Goal: Entertainment & Leisure: Consume media (video, audio)

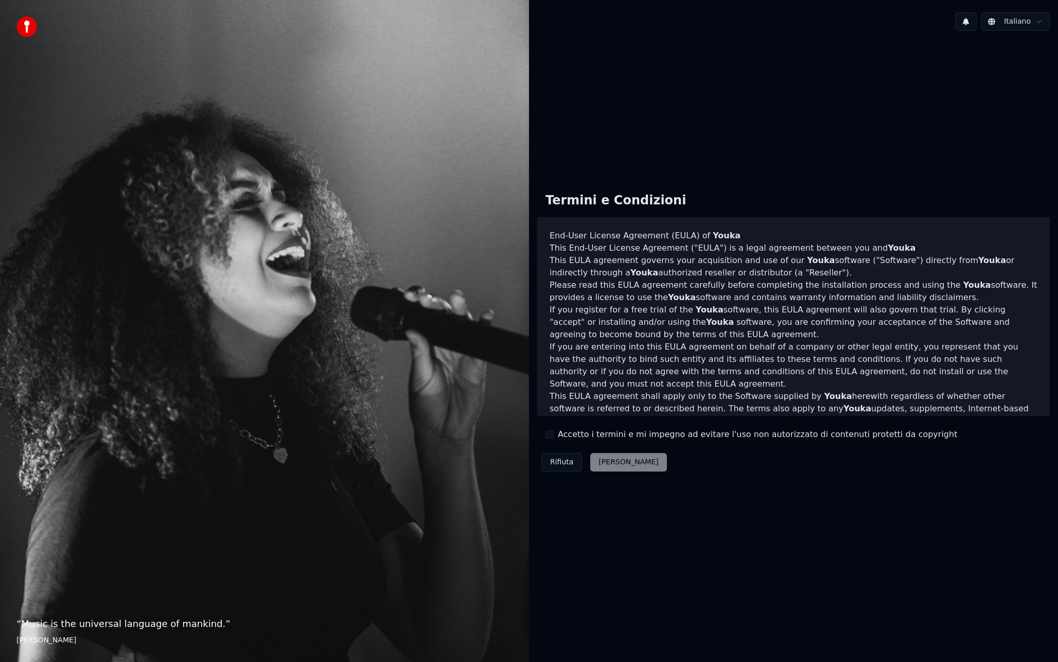
click at [582, 437] on label "Accetto i termini e mi impegno ad evitare l'uso non autorizzato di contenuti pr…" at bounding box center [757, 434] width 399 height 12
click at [554, 437] on button "Accetto i termini e mi impegno ad evitare l'uso non autorizzato di contenuti pr…" at bounding box center [550, 434] width 8 height 8
click at [606, 459] on button "Accetta" at bounding box center [628, 462] width 76 height 19
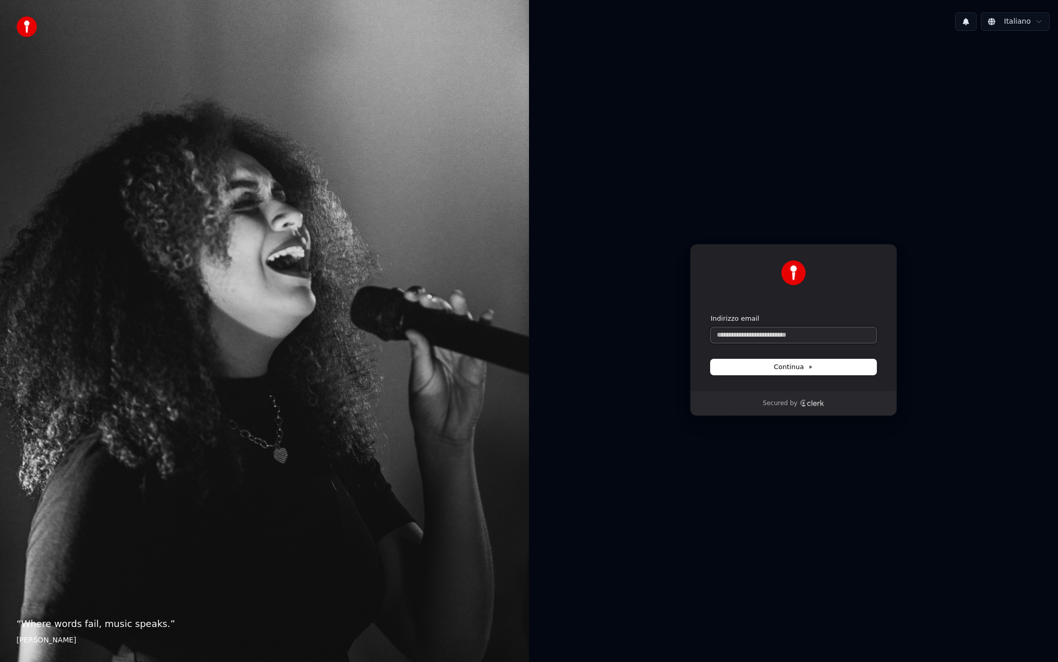
click at [784, 339] on input "Indirizzo email" at bounding box center [794, 334] width 166 height 15
click at [795, 371] on button "Continua" at bounding box center [794, 366] width 166 height 15
type input "**********"
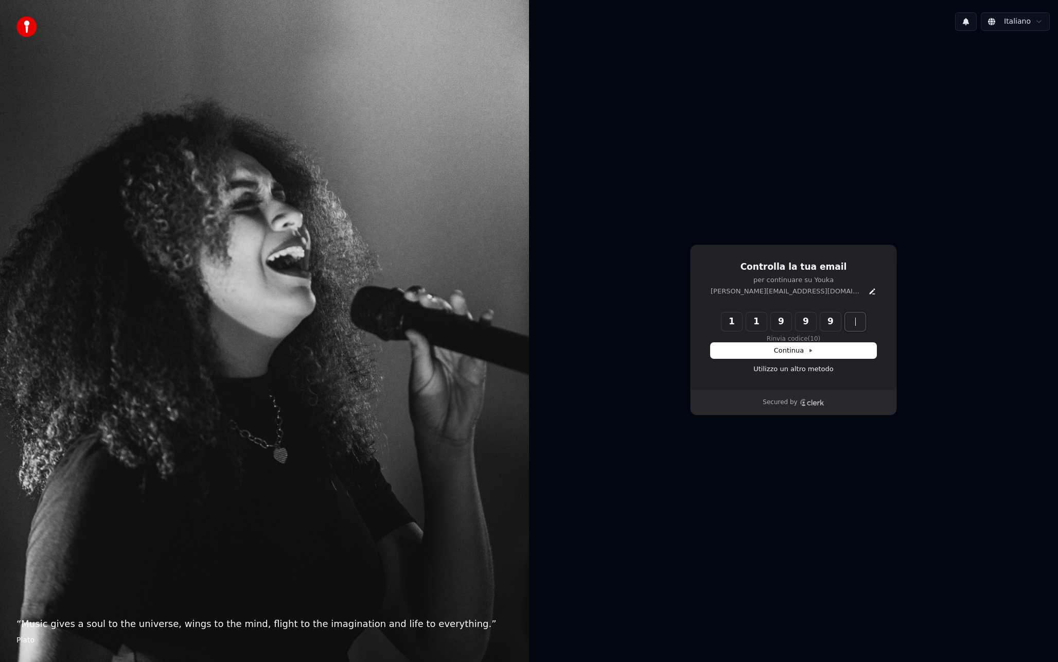
type input "******"
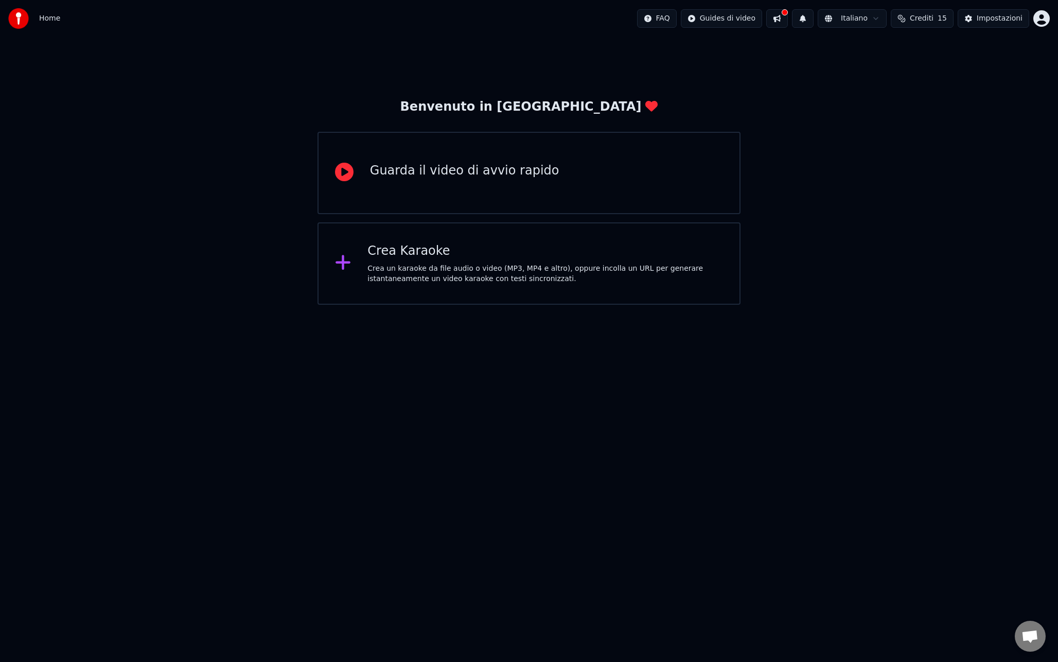
click at [219, 284] on div "Benvenuto in Youka Guarda il video di avvio rapido Crea Karaoke Crea un karaoke…" at bounding box center [529, 171] width 1058 height 268
click at [249, 291] on div "Benvenuto in Youka Guarda il video di avvio rapido Crea Karaoke Crea un karaoke…" at bounding box center [529, 171] width 1058 height 268
click at [429, 265] on div "Crea un karaoke da file audio o video (MP3, MP4 e altro), oppure incolla un URL…" at bounding box center [546, 274] width 356 height 21
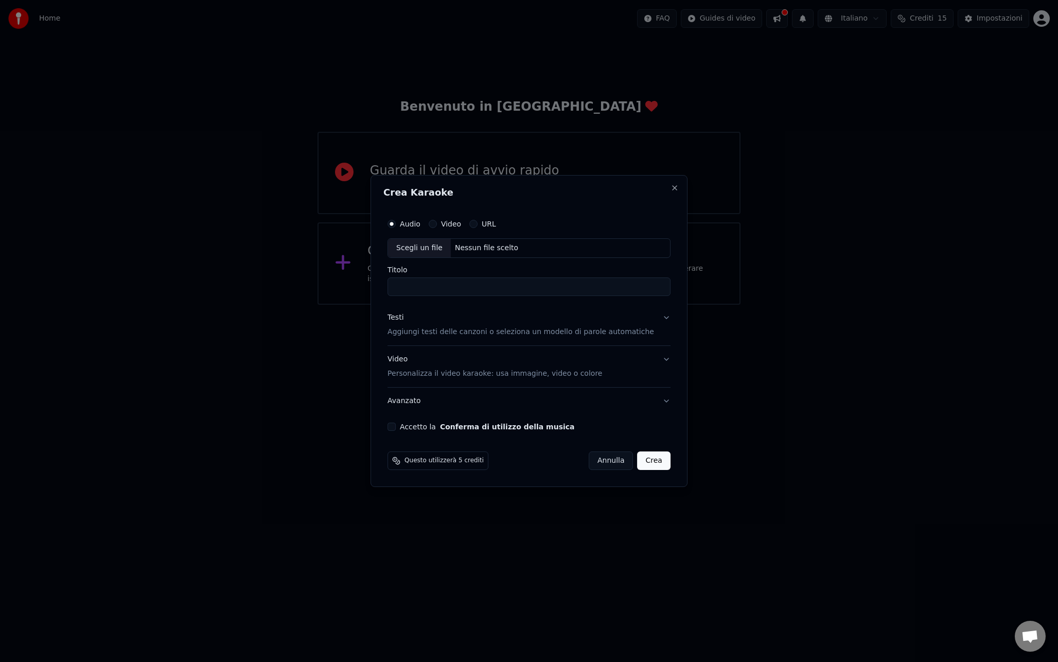
click at [437, 226] on button "Video" at bounding box center [433, 224] width 8 height 8
click at [434, 246] on div "Scegli un file" at bounding box center [419, 248] width 63 height 19
click at [416, 227] on label "Audio" at bounding box center [410, 223] width 21 height 7
click at [396, 227] on button "Audio" at bounding box center [392, 224] width 8 height 8
click at [431, 249] on div "Scegli un file" at bounding box center [419, 248] width 63 height 19
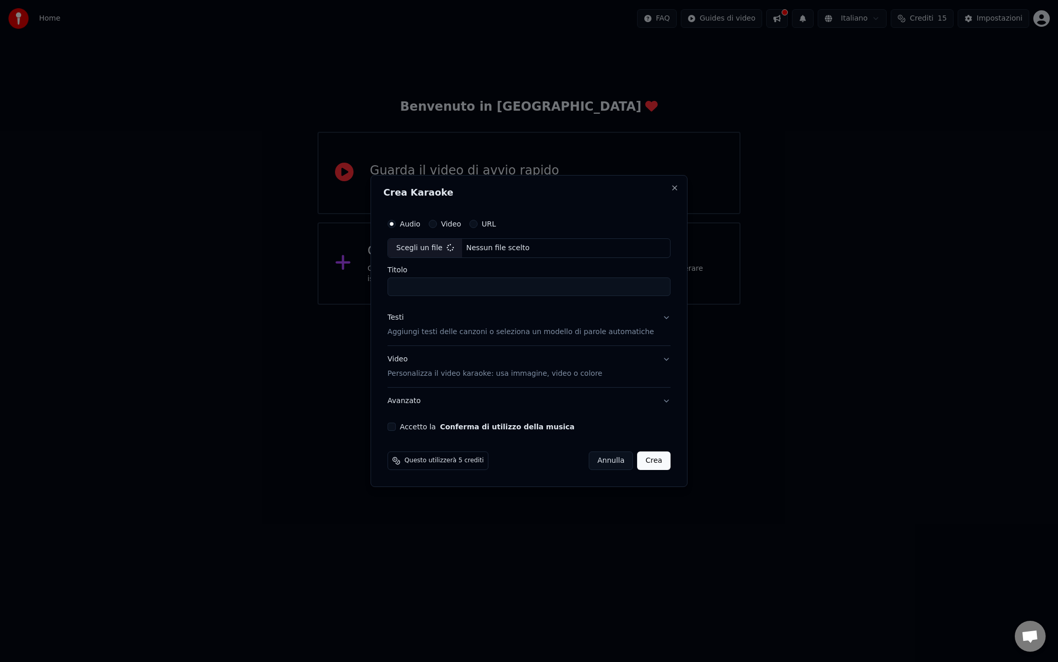
click at [440, 331] on p "Aggiungi testi delle canzoni o seleziona un modello di parole automatiche" at bounding box center [521, 332] width 267 height 10
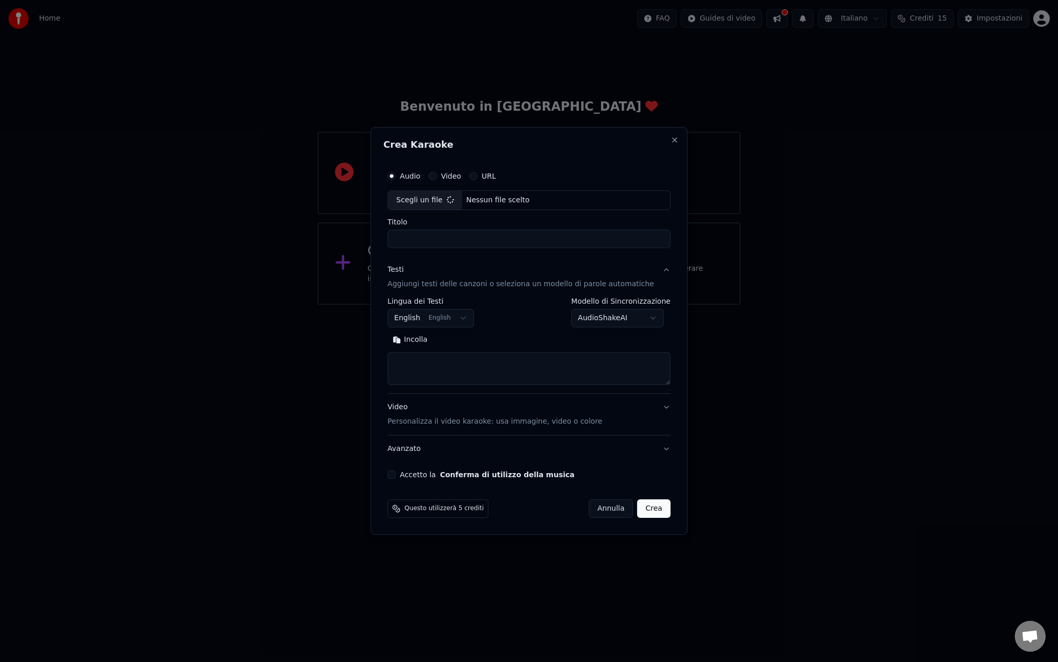
type input "**********"
click at [450, 305] on body "**********" at bounding box center [529, 152] width 1058 height 305
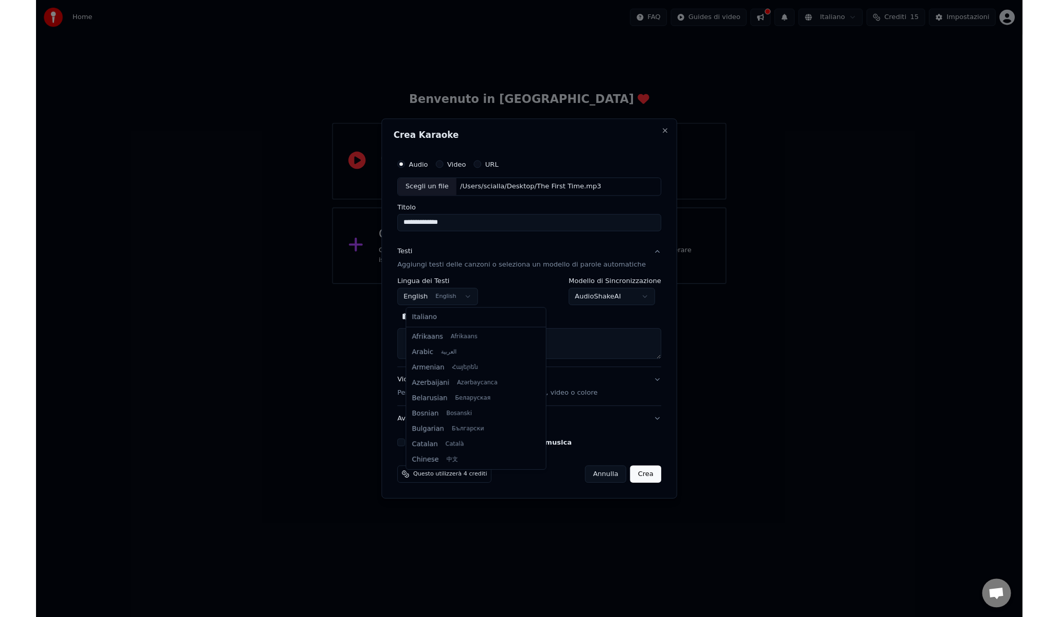
scroll to position [82, 0]
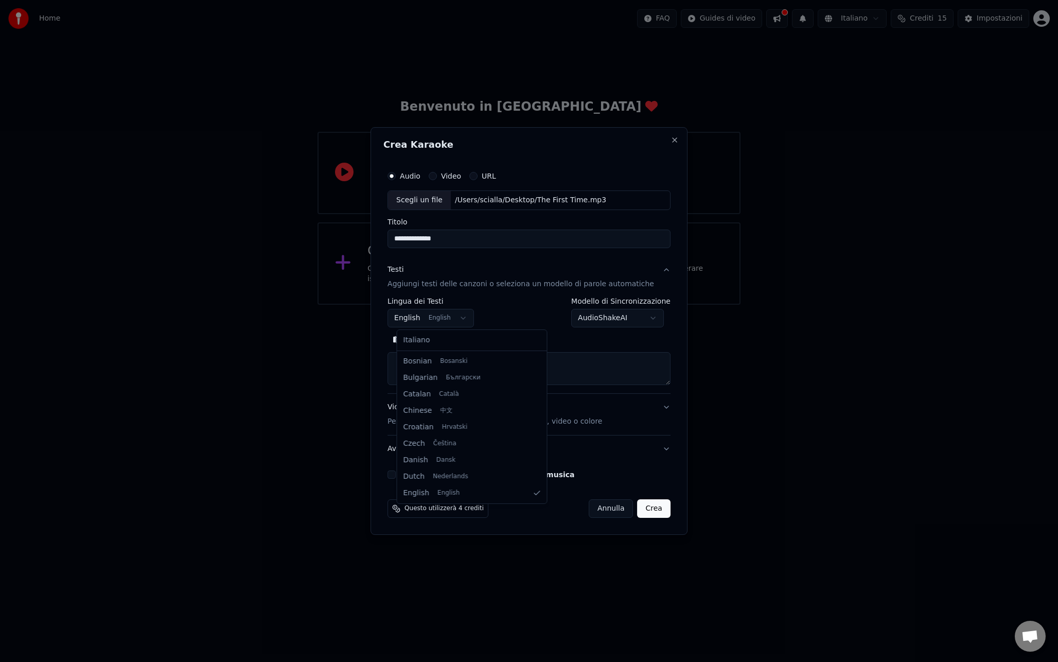
click at [450, 305] on body "**********" at bounding box center [529, 152] width 1058 height 305
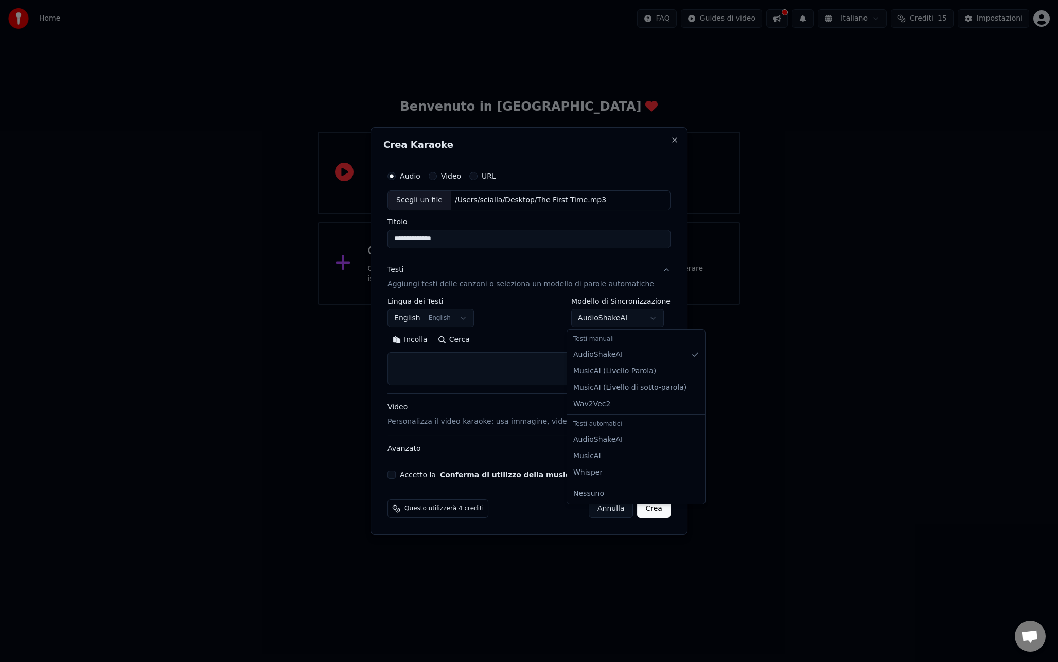
click at [639, 305] on body "**********" at bounding box center [529, 152] width 1058 height 305
click at [536, 305] on body "**********" at bounding box center [529, 152] width 1058 height 305
click at [591, 305] on body "**********" at bounding box center [529, 152] width 1058 height 305
select select "**********"
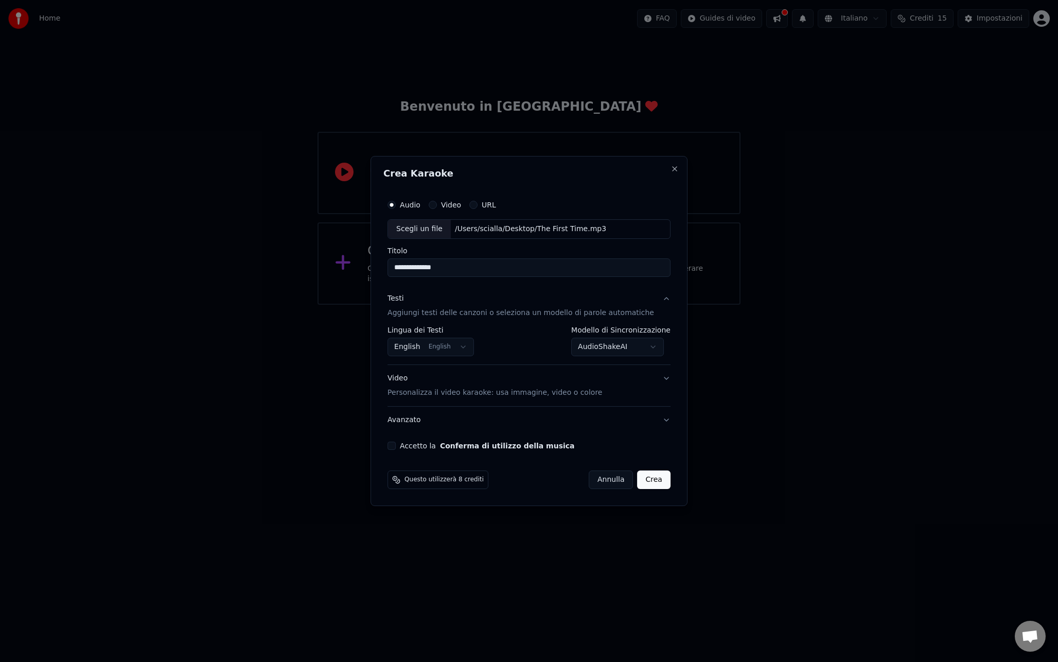
click at [489, 312] on p "Aggiungi testi delle canzoni o seleziona un modello di parole automatiche" at bounding box center [521, 313] width 267 height 10
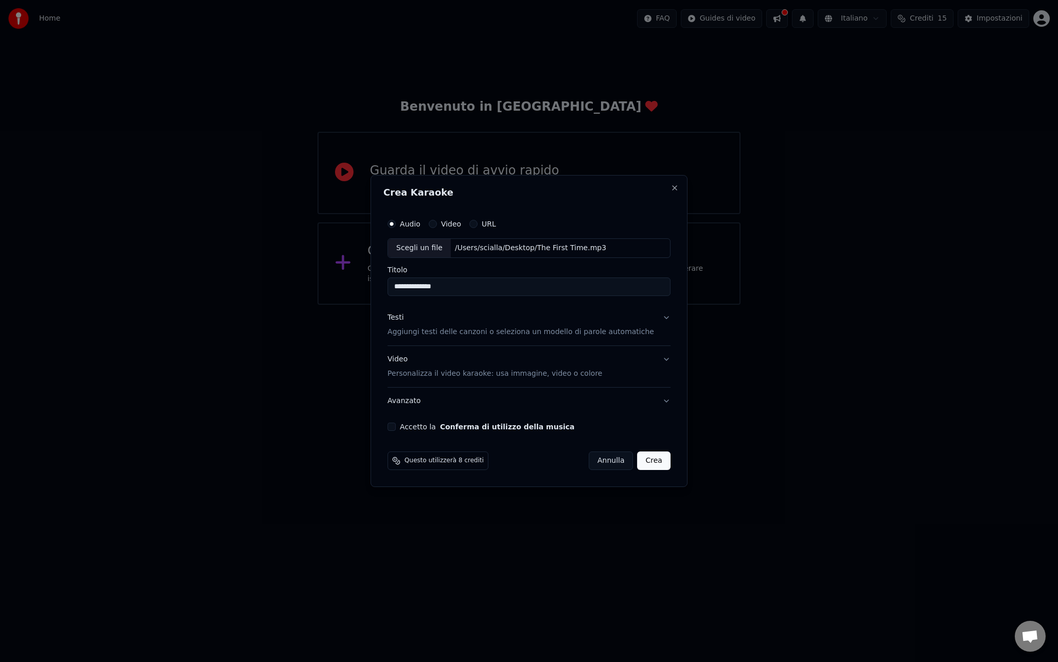
click at [484, 328] on p "Aggiungi testi delle canzoni o seleziona un modello di parole automatiche" at bounding box center [521, 332] width 267 height 10
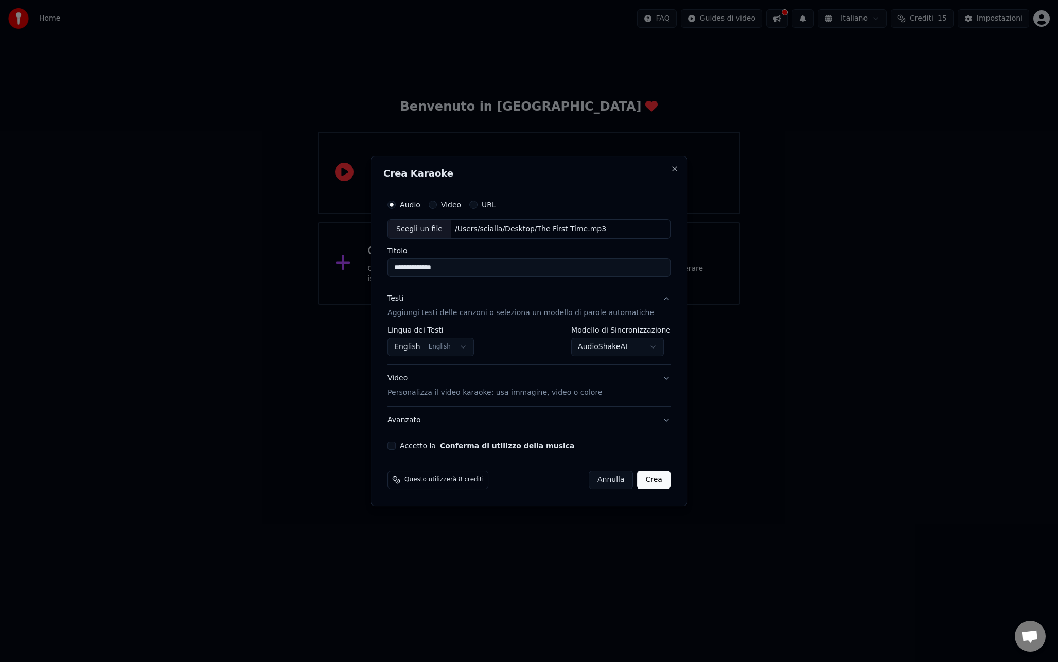
click at [404, 301] on div "Testi" at bounding box center [396, 298] width 16 height 10
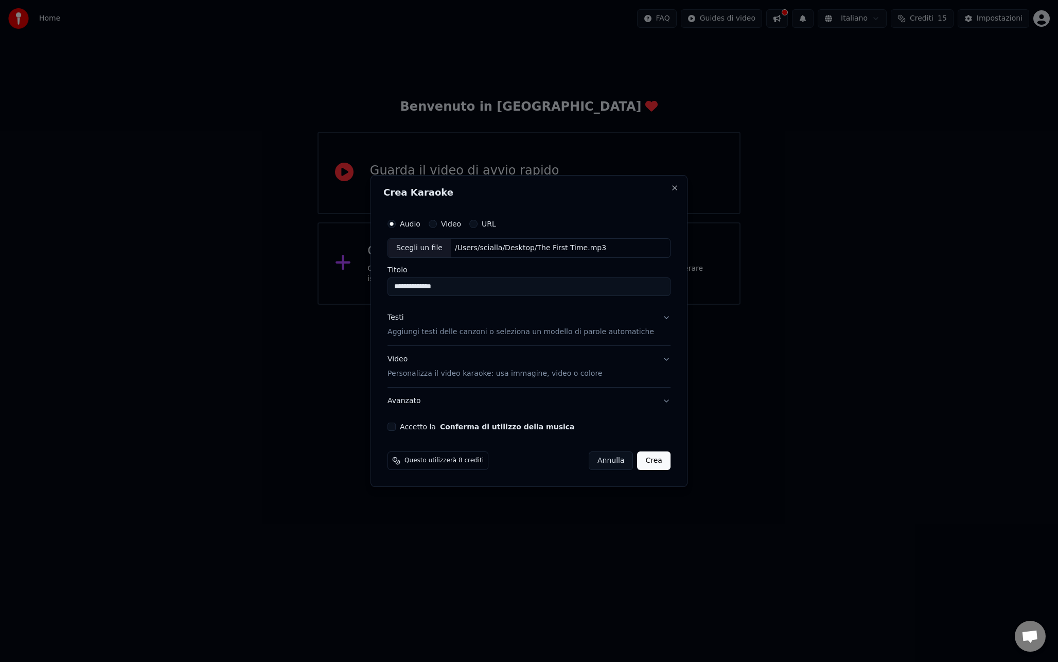
click at [423, 322] on div "Testi Aggiungi testi delle canzoni o seleziona un modello di parole automatiche" at bounding box center [521, 324] width 267 height 25
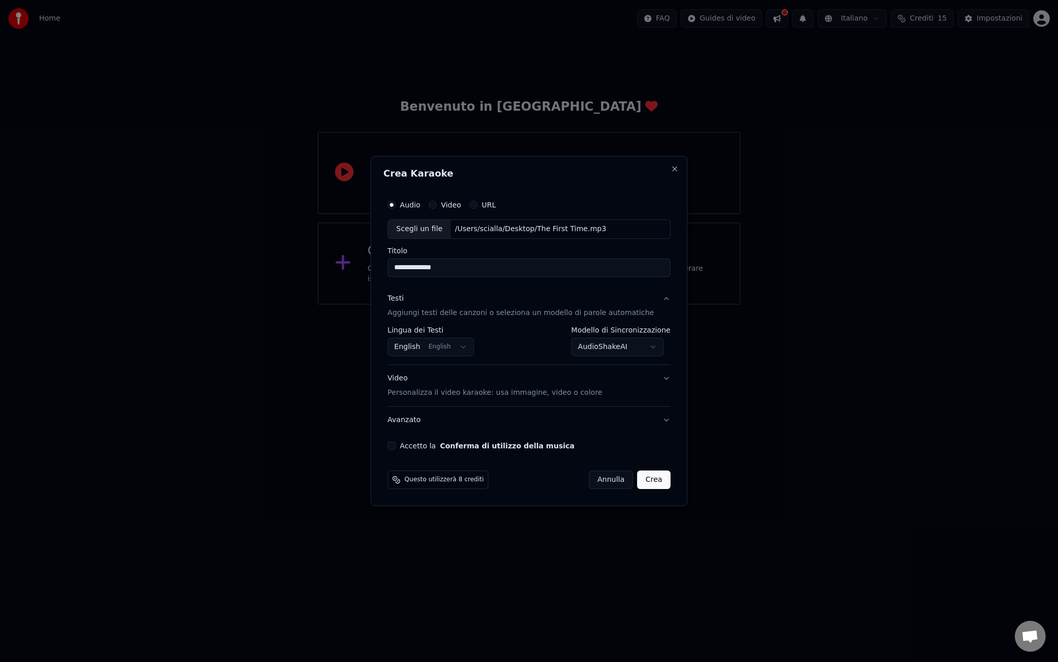
click at [518, 400] on button "Video Personalizza il video karaoke: usa immagine, video o colore" at bounding box center [529, 385] width 283 height 41
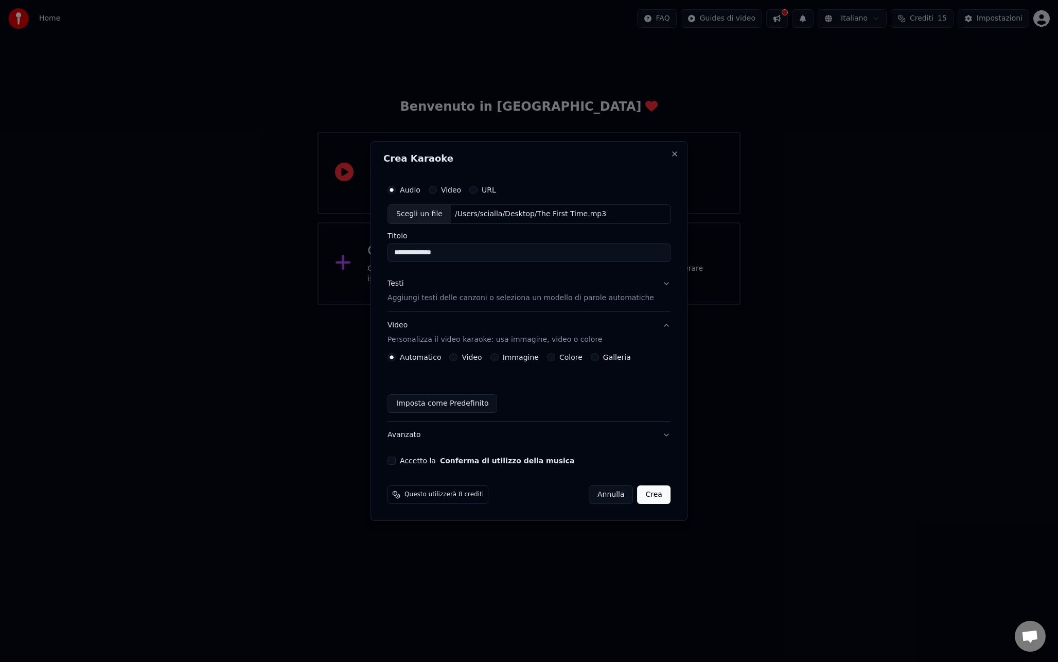
click at [499, 359] on button "Immagine" at bounding box center [495, 357] width 8 height 8
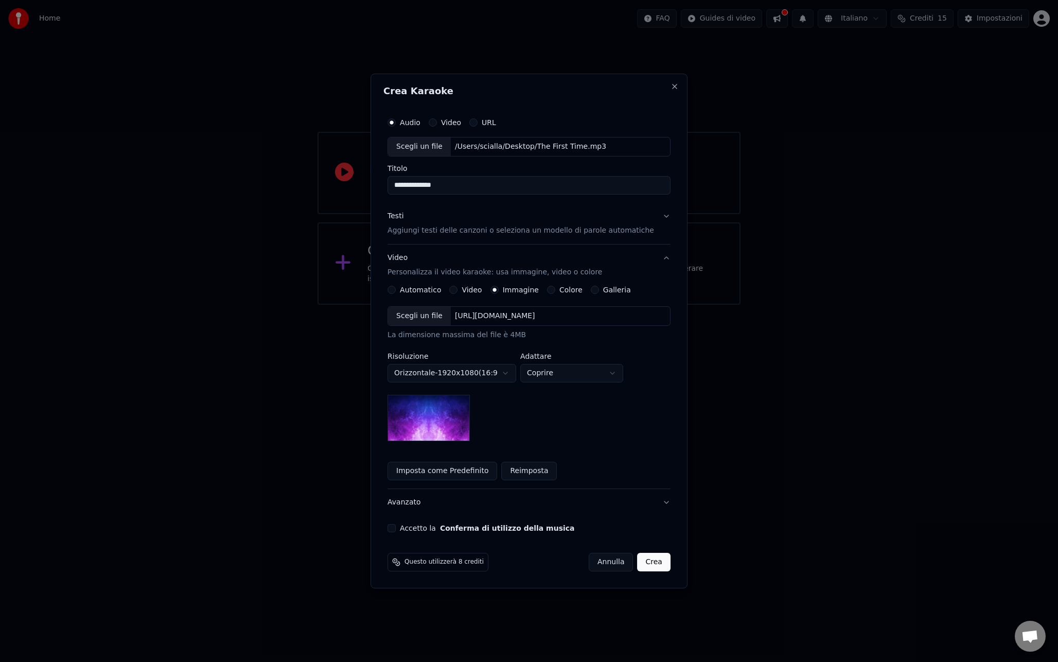
click at [453, 426] on img at bounding box center [429, 418] width 82 height 46
drag, startPoint x: 460, startPoint y: 441, endPoint x: 424, endPoint y: 434, distance: 36.2
click at [421, 435] on div "**********" at bounding box center [529, 383] width 283 height 195
click at [559, 305] on body "**********" at bounding box center [529, 152] width 1058 height 305
select select "****"
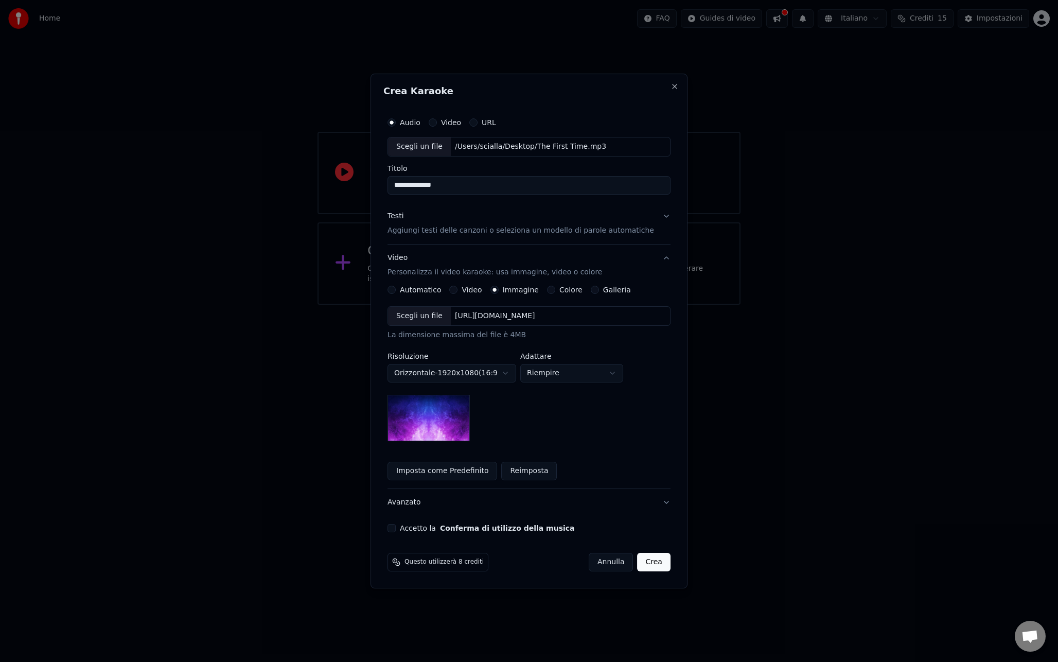
click at [553, 305] on body "**********" at bounding box center [529, 152] width 1058 height 305
click at [571, 305] on body "**********" at bounding box center [529, 152] width 1058 height 305
click at [475, 292] on label "Video" at bounding box center [472, 289] width 20 height 7
click at [458, 292] on button "Video" at bounding box center [453, 290] width 8 height 8
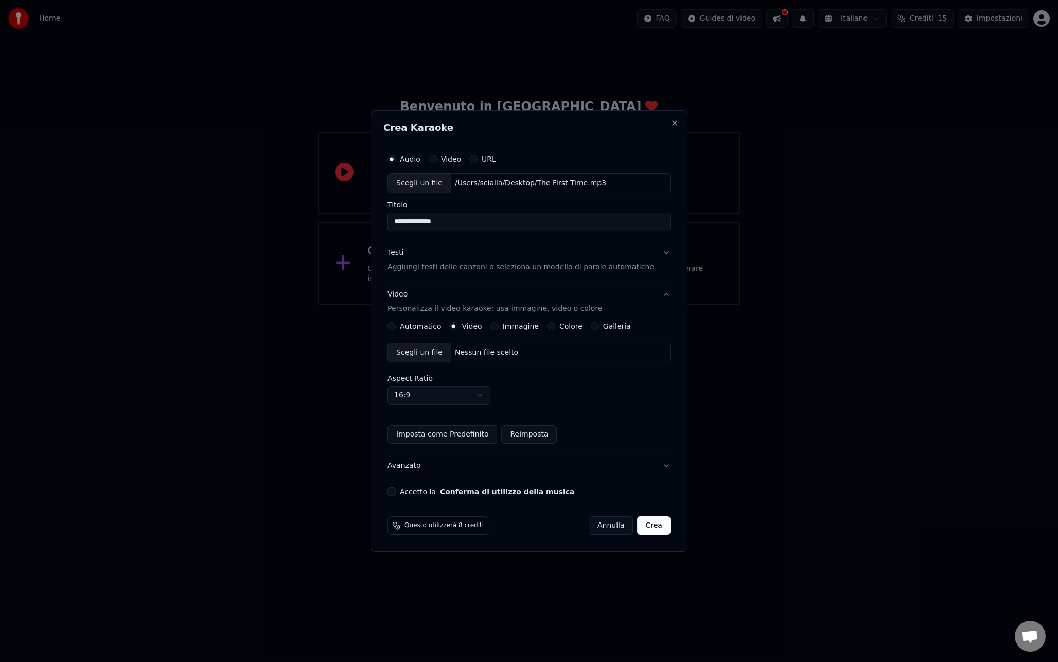
click at [506, 329] on div "Immagine" at bounding box center [515, 326] width 48 height 8
click at [499, 328] on button "Immagine" at bounding box center [495, 326] width 8 height 8
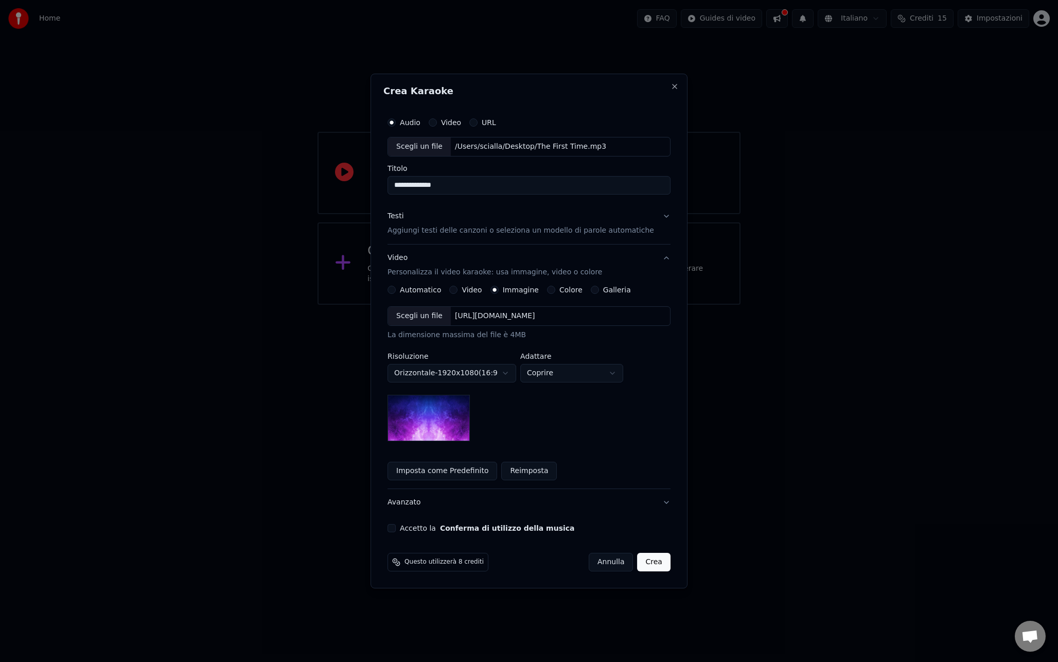
click at [655, 501] on button "Avanzato" at bounding box center [529, 502] width 283 height 27
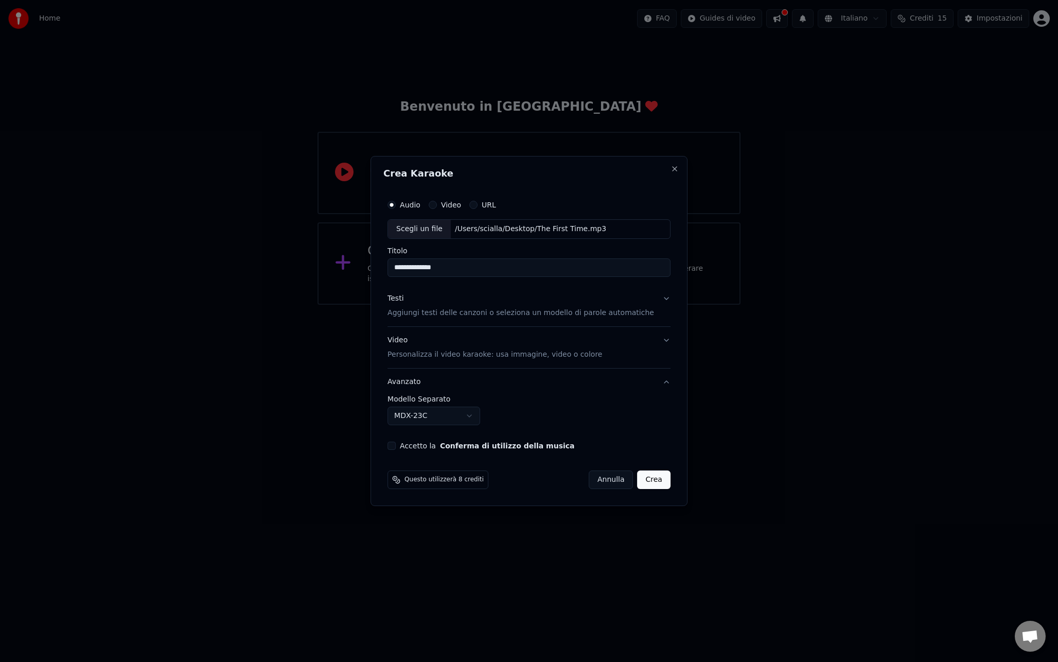
click at [653, 384] on button "Avanzato" at bounding box center [529, 382] width 283 height 27
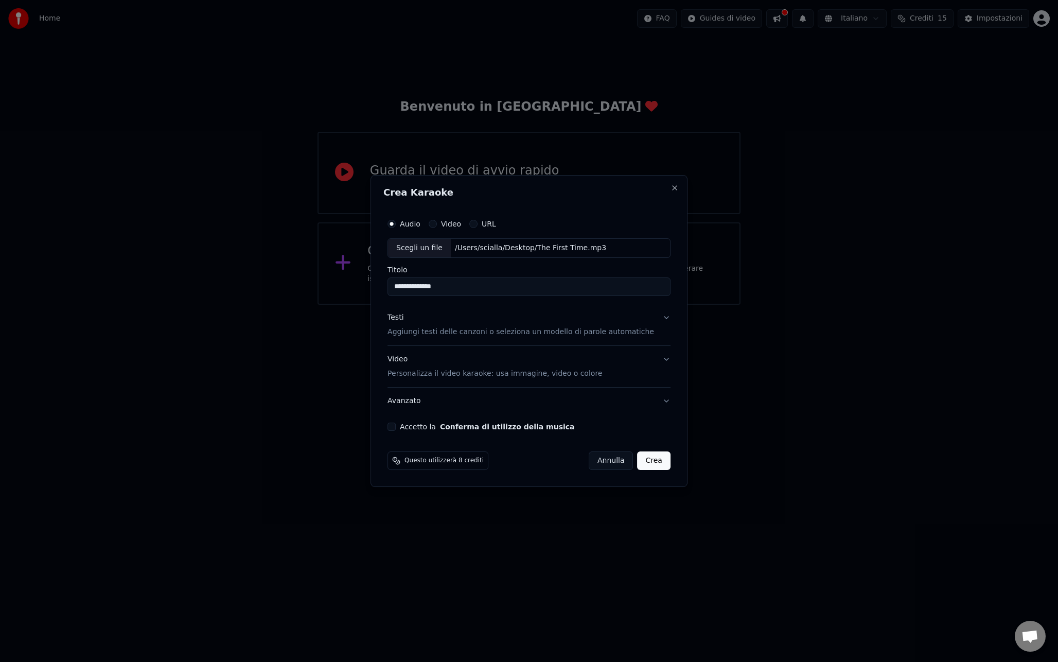
click at [645, 397] on button "Avanzato" at bounding box center [529, 401] width 283 height 27
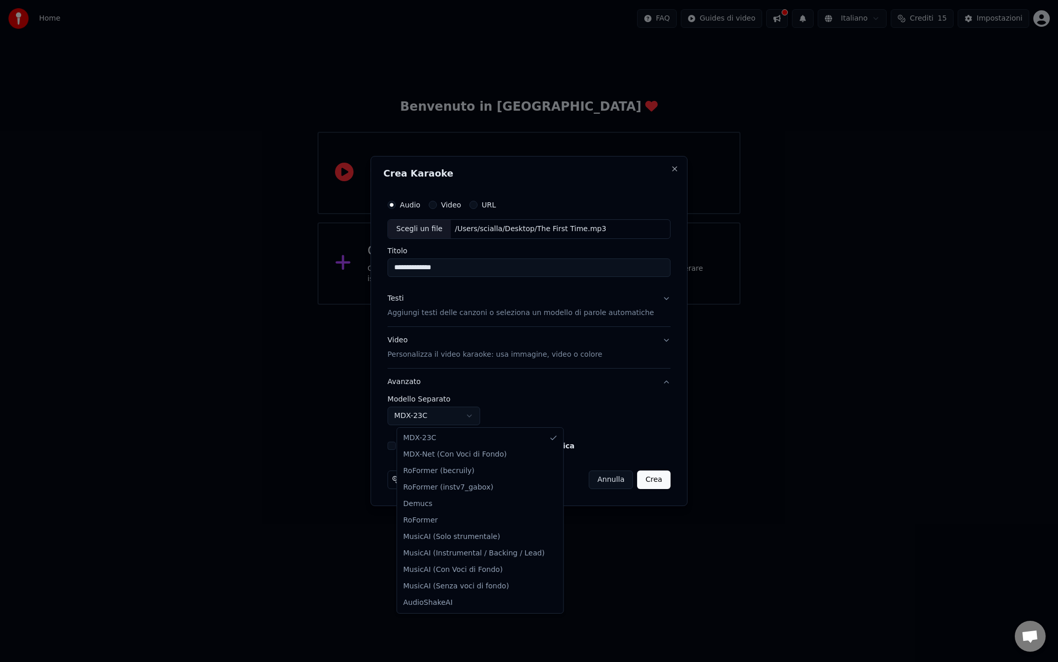
click at [460, 305] on body "**********" at bounding box center [529, 152] width 1058 height 305
click at [559, 305] on body "**********" at bounding box center [529, 152] width 1058 height 305
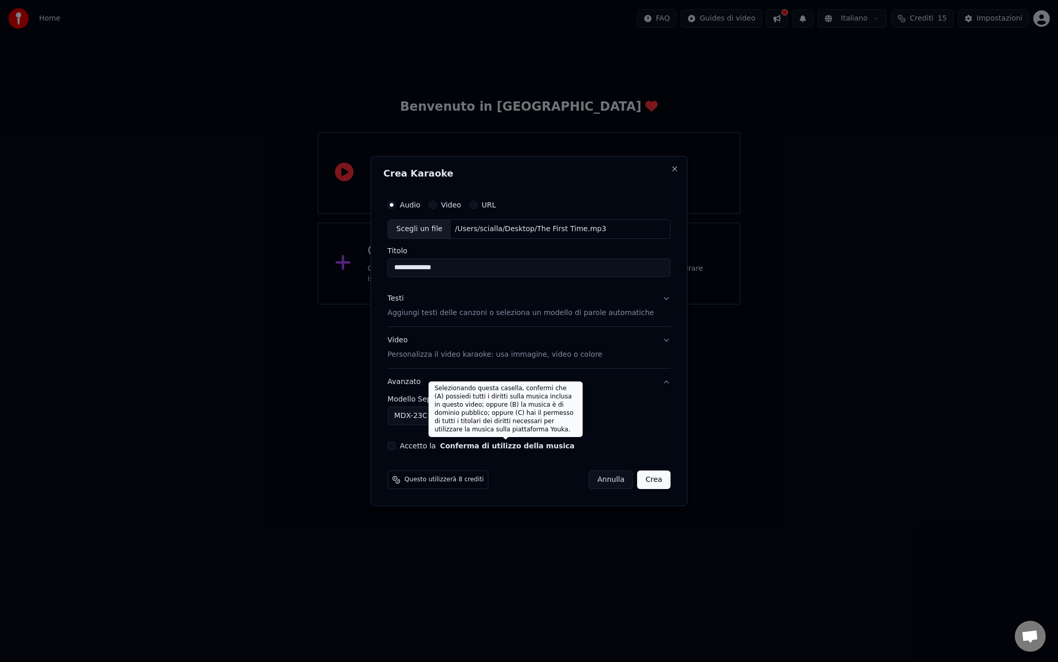
click at [468, 449] on button "Conferma di utilizzo della musica" at bounding box center [507, 445] width 135 height 7
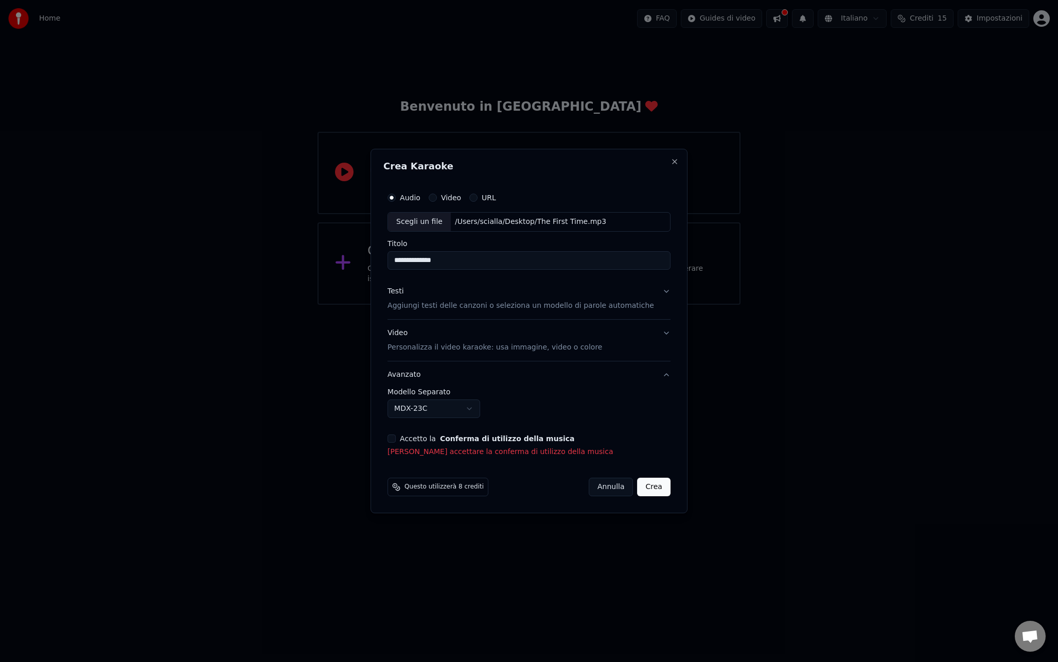
click at [396, 437] on button "Accetto la Conferma di utilizzo della musica" at bounding box center [392, 438] width 8 height 8
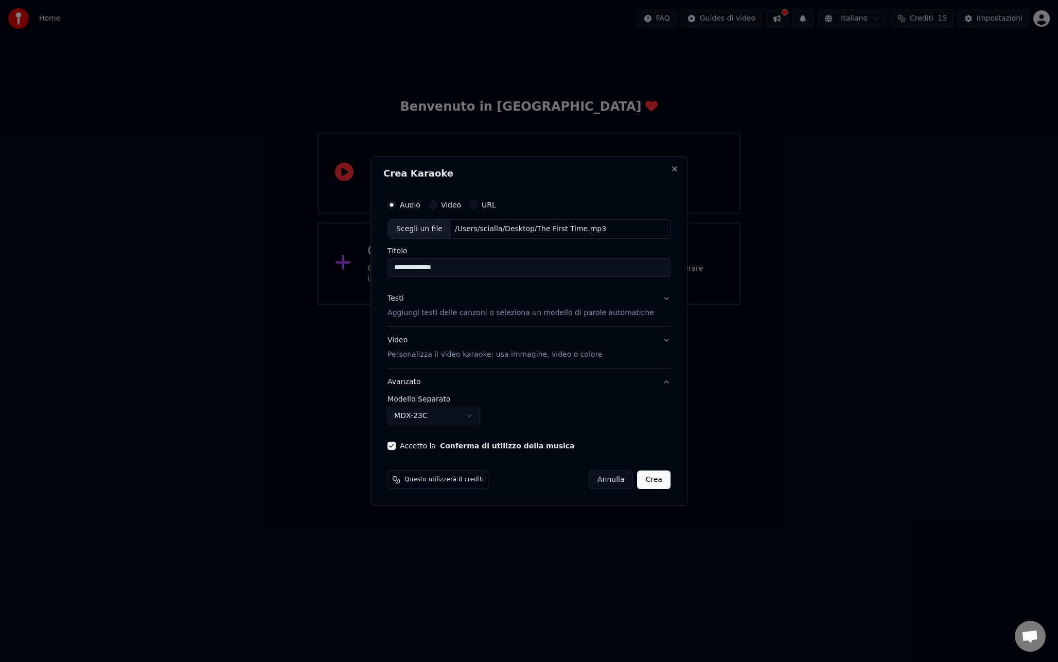
click at [466, 308] on p "Aggiungi testi delle canzoni o seleziona un modello di parole automatiche" at bounding box center [521, 313] width 267 height 10
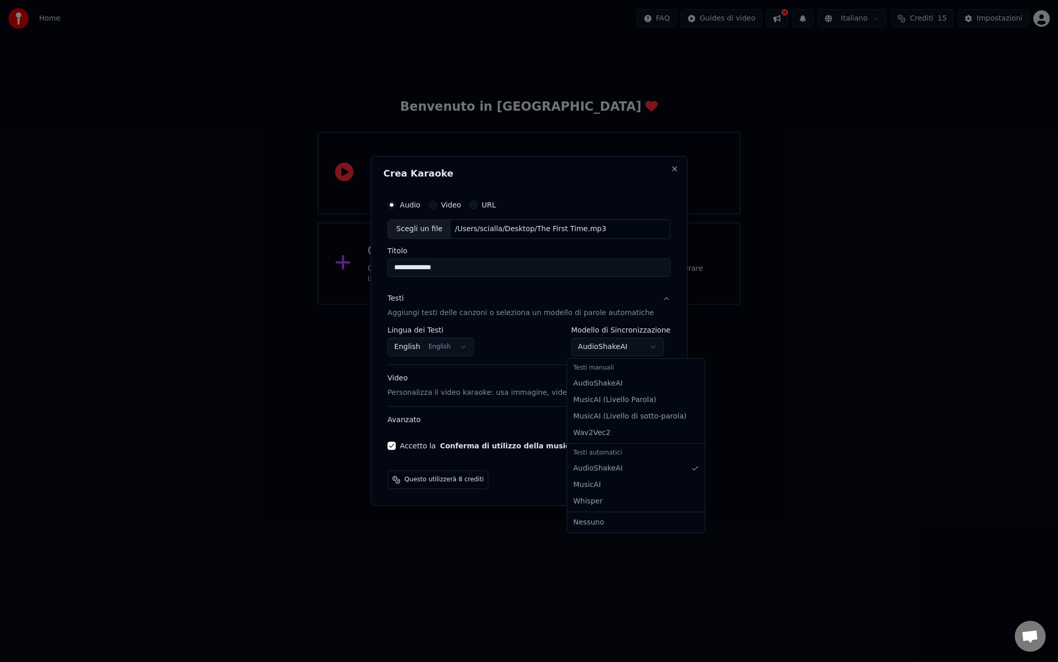
click at [597, 305] on body "**********" at bounding box center [529, 152] width 1058 height 305
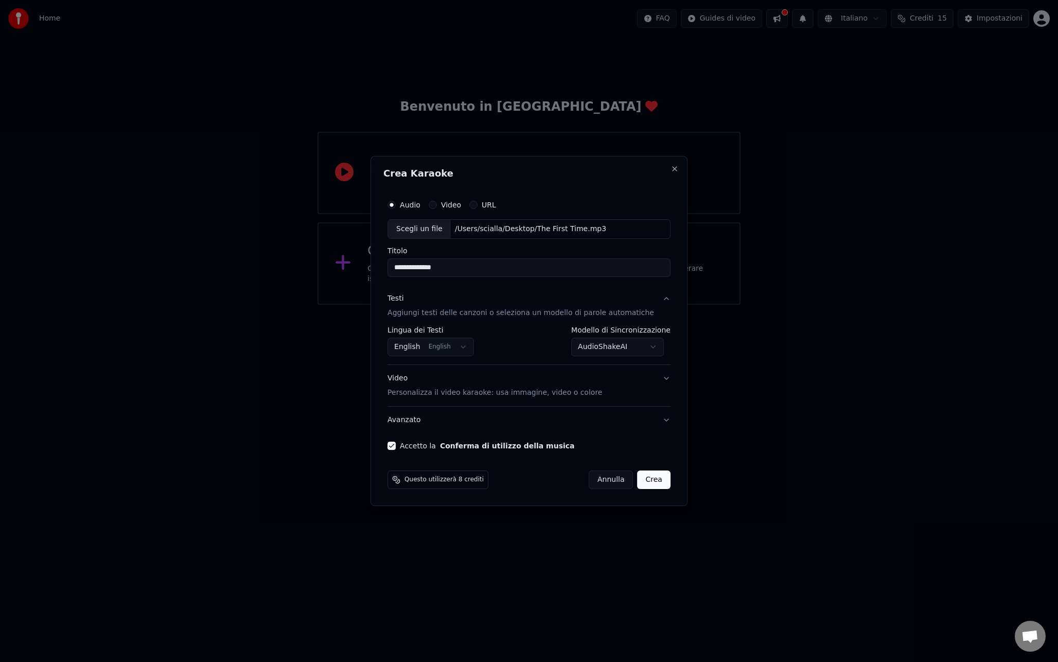
click at [510, 336] on div "**********" at bounding box center [529, 341] width 283 height 30
click at [646, 489] on div "Questo utilizzerà 8 crediti Annulla Crea" at bounding box center [528, 479] width 291 height 27
click at [648, 483] on button "Crea" at bounding box center [654, 479] width 33 height 19
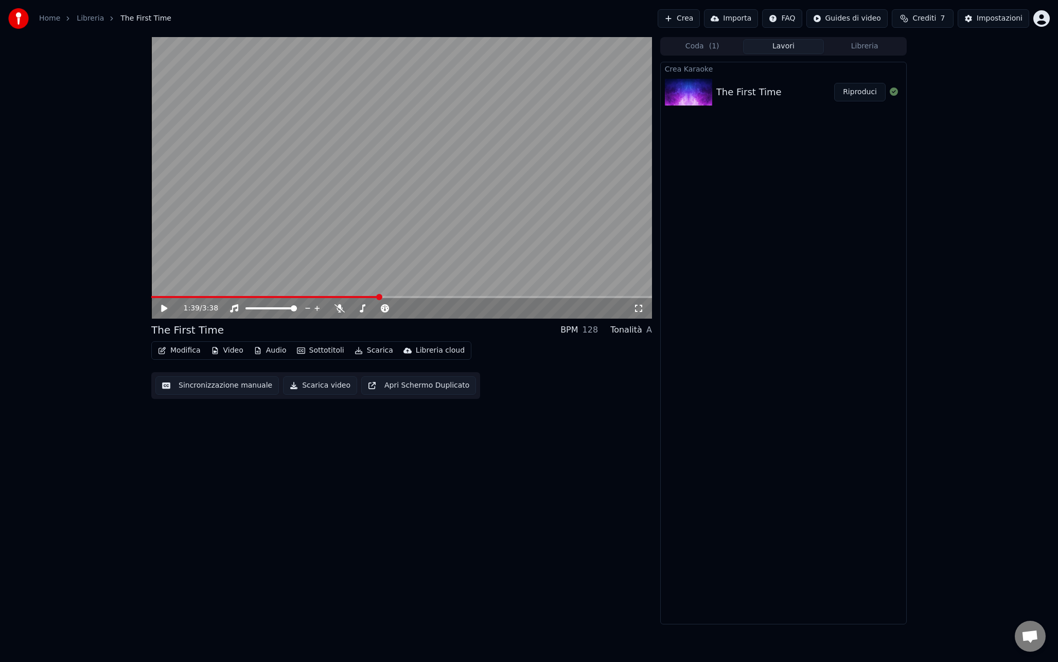
click at [488, 346] on div "Modifica Video Audio Sottotitoli Scarica Libreria cloud Sincronizzazione manual…" at bounding box center [401, 370] width 501 height 58
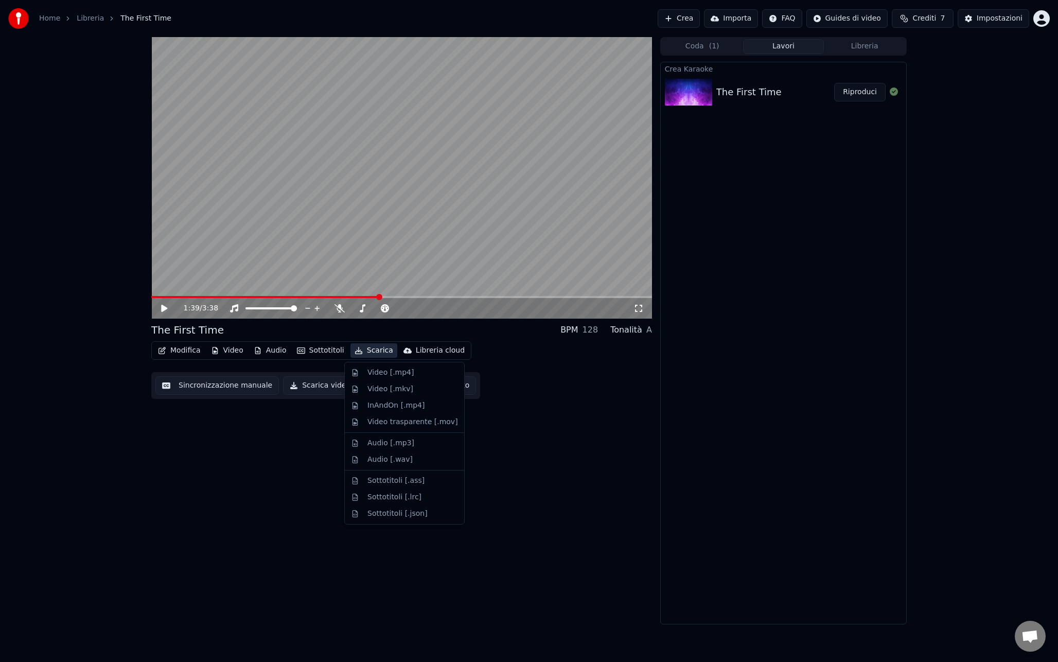
click at [377, 347] on button "Scarica" at bounding box center [374, 350] width 47 height 14
click at [402, 499] on div "Sottotitoli [.lrc]" at bounding box center [395, 497] width 54 height 10
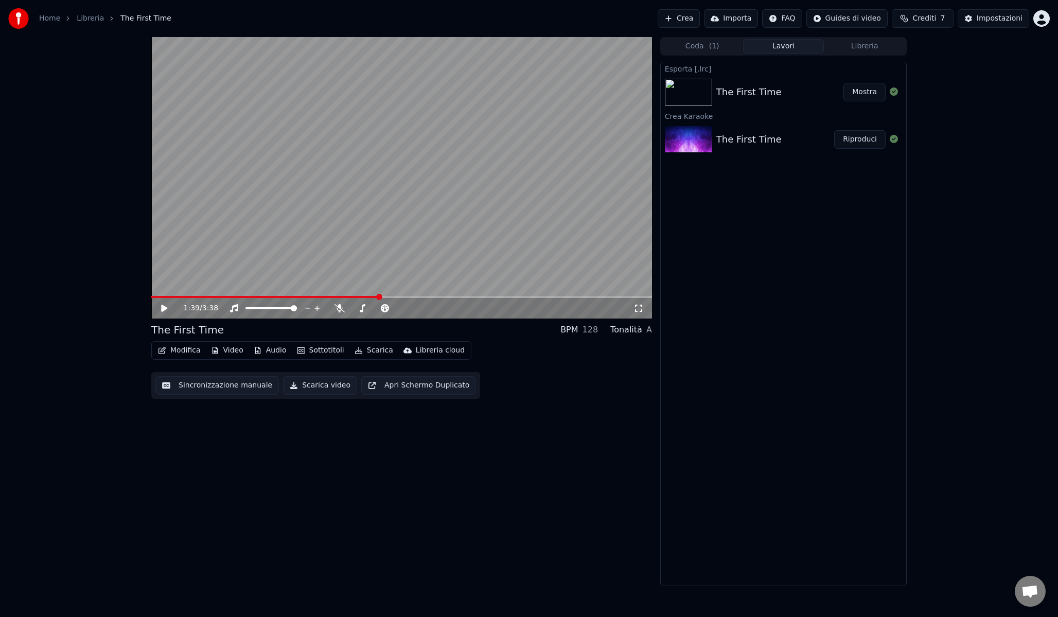
click at [160, 309] on icon at bounding box center [172, 308] width 24 height 8
click at [345, 308] on div at bounding box center [386, 308] width 83 height 10
click at [340, 309] on icon at bounding box center [340, 308] width 10 height 8
click at [340, 309] on icon at bounding box center [340, 308] width 6 height 8
click at [403, 308] on span at bounding box center [399, 308] width 6 height 6
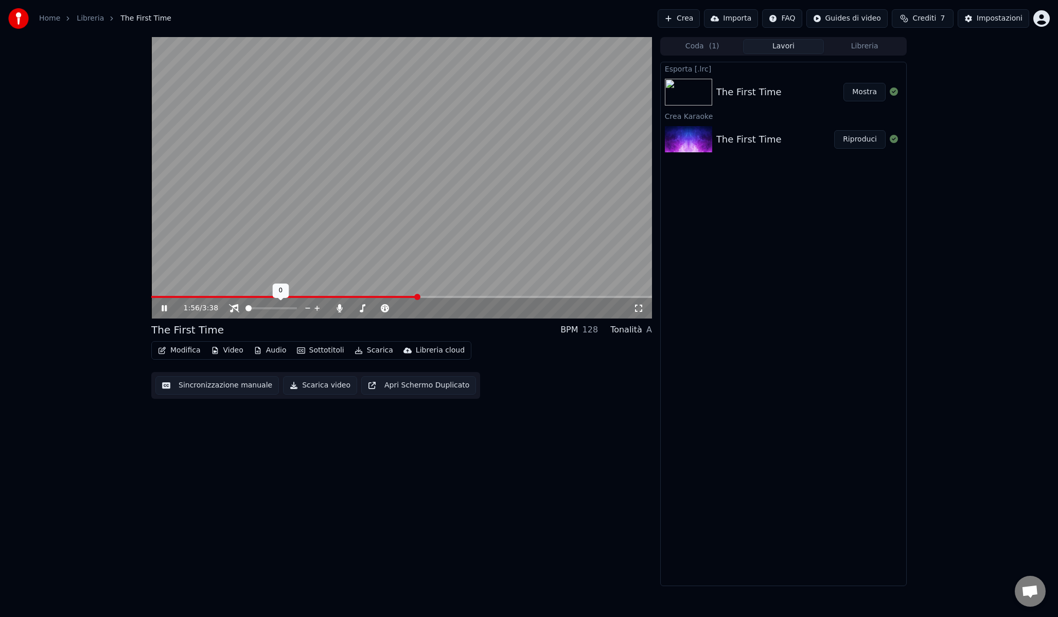
click at [246, 311] on span at bounding box center [249, 308] width 6 height 6
click at [297, 310] on span at bounding box center [294, 308] width 6 height 6
click at [382, 309] on span at bounding box center [366, 308] width 31 height 2
click at [448, 309] on icon at bounding box center [446, 308] width 10 height 10
click at [436, 309] on icon at bounding box center [436, 308] width 10 height 10
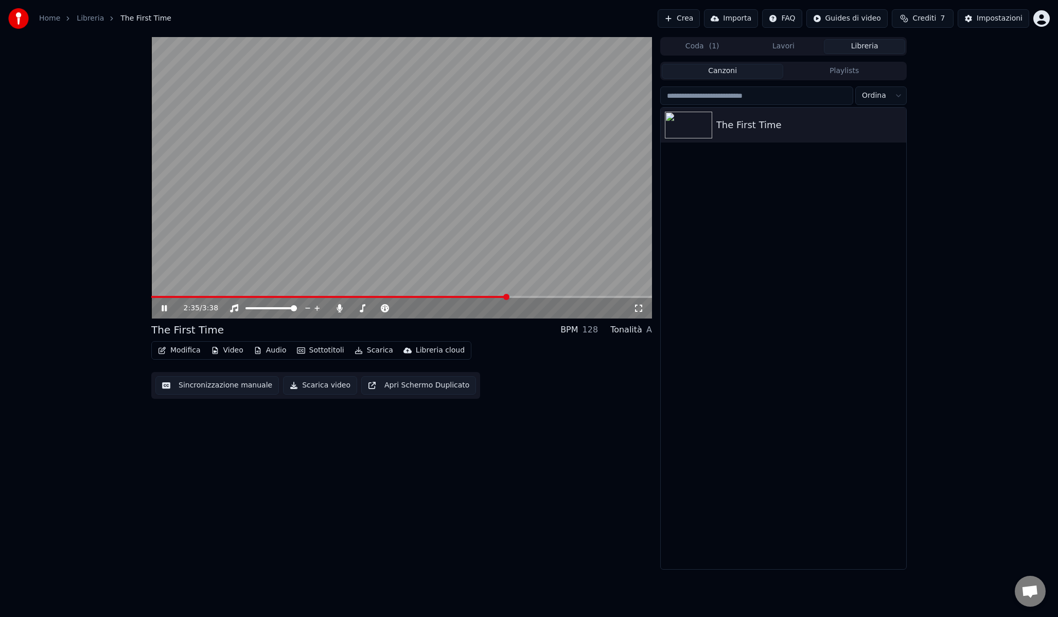
click at [859, 50] on button "Libreria" at bounding box center [864, 46] width 81 height 15
click at [797, 50] on button "Lavori" at bounding box center [783, 46] width 81 height 15
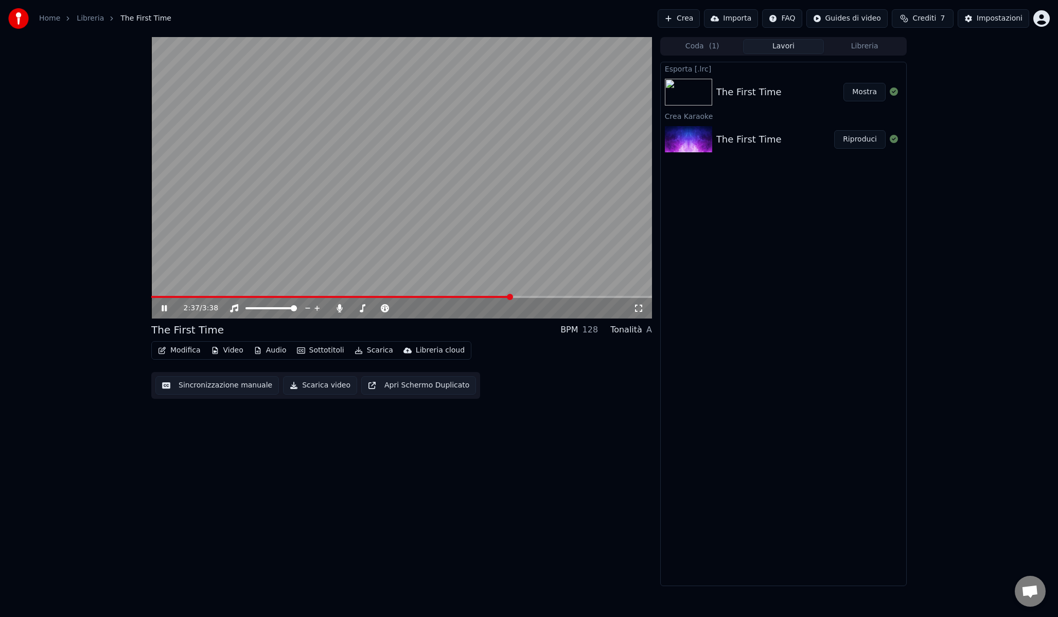
click at [705, 50] on button "Coda ( 1 )" at bounding box center [702, 46] width 81 height 15
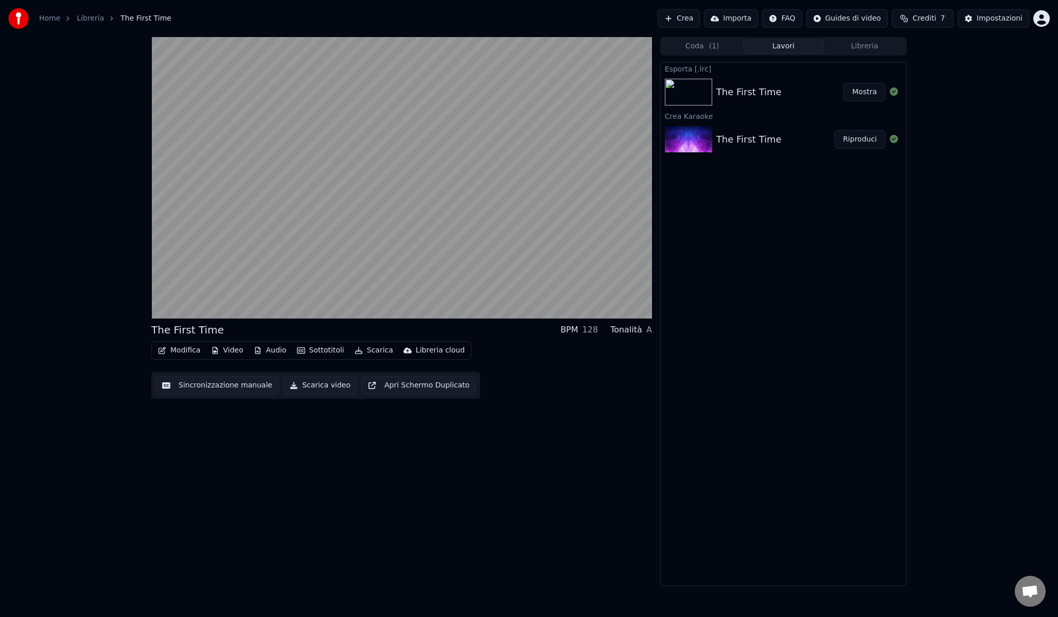
click at [761, 49] on button "Lavori" at bounding box center [783, 46] width 81 height 15
click at [1006, 20] on div "Impostazioni" at bounding box center [1000, 18] width 46 height 10
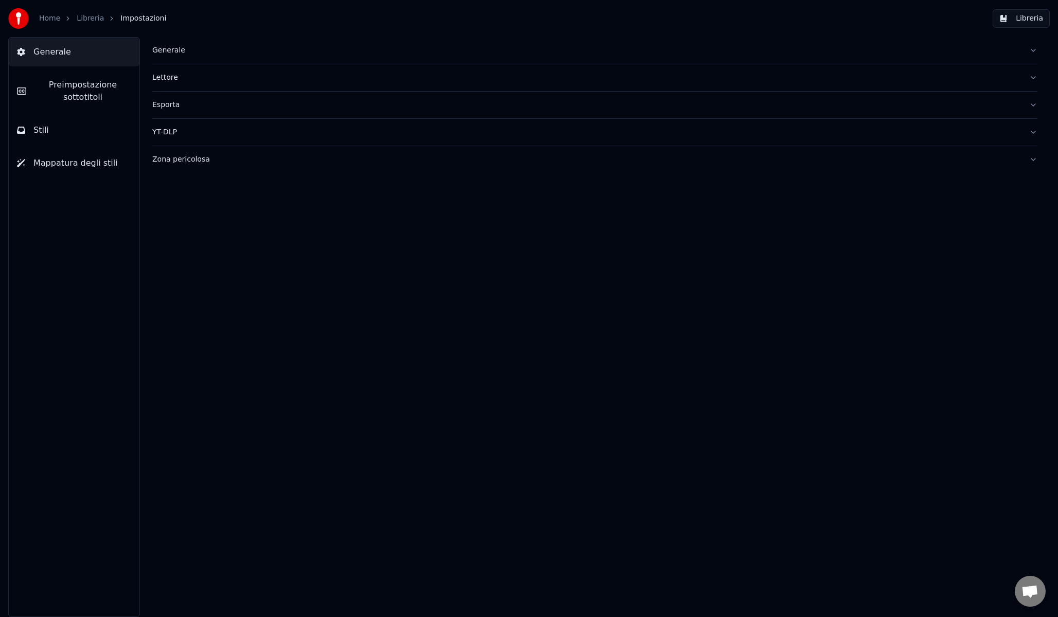
click at [1038, 48] on div "Generale Lettore Esporta YT-DLP Zona pericolosa" at bounding box center [595, 327] width 926 height 580
click at [1034, 51] on button "Generale" at bounding box center [594, 50] width 885 height 27
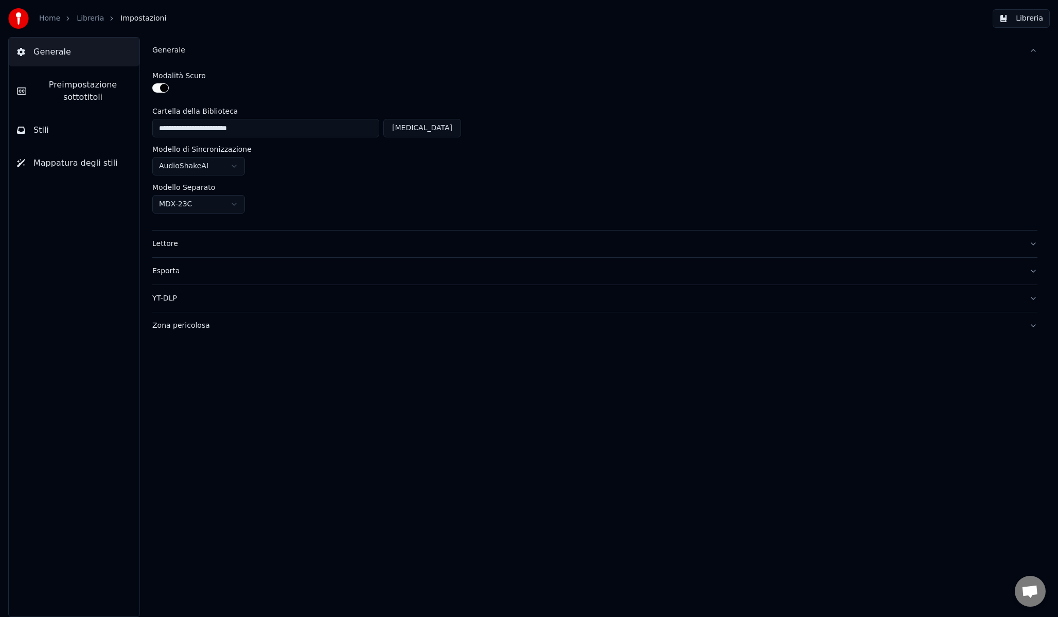
click at [1034, 51] on button "Generale" at bounding box center [594, 50] width 885 height 27
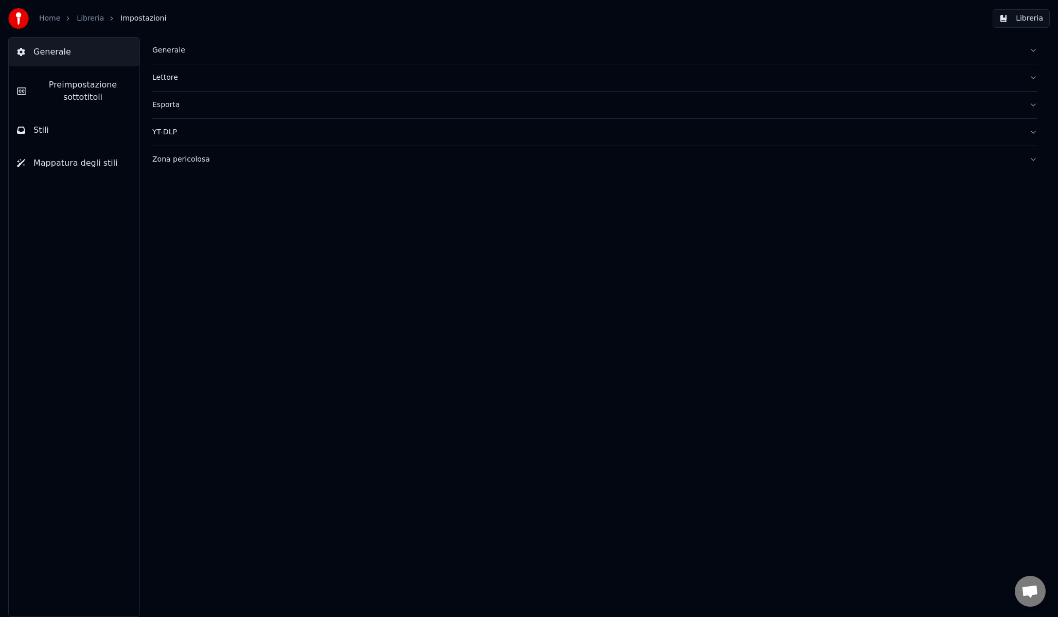
click at [1030, 77] on button "Lettore" at bounding box center [594, 77] width 885 height 27
click at [1033, 102] on button "Esporta" at bounding box center [594, 105] width 885 height 27
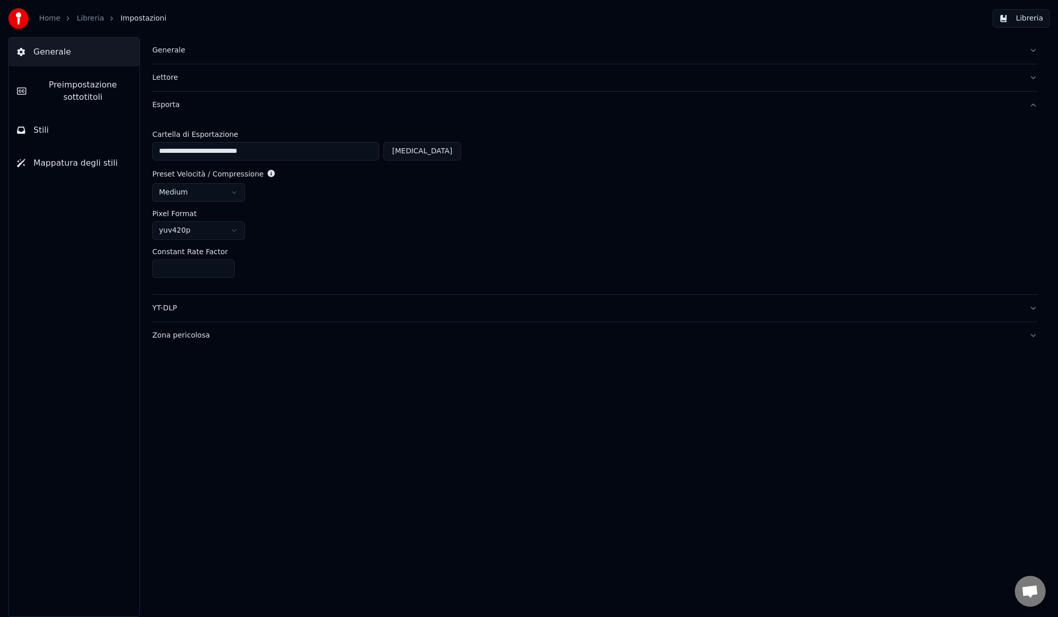
click at [1033, 102] on button "Esporta" at bounding box center [594, 105] width 885 height 27
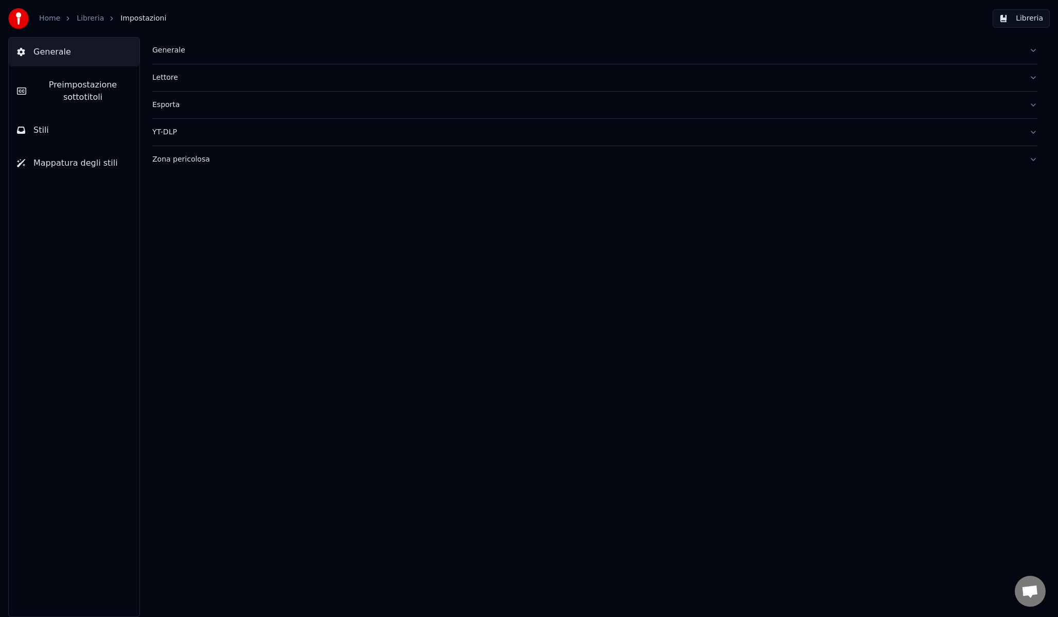
click at [1030, 132] on button "YT-DLP" at bounding box center [594, 132] width 885 height 27
click at [1033, 157] on button "Zona pericolosa" at bounding box center [594, 159] width 885 height 27
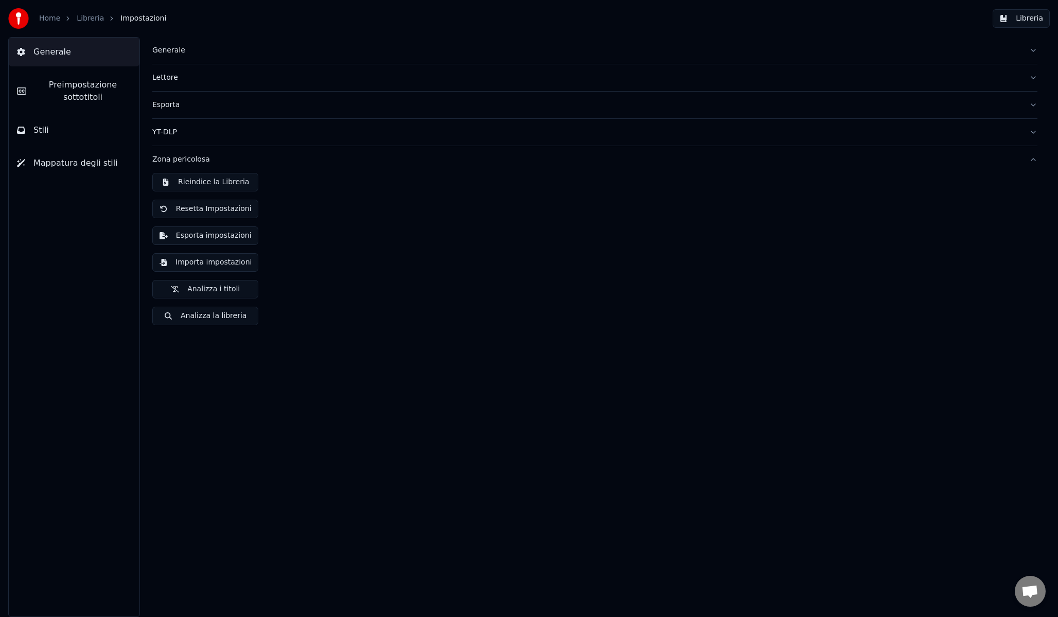
click at [1033, 157] on button "Zona pericolosa" at bounding box center [594, 159] width 885 height 27
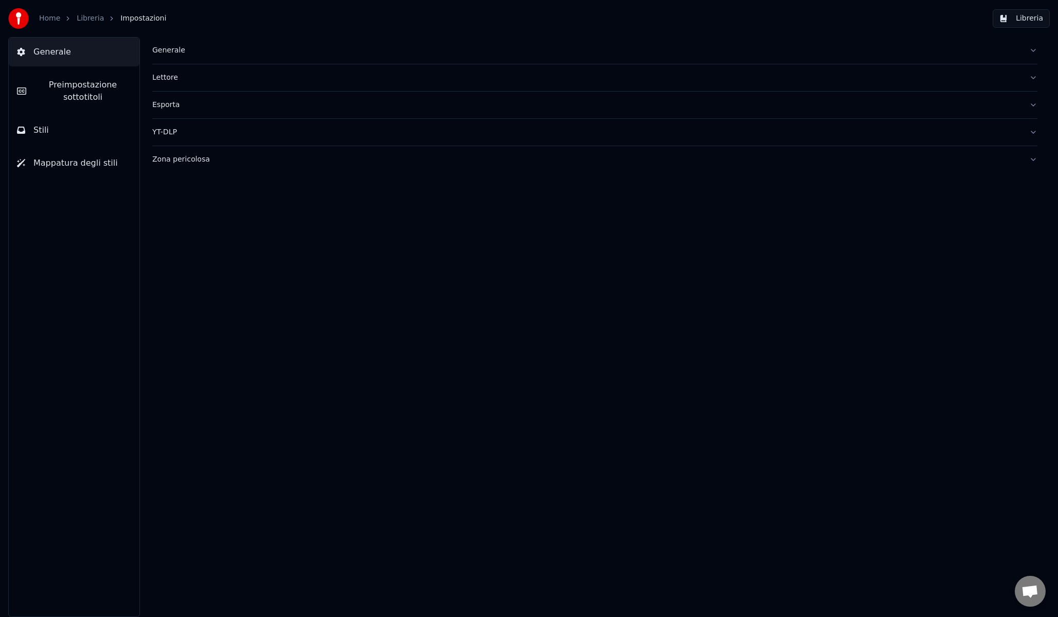
click at [1006, 25] on button "Libreria" at bounding box center [1021, 18] width 57 height 19
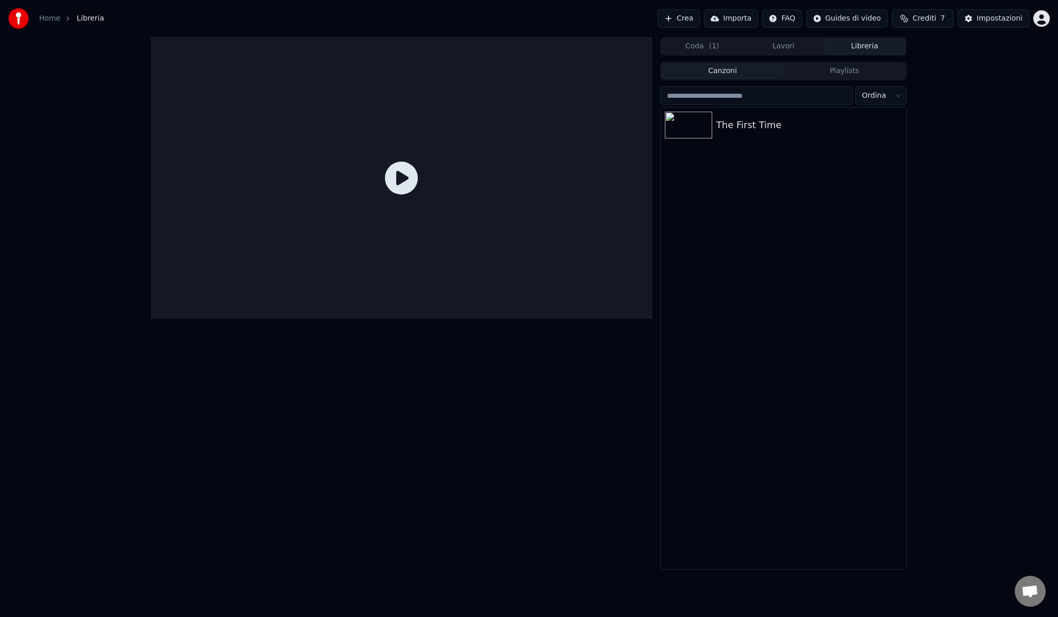
click at [393, 175] on icon at bounding box center [401, 178] width 33 height 33
click at [770, 115] on div "The First Time" at bounding box center [784, 125] width 246 height 35
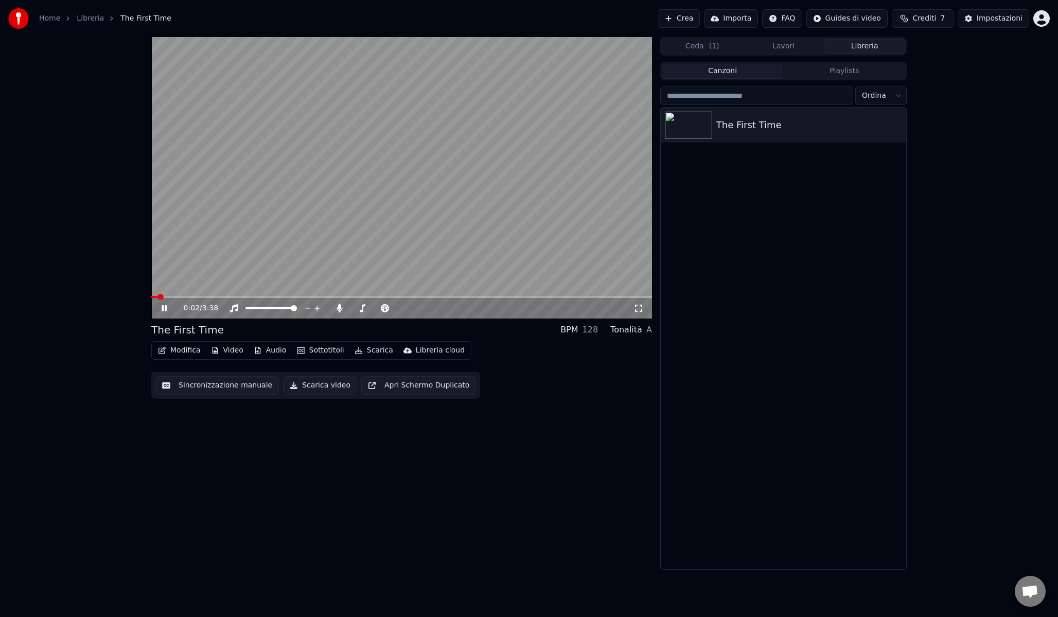
click at [373, 351] on button "Scarica" at bounding box center [374, 350] width 47 height 14
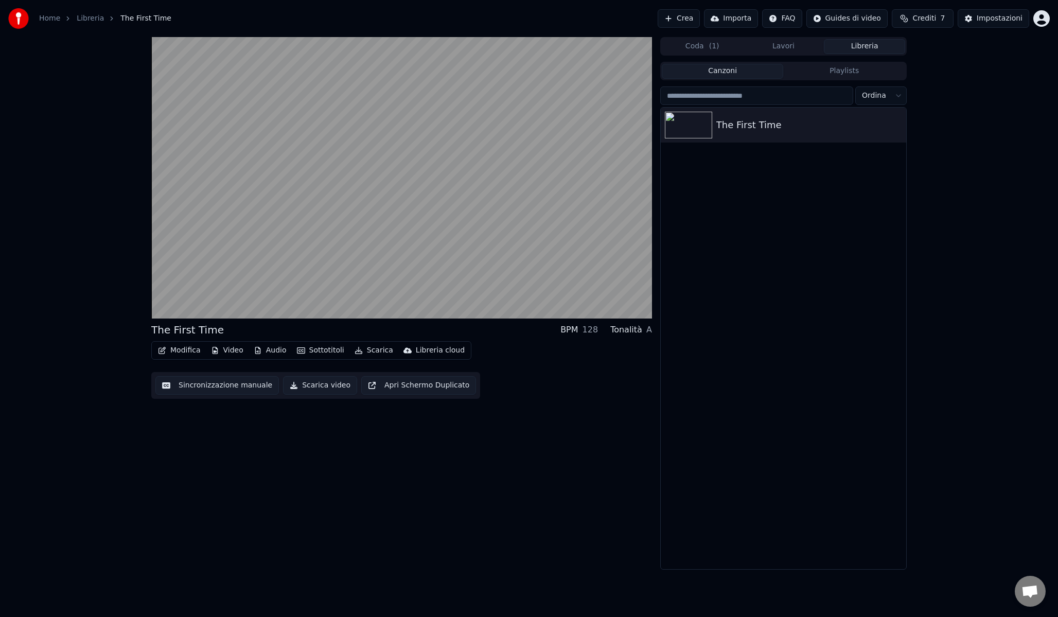
click at [566, 404] on div "The First Time BPM 128 Tonalità A Modifica Video Audio Sottotitoli Scarica Libr…" at bounding box center [401, 303] width 501 height 533
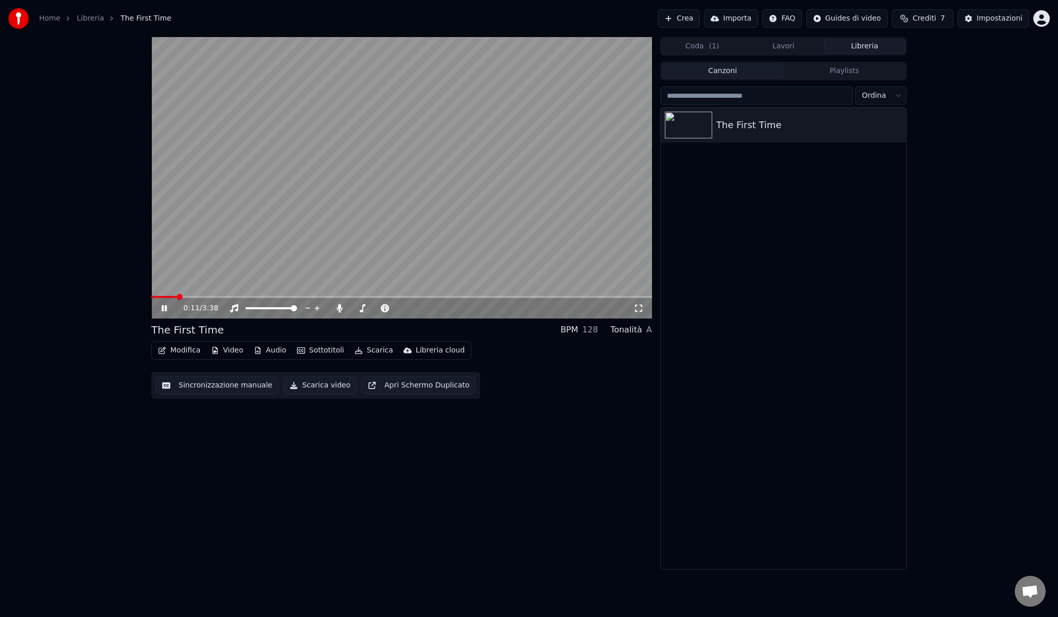
click at [1039, 25] on html "Home Libreria The First Time Crea Importa FAQ Guides di video Crediti 7 Imposta…" at bounding box center [529, 308] width 1058 height 617
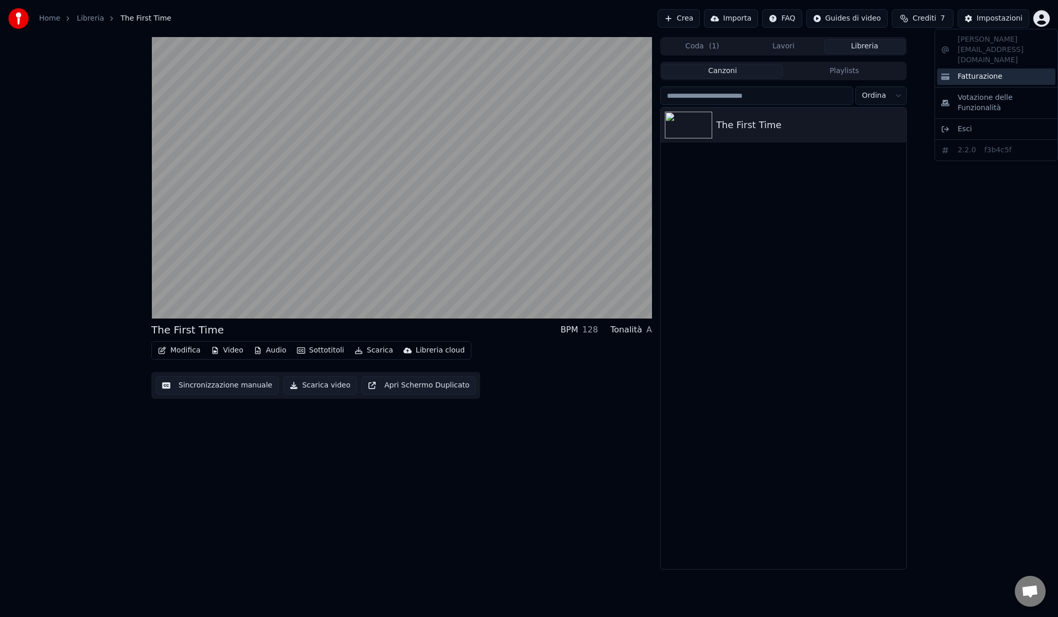
click at [987, 72] on span "Fatturazione" at bounding box center [980, 77] width 45 height 10
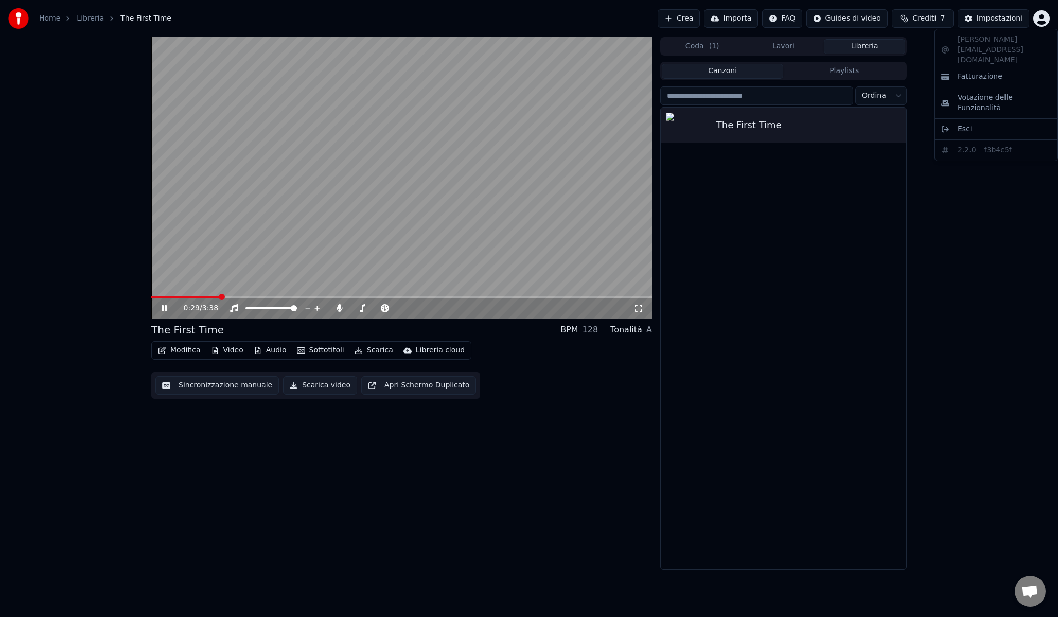
click at [1049, 25] on html "Home Libreria The First Time Crea Importa FAQ Guides di video Crediti 7 Imposta…" at bounding box center [529, 308] width 1058 height 617
click at [478, 221] on video at bounding box center [401, 178] width 501 height 282
click at [449, 203] on video at bounding box center [401, 178] width 501 height 282
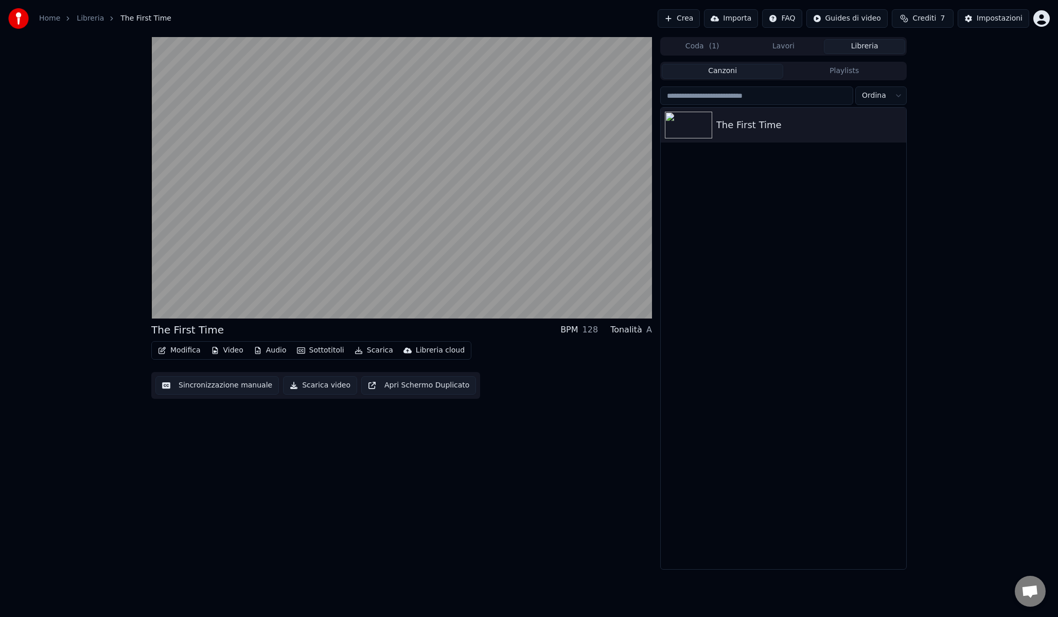
click at [208, 407] on div "The First Time BPM 128 Tonalità A Modifica Video Audio Sottotitoli Scarica Libr…" at bounding box center [401, 303] width 501 height 533
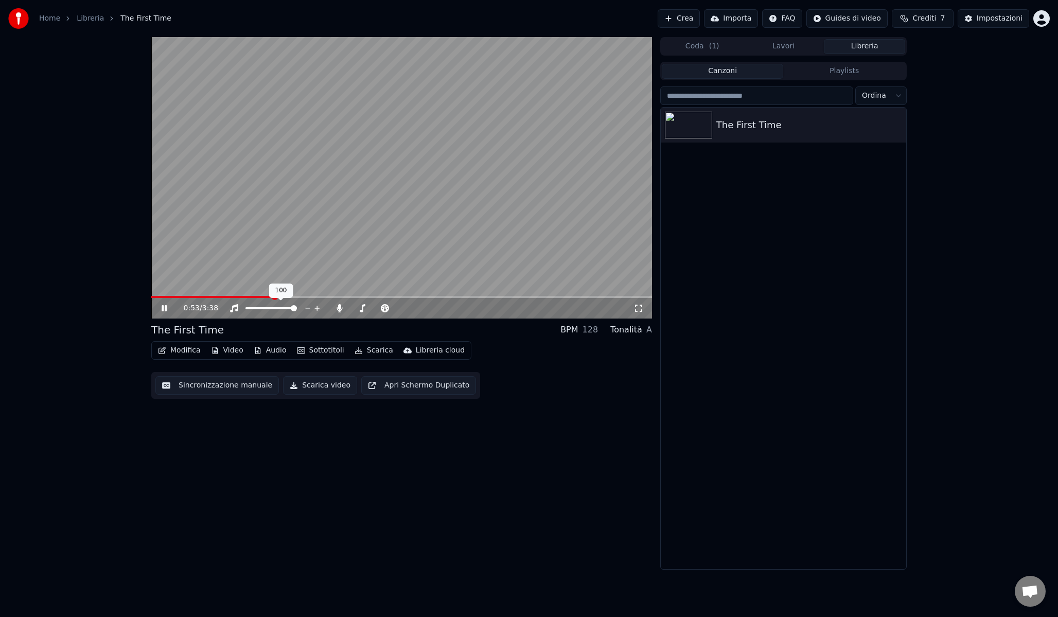
click at [334, 246] on video at bounding box center [401, 178] width 501 height 282
click at [228, 386] on button "Sincronizzazione manuale" at bounding box center [217, 385] width 124 height 19
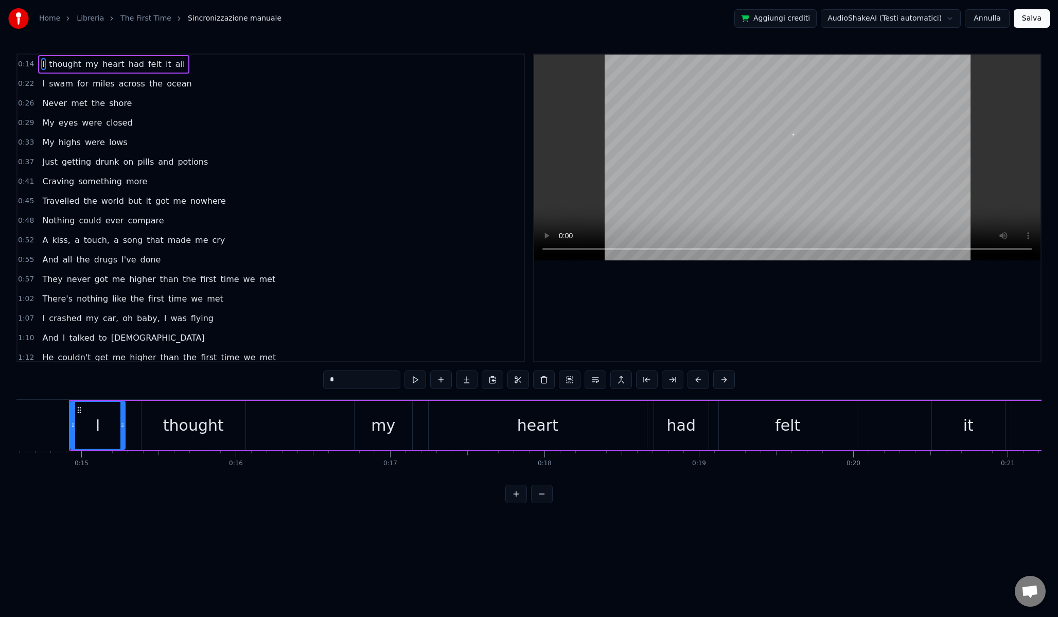
scroll to position [0, 2252]
click at [413, 381] on button at bounding box center [416, 380] width 22 height 19
click at [421, 380] on button at bounding box center [416, 380] width 22 height 19
click at [421, 381] on button at bounding box center [416, 380] width 22 height 19
click at [575, 380] on button at bounding box center [570, 380] width 22 height 19
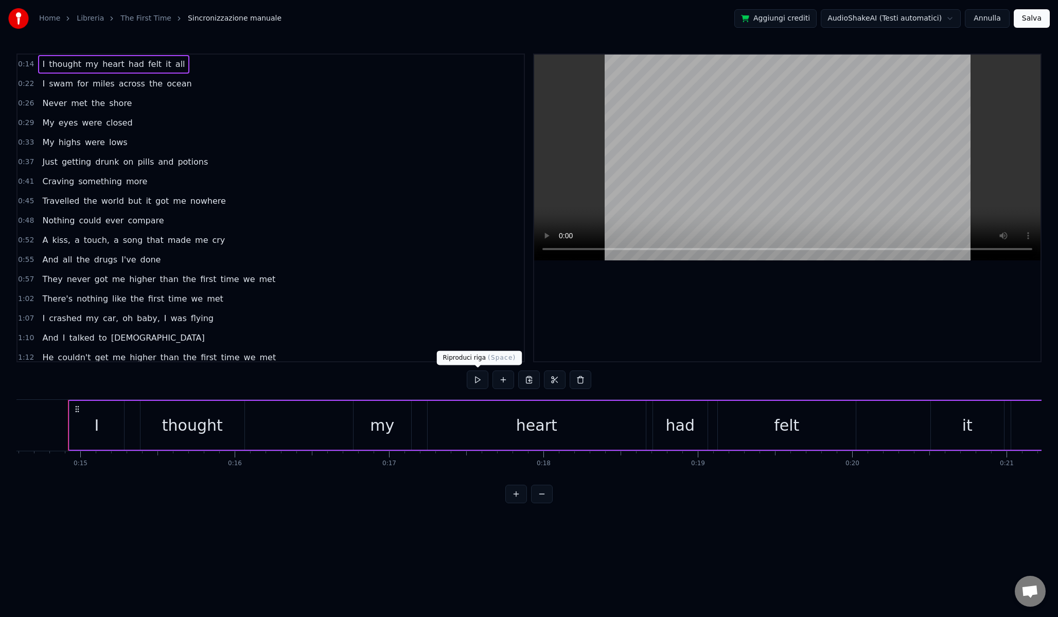
click at [485, 376] on button at bounding box center [478, 380] width 22 height 19
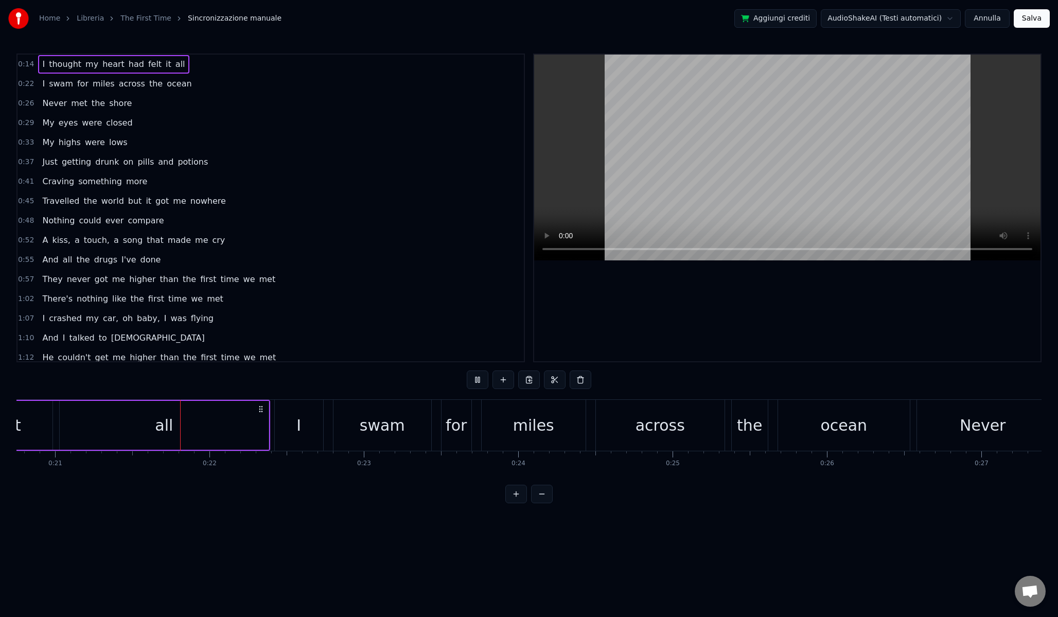
scroll to position [0, 3211]
click at [129, 85] on span "across" at bounding box center [132, 84] width 28 height 12
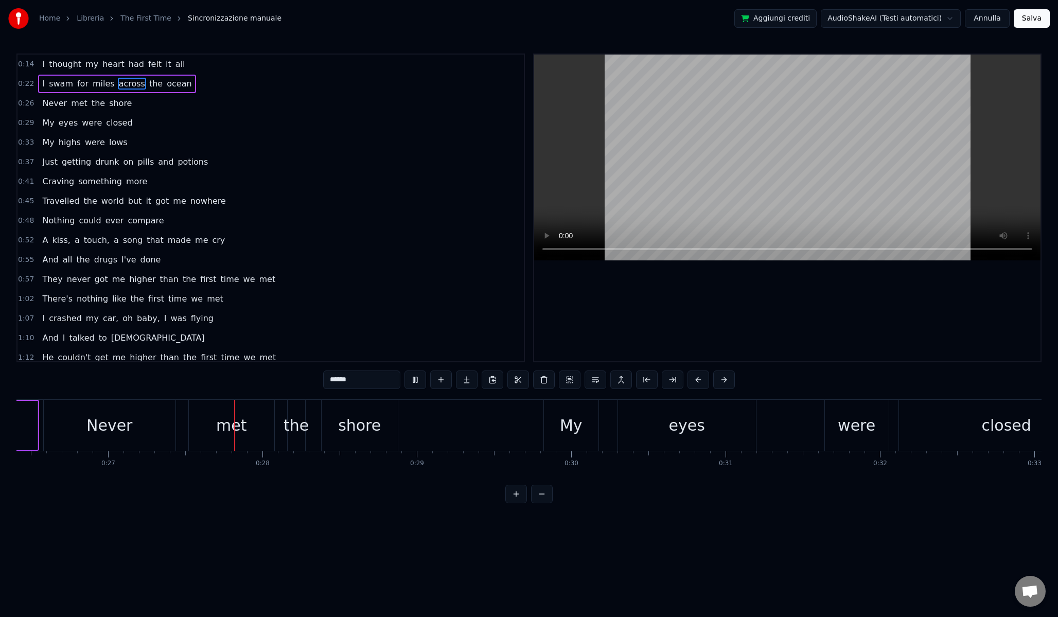
scroll to position [0, 4147]
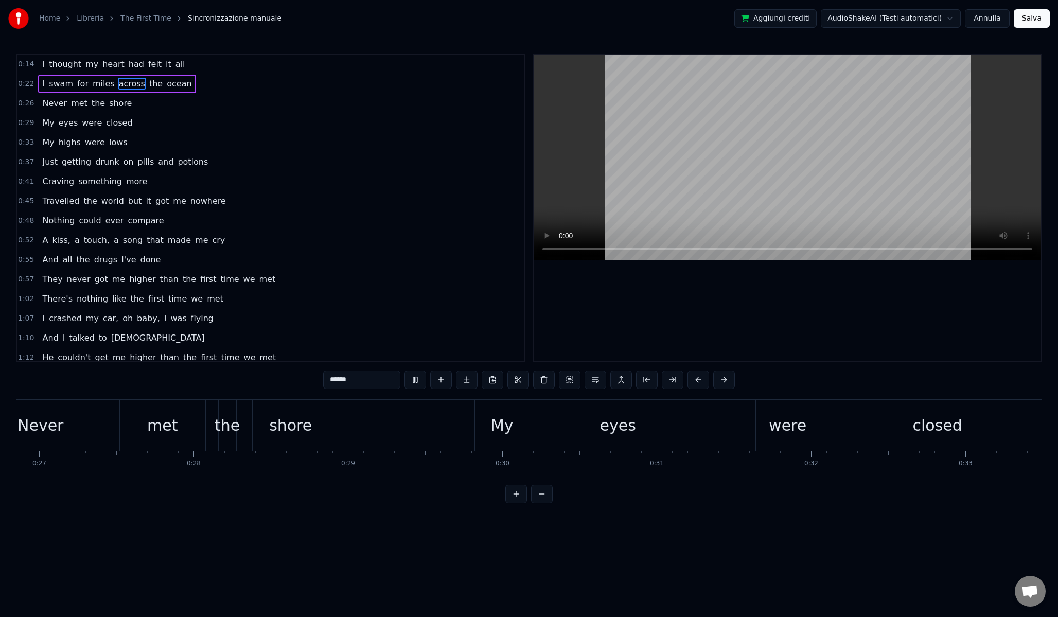
click at [312, 165] on div "0:37 Just getting drunk on pills and potions" at bounding box center [271, 162] width 506 height 20
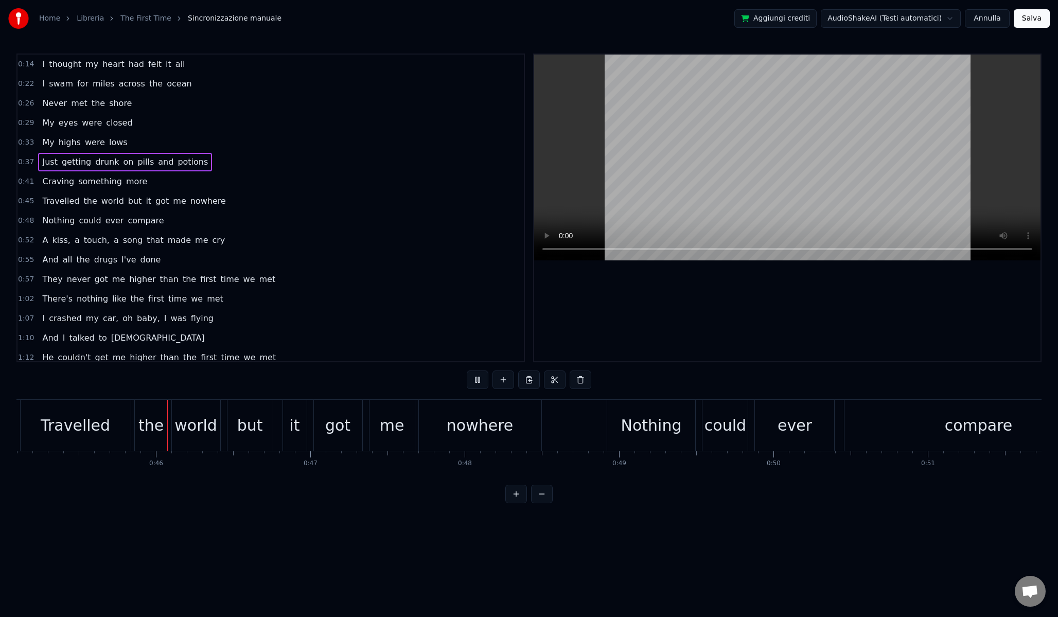
scroll to position [0, 6976]
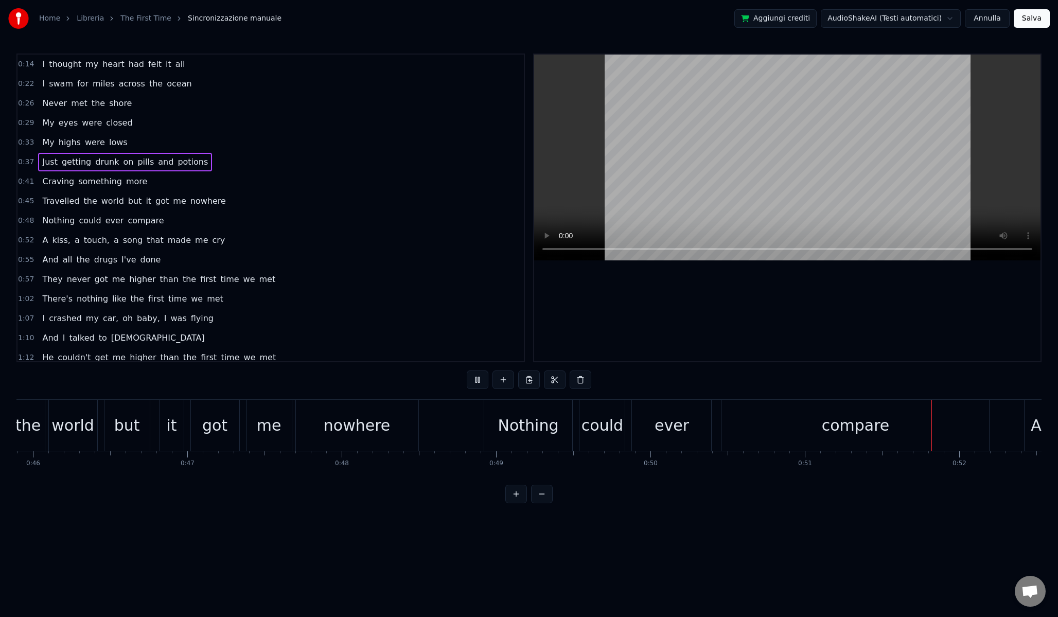
click at [1034, 591] on span "Aprire la chat" at bounding box center [1030, 592] width 17 height 14
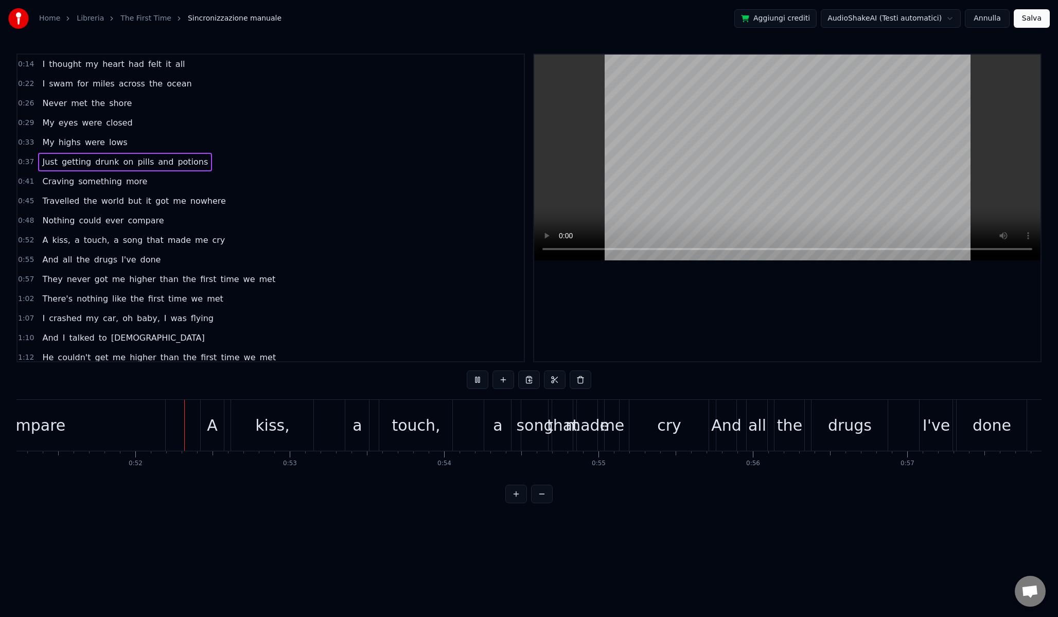
scroll to position [0, 7920]
click at [1033, 591] on span "Aprire la chat" at bounding box center [1030, 592] width 17 height 14
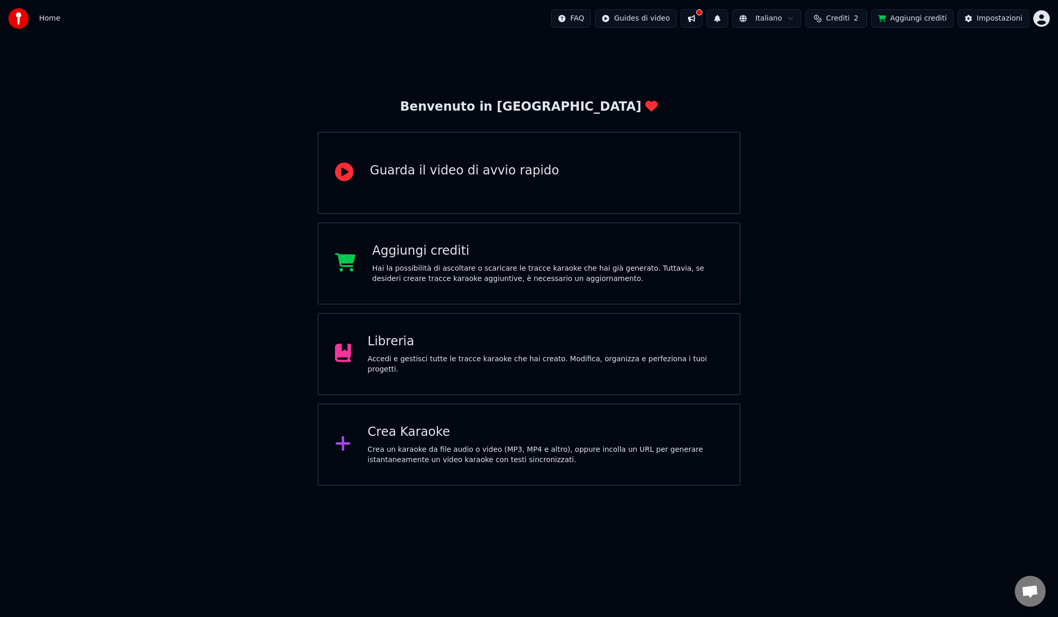
click at [435, 258] on div "Aggiungi crediti" at bounding box center [547, 251] width 351 height 16
click at [703, 22] on button at bounding box center [692, 18] width 22 height 19
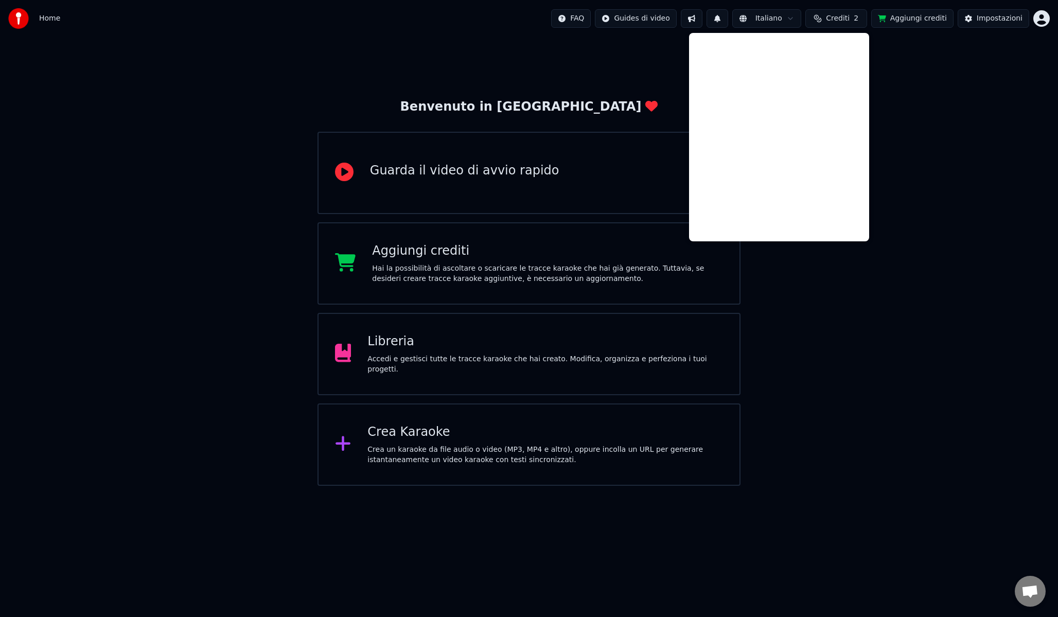
click at [703, 23] on button at bounding box center [692, 18] width 22 height 19
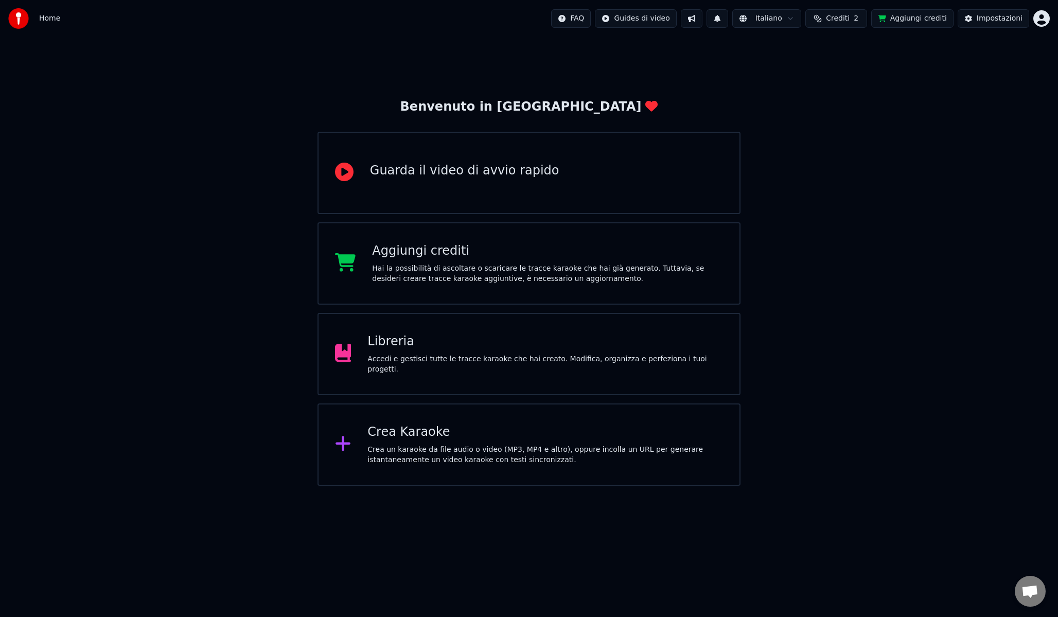
click at [375, 327] on div "Libreria Accedi e gestisci tutte le tracce karaoke che hai creato. Modifica, or…" at bounding box center [529, 354] width 423 height 82
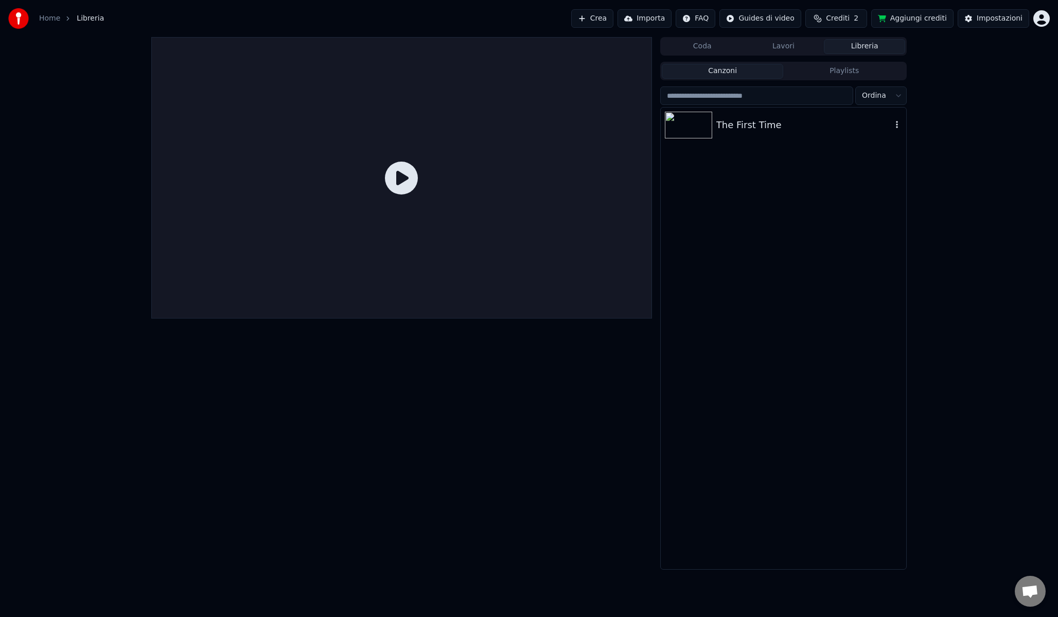
click at [784, 119] on div "The First Time" at bounding box center [804, 125] width 176 height 14
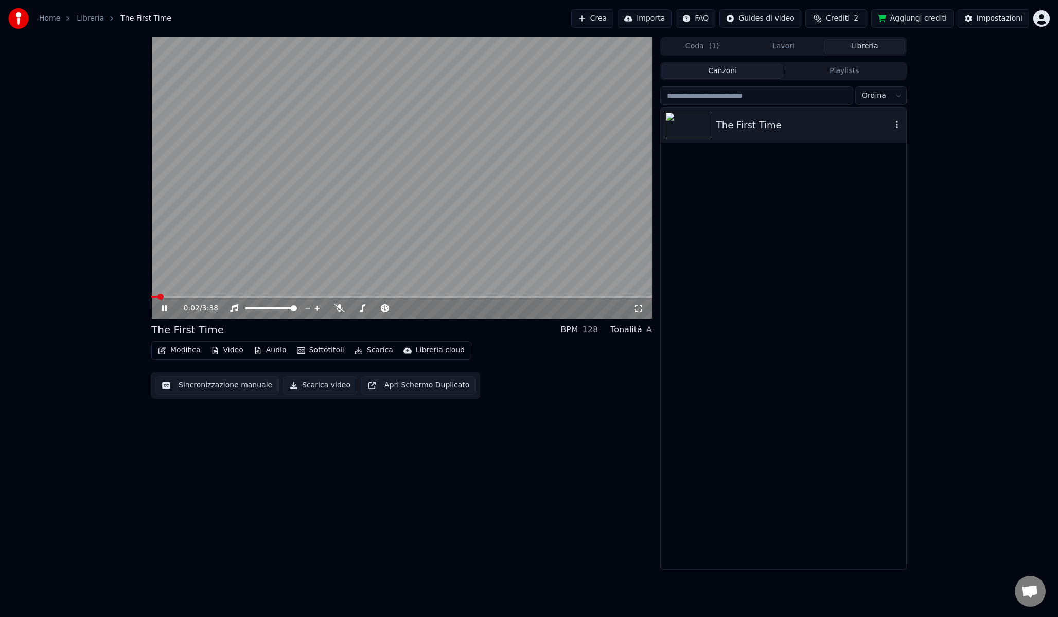
click at [899, 125] on icon "button" at bounding box center [897, 124] width 10 height 8
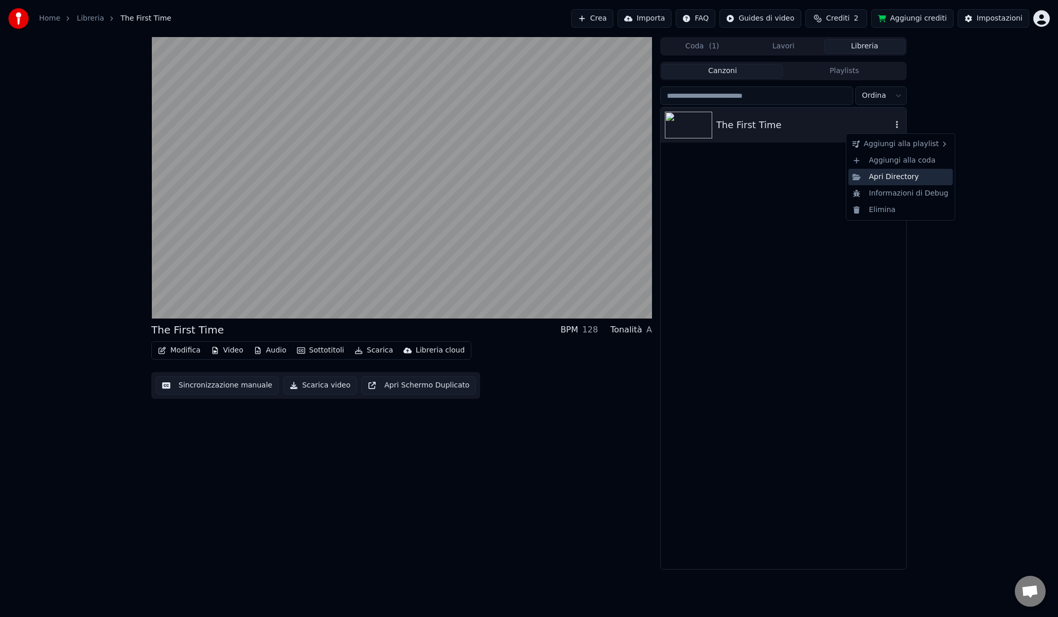
click at [899, 177] on div "Apri Directory" at bounding box center [901, 177] width 104 height 16
click at [897, 128] on icon "button" at bounding box center [897, 124] width 2 height 7
click at [891, 180] on div "Apri Directory" at bounding box center [901, 177] width 104 height 16
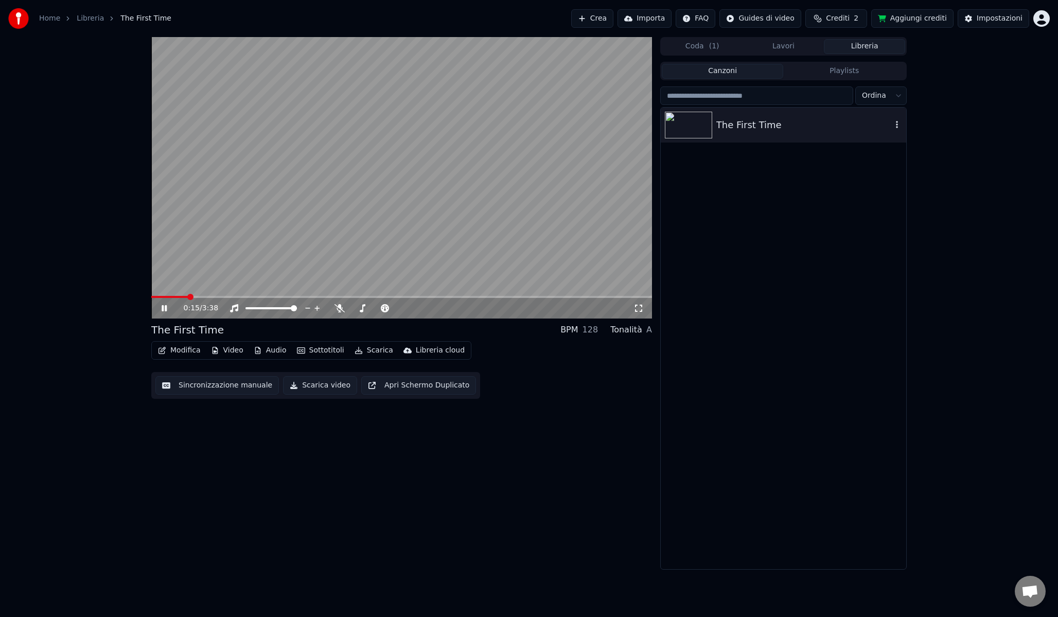
click at [260, 208] on video at bounding box center [401, 178] width 501 height 282
click at [470, 203] on video at bounding box center [401, 178] width 501 height 282
click at [892, 127] on icon "button" at bounding box center [897, 124] width 10 height 8
click at [340, 310] on icon at bounding box center [340, 308] width 10 height 8
click at [895, 124] on icon "button" at bounding box center [897, 124] width 10 height 8
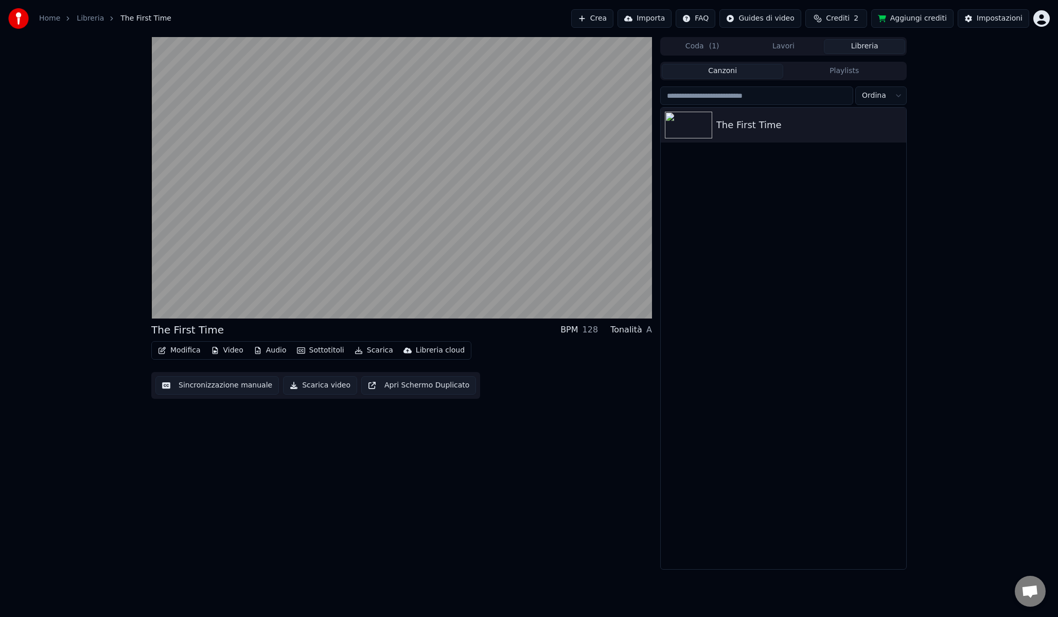
click at [784, 175] on div "The First Time" at bounding box center [784, 339] width 246 height 462
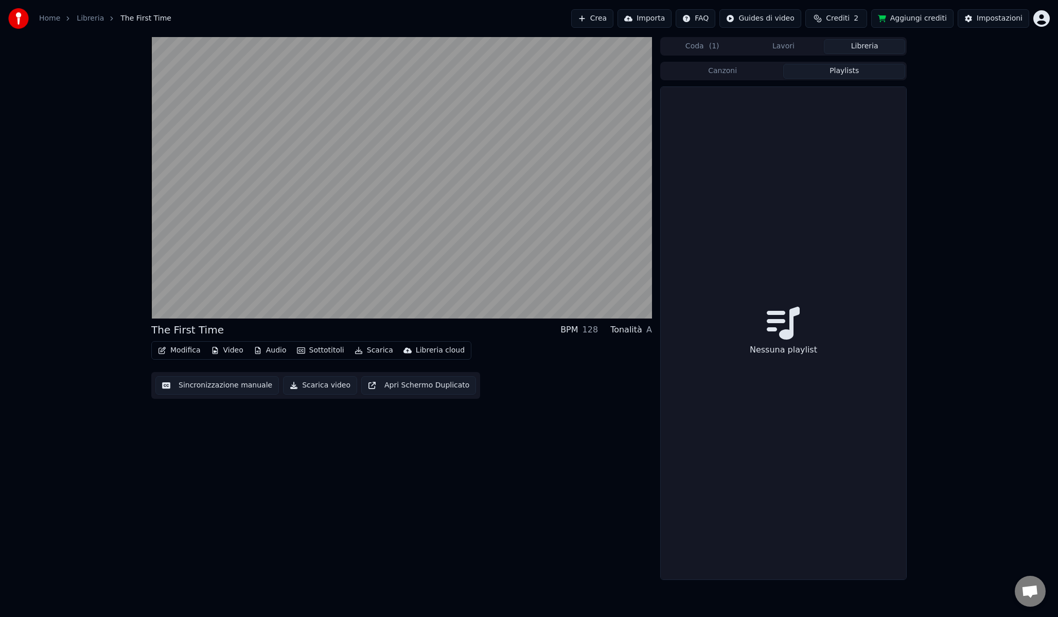
click at [830, 78] on button "Playlists" at bounding box center [844, 71] width 122 height 15
click at [758, 72] on button "Canzoni" at bounding box center [723, 71] width 122 height 15
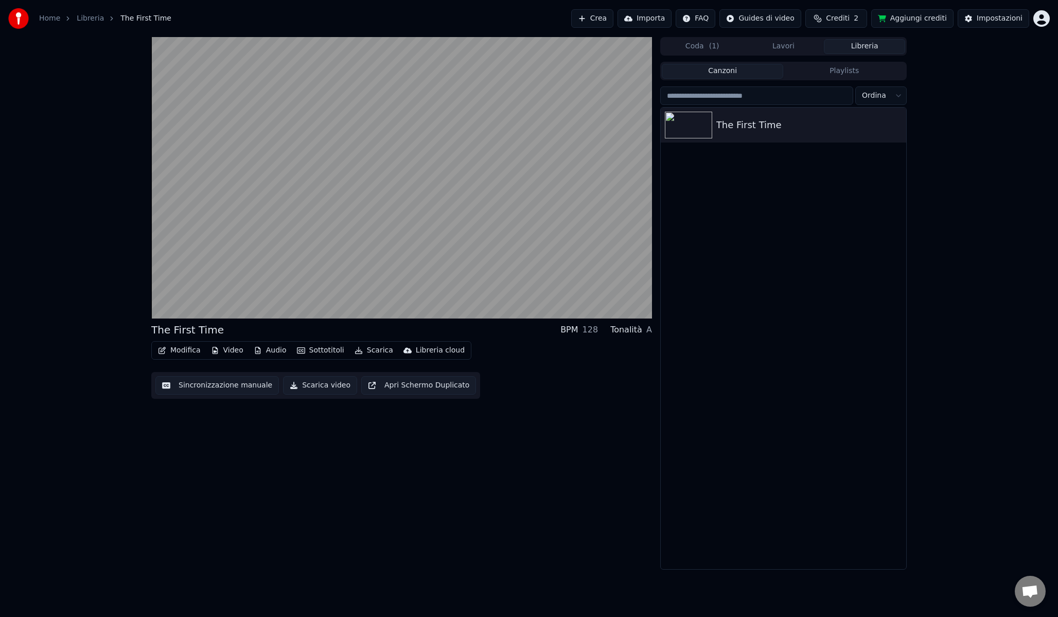
click at [784, 44] on button "Lavori" at bounding box center [783, 46] width 81 height 15
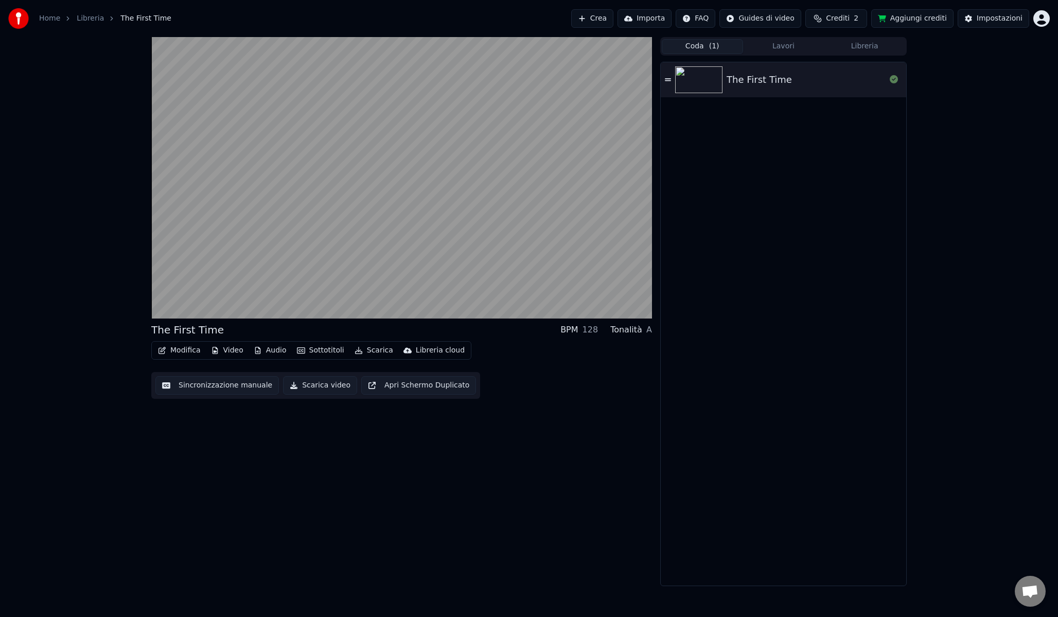
click at [705, 44] on button "Coda ( 1 )" at bounding box center [702, 46] width 81 height 15
drag, startPoint x: 806, startPoint y: 49, endPoint x: 811, endPoint y: 49, distance: 5.2
click at [806, 49] on button "Lavori" at bounding box center [783, 46] width 81 height 15
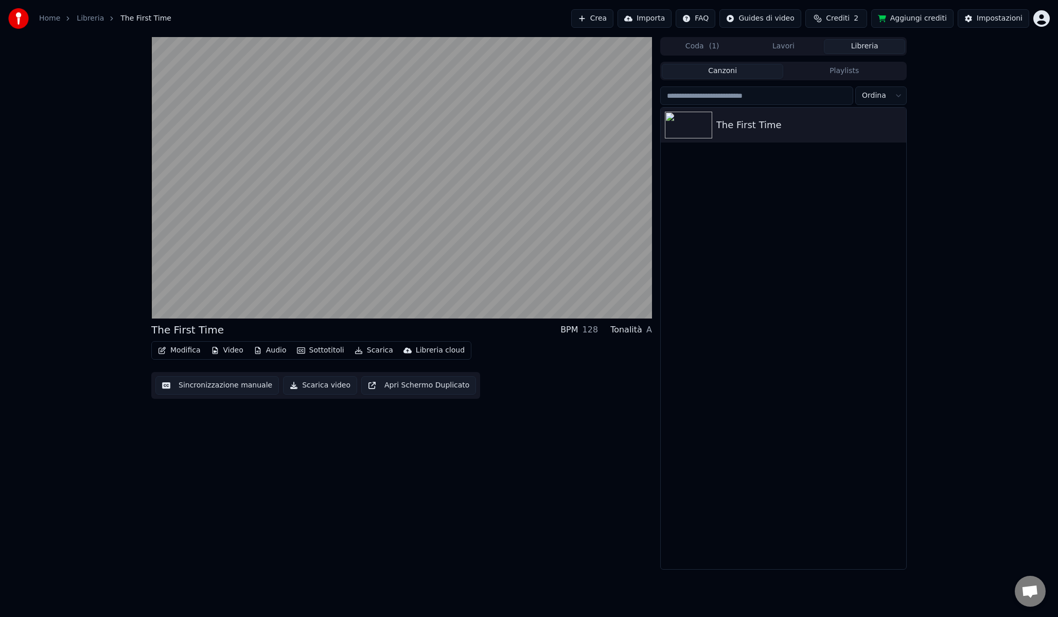
click at [856, 47] on button "Libreria" at bounding box center [864, 46] width 81 height 15
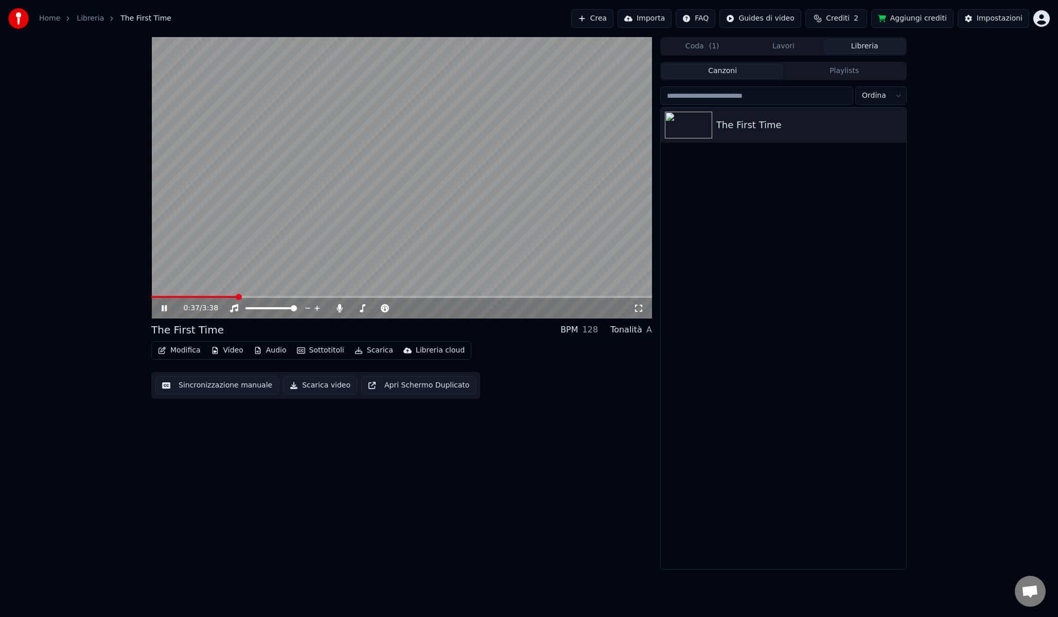
click at [552, 229] on video at bounding box center [401, 178] width 501 height 282
click at [783, 218] on div "The First Time" at bounding box center [784, 339] width 246 height 462
click at [802, 48] on button "Lavori" at bounding box center [783, 46] width 81 height 15
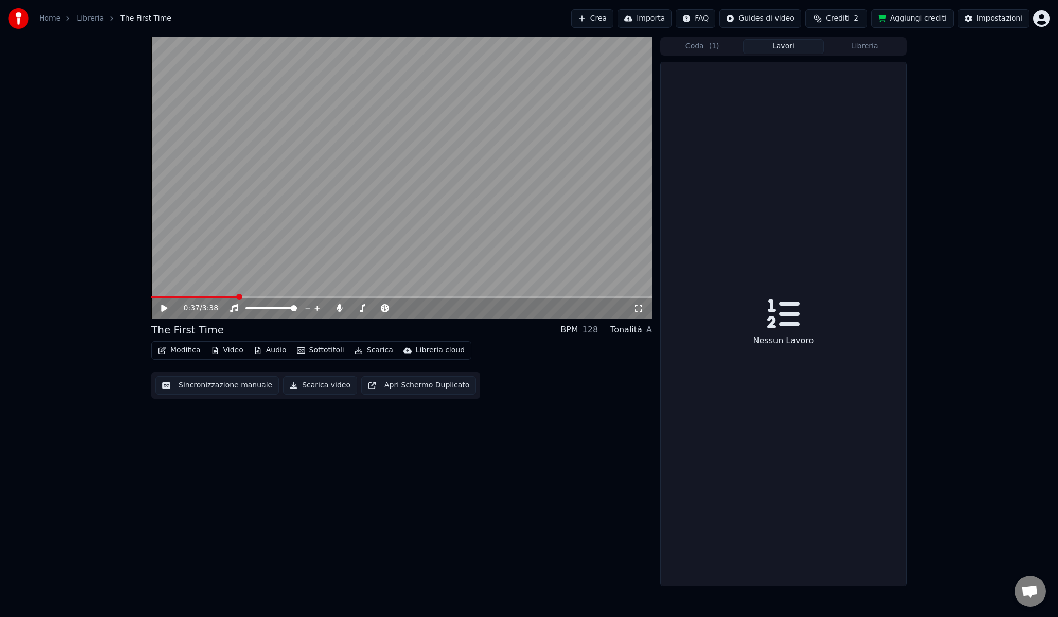
click at [849, 47] on button "Libreria" at bounding box center [864, 46] width 81 height 15
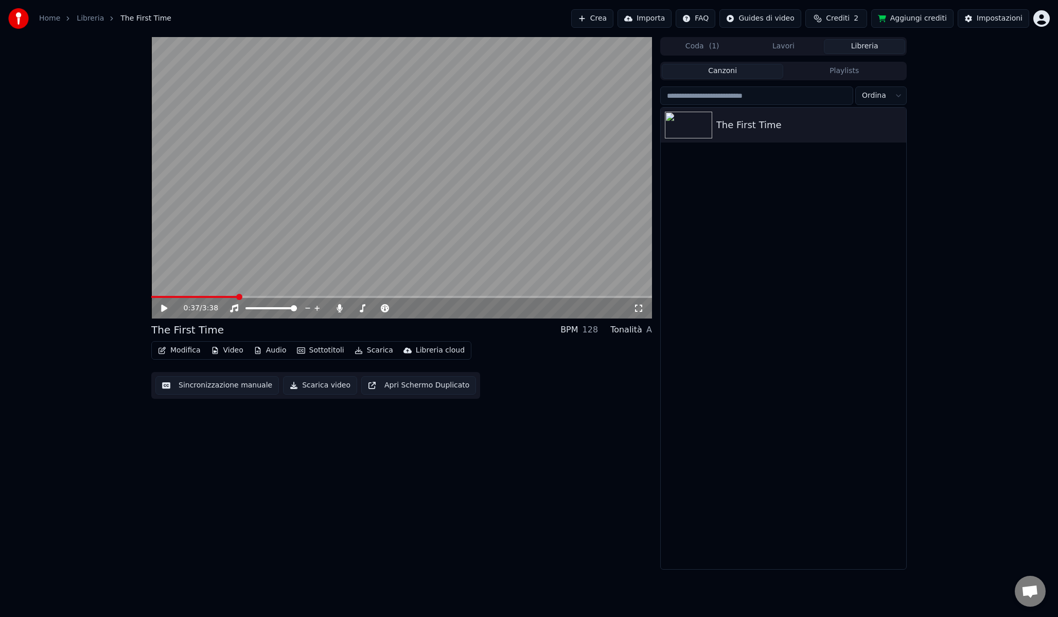
click at [849, 47] on button "Libreria" at bounding box center [864, 46] width 81 height 15
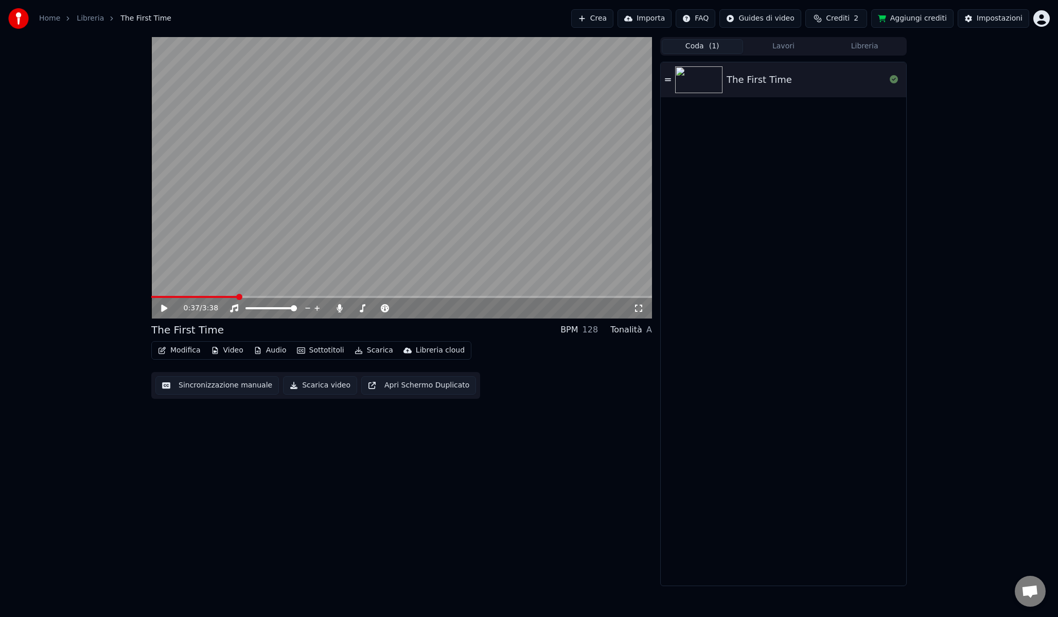
click at [703, 47] on button "Coda ( 1 )" at bounding box center [702, 46] width 81 height 15
click at [784, 46] on button "Lavori" at bounding box center [783, 46] width 81 height 15
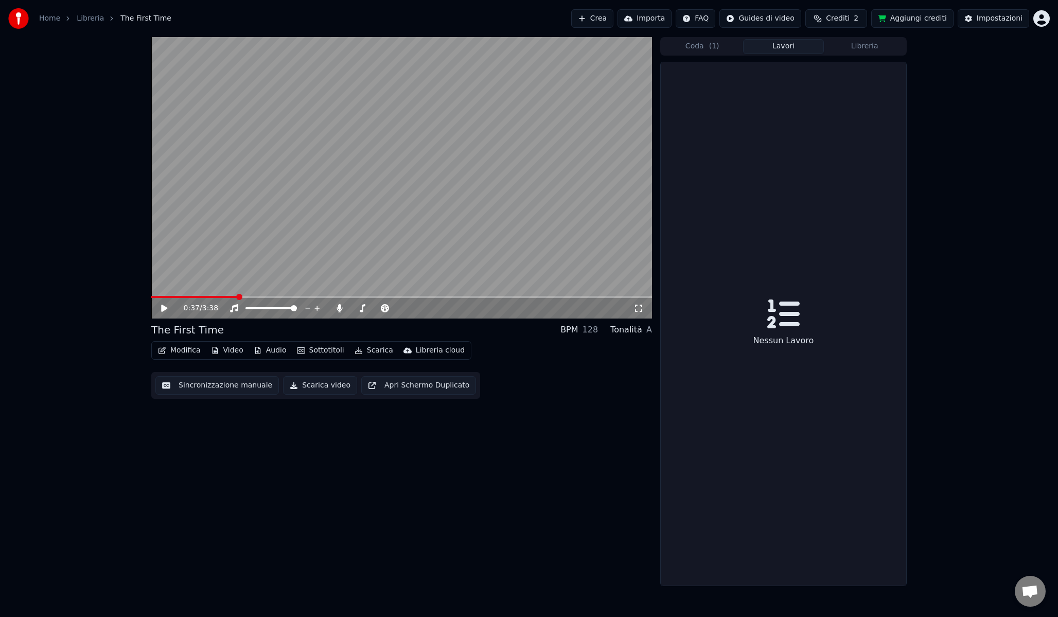
click at [868, 47] on button "Libreria" at bounding box center [864, 46] width 81 height 15
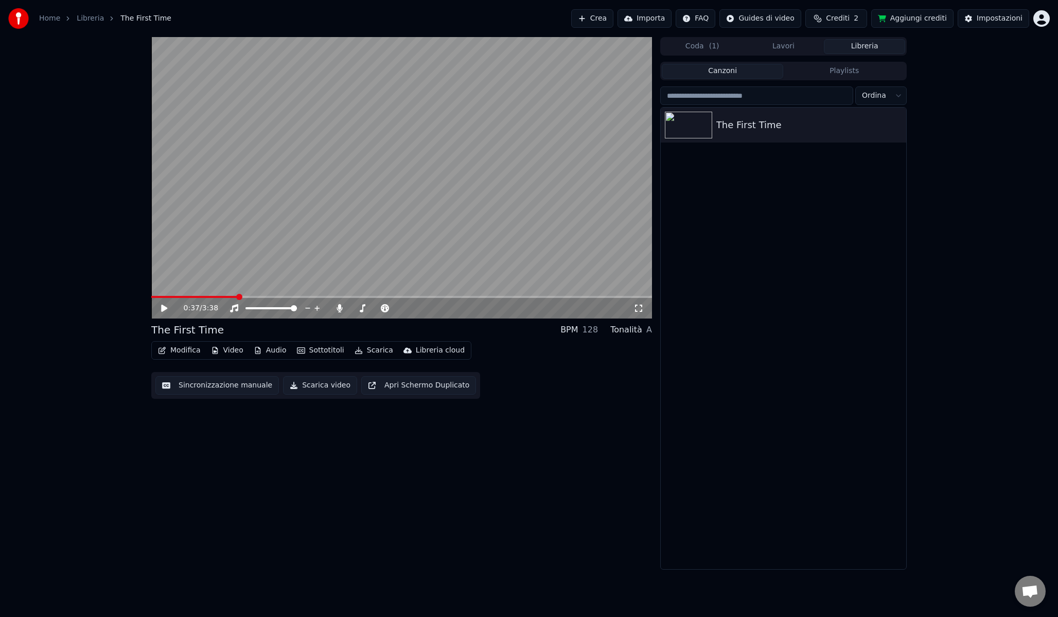
click at [53, 23] on link "Home" at bounding box center [49, 18] width 21 height 10
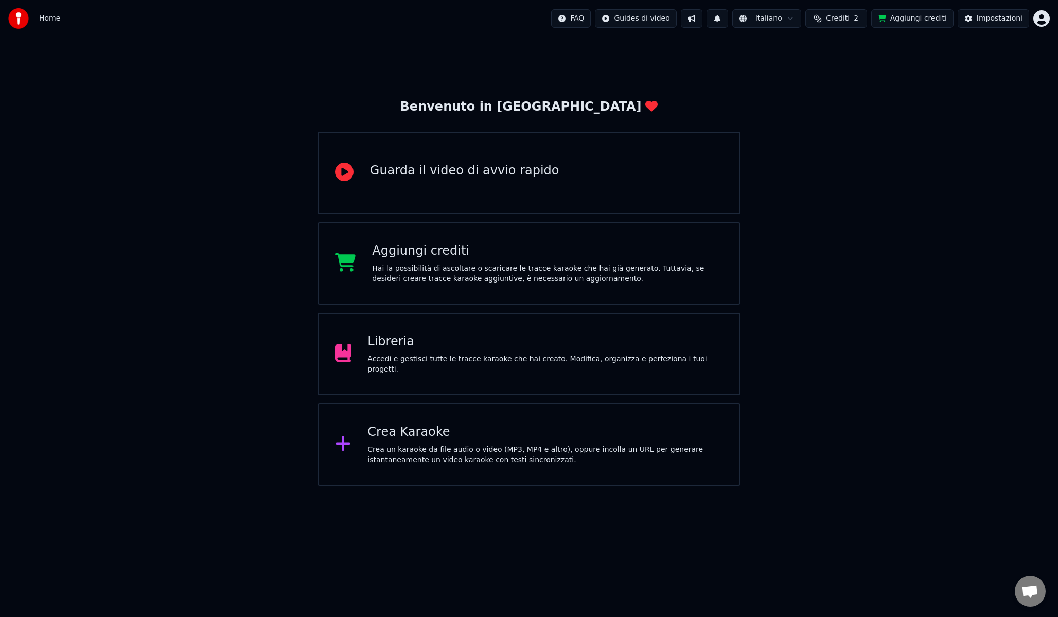
click at [471, 389] on div "Libreria Accedi e gestisci tutte le tracce karaoke che hai creato. Modifica, or…" at bounding box center [529, 354] width 423 height 82
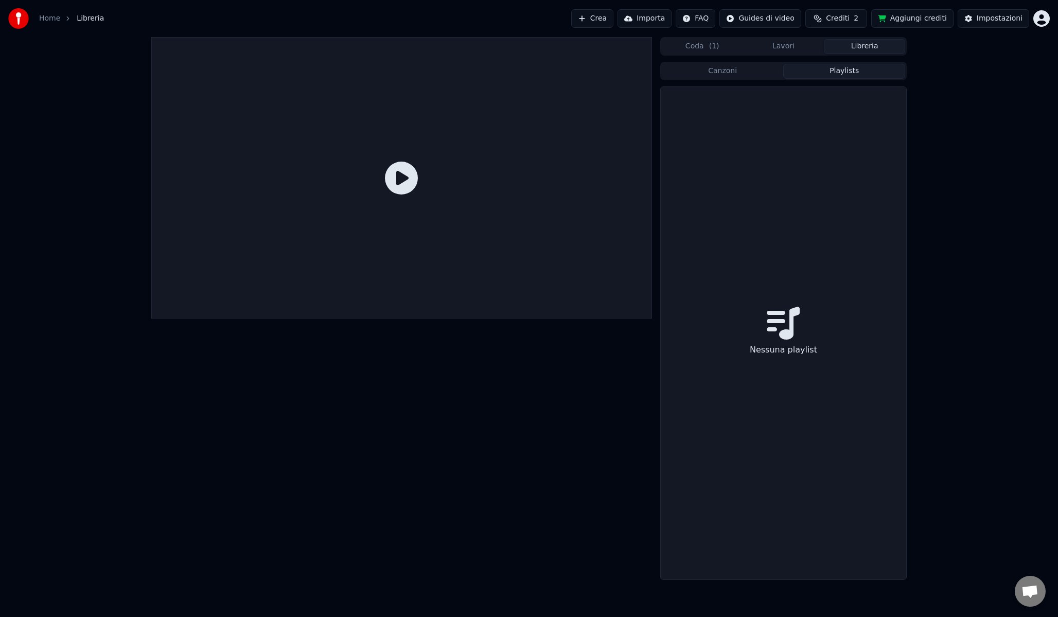
click at [857, 69] on button "Playlists" at bounding box center [844, 71] width 122 height 15
click at [749, 74] on button "Canzoni" at bounding box center [723, 71] width 122 height 15
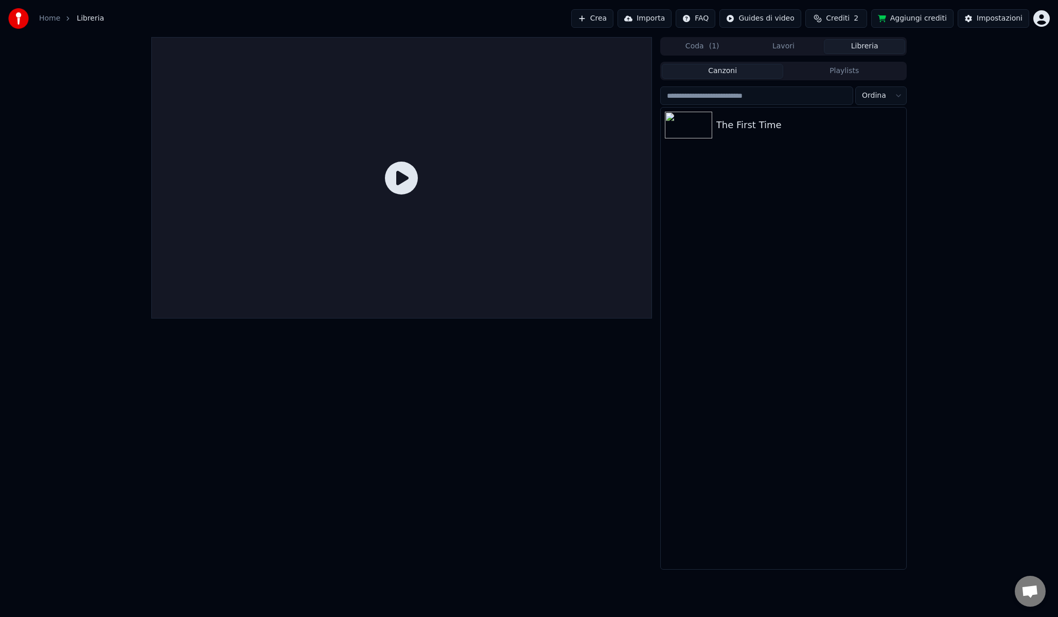
click at [795, 156] on div "The First Time" at bounding box center [784, 339] width 246 height 462
click at [991, 25] on button "Impostazioni" at bounding box center [994, 18] width 72 height 19
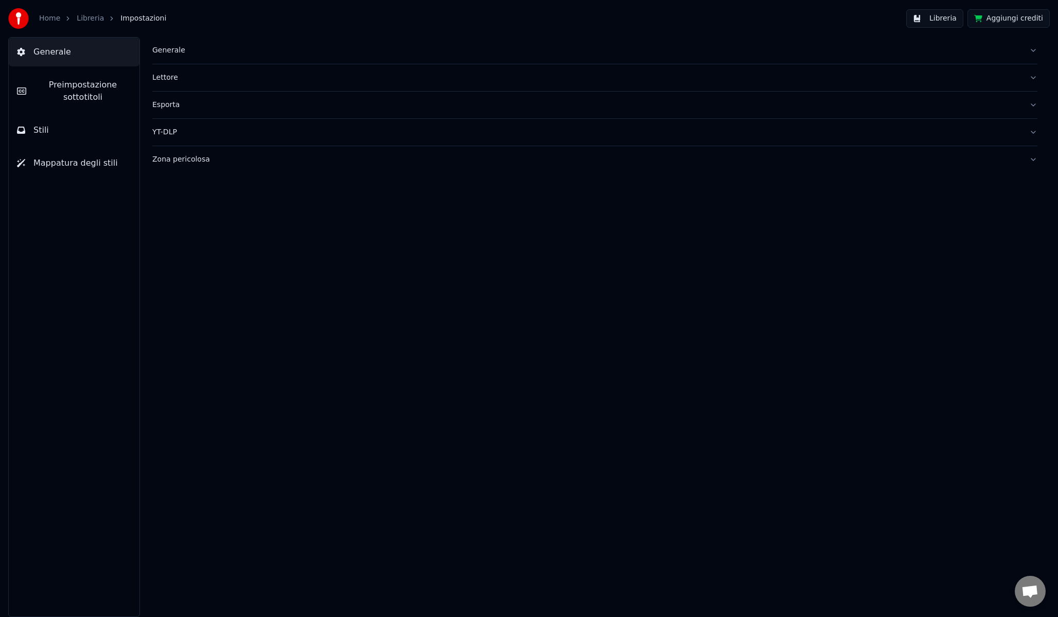
click at [181, 77] on div "Lettore" at bounding box center [586, 78] width 869 height 10
click at [80, 124] on button "Stili" at bounding box center [74, 130] width 131 height 29
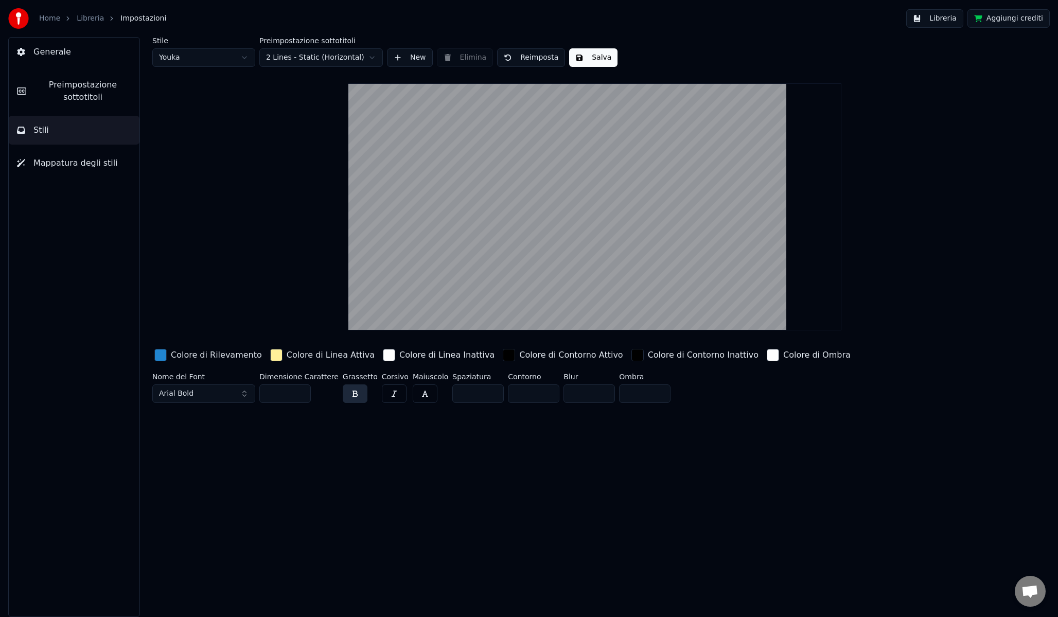
click at [102, 167] on span "Mappatura degli stili" at bounding box center [75, 163] width 84 height 12
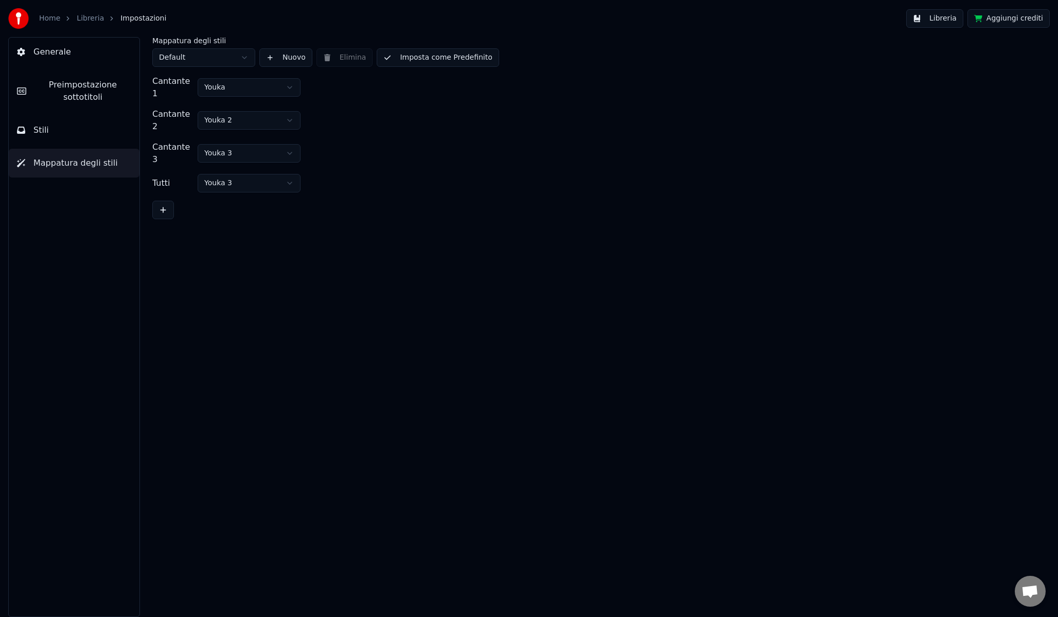
click at [248, 111] on html "Home Libreria Impostazioni Libreria Aggiungi crediti Generale Preimpostazione s…" at bounding box center [529, 308] width 1058 height 617
click at [62, 123] on button "Stili" at bounding box center [74, 130] width 131 height 29
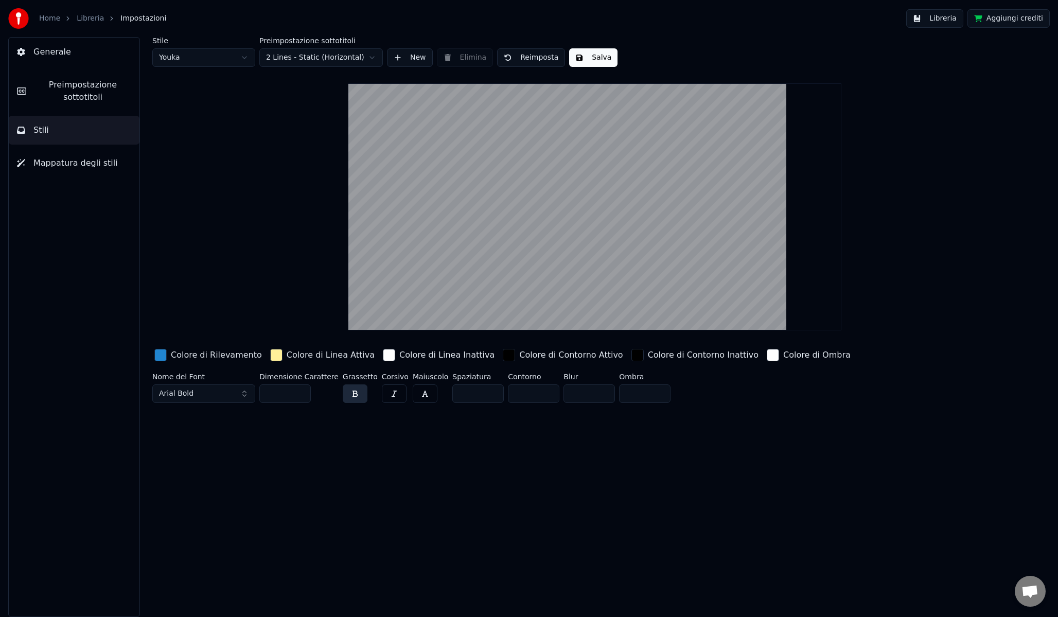
click at [82, 94] on span "Preimpostazione sottotitoli" at bounding box center [82, 91] width 97 height 25
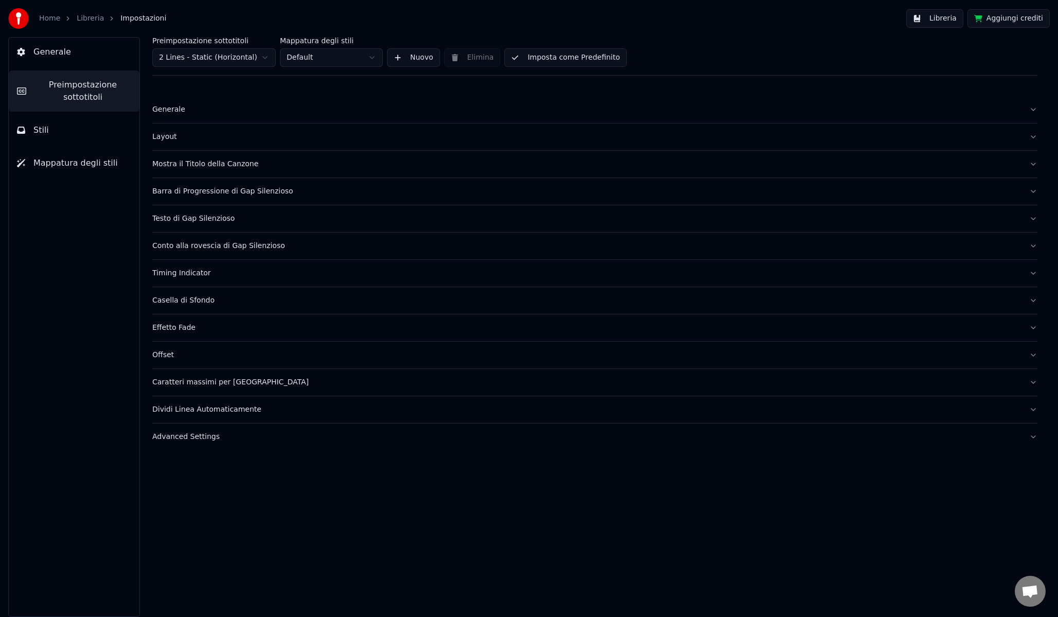
click at [79, 45] on button "Generale" at bounding box center [74, 52] width 131 height 29
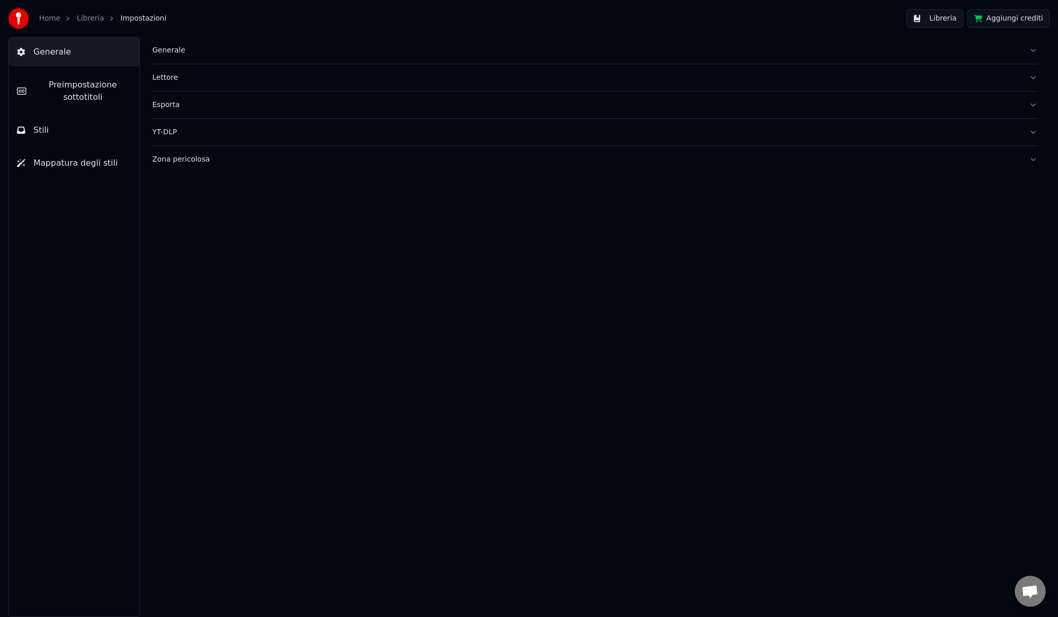
click at [78, 77] on button "Preimpostazione sottotitoli" at bounding box center [74, 91] width 131 height 41
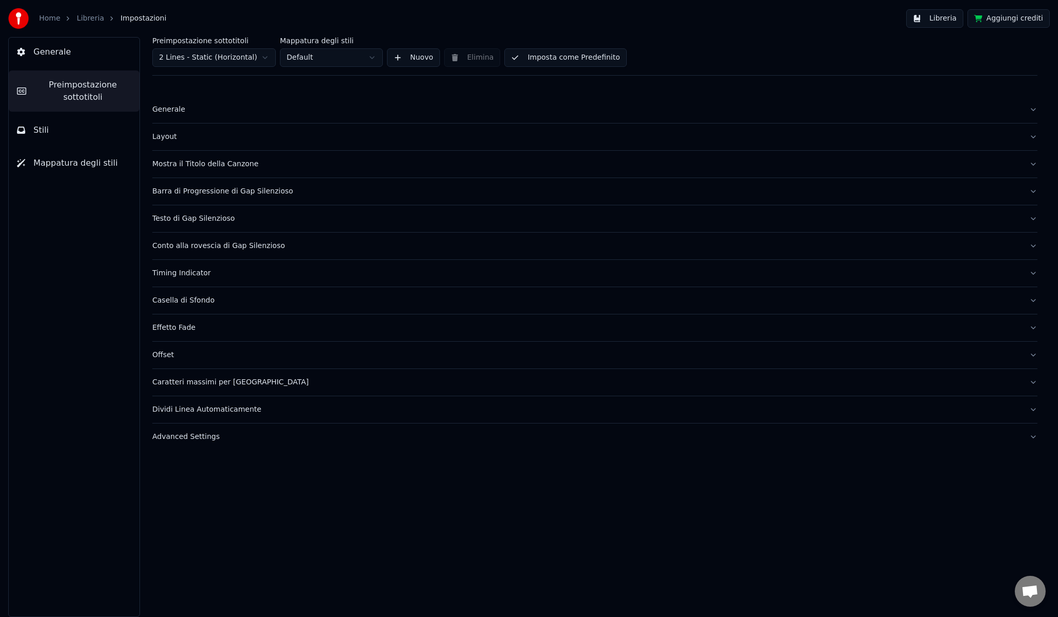
click at [60, 21] on div "Home" at bounding box center [55, 18] width 32 height 10
click at [59, 21] on link "Home" at bounding box center [49, 18] width 21 height 10
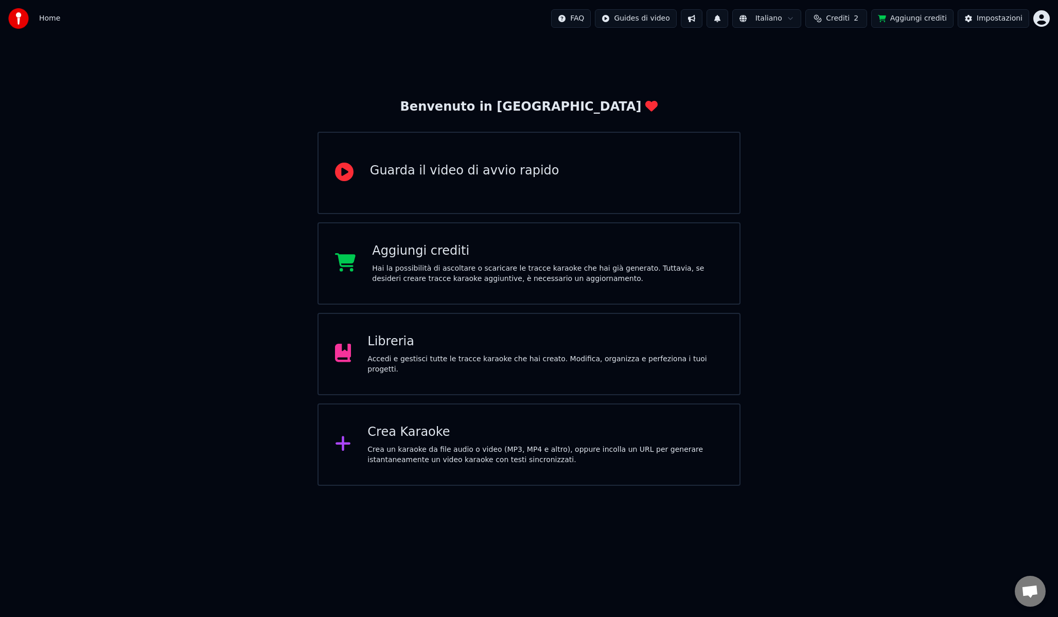
click at [40, 15] on span "Home" at bounding box center [49, 18] width 21 height 10
click at [48, 19] on span "Home" at bounding box center [49, 18] width 21 height 10
click at [24, 20] on img at bounding box center [18, 18] width 21 height 21
click at [457, 358] on div "Libreria Accedi e gestisci tutte le tracce karaoke che hai creato. Modifica, or…" at bounding box center [546, 354] width 356 height 41
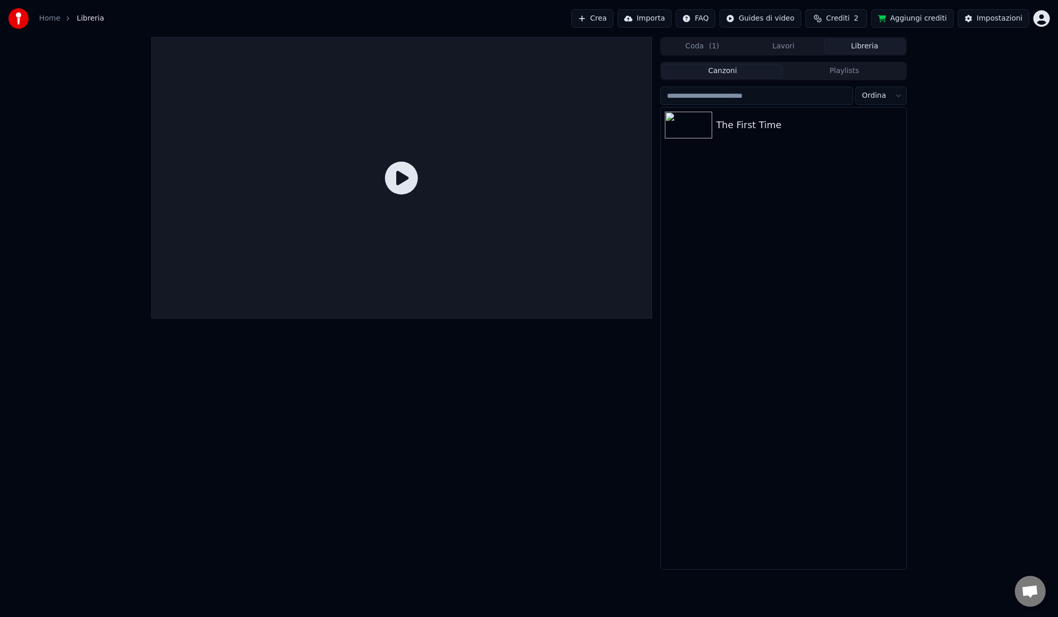
click at [44, 17] on link "Home" at bounding box center [49, 18] width 21 height 10
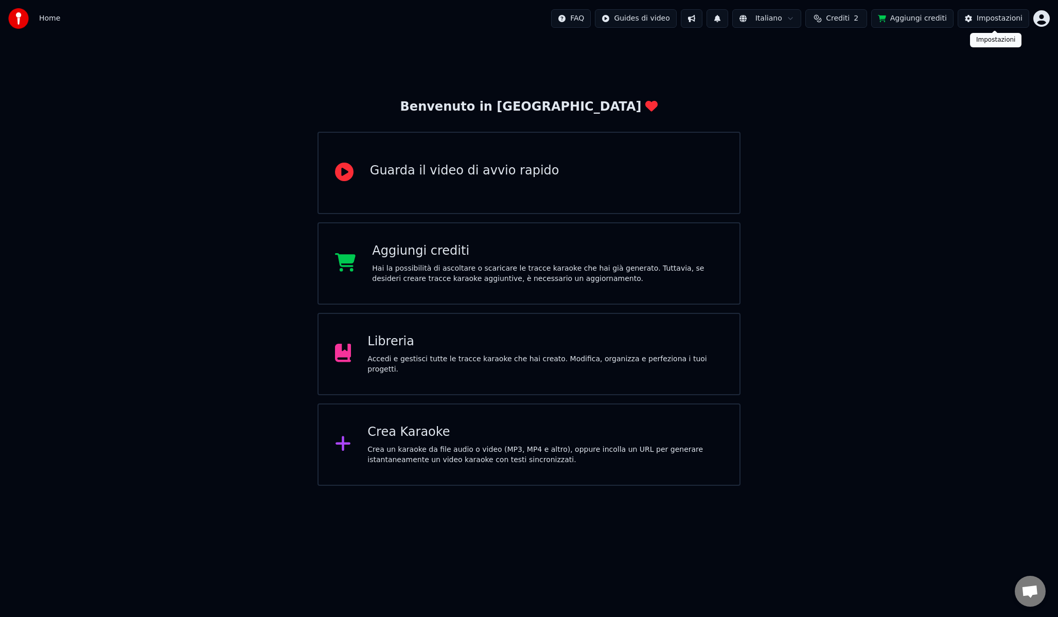
click at [1009, 24] on button "Impostazioni" at bounding box center [994, 18] width 72 height 19
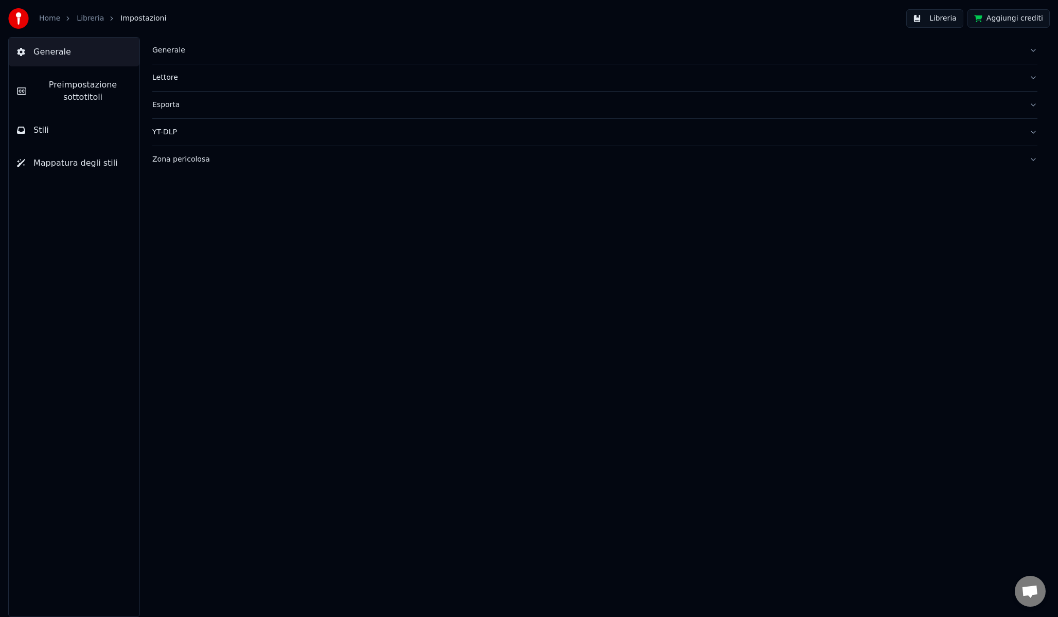
click at [55, 99] on span "Preimpostazione sottotitoli" at bounding box center [82, 91] width 97 height 25
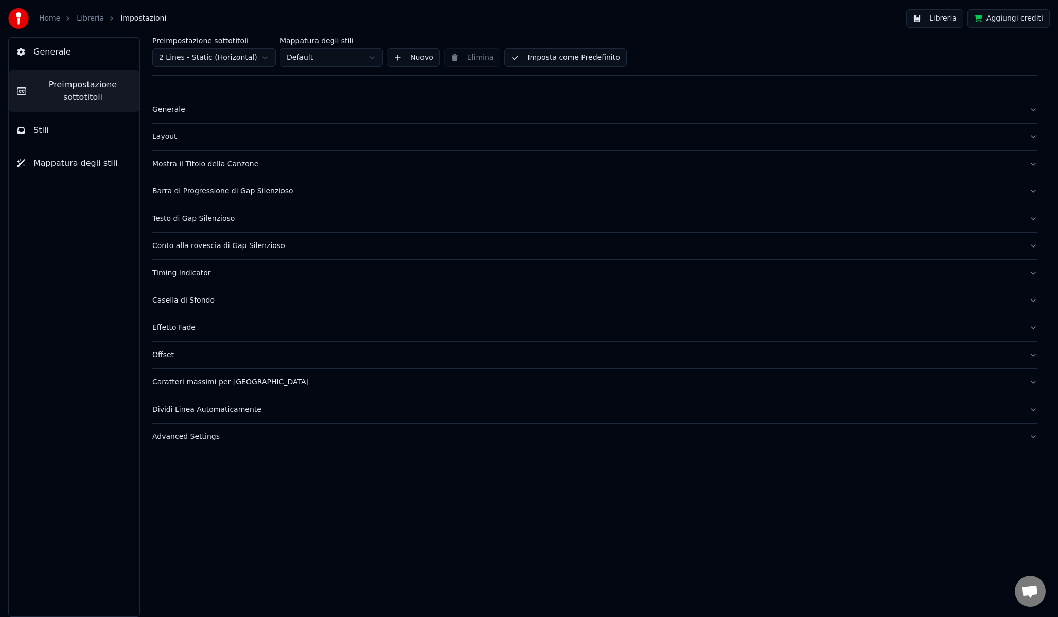
click at [225, 130] on button "Layout" at bounding box center [594, 137] width 885 height 27
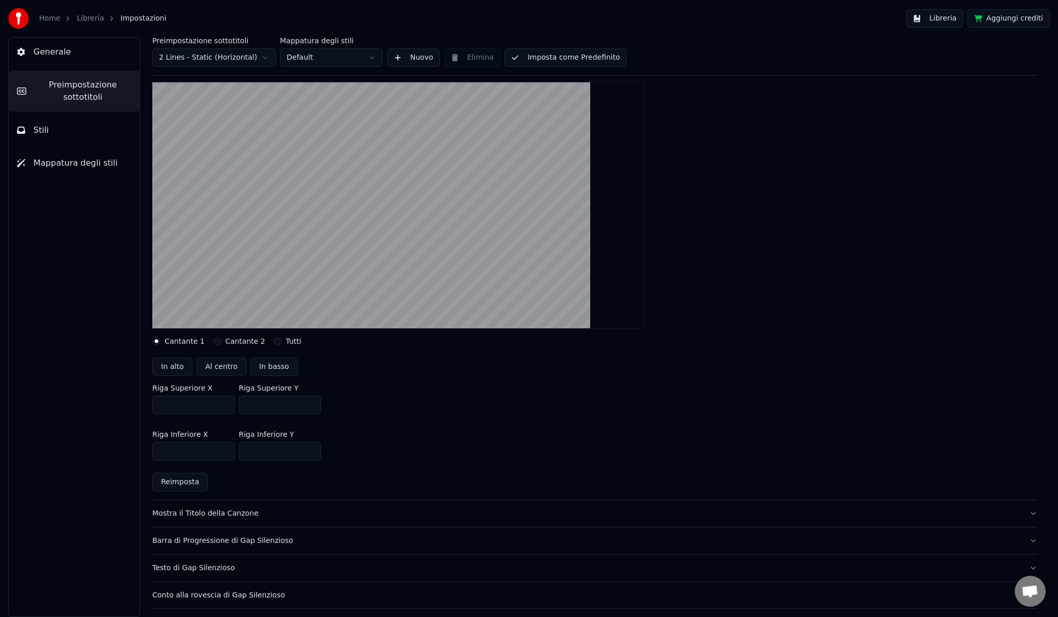
scroll to position [97, 0]
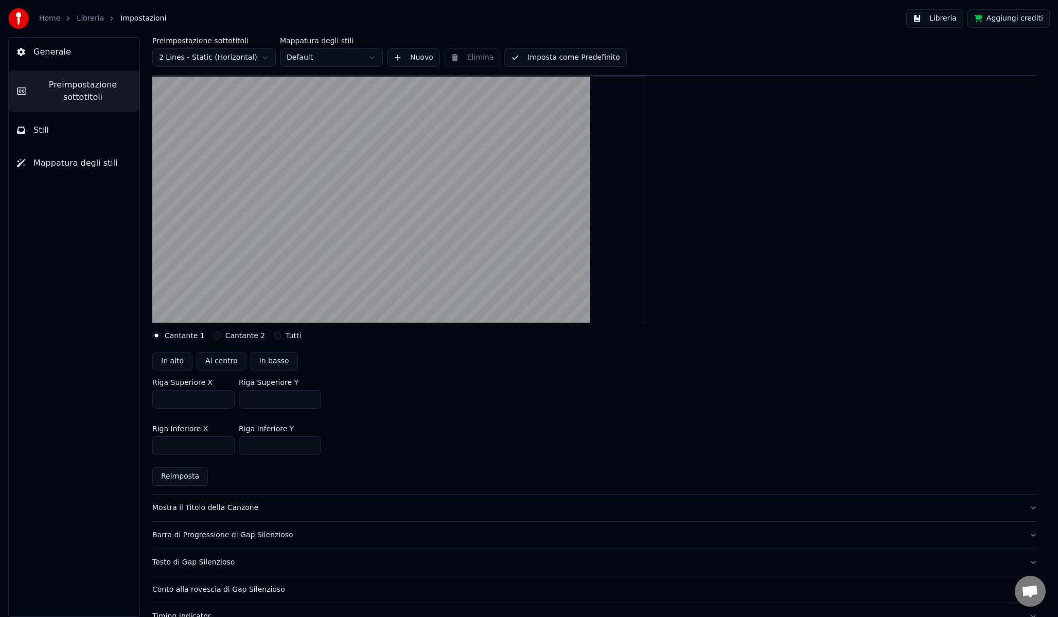
click at [214, 362] on button "Al centro" at bounding box center [222, 361] width 50 height 19
type input "***"
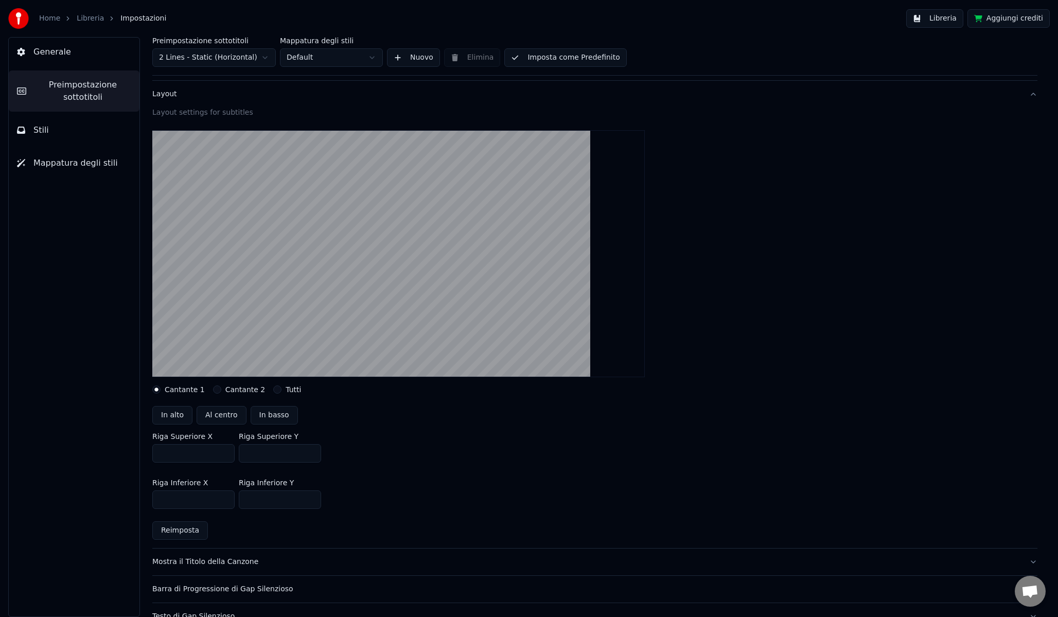
scroll to position [45, 0]
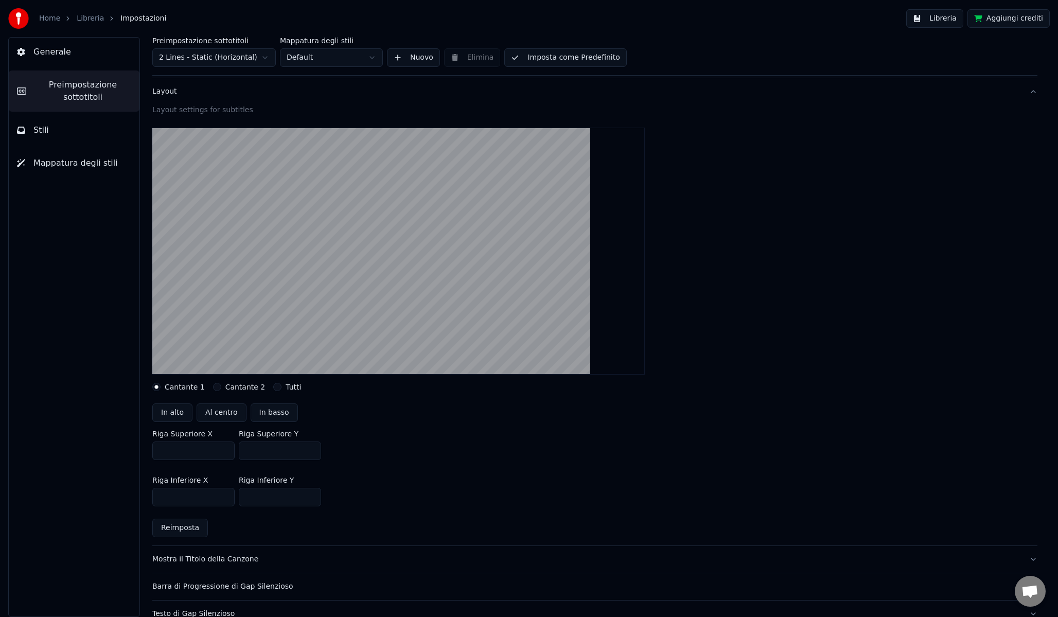
click at [358, 60] on html "Home Libreria Impostazioni Libreria Aggiungi crediti Generale Preimpostazione s…" at bounding box center [529, 308] width 1058 height 617
click at [545, 61] on button "Imposta come Predefinito" at bounding box center [565, 57] width 122 height 19
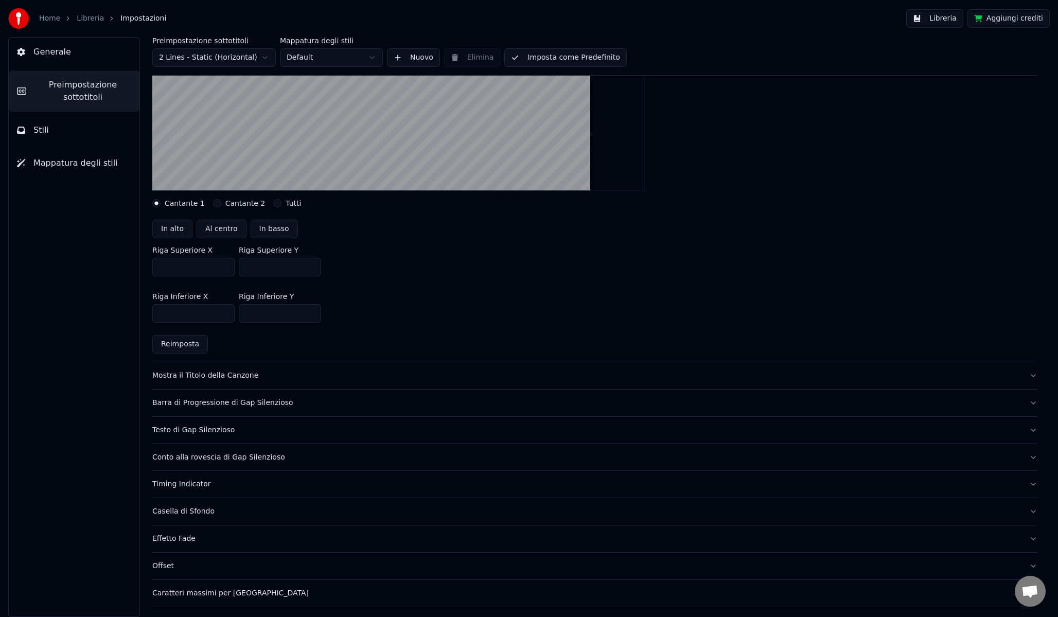
scroll to position [235, 0]
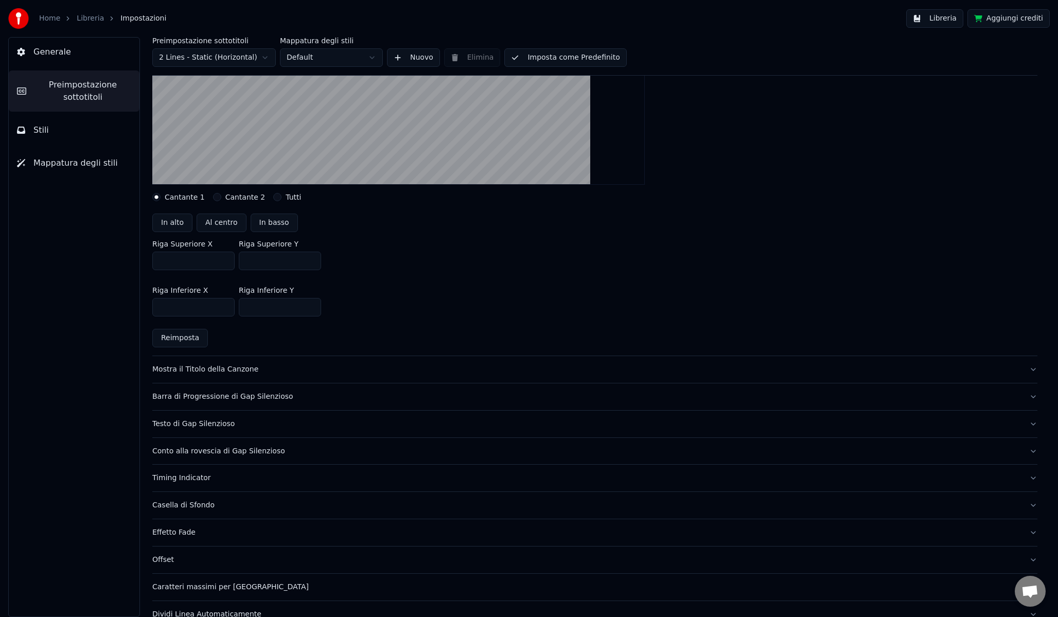
click at [243, 365] on div "Mostra il Titolo della Canzone" at bounding box center [586, 369] width 869 height 10
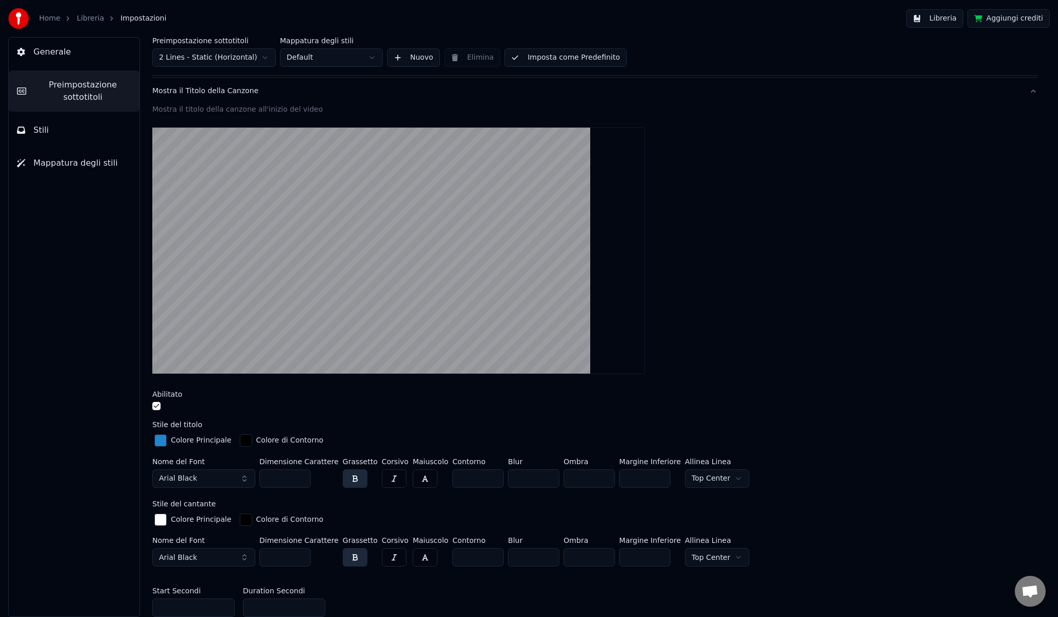
scroll to position [73, 0]
click at [379, 186] on video at bounding box center [398, 251] width 493 height 247
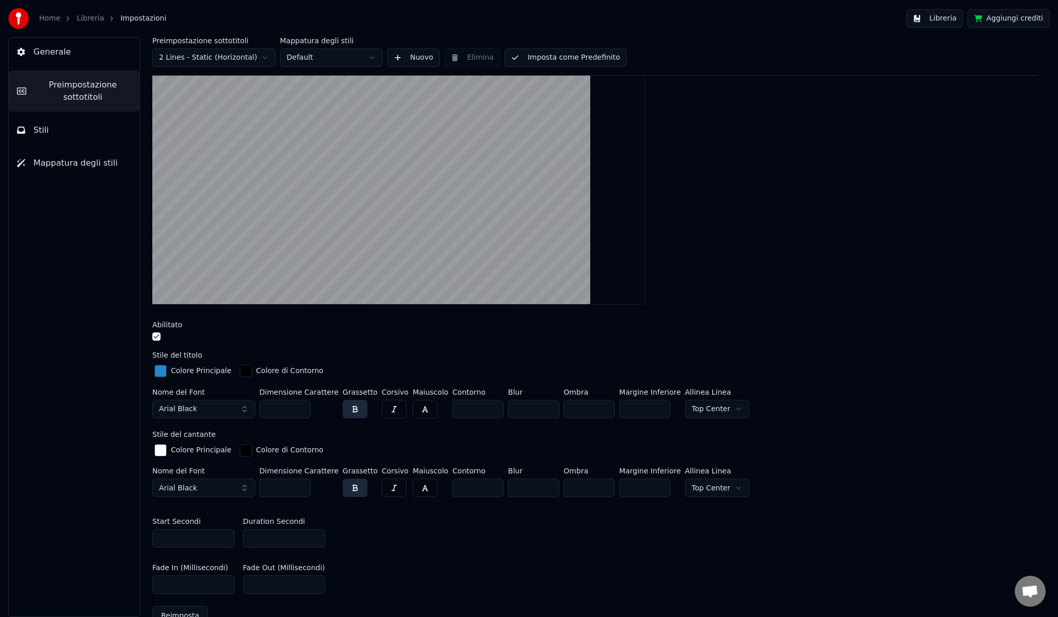
scroll to position [146, 0]
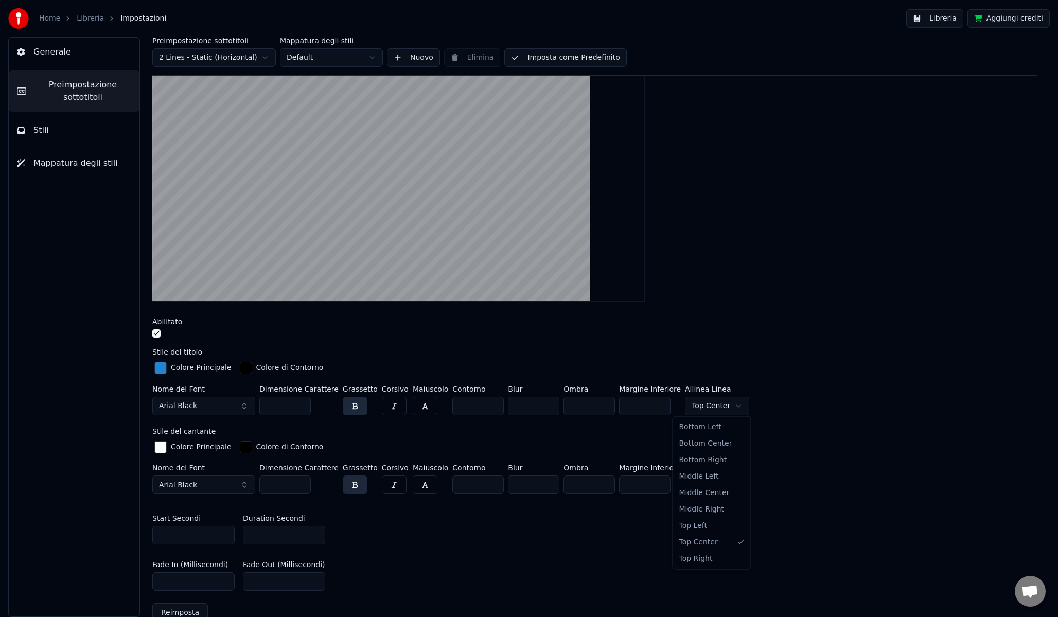
click at [703, 408] on html "Home Libreria Impostazioni Libreria Aggiungi crediti Generale Preimpostazione s…" at bounding box center [529, 308] width 1058 height 617
click at [715, 485] on html "Home Libreria Impostazioni Libreria Aggiungi crediti Generale Preimpostazione s…" at bounding box center [529, 308] width 1058 height 617
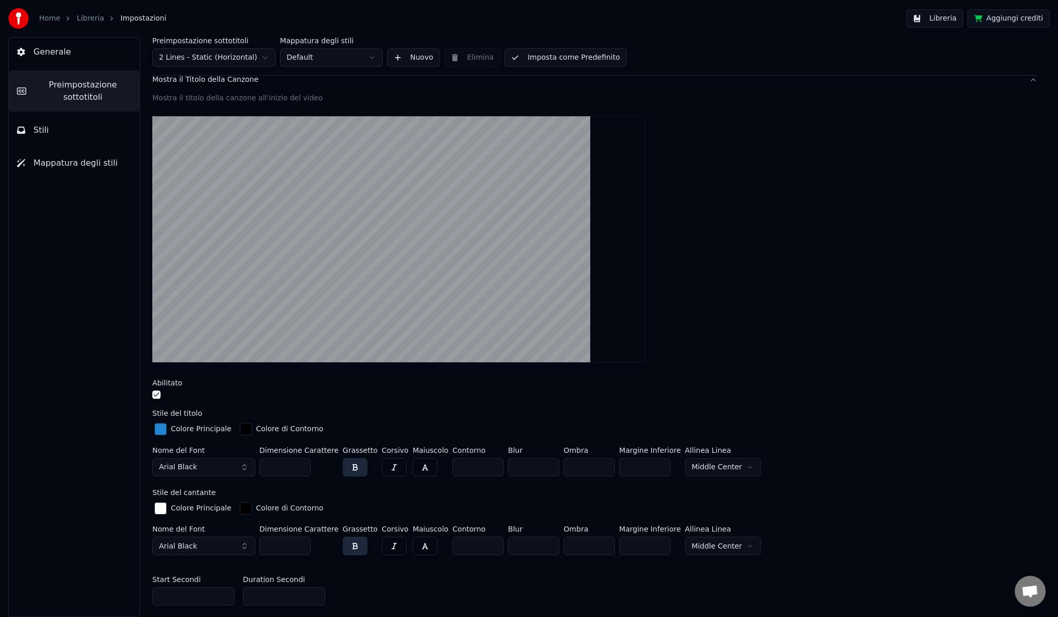
scroll to position [72, 0]
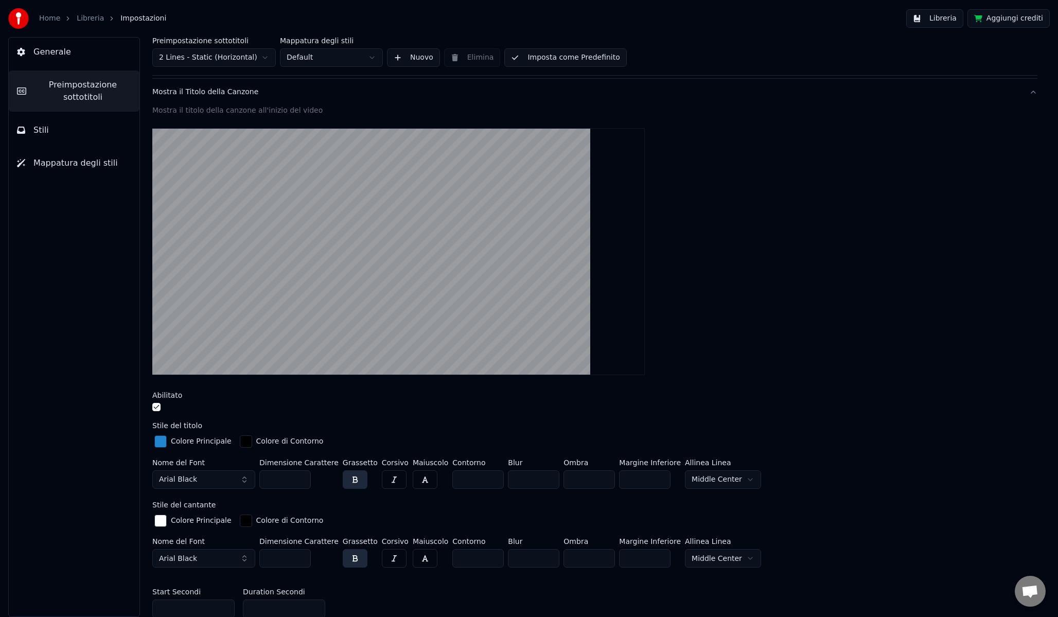
click at [703, 482] on html "Home Libreria Impostazioni Libreria Aggiungi crediti Generale Preimpostazione s…" at bounding box center [529, 308] width 1058 height 617
click at [719, 565] on html "Home Libreria Impostazioni Libreria Aggiungi crediti Generale Preimpostazione s…" at bounding box center [529, 308] width 1058 height 617
click at [720, 562] on html "Home Libreria Impostazioni Libreria Aggiungi crediti Generale Preimpostazione s…" at bounding box center [529, 308] width 1058 height 617
click at [724, 554] on html "Home Libreria Impostazioni Libreria Aggiungi crediti Generale Preimpostazione s…" at bounding box center [529, 308] width 1058 height 617
click at [709, 476] on html "Home Libreria Impostazioni Libreria Aggiungi crediti Generale Preimpostazione s…" at bounding box center [529, 308] width 1058 height 617
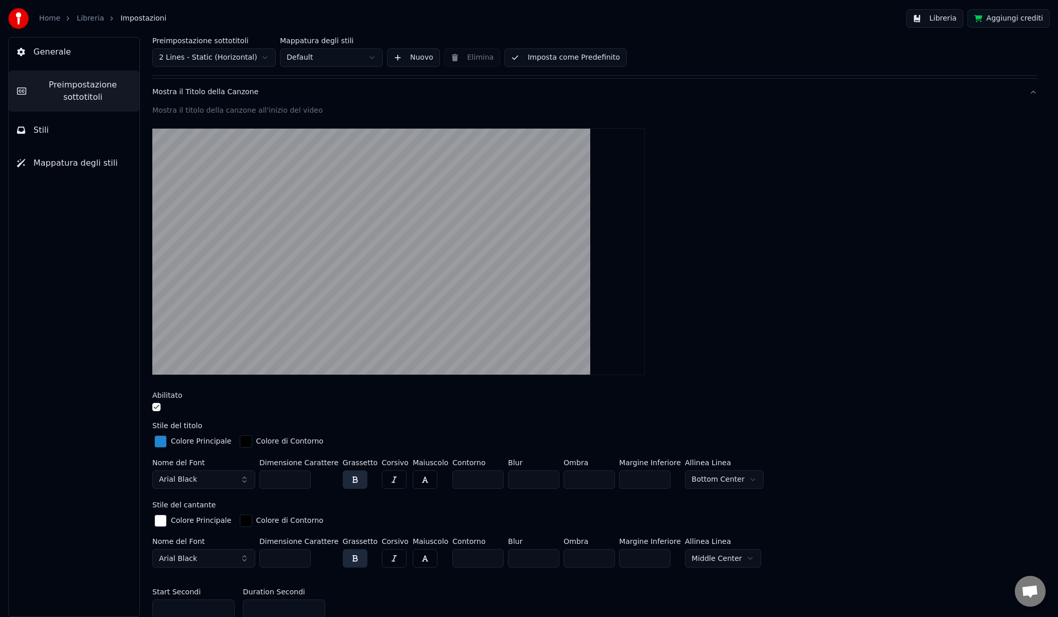
click at [733, 489] on div "[GEOGRAPHIC_DATA]" at bounding box center [724, 476] width 79 height 34
click at [728, 486] on html "Home Libreria Impostazioni Libreria Aggiungi crediti Generale Preimpostazione s…" at bounding box center [529, 308] width 1058 height 617
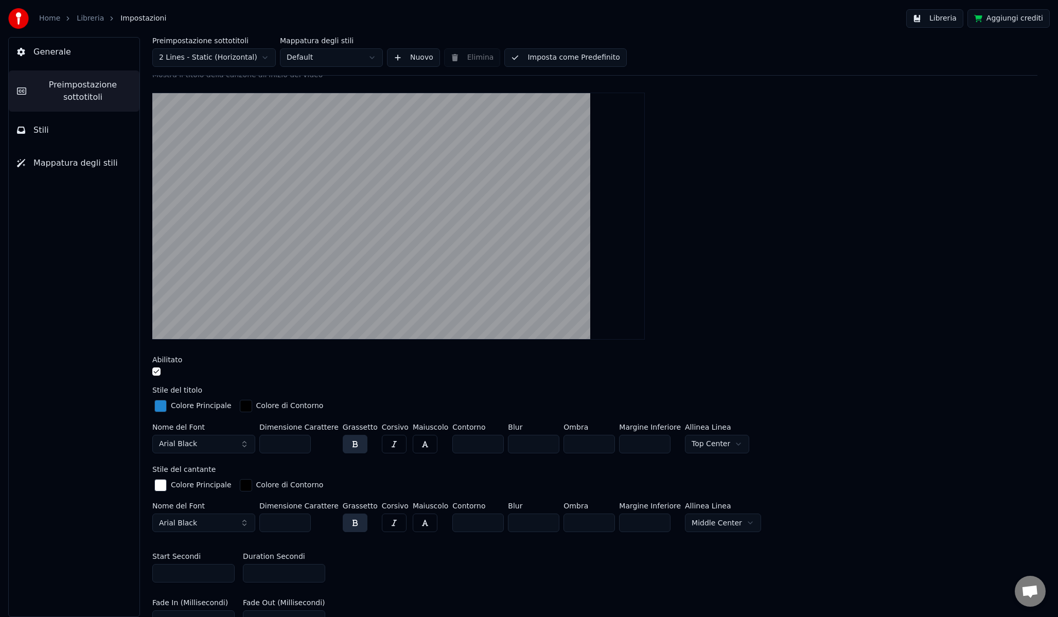
scroll to position [111, 0]
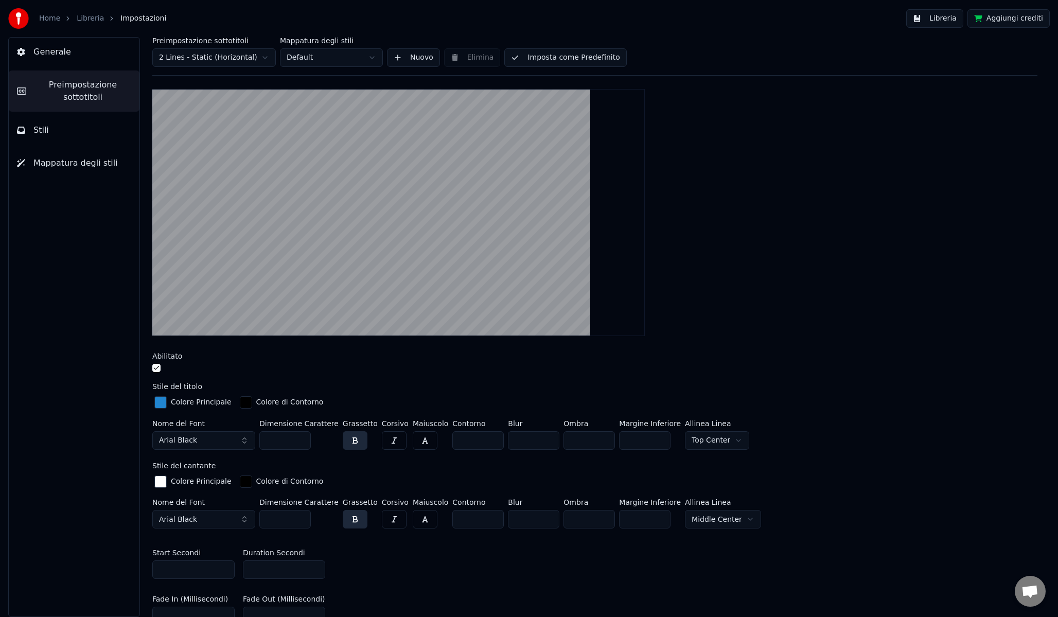
click at [162, 403] on div "button" at bounding box center [160, 402] width 12 height 12
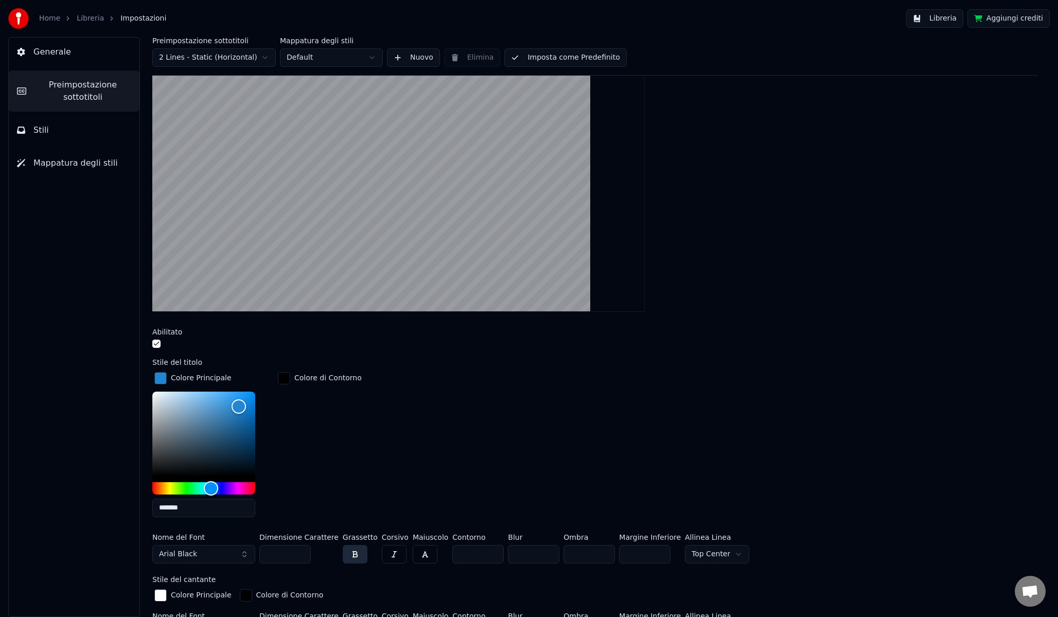
scroll to position [139, 0]
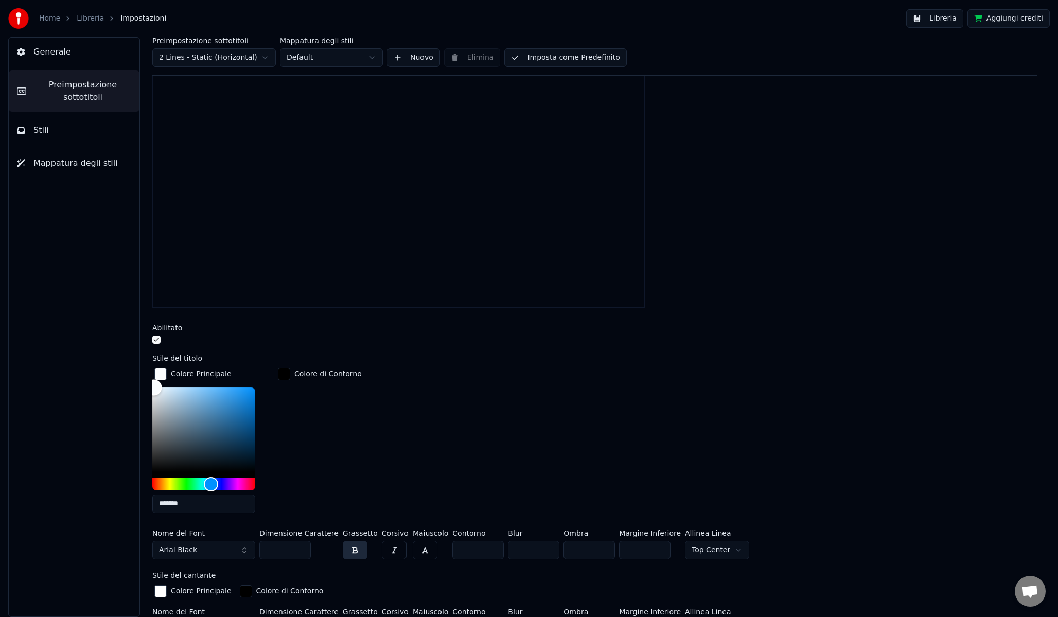
type input "*******"
drag, startPoint x: 234, startPoint y: 398, endPoint x: 149, endPoint y: 384, distance: 86.0
click at [149, 384] on div "Preimpostazione sottotitoli 2 Lines - Static (Horizontal) Mappatura degli stili…" at bounding box center [595, 327] width 926 height 580
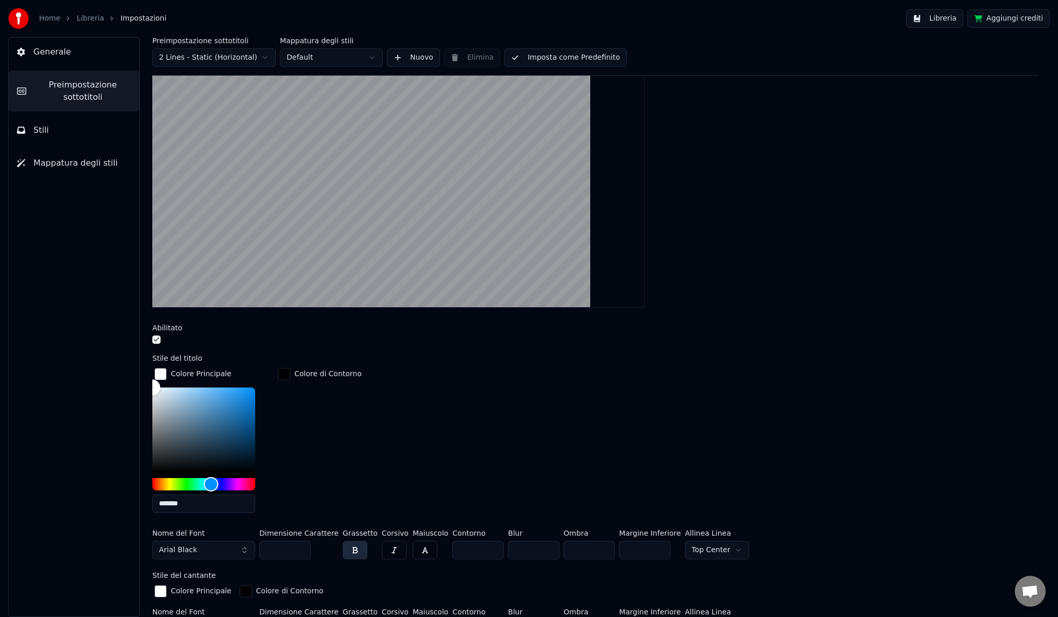
scroll to position [137, 0]
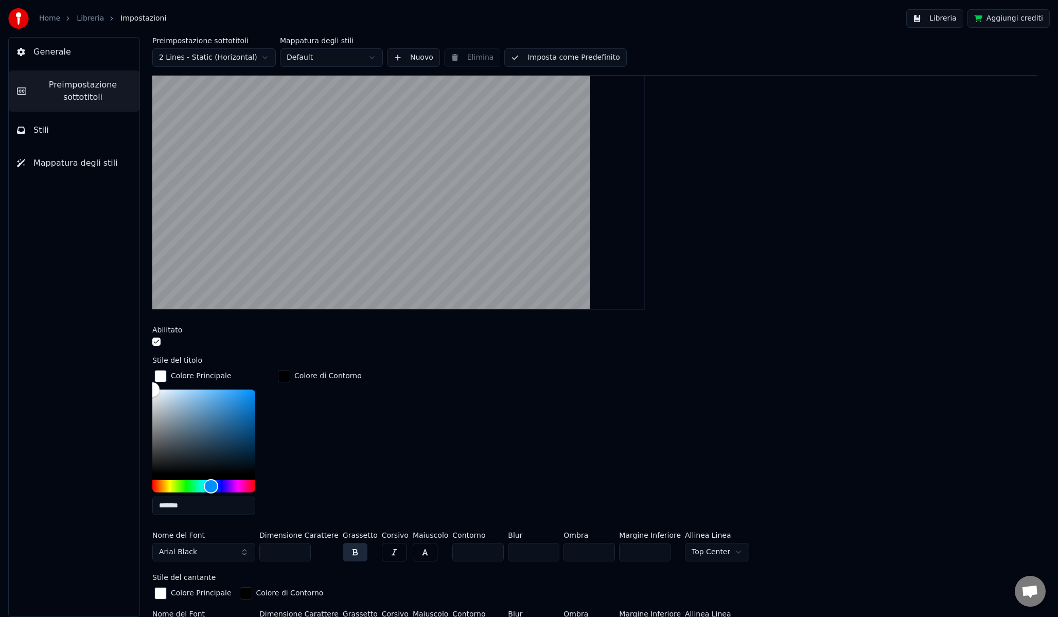
click at [311, 467] on div "Colore di Contorno" at bounding box center [320, 445] width 88 height 155
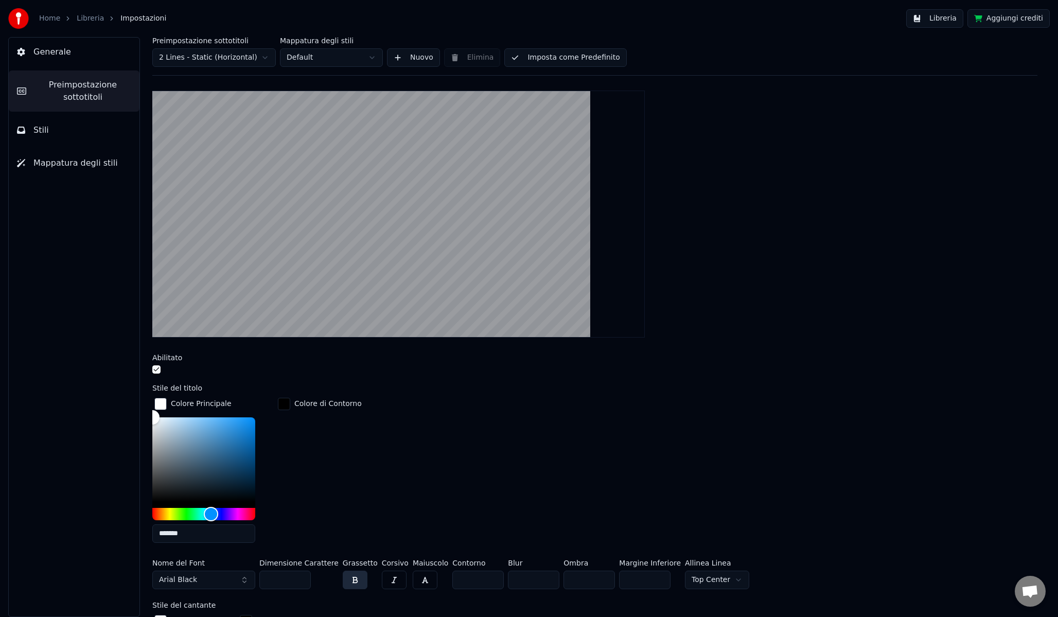
scroll to position [109, 0]
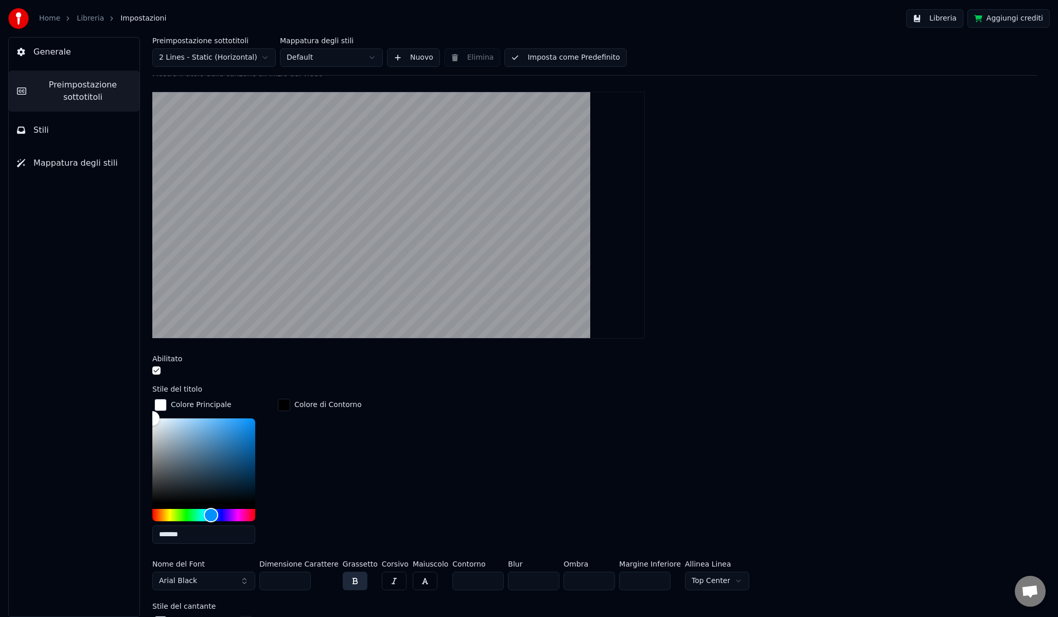
click at [158, 401] on div "button" at bounding box center [160, 405] width 12 height 12
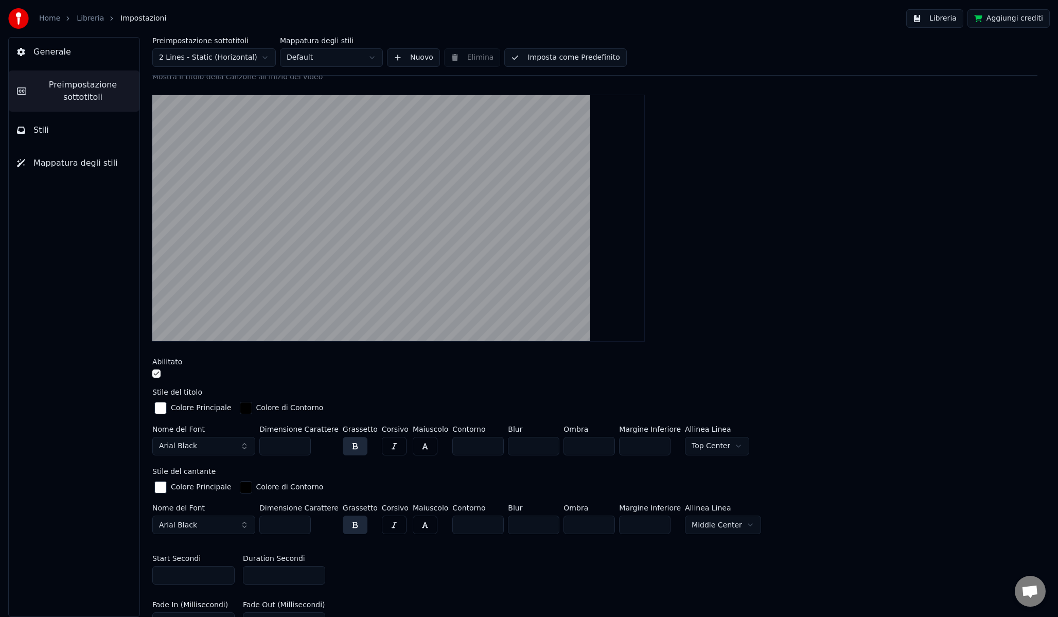
scroll to position [119, 0]
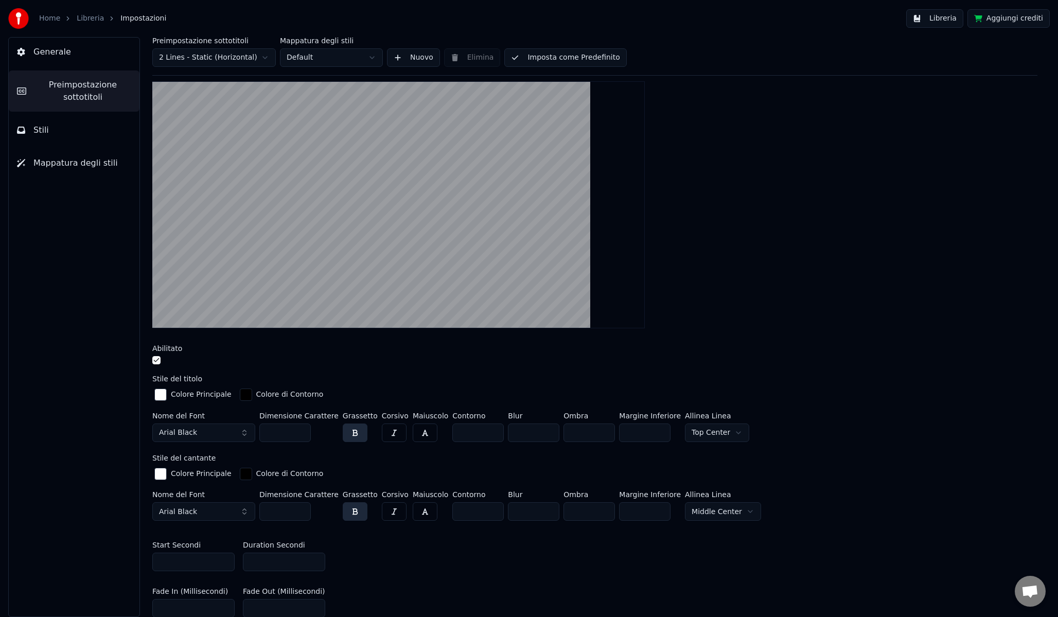
click at [211, 434] on button "Arial Black" at bounding box center [203, 433] width 103 height 19
click at [218, 432] on button "Arial Black" at bounding box center [203, 433] width 103 height 19
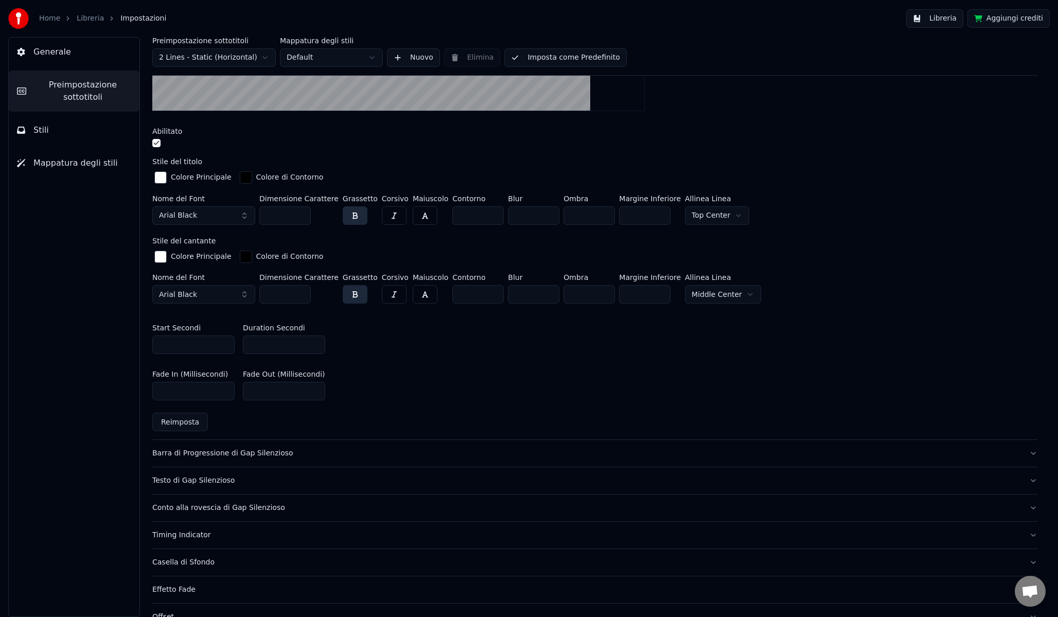
scroll to position [337, 0]
click at [304, 451] on div "Barra di Progressione di Gap Silenzioso" at bounding box center [586, 452] width 869 height 10
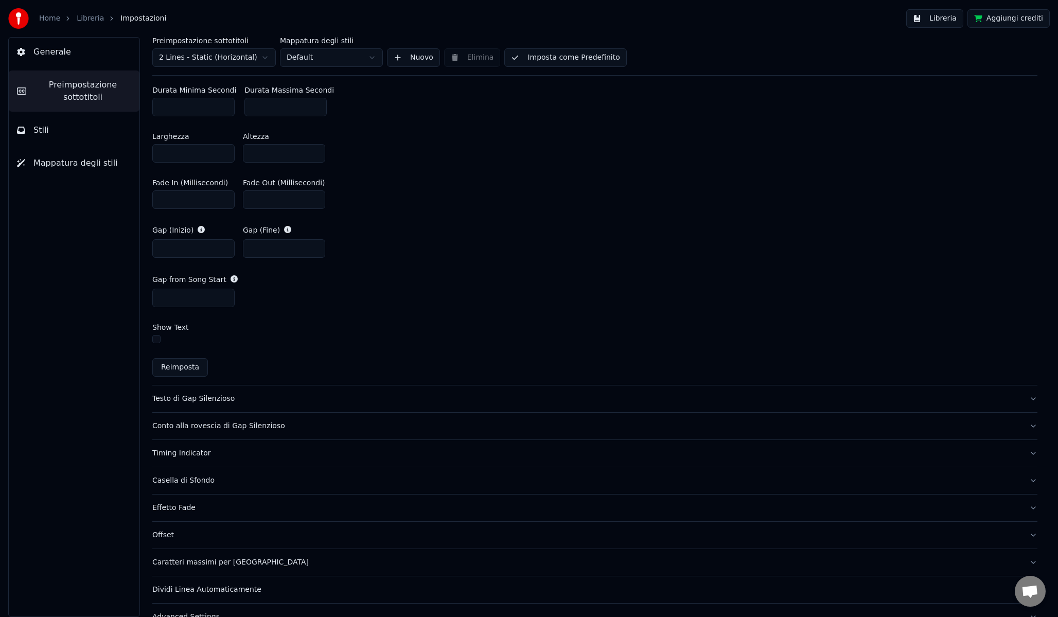
scroll to position [534, 0]
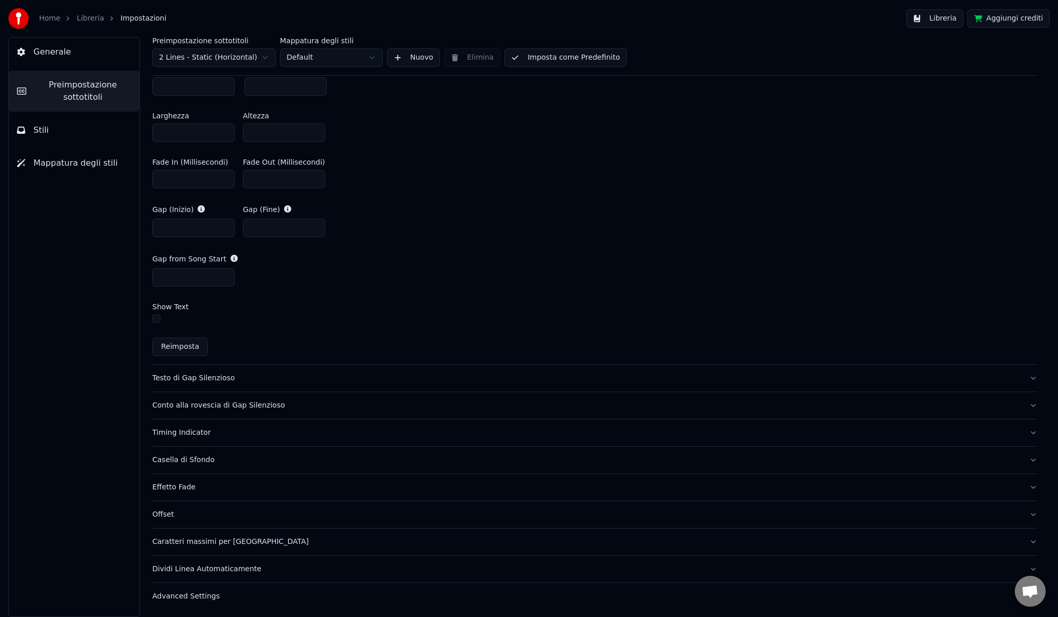
click at [300, 404] on div "Conto alla rovescia di Gap Silenzioso" at bounding box center [586, 405] width 869 height 10
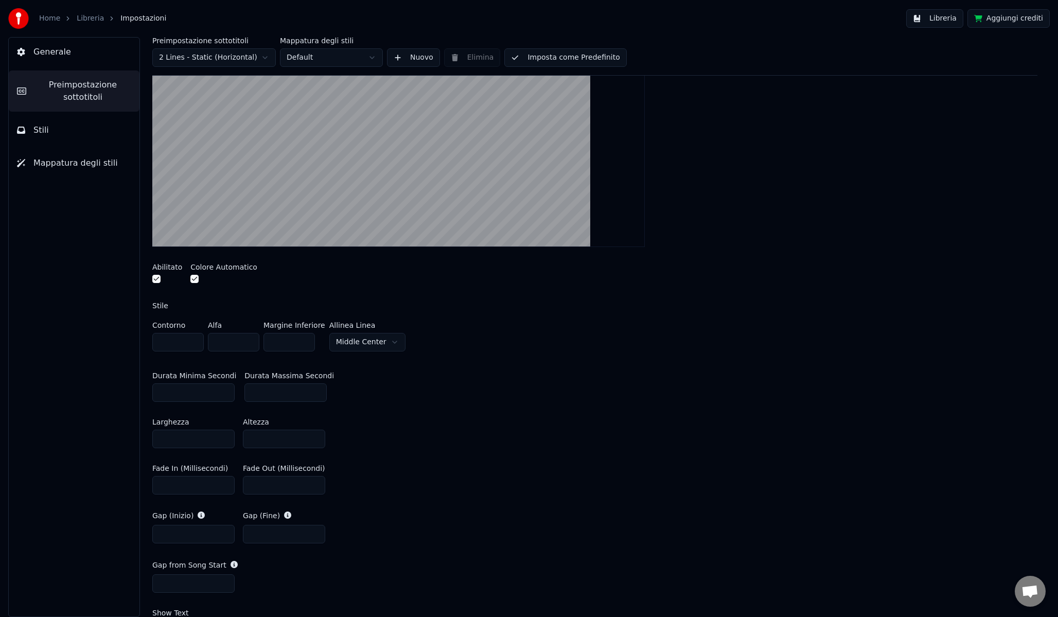
scroll to position [181, 0]
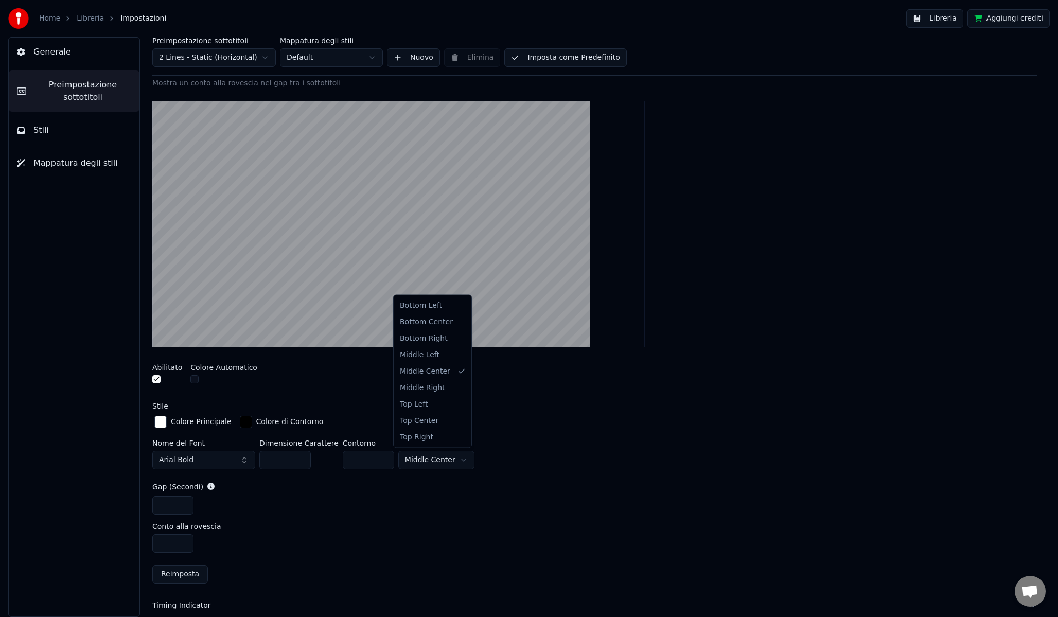
click at [431, 451] on html "Home Libreria Impostazioni Libreria Aggiungi crediti Generale Preimpostazione s…" at bounding box center [529, 308] width 1058 height 617
click at [420, 459] on html "Home Libreria Impostazioni Libreria Aggiungi crediti Generale Preimpostazione s…" at bounding box center [529, 308] width 1058 height 617
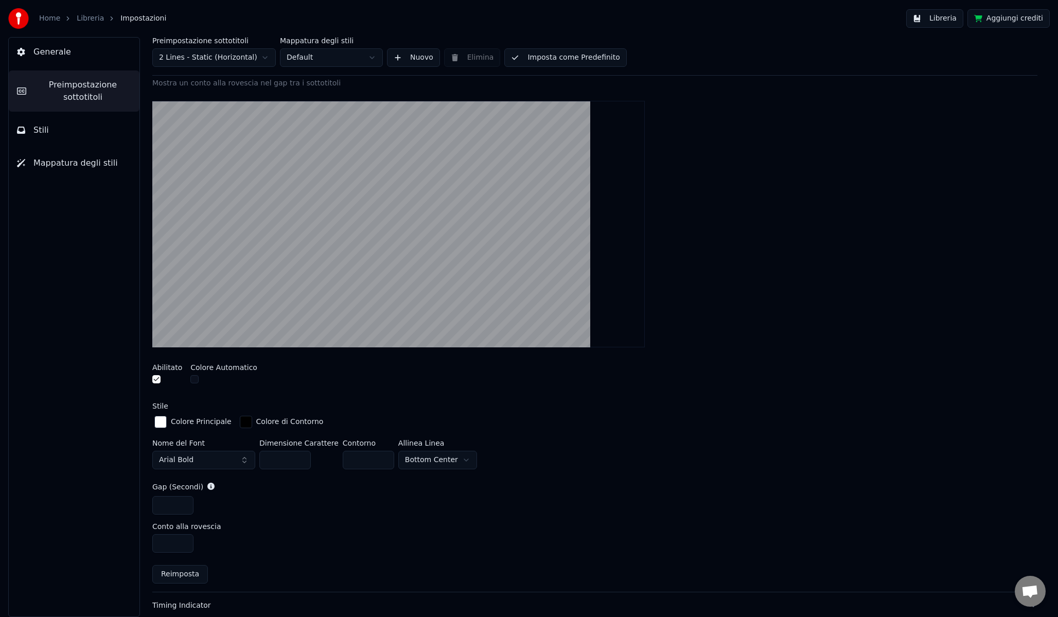
click at [436, 462] on html "Home Libreria Impostazioni Libreria Aggiungi crediti Generale Preimpostazione s…" at bounding box center [529, 308] width 1058 height 617
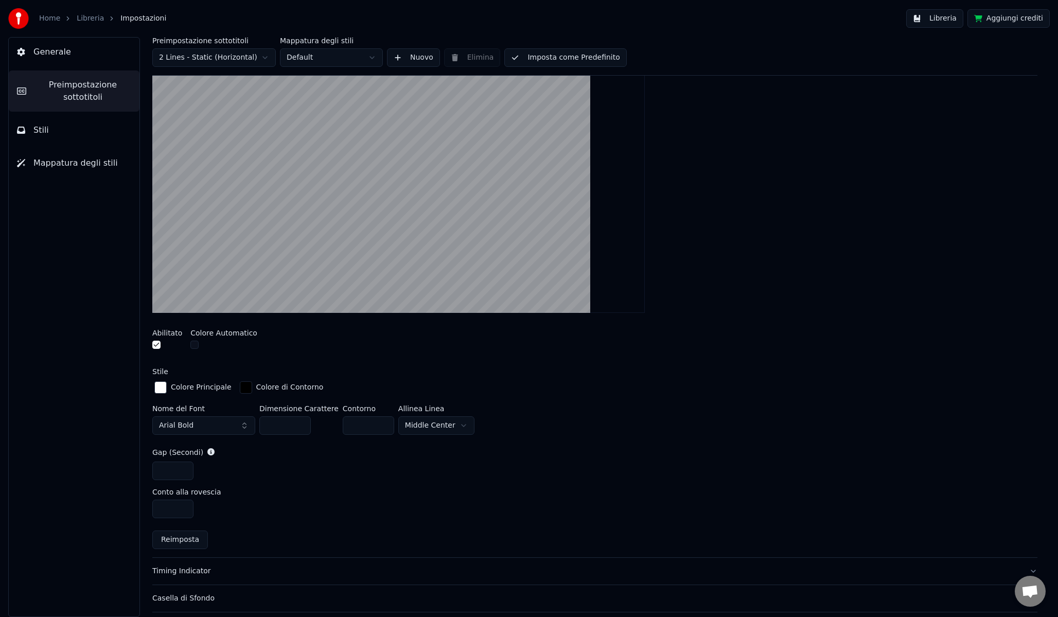
scroll to position [215, 0]
click at [440, 422] on html "Home Libreria Impostazioni Libreria Aggiungi crediti Generale Preimpostazione s…" at bounding box center [529, 308] width 1058 height 617
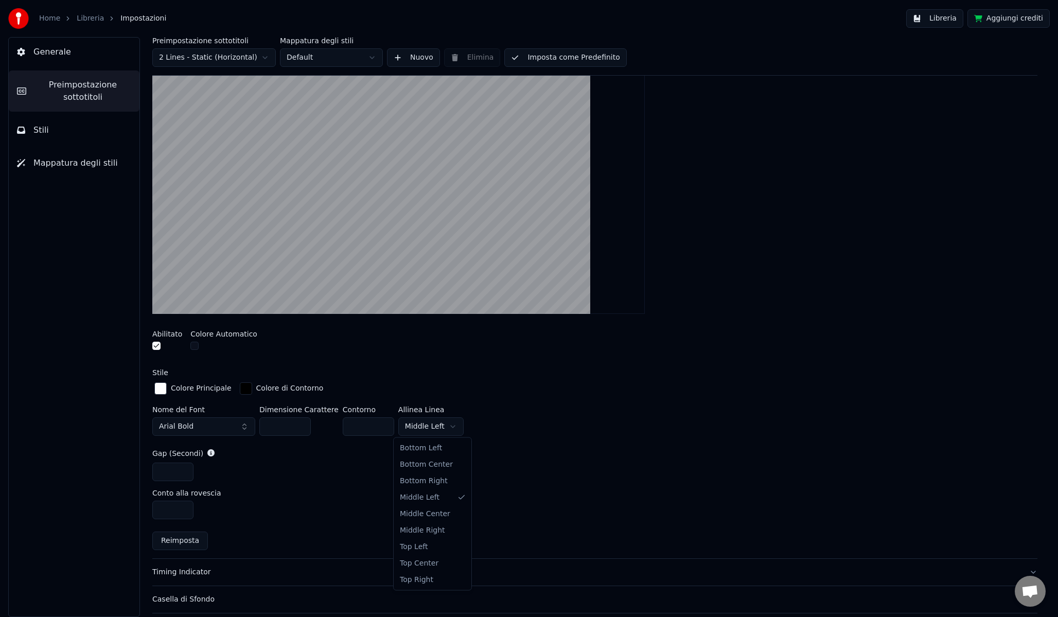
click at [428, 421] on html "Home Libreria Impostazioni Libreria Aggiungi crediti Generale Preimpostazione s…" at bounding box center [529, 308] width 1058 height 617
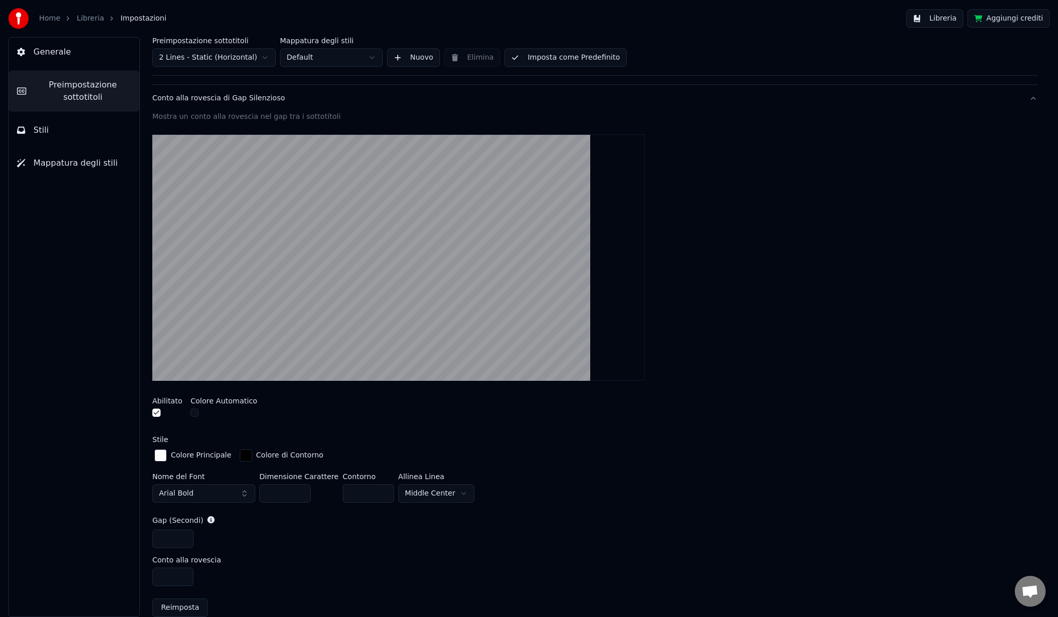
scroll to position [152, 0]
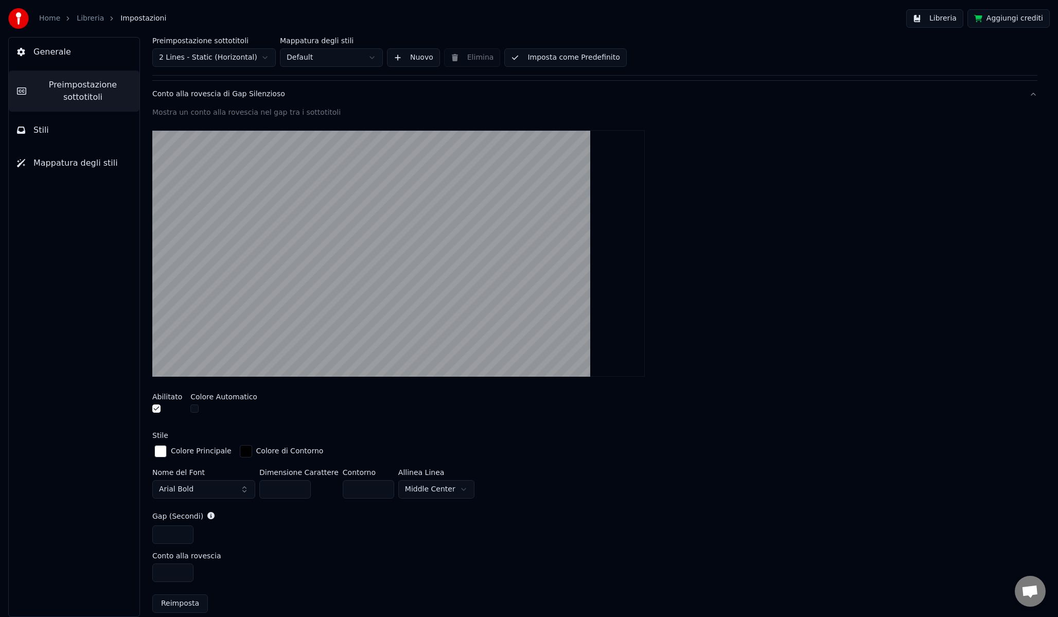
click at [241, 451] on div "button" at bounding box center [246, 451] width 12 height 12
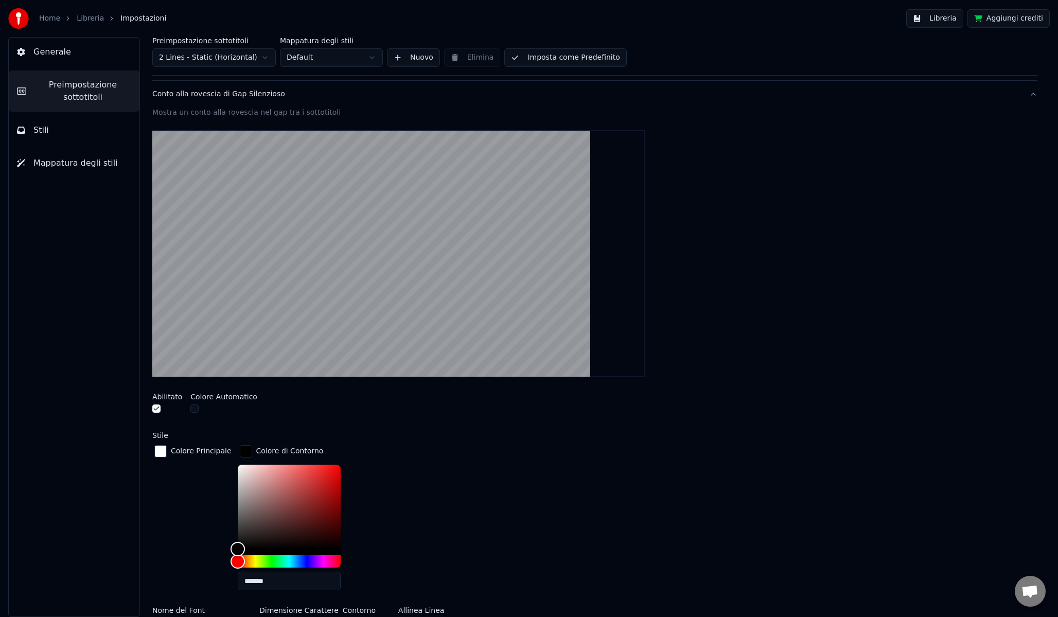
click at [241, 451] on div "button" at bounding box center [246, 451] width 12 height 12
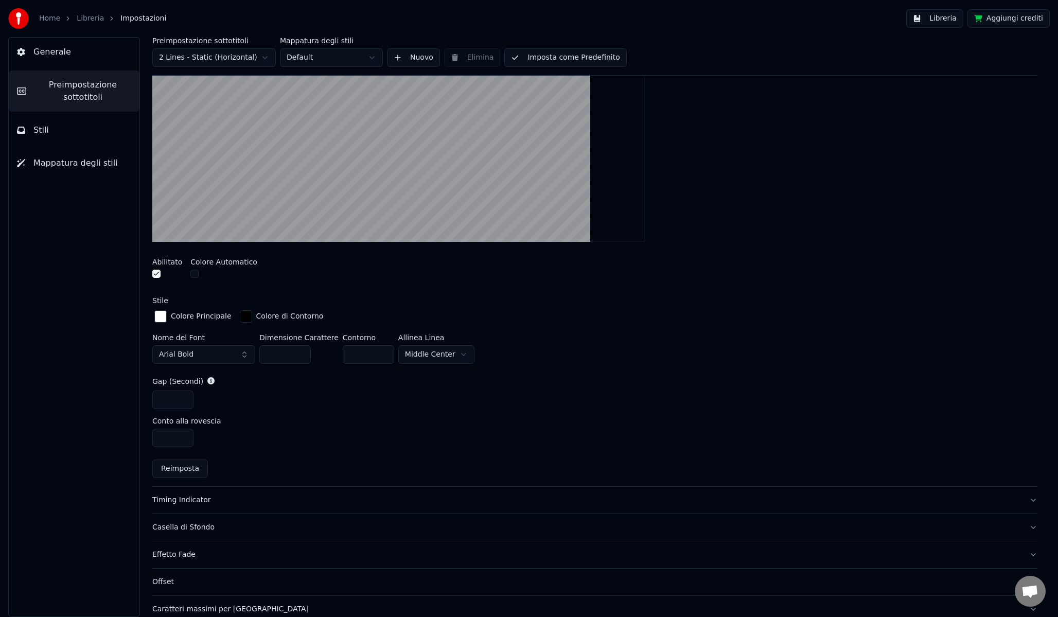
scroll to position [289, 0]
click at [194, 502] on div "Timing Indicator" at bounding box center [586, 498] width 869 height 10
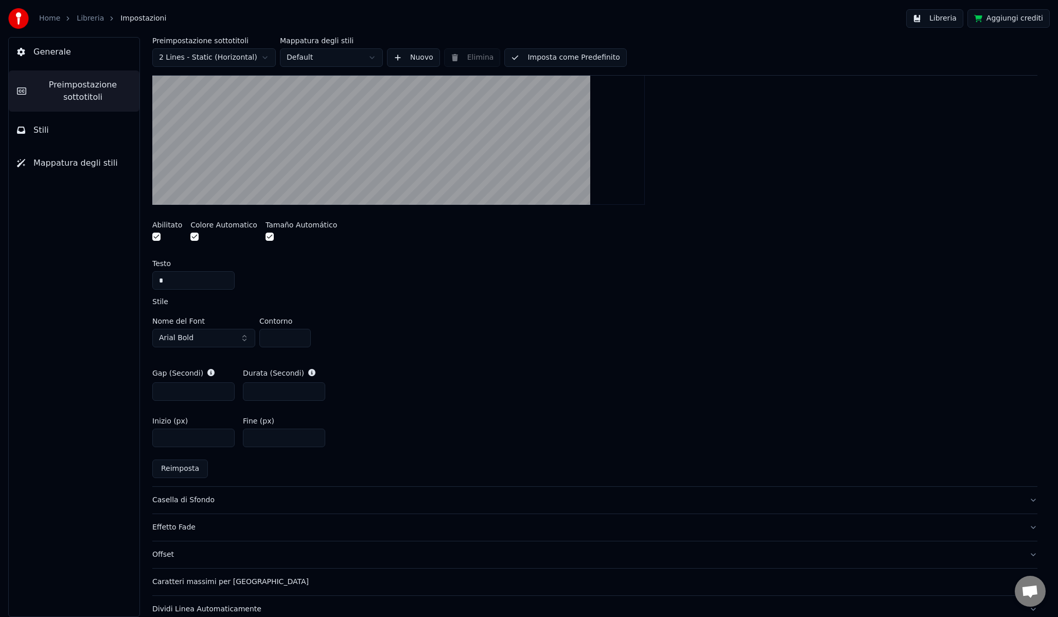
scroll to position [354, 0]
click at [234, 495] on div "Casella di Sfondo" at bounding box center [586, 498] width 869 height 10
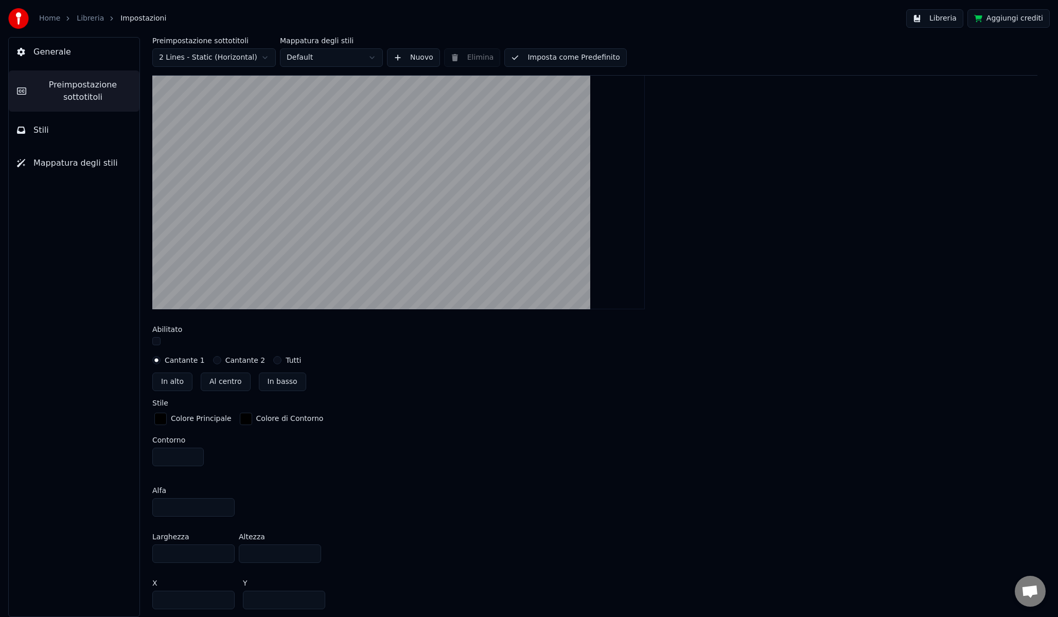
scroll to position [271, 0]
click at [215, 384] on button "Al centro" at bounding box center [226, 384] width 50 height 19
type input "***"
click at [215, 362] on button "Cantante 2" at bounding box center [217, 363] width 8 height 8
click at [273, 364] on button "Tutti" at bounding box center [277, 363] width 8 height 8
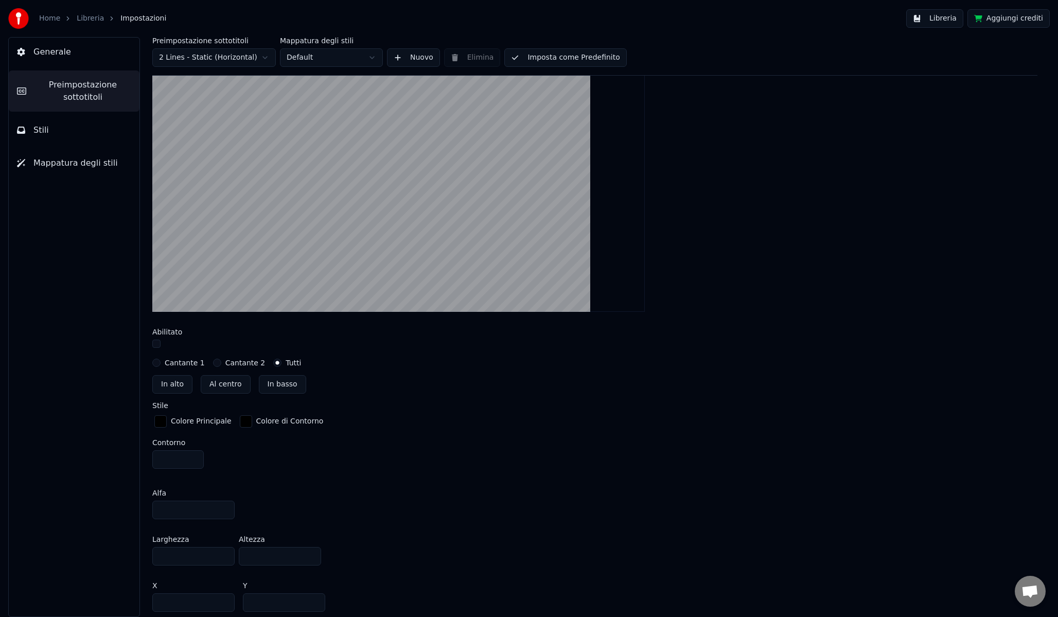
click at [251, 364] on label "Cantante 2" at bounding box center [245, 362] width 40 height 7
click at [221, 364] on button "Cantante 2" at bounding box center [217, 363] width 8 height 8
click at [269, 382] on button "In basso" at bounding box center [282, 384] width 47 height 19
type input "***"
click at [269, 386] on button "In basso" at bounding box center [282, 384] width 47 height 19
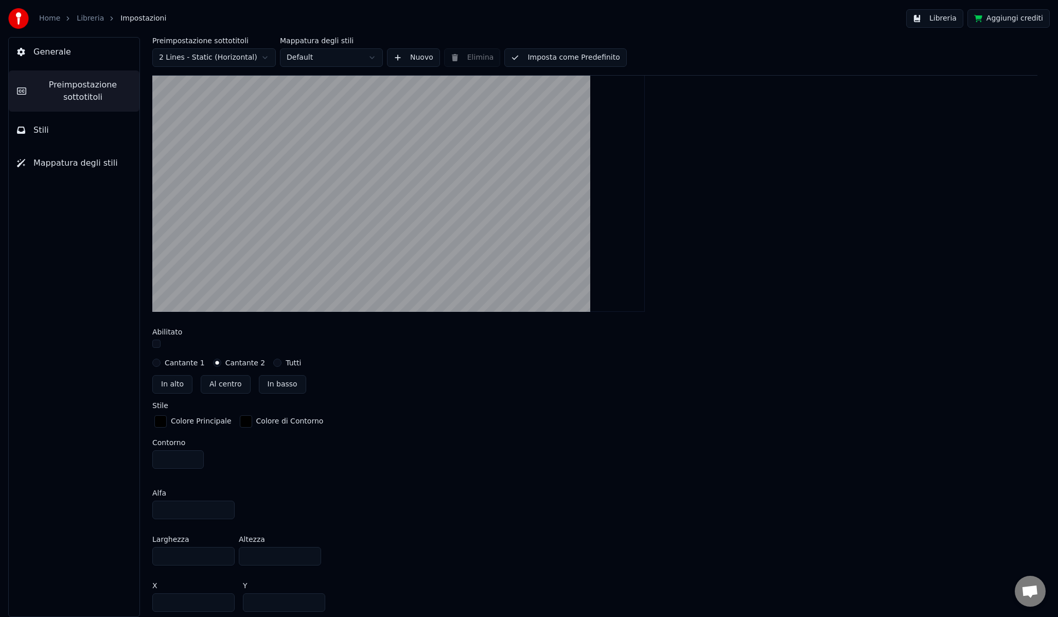
click at [193, 369] on div "Add a box around the subtitles Abilitato Cantante 1 Cantante 2 Tutti In alto Al…" at bounding box center [594, 370] width 885 height 655
click at [190, 365] on label "Cantante 1" at bounding box center [185, 362] width 40 height 7
click at [161, 365] on button "Cantante 1" at bounding box center [156, 363] width 8 height 8
click at [176, 386] on button "In alto" at bounding box center [172, 384] width 40 height 19
type input "**"
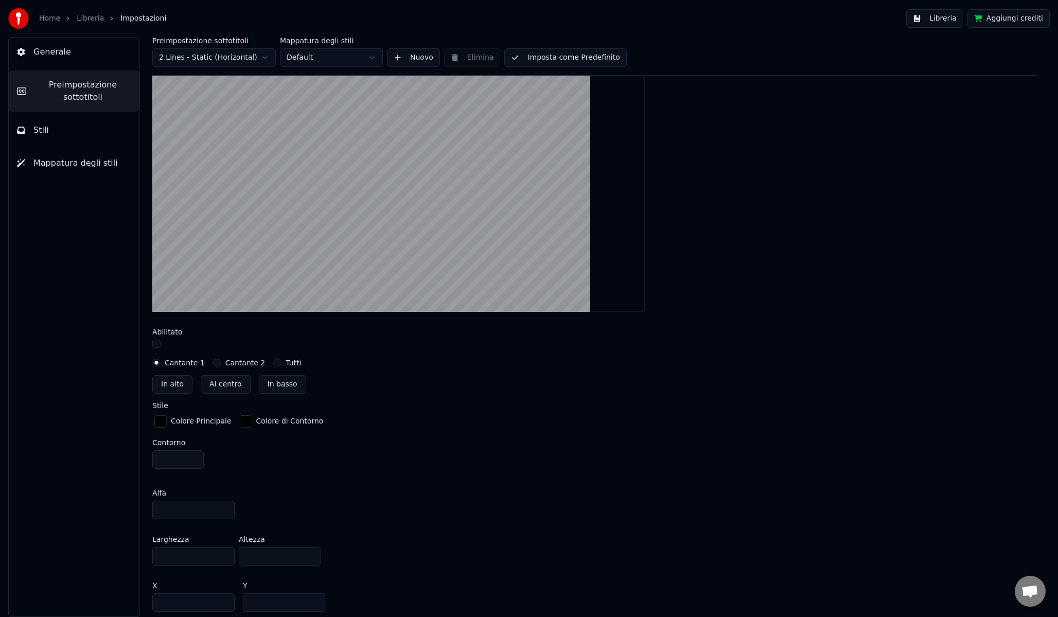
click at [236, 366] on label "Cantante 2" at bounding box center [245, 362] width 40 height 7
click at [221, 366] on button "Cantante 2" at bounding box center [217, 363] width 8 height 8
click at [293, 363] on label "Tutti" at bounding box center [293, 362] width 15 height 7
click at [282, 363] on button "Tutti" at bounding box center [277, 363] width 8 height 8
click at [184, 363] on label "Cantante 1" at bounding box center [185, 362] width 40 height 7
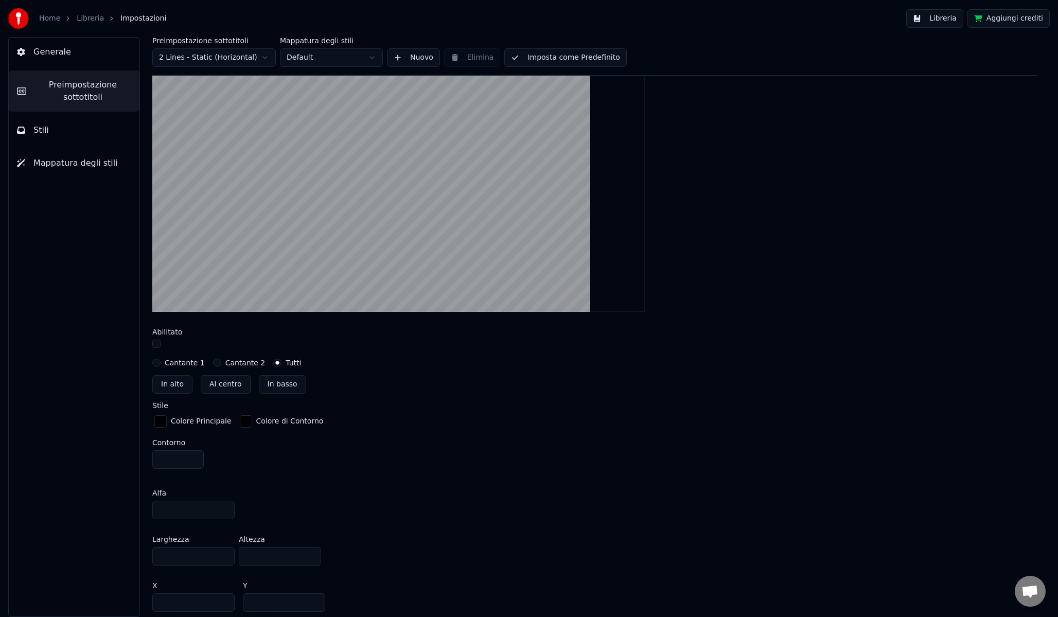
click at [161, 363] on button "Cantante 1" at bounding box center [156, 363] width 8 height 8
click at [216, 382] on button "Al centro" at bounding box center [226, 384] width 50 height 19
click at [283, 385] on button "In basso" at bounding box center [282, 384] width 47 height 19
click at [161, 347] on div at bounding box center [594, 345] width 885 height 11
click at [158, 347] on button "button" at bounding box center [156, 344] width 8 height 8
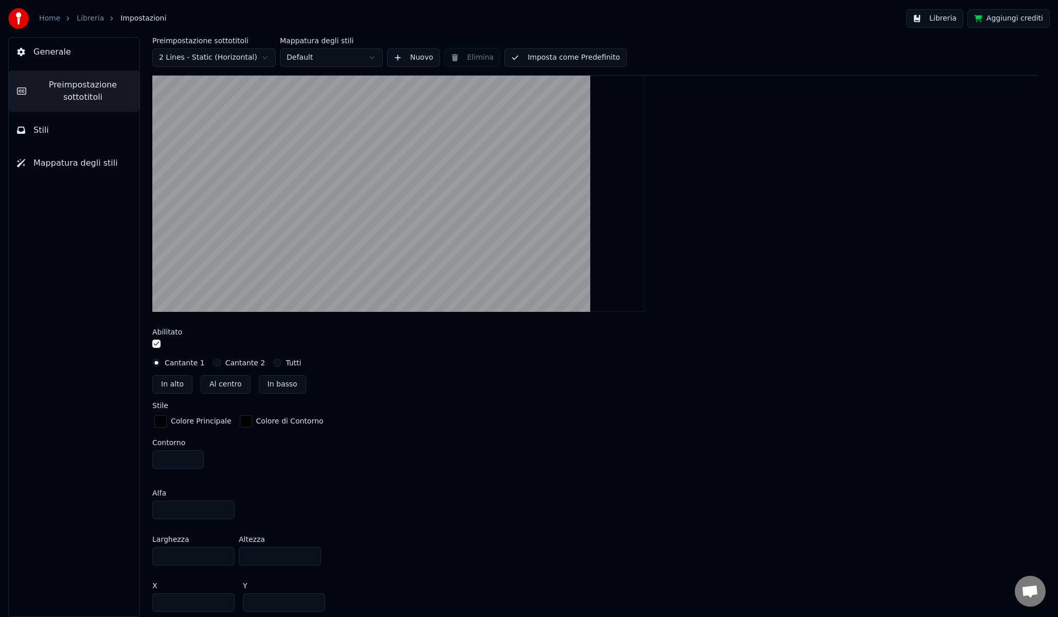
click at [158, 347] on button "button" at bounding box center [156, 344] width 8 height 8
click at [222, 383] on button "Al centro" at bounding box center [226, 384] width 50 height 19
type input "***"
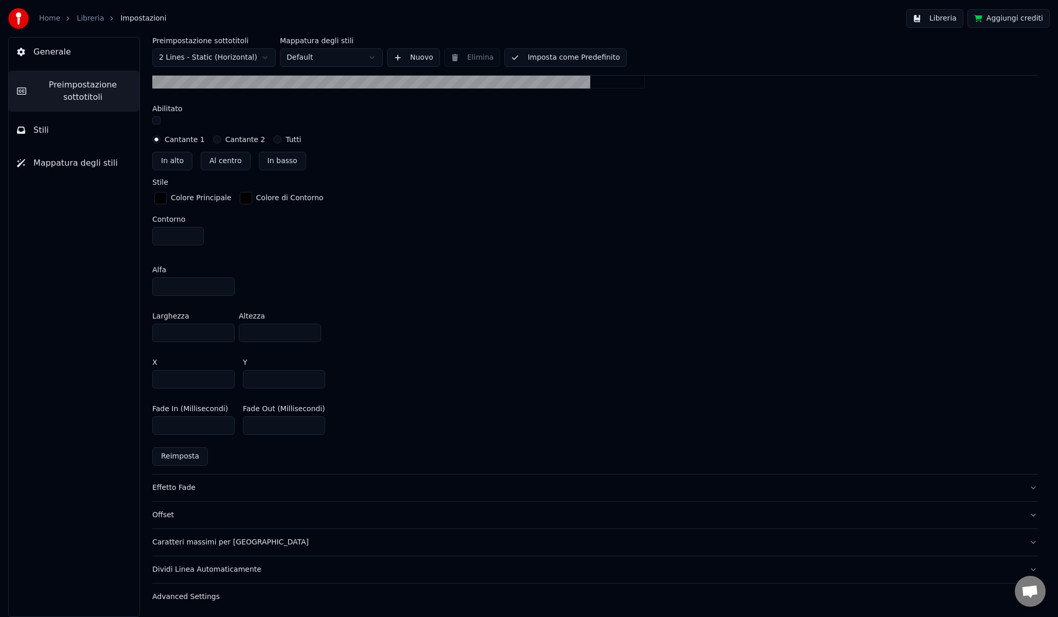
scroll to position [495, 0]
click at [231, 480] on button "Effetto Fade" at bounding box center [594, 487] width 885 height 27
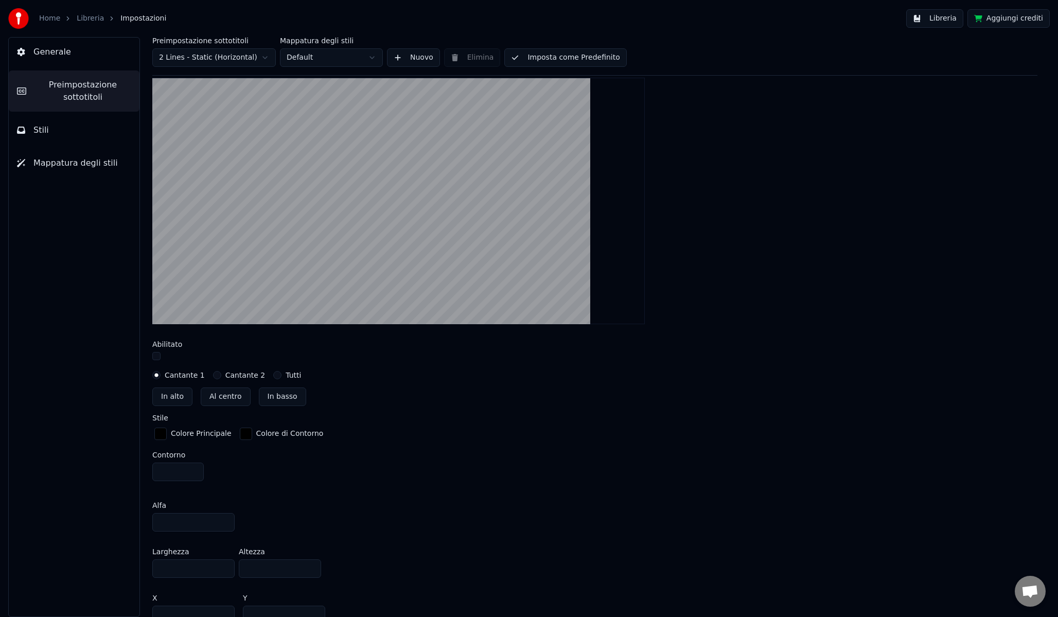
scroll to position [264, 0]
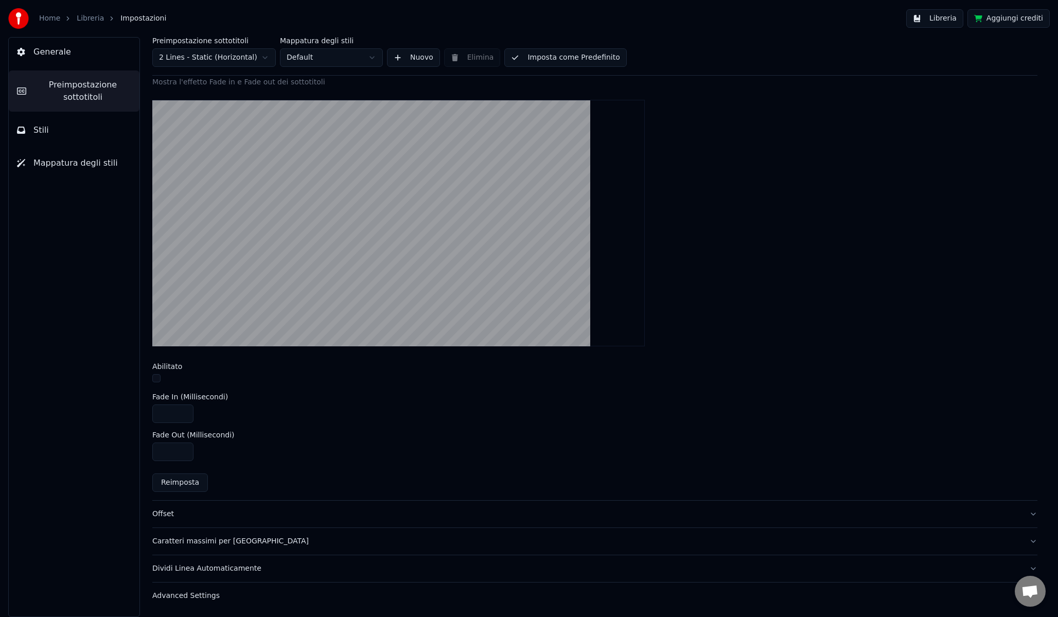
click at [237, 510] on div "Offset" at bounding box center [586, 514] width 869 height 10
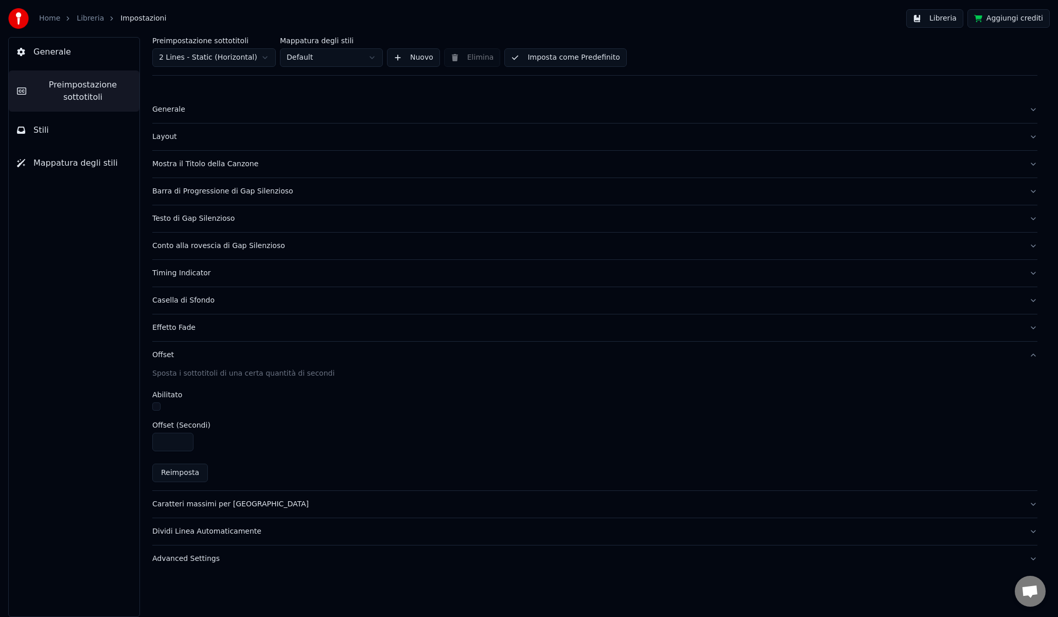
click at [256, 499] on div "Caratteri massimi per [GEOGRAPHIC_DATA]" at bounding box center [586, 504] width 869 height 10
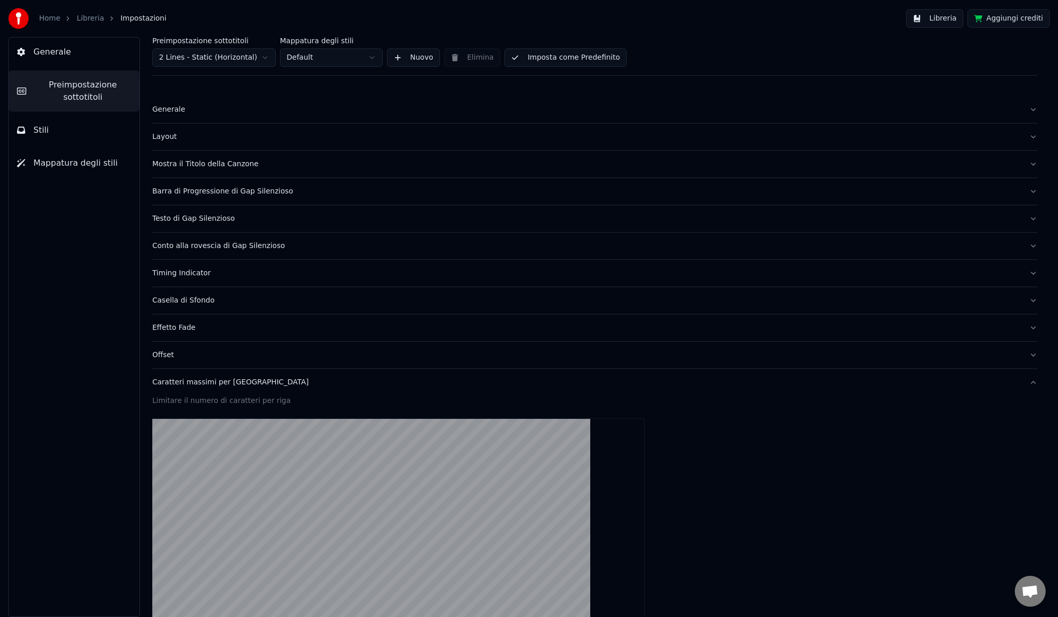
click at [196, 357] on div "Offset" at bounding box center [586, 355] width 869 height 10
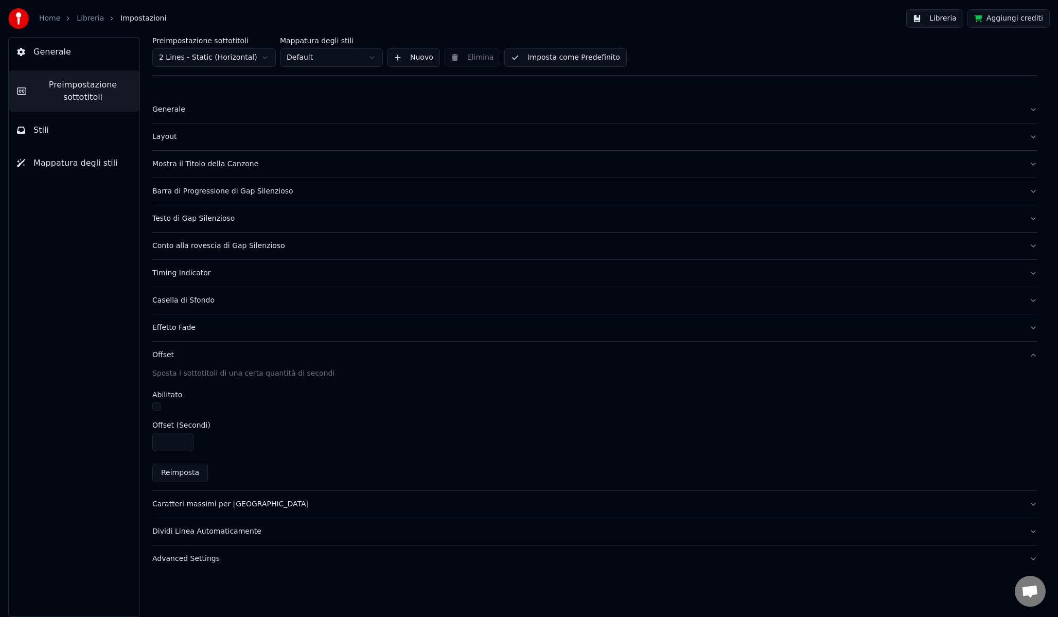
click at [184, 444] on input "****" at bounding box center [172, 442] width 41 height 19
click at [184, 440] on input "****" at bounding box center [172, 442] width 41 height 19
click at [182, 443] on input "****" at bounding box center [172, 442] width 41 height 19
click at [183, 440] on input "****" at bounding box center [172, 442] width 41 height 19
click at [183, 440] on input "*" at bounding box center [172, 442] width 41 height 19
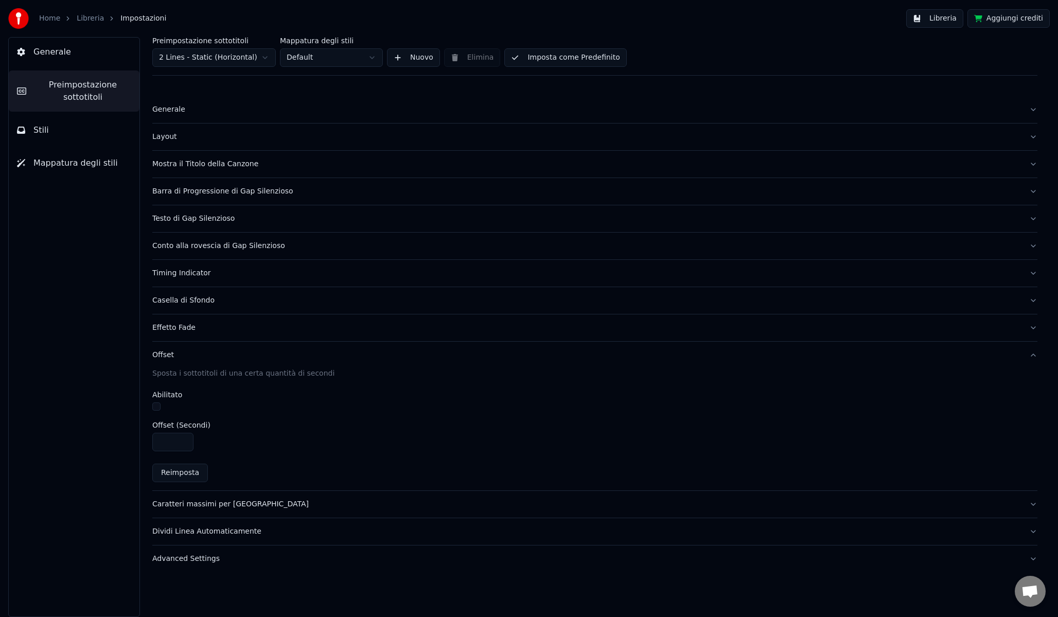
click at [183, 444] on input "****" at bounding box center [172, 442] width 41 height 19
type input "****"
click at [183, 444] on input "****" at bounding box center [172, 442] width 41 height 19
click at [229, 435] on div "****" at bounding box center [594, 442] width 885 height 19
click at [283, 529] on div "Dividi Linea Automaticamente" at bounding box center [586, 532] width 869 height 10
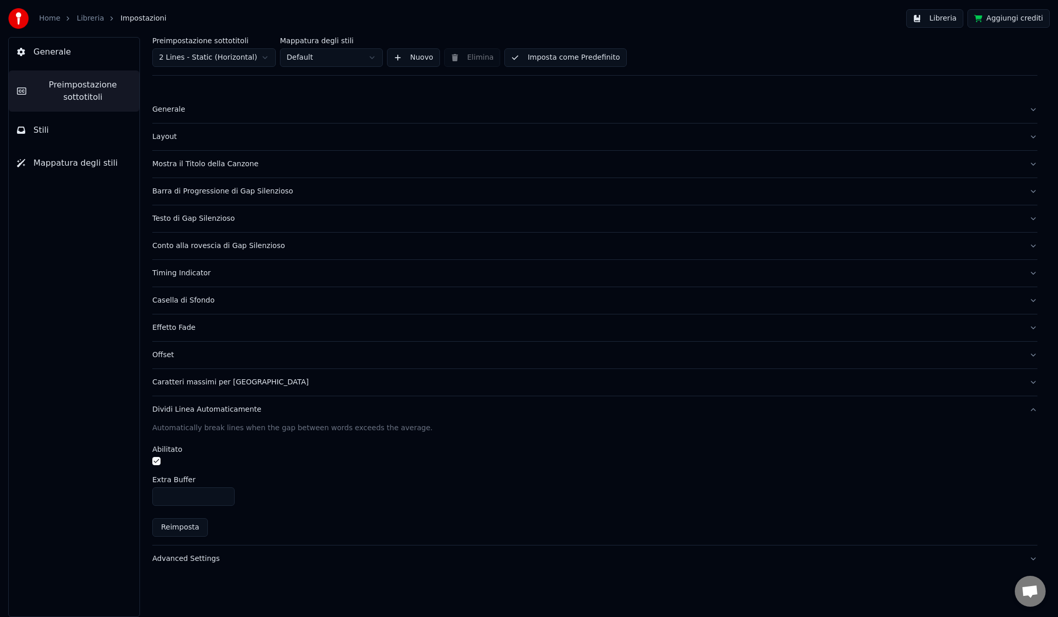
click at [241, 561] on div "Advanced Settings" at bounding box center [586, 559] width 869 height 10
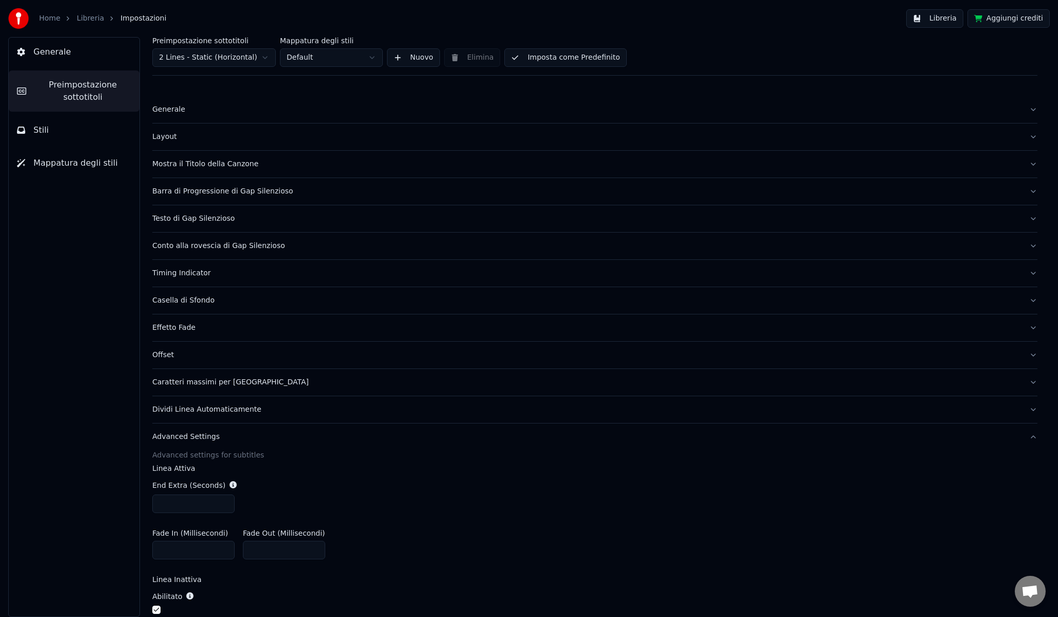
click at [271, 434] on div "Advanced Settings" at bounding box center [586, 437] width 869 height 10
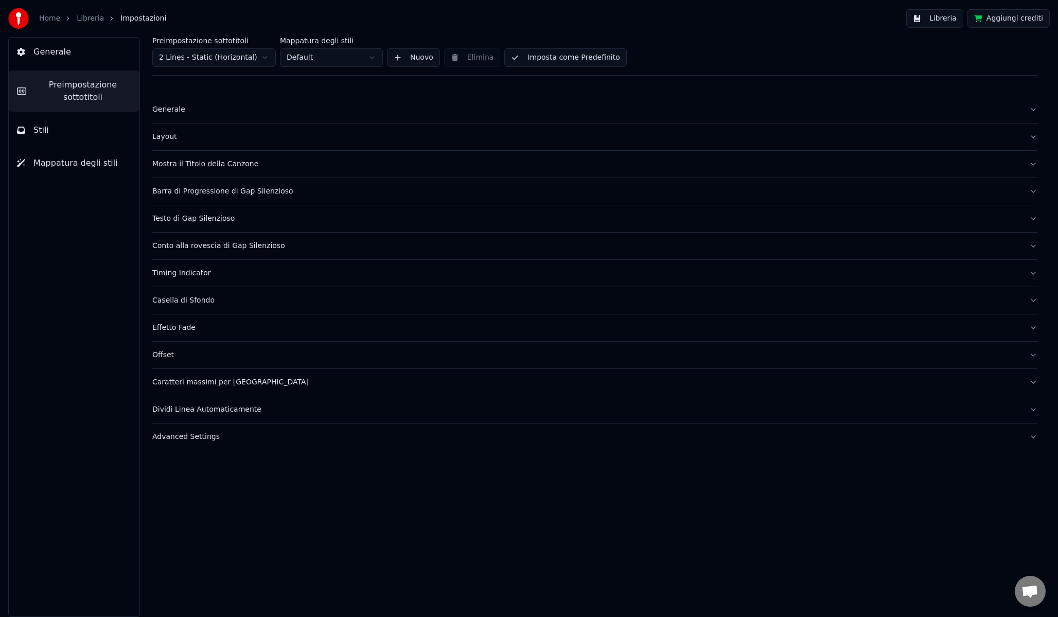
click at [92, 129] on button "Stili" at bounding box center [74, 130] width 131 height 29
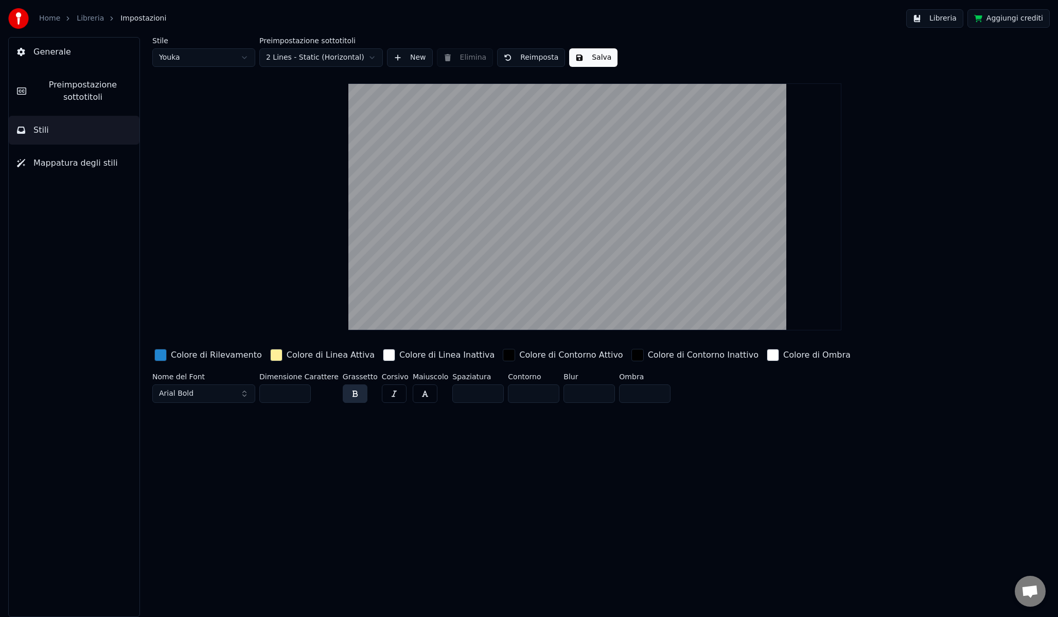
click at [270, 358] on div "button" at bounding box center [276, 355] width 12 height 12
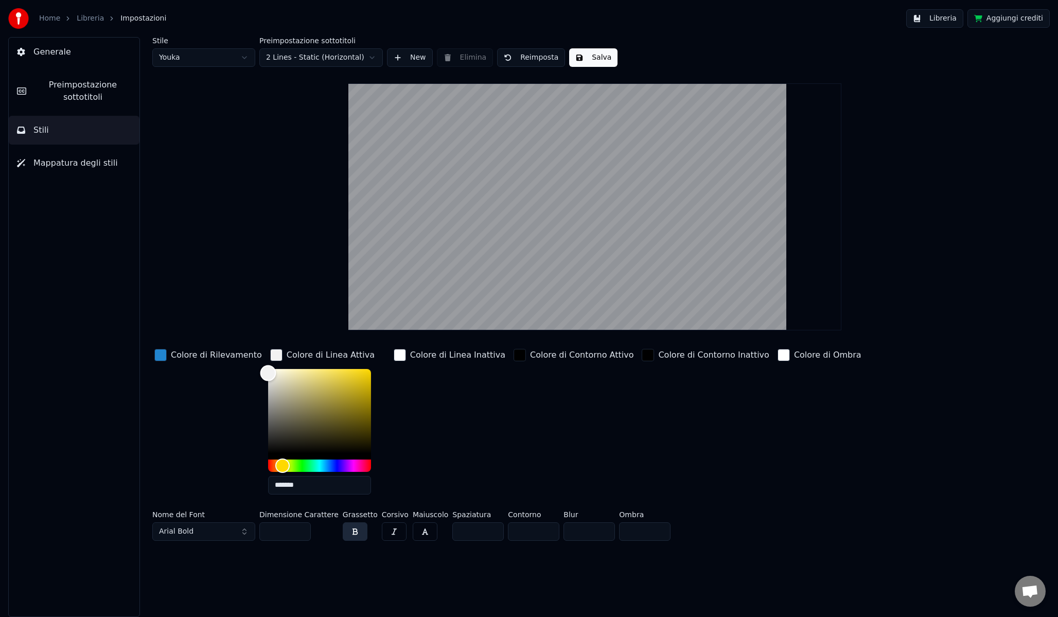
type input "*******"
drag, startPoint x: 274, startPoint y: 373, endPoint x: 236, endPoint y: 371, distance: 38.7
click at [236, 371] on div "Colore di Rilevamento Colore di Linea Attiva ******* Colore di Linea Inattiva C…" at bounding box center [522, 425] width 741 height 156
click at [158, 353] on div "button" at bounding box center [160, 355] width 12 height 12
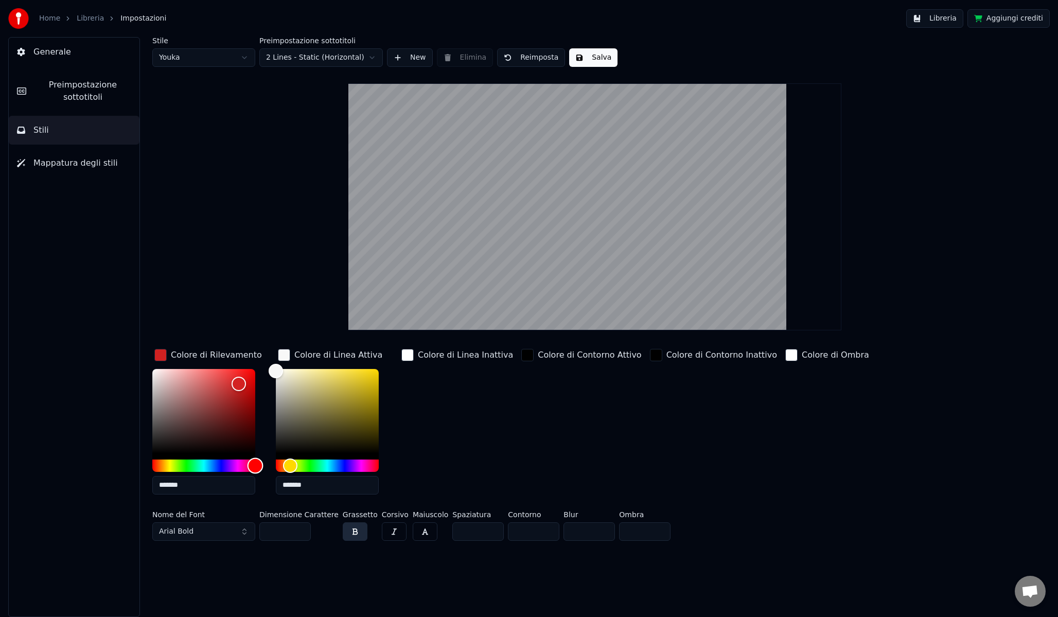
drag, startPoint x: 211, startPoint y: 462, endPoint x: 261, endPoint y: 466, distance: 51.2
click at [260, 467] on div "Hue" at bounding box center [256, 466] width 16 height 16
type input "*******"
drag, startPoint x: 239, startPoint y: 382, endPoint x: 271, endPoint y: 356, distance: 40.6
click at [271, 356] on div "Colore di Rilevamento *******" at bounding box center [211, 425] width 119 height 156
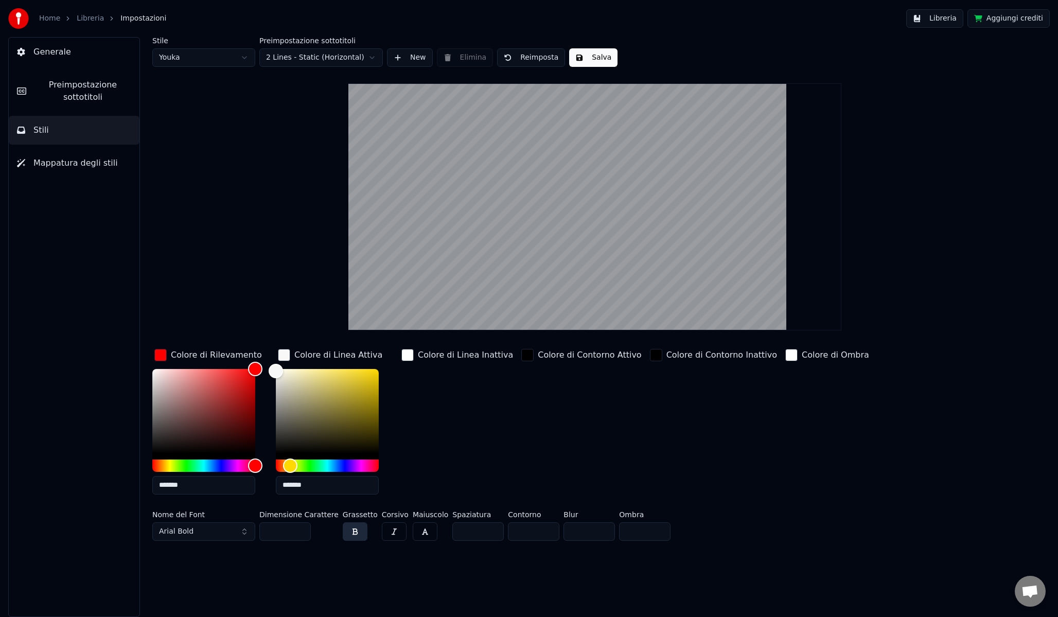
click at [454, 396] on div "Colore di Linea Inattiva" at bounding box center [457, 425] width 116 height 156
click at [301, 530] on input "**" at bounding box center [284, 531] width 51 height 19
click at [301, 530] on input "***" at bounding box center [284, 531] width 51 height 19
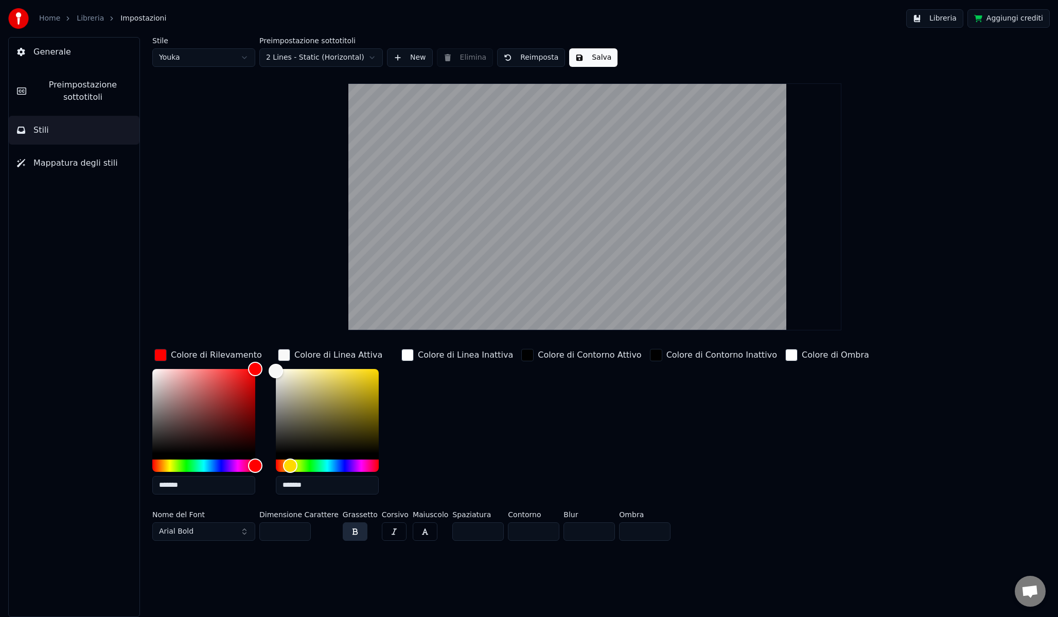
click at [301, 530] on input "***" at bounding box center [284, 531] width 51 height 19
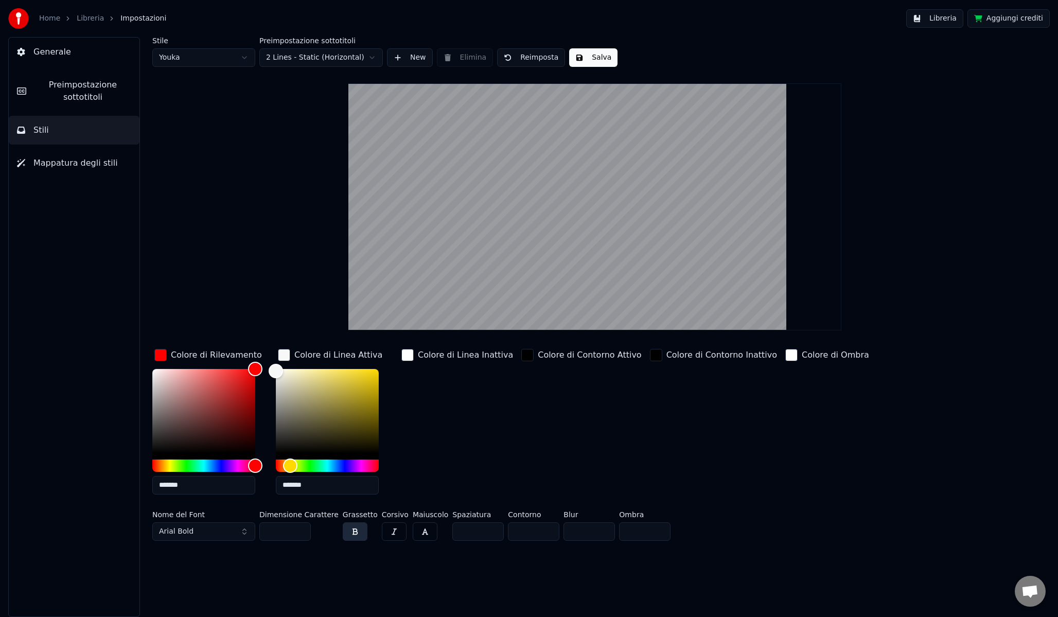
click at [301, 530] on input "***" at bounding box center [284, 531] width 51 height 19
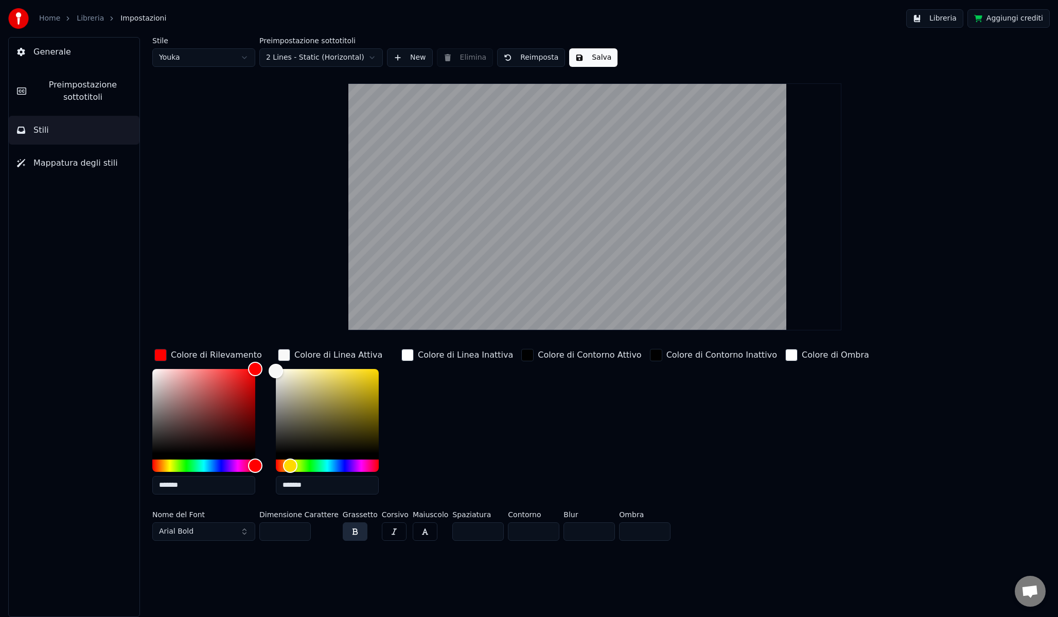
click at [301, 530] on input "***" at bounding box center [284, 531] width 51 height 19
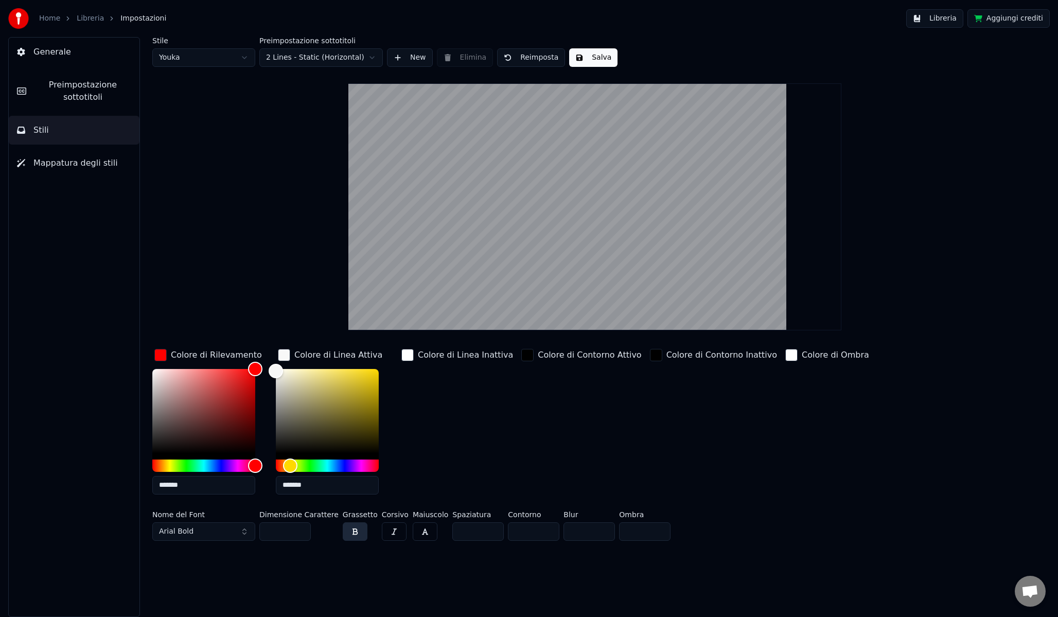
click at [301, 530] on input "***" at bounding box center [284, 531] width 51 height 19
type input "***"
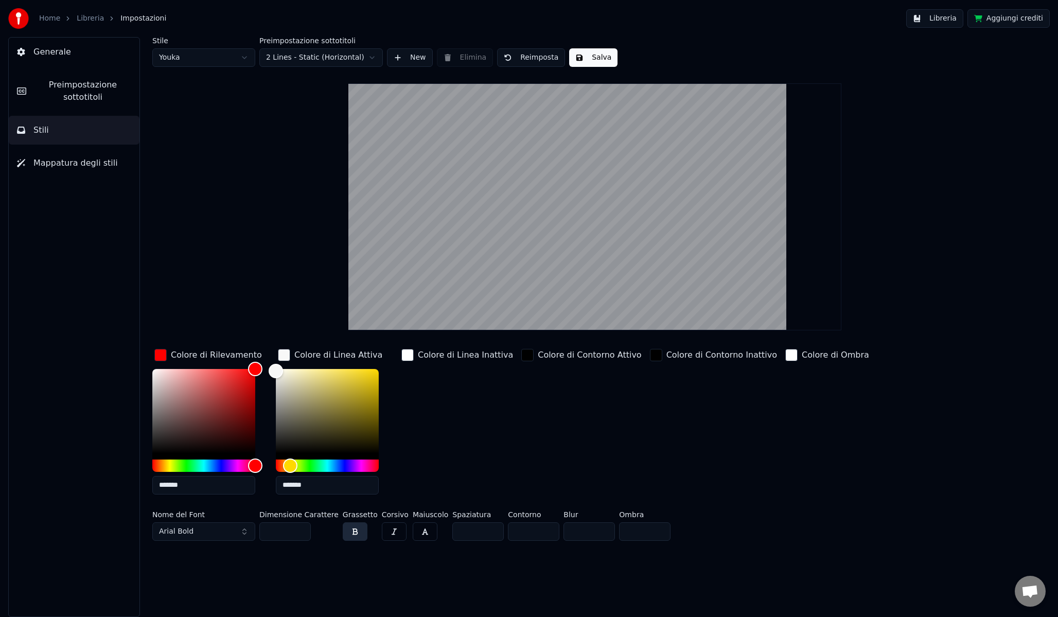
click at [301, 530] on input "***" at bounding box center [284, 531] width 51 height 19
click at [349, 59] on html "Home Libreria Impostazioni Libreria Aggiungi crediti Generale Preimpostazione s…" at bounding box center [529, 308] width 1058 height 617
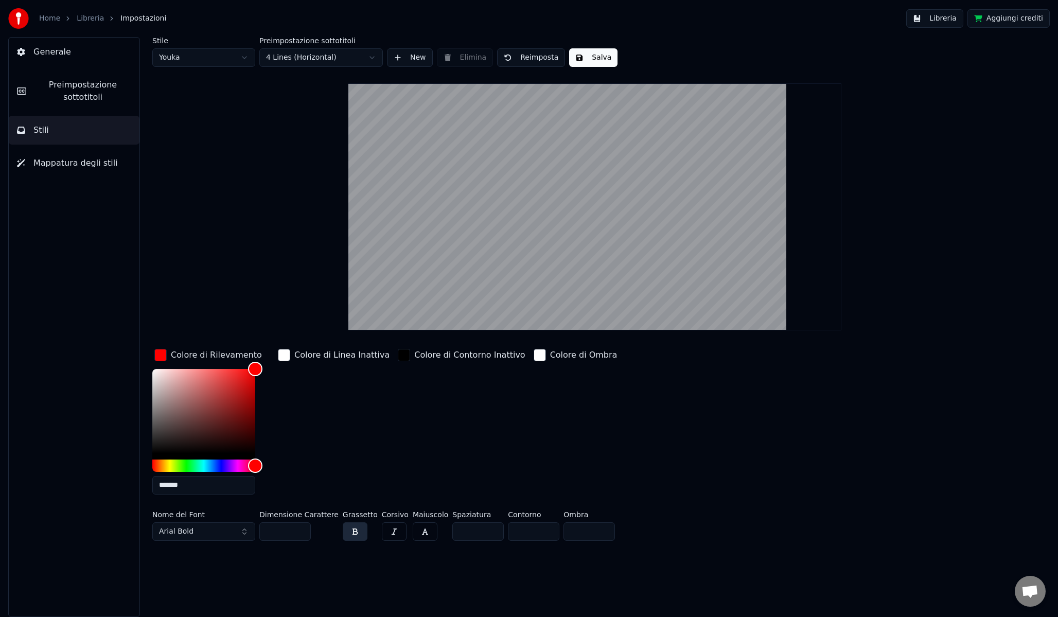
click at [408, 62] on button "New" at bounding box center [410, 57] width 46 height 19
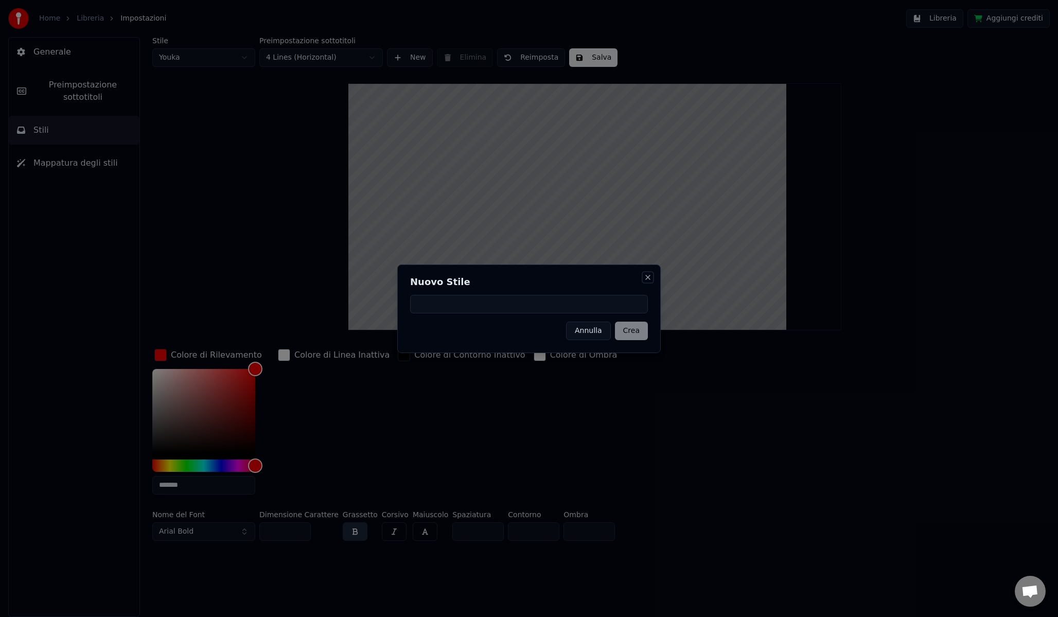
click at [650, 278] on button "Close" at bounding box center [648, 277] width 8 height 8
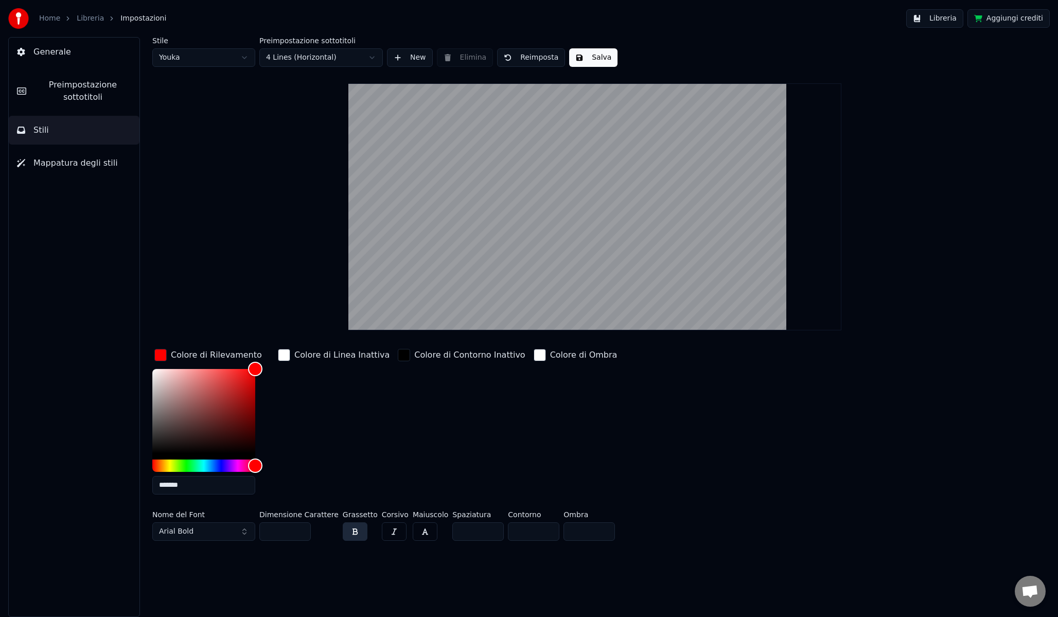
click at [328, 65] on html "Home Libreria Impostazioni Libreria Aggiungi crediti Generale Preimpostazione s…" at bounding box center [529, 308] width 1058 height 617
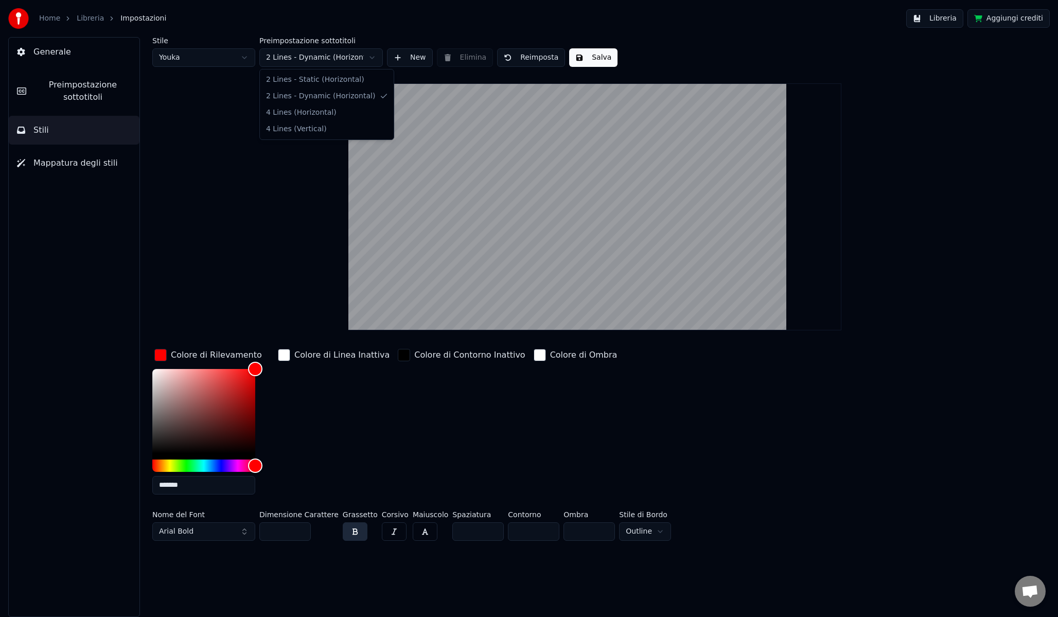
click at [333, 61] on html "Home Libreria Impostazioni Libreria Aggiungi crediti Generale Preimpostazione s…" at bounding box center [529, 308] width 1058 height 617
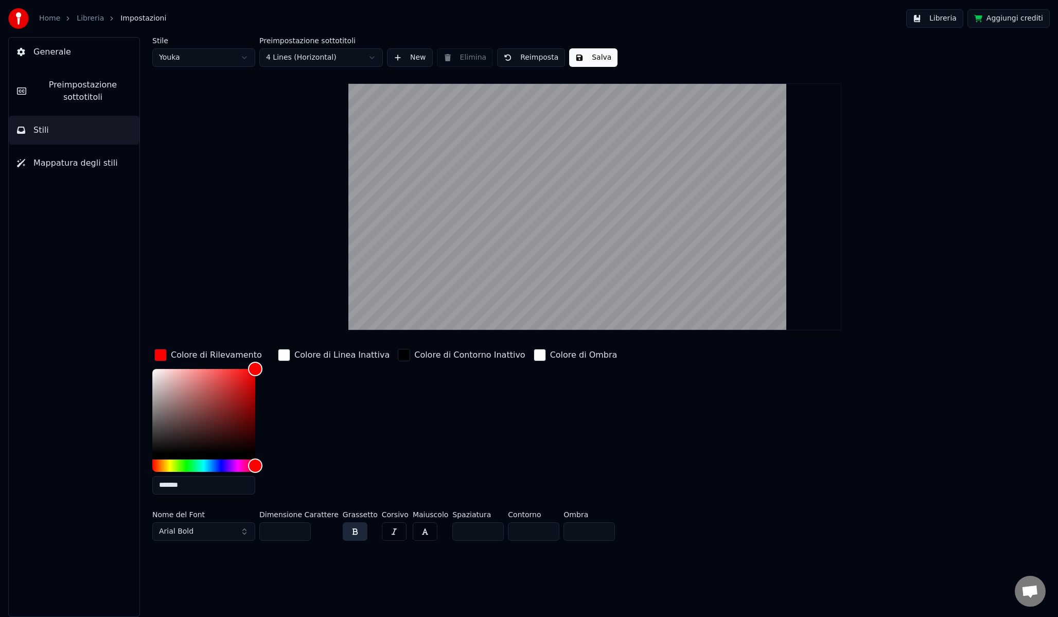
click at [592, 58] on button "Salva" at bounding box center [593, 57] width 48 height 19
click at [114, 161] on button "Mappatura degli stili" at bounding box center [74, 163] width 131 height 29
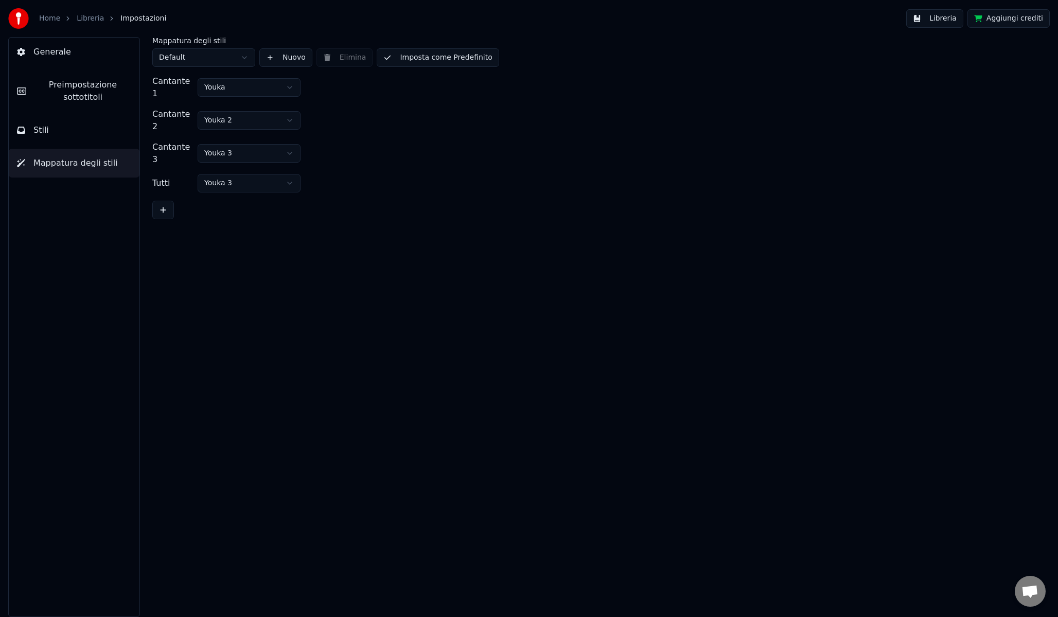
click at [258, 88] on html "Home Libreria Impostazioni Libreria Aggiungi crediti Generale Preimpostazione s…" at bounding box center [529, 308] width 1058 height 617
click at [262, 86] on html "Home Libreria Impostazioni Libreria Aggiungi crediti Generale Preimpostazione s…" at bounding box center [529, 308] width 1058 height 617
click at [216, 59] on html "Home Libreria Impostazioni Libreria Aggiungi crediti Generale Preimpostazione s…" at bounding box center [529, 308] width 1058 height 617
click at [81, 58] on button "Generale" at bounding box center [74, 52] width 131 height 29
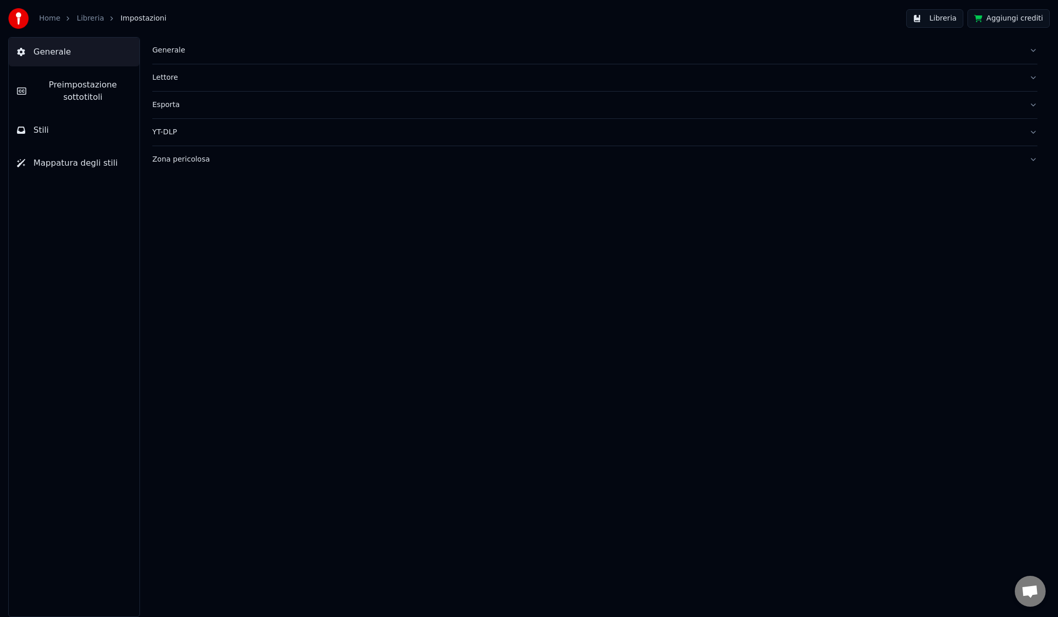
click at [193, 59] on button "Generale" at bounding box center [594, 50] width 885 height 27
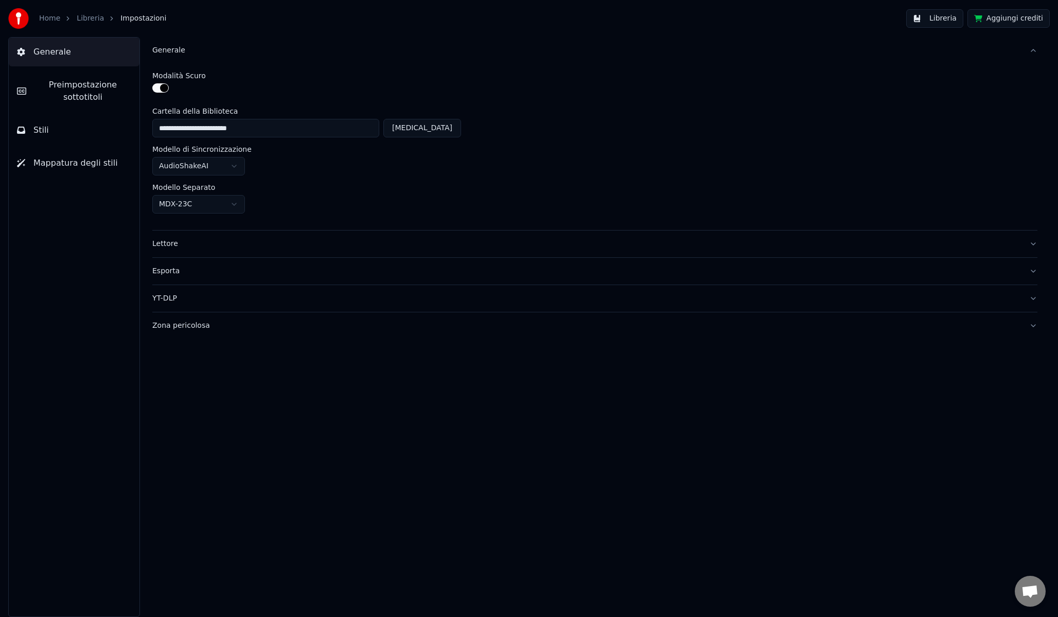
click at [222, 196] on html "**********" at bounding box center [529, 308] width 1058 height 617
click at [190, 202] on html "**********" at bounding box center [529, 308] width 1058 height 617
click at [198, 238] on button "Lettore" at bounding box center [594, 244] width 885 height 27
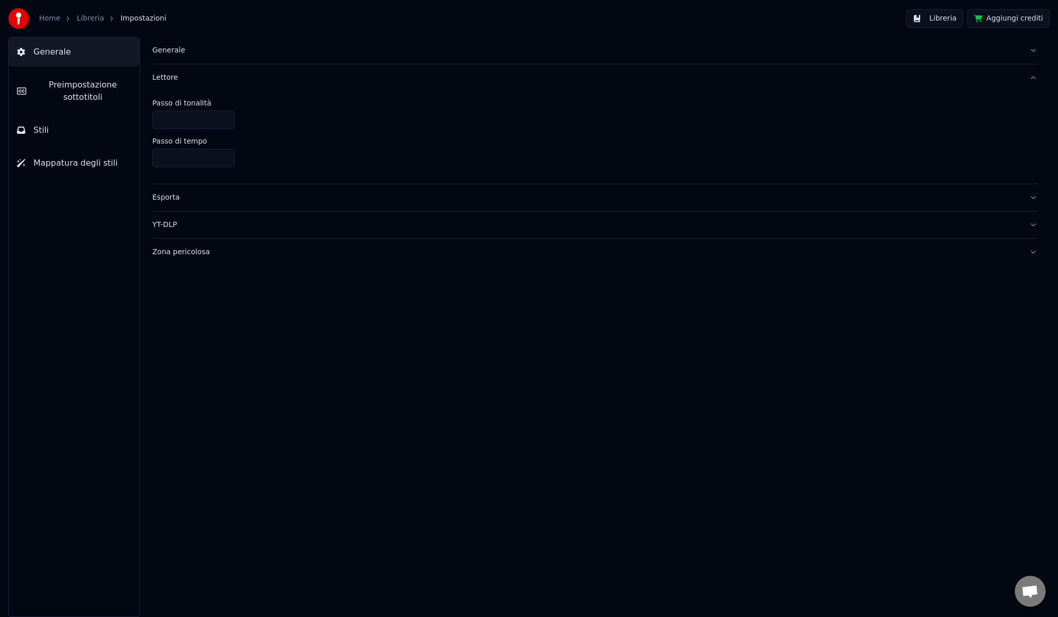
click at [213, 201] on div "Esporta" at bounding box center [586, 198] width 869 height 10
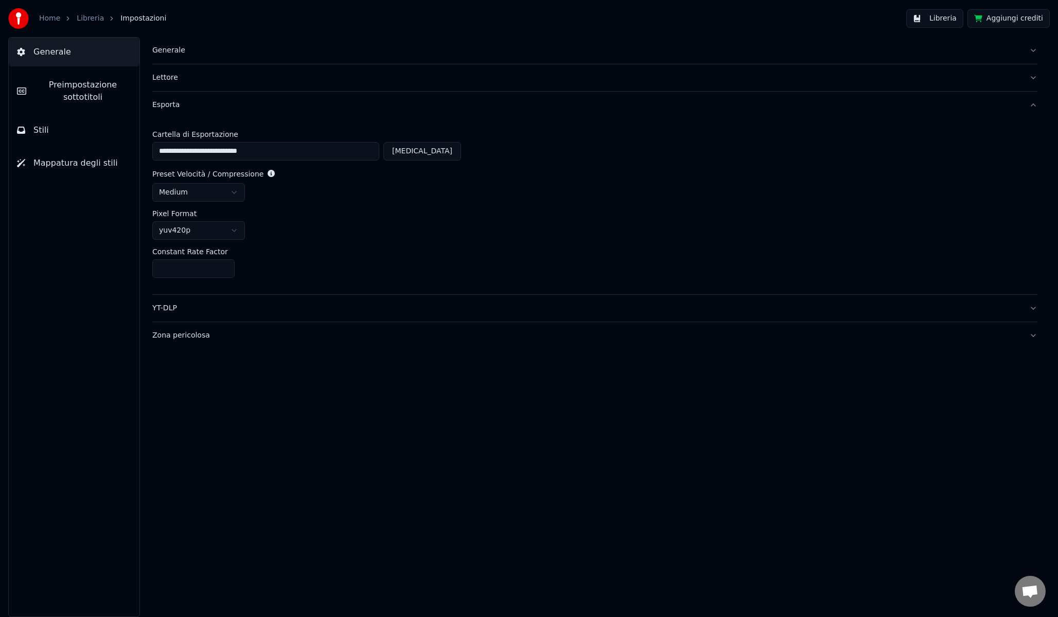
click at [212, 313] on div "YT-DLP" at bounding box center [586, 308] width 869 height 10
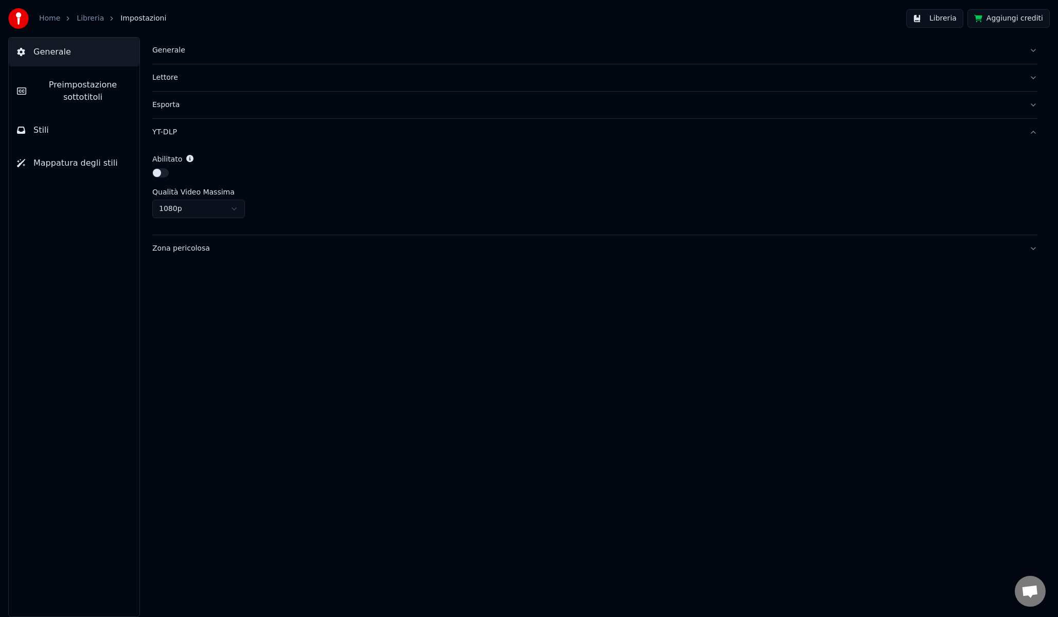
click at [218, 244] on div "Zona pericolosa" at bounding box center [586, 248] width 869 height 10
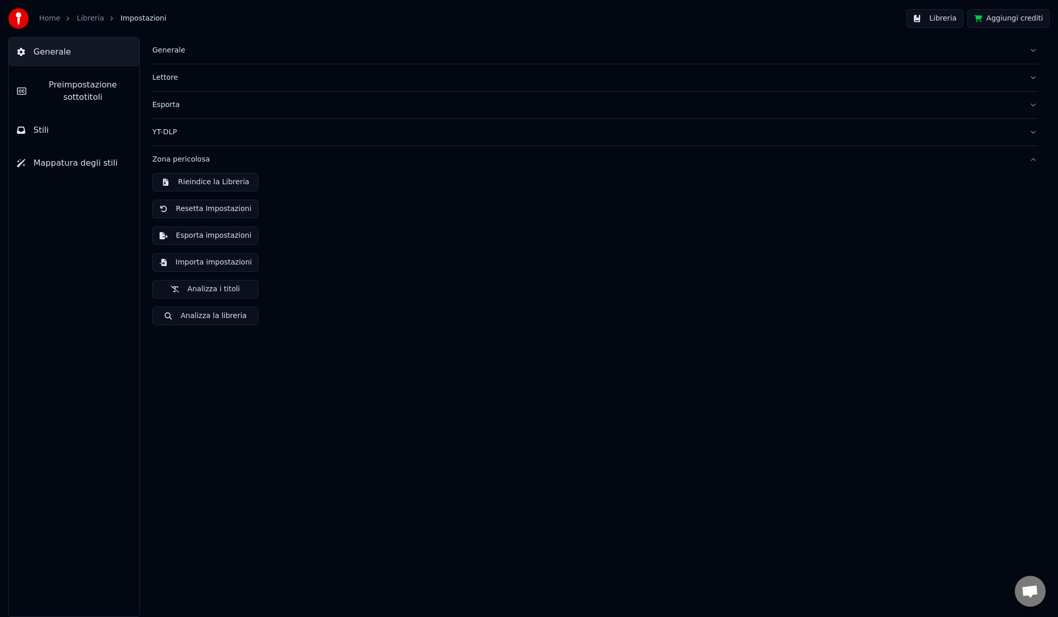
click at [107, 267] on div "Generale Preimpostazione sottotitoli Stili Mappatura degli stili" at bounding box center [74, 327] width 132 height 580
click at [90, 101] on span "Preimpostazione sottotitoli" at bounding box center [82, 91] width 97 height 25
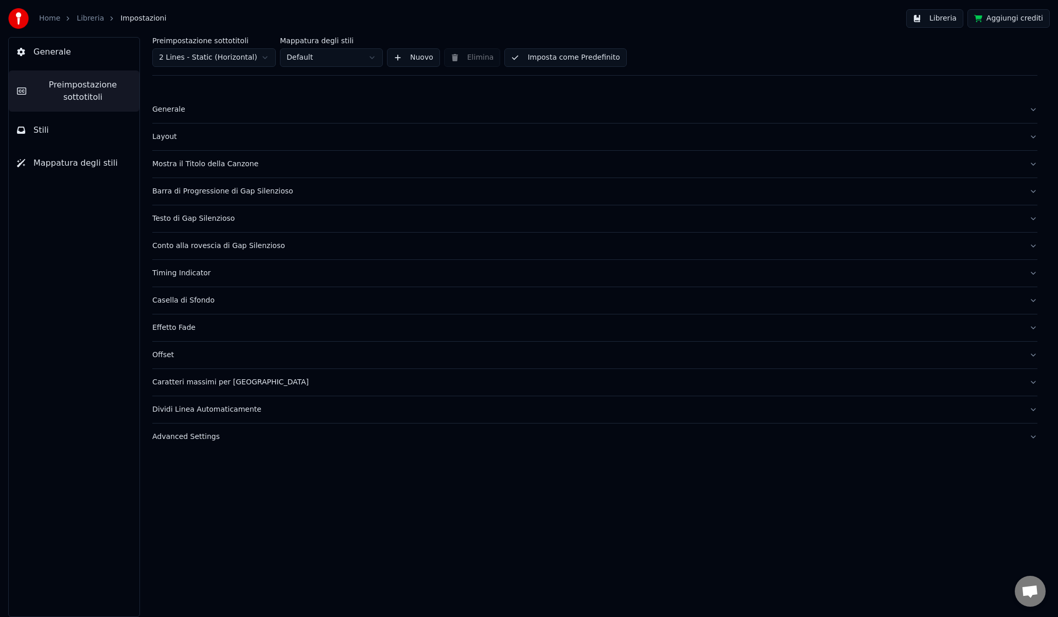
click at [46, 124] on button "Stili" at bounding box center [74, 130] width 131 height 29
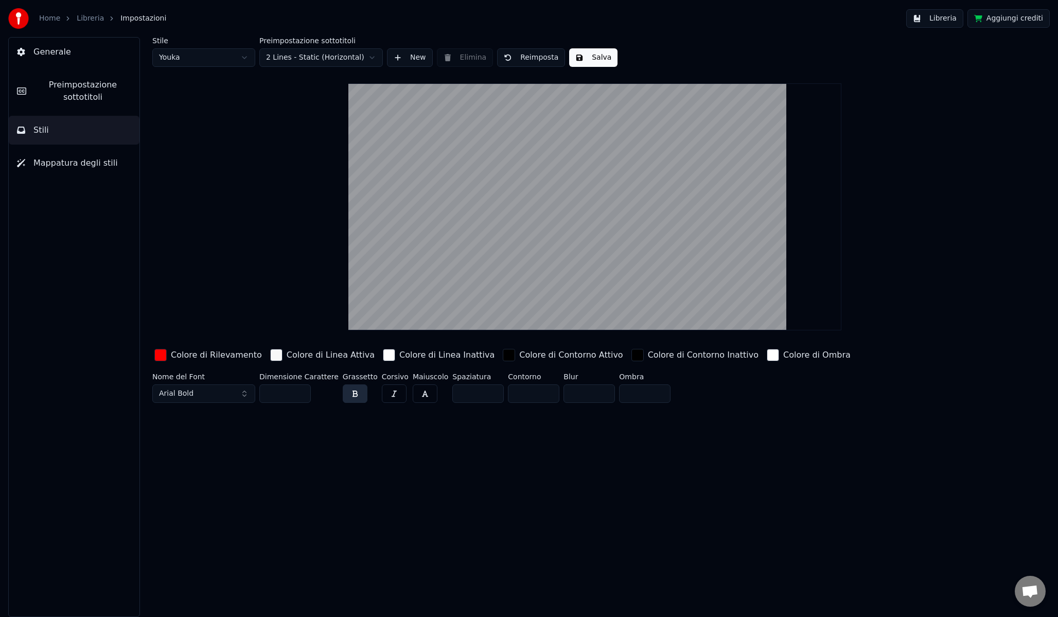
click at [83, 21] on link "Libreria" at bounding box center [90, 18] width 27 height 10
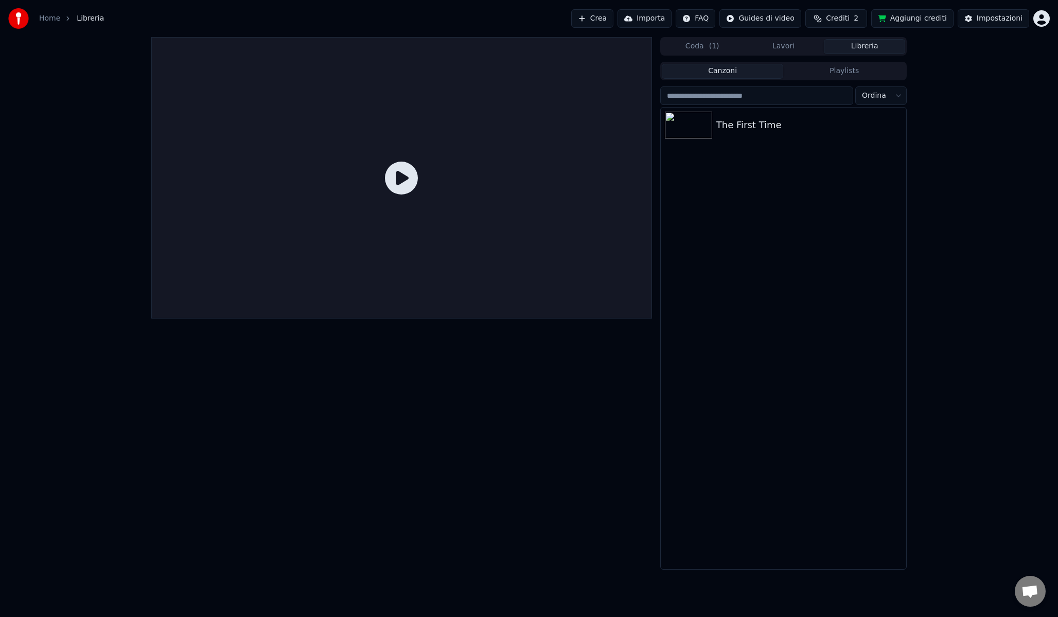
click at [392, 181] on icon at bounding box center [401, 178] width 33 height 33
click at [398, 177] on icon at bounding box center [401, 178] width 33 height 33
click at [768, 125] on div "The First Time" at bounding box center [804, 125] width 176 height 14
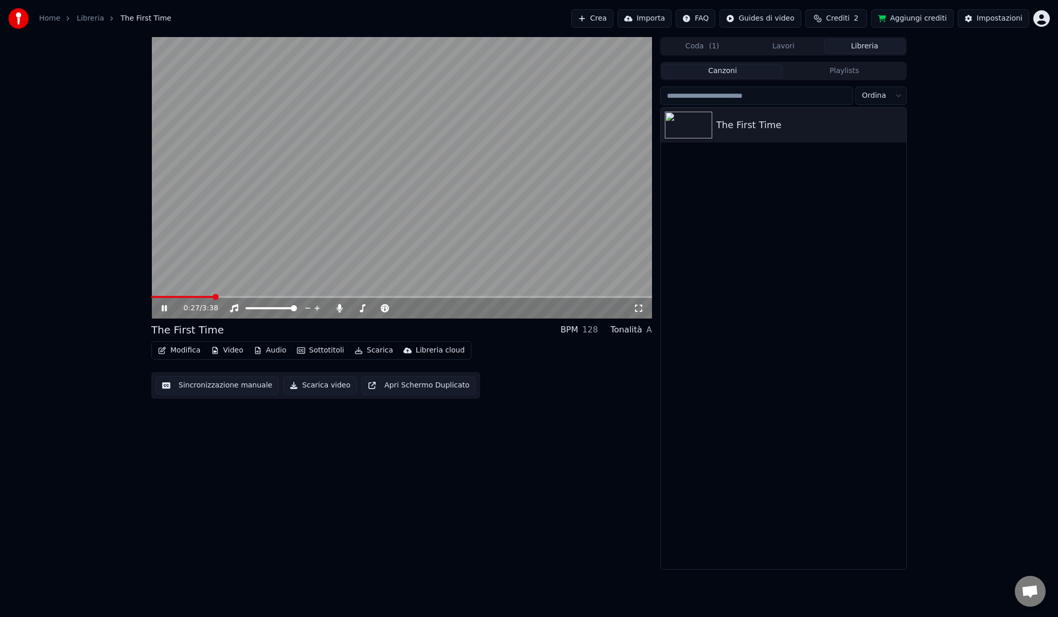
click at [212, 296] on span at bounding box center [401, 297] width 501 height 2
click at [163, 308] on icon at bounding box center [164, 308] width 5 height 6
click at [310, 354] on button "Sottotitoli" at bounding box center [321, 350] width 56 height 14
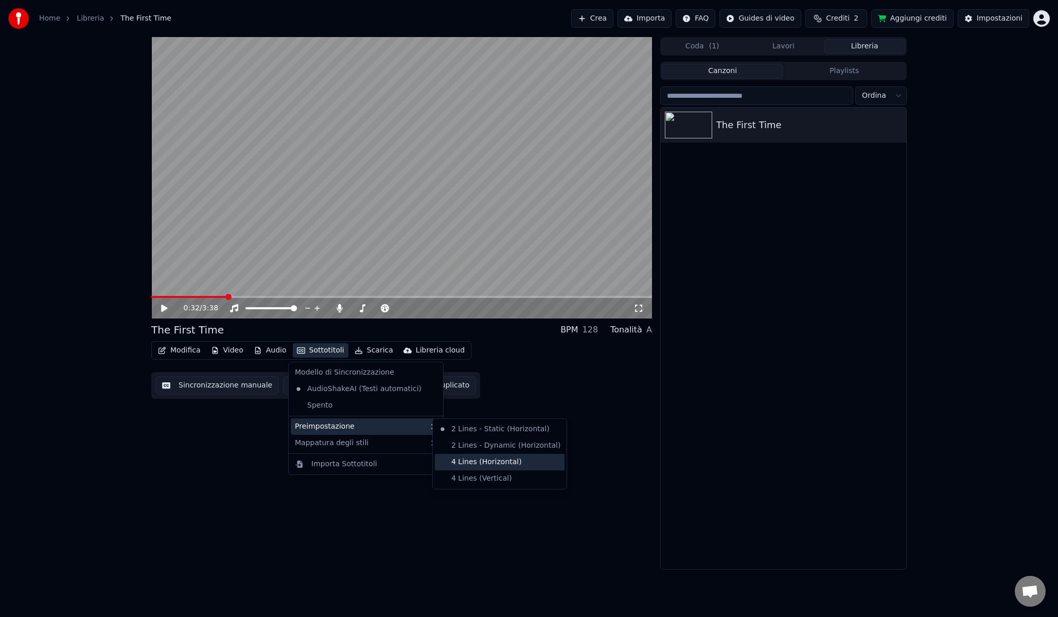
click at [499, 461] on div "4 Lines (Horizontal)" at bounding box center [500, 462] width 130 height 16
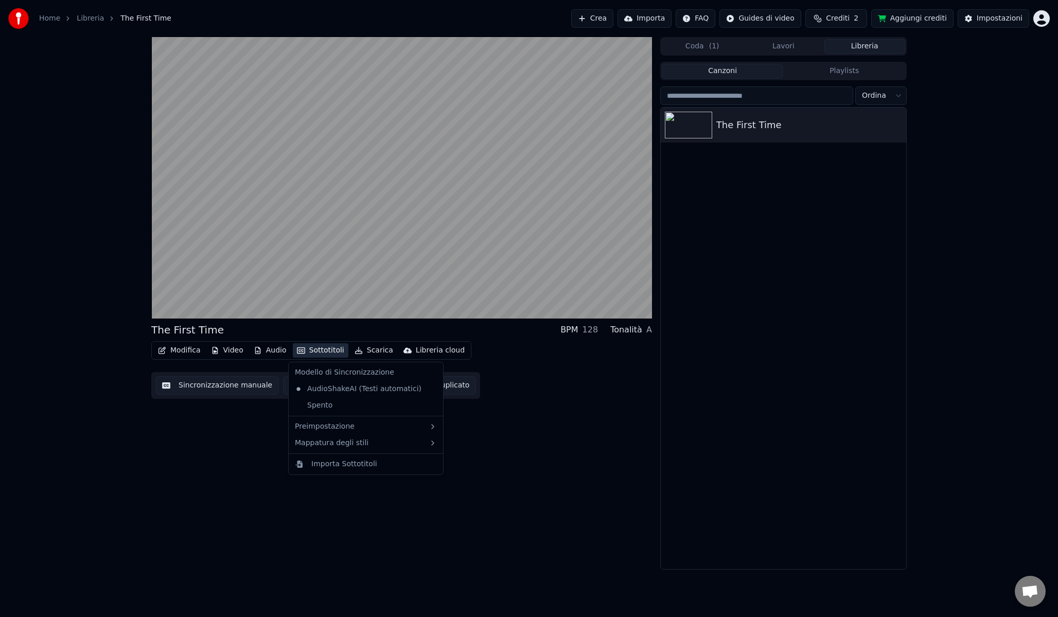
click at [329, 356] on button "Sottotitoli" at bounding box center [321, 350] width 56 height 14
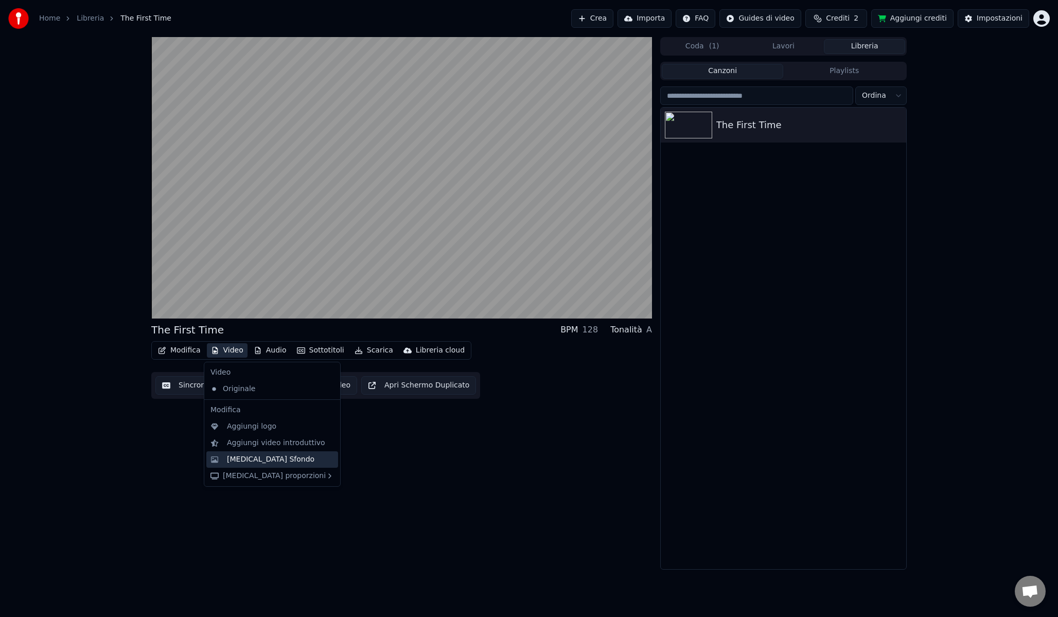
click at [270, 457] on div "[MEDICAL_DATA] Sfondo" at bounding box center [271, 459] width 88 height 10
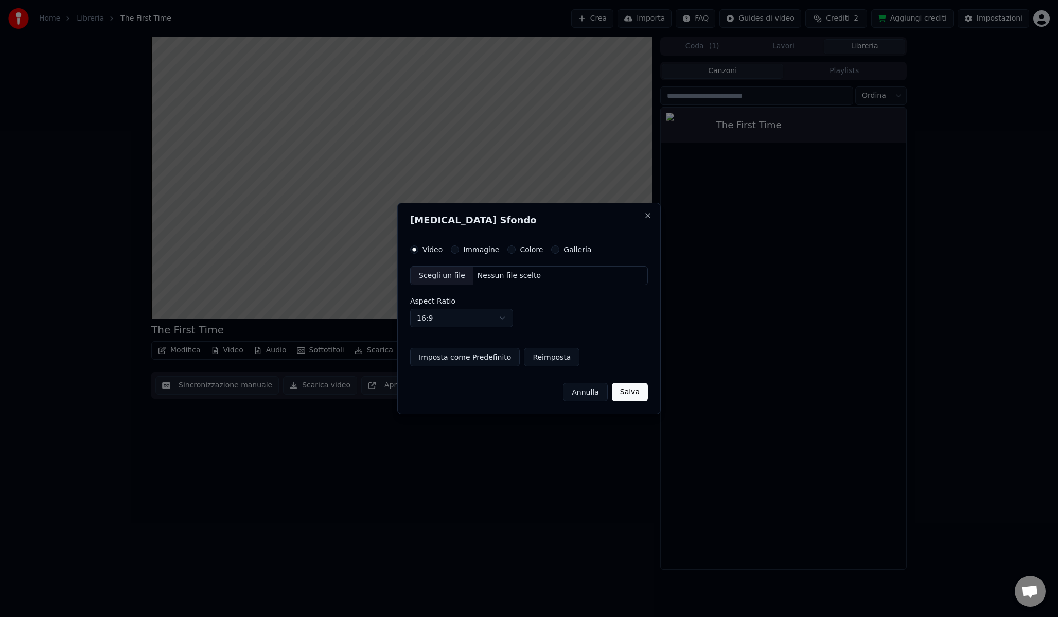
click at [442, 275] on div "Scegli un file" at bounding box center [442, 276] width 63 height 19
click at [479, 246] on label "Immagine" at bounding box center [481, 249] width 36 height 7
click at [459, 246] on button "Immagine" at bounding box center [455, 250] width 8 height 8
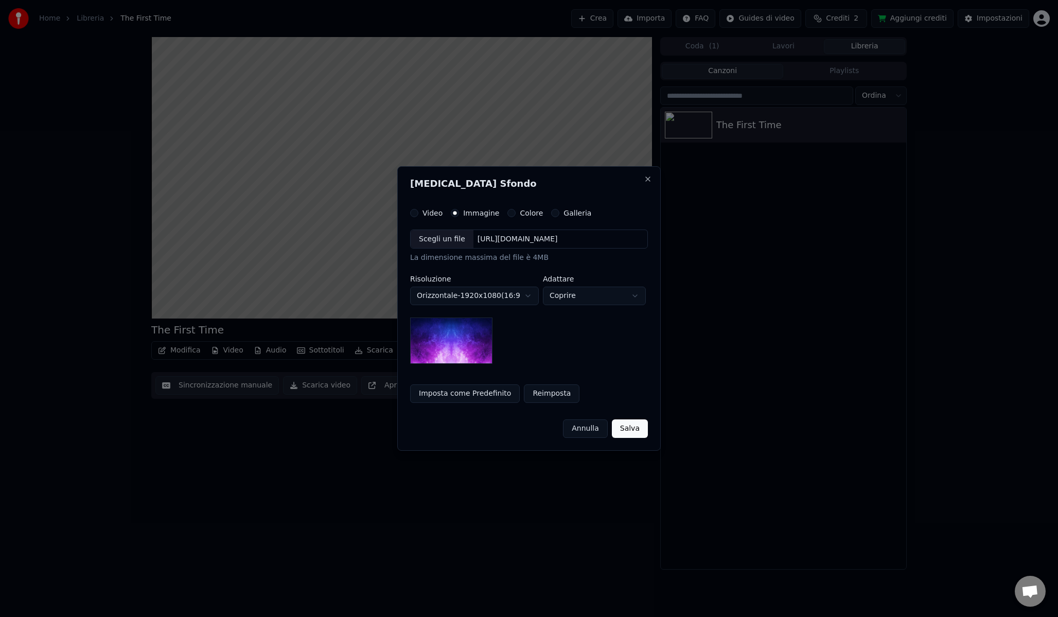
click at [455, 239] on div "Scegli un file" at bounding box center [442, 239] width 63 height 19
click at [585, 293] on body "**********" at bounding box center [529, 308] width 1058 height 617
click at [598, 297] on body "**********" at bounding box center [529, 308] width 1058 height 617
click at [637, 430] on button "Salva" at bounding box center [630, 428] width 36 height 19
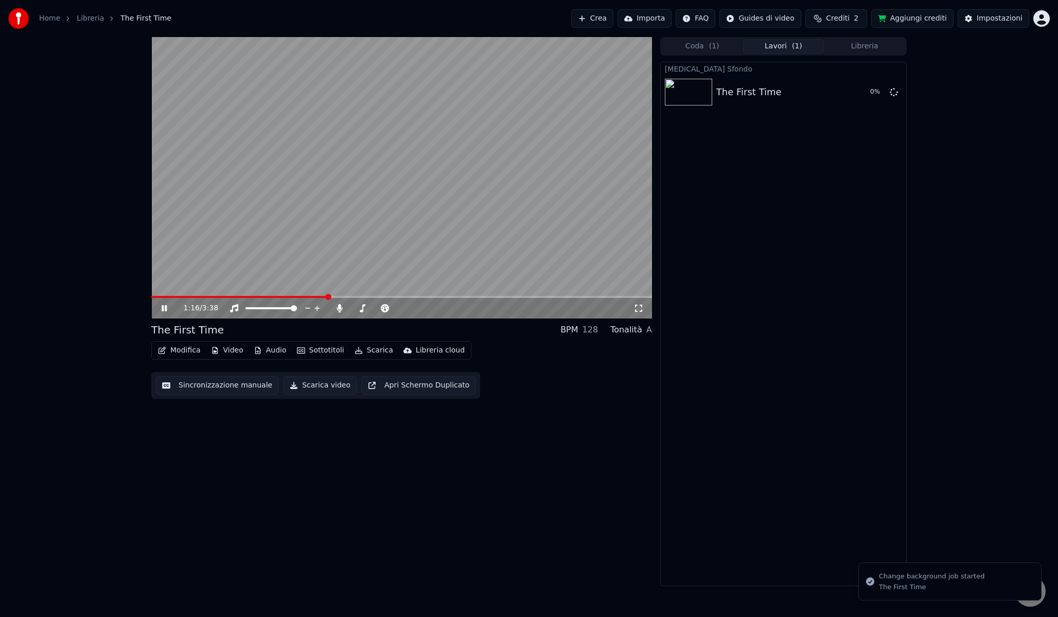
click at [228, 257] on video at bounding box center [401, 178] width 501 height 282
click at [152, 296] on span at bounding box center [154, 297] width 7 height 2
click at [163, 307] on icon at bounding box center [164, 308] width 6 height 7
click at [237, 354] on button "Video" at bounding box center [227, 350] width 41 height 14
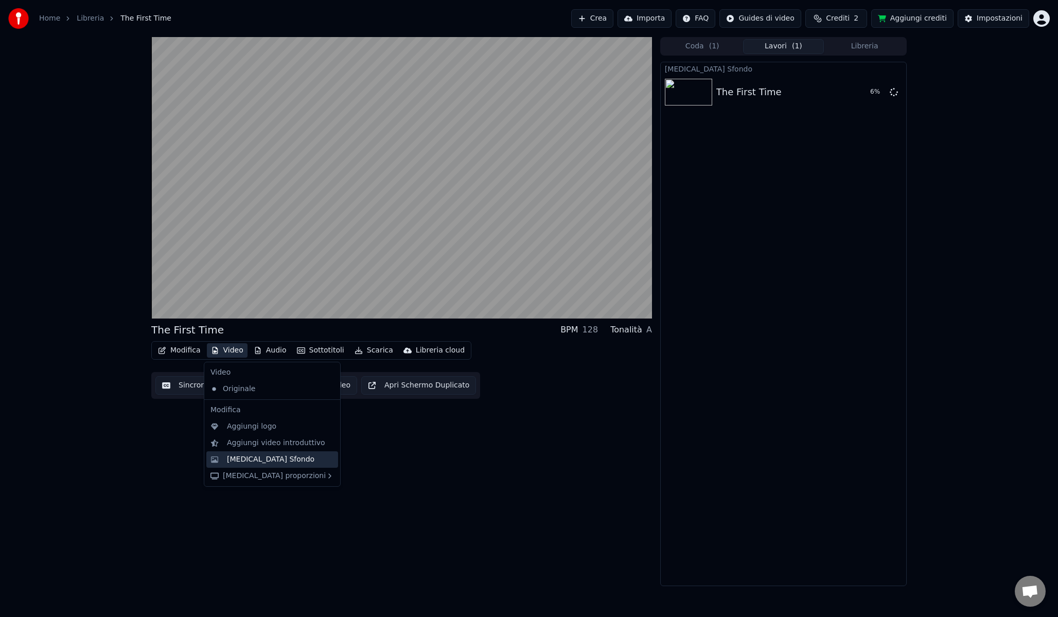
click at [258, 460] on div "[MEDICAL_DATA] Sfondo" at bounding box center [271, 459] width 88 height 10
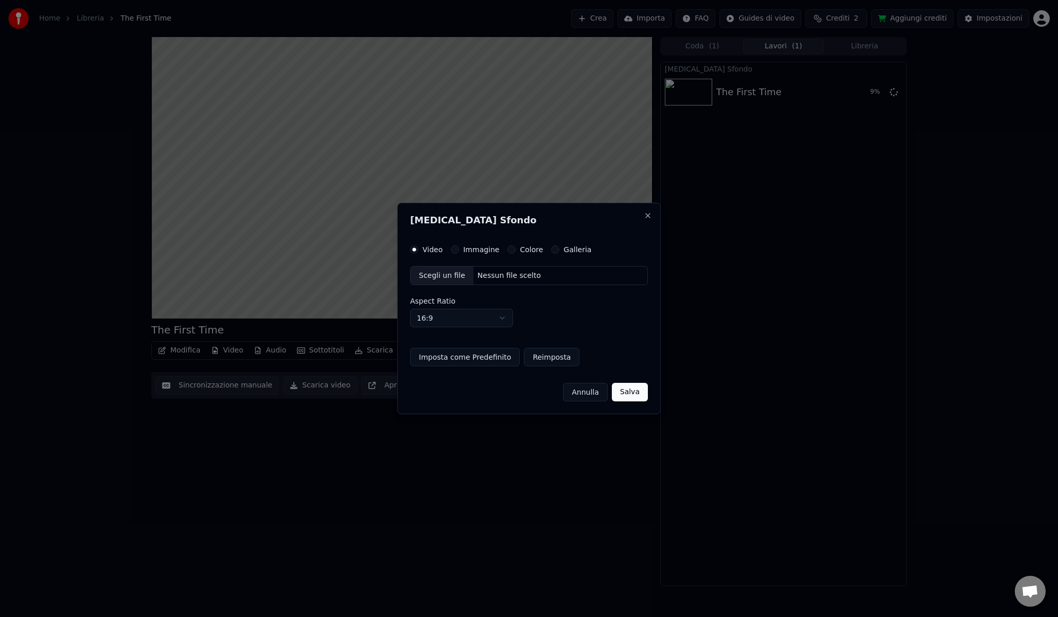
click at [467, 247] on label "Immagine" at bounding box center [481, 249] width 36 height 7
click at [459, 247] on button "Immagine" at bounding box center [455, 250] width 8 height 8
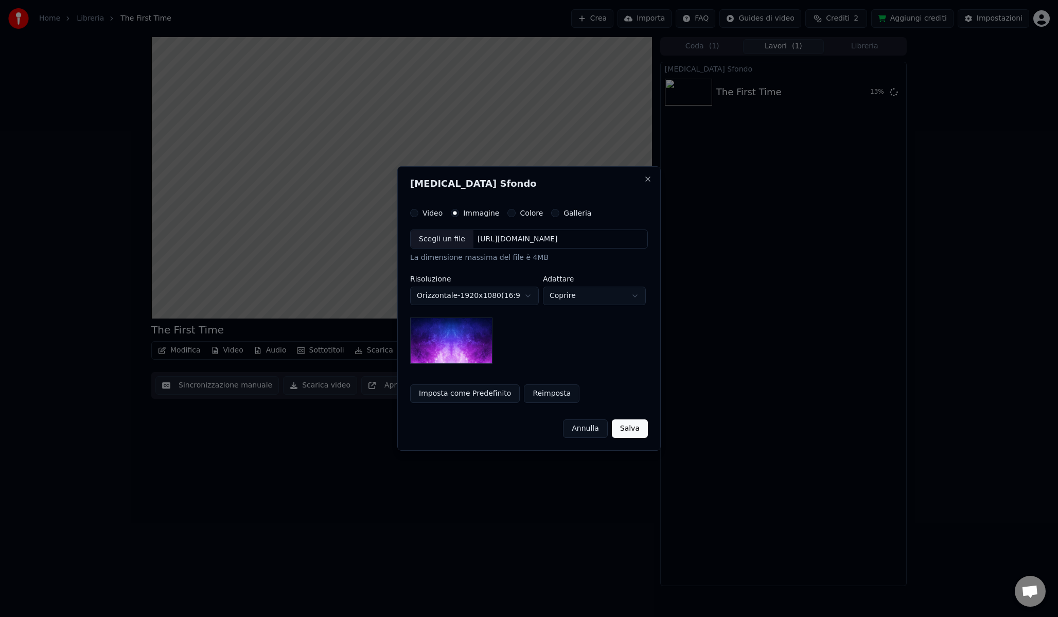
click at [451, 237] on div "Scegli un file" at bounding box center [442, 239] width 63 height 19
click at [461, 243] on div "Scegli un file" at bounding box center [442, 239] width 63 height 19
click at [583, 296] on body "**********" at bounding box center [529, 308] width 1058 height 617
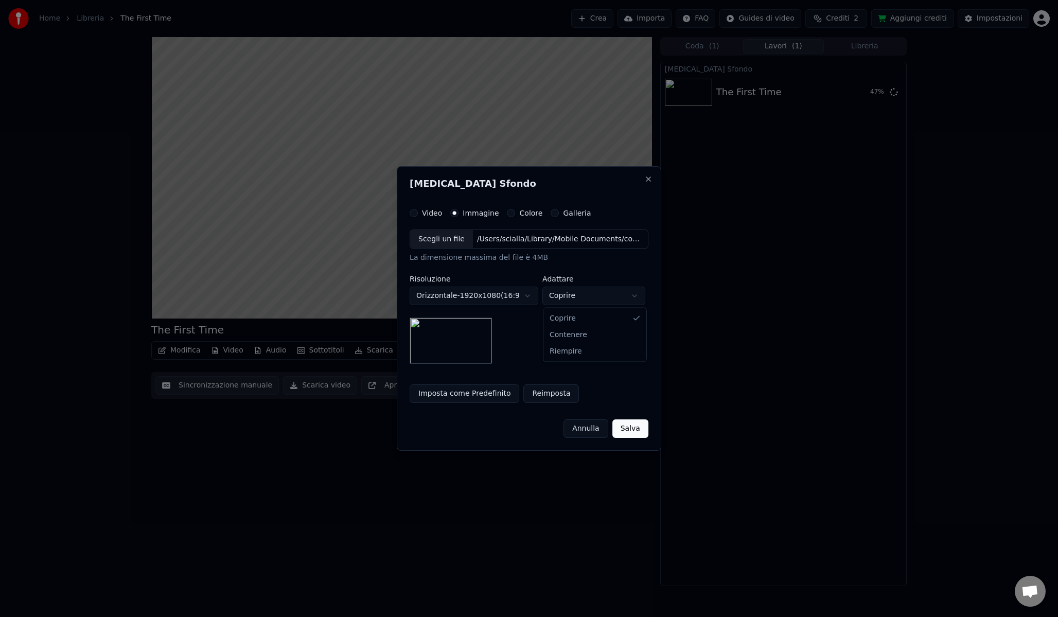
click at [583, 296] on body "**********" at bounding box center [529, 308] width 1058 height 617
click at [630, 426] on button "Salva" at bounding box center [631, 428] width 36 height 19
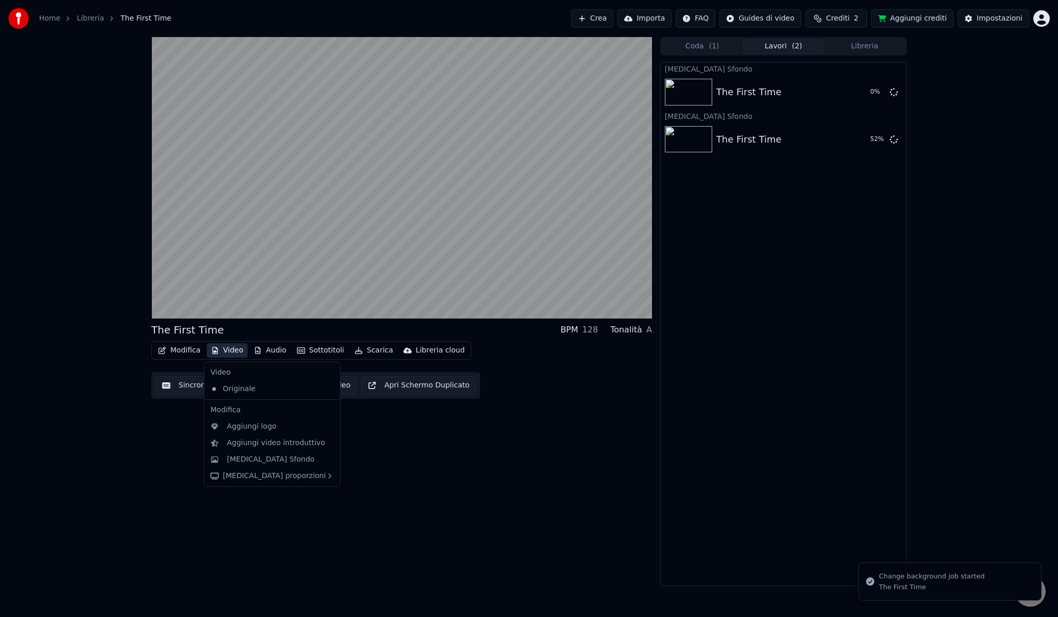
click at [236, 352] on button "Video" at bounding box center [227, 350] width 41 height 14
click at [257, 454] on div "[MEDICAL_DATA] Sfondo" at bounding box center [271, 459] width 88 height 10
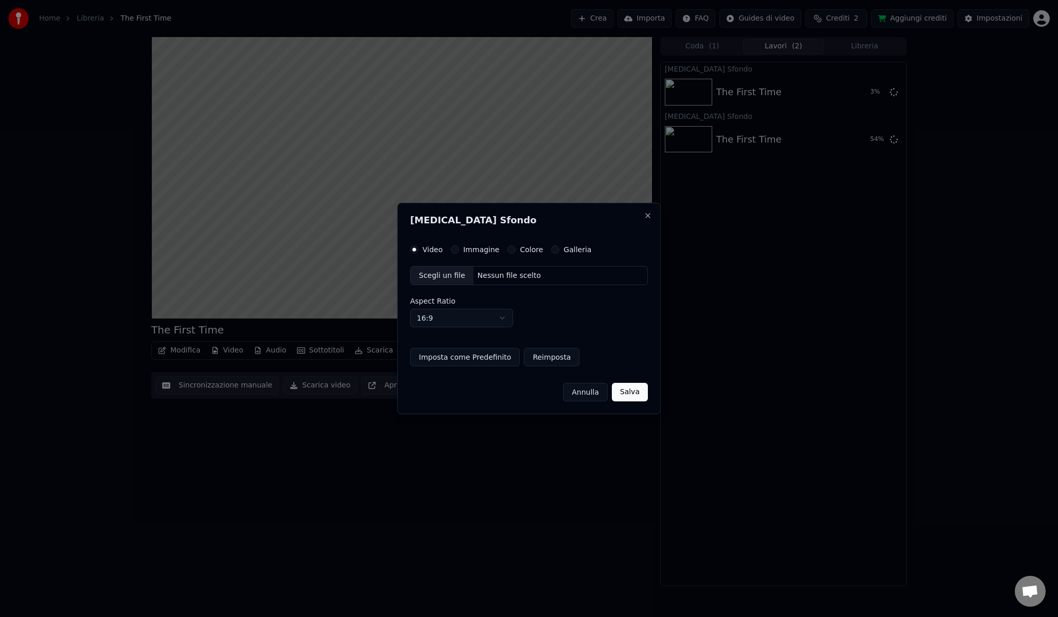
click at [456, 248] on button "Immagine" at bounding box center [455, 250] width 8 height 8
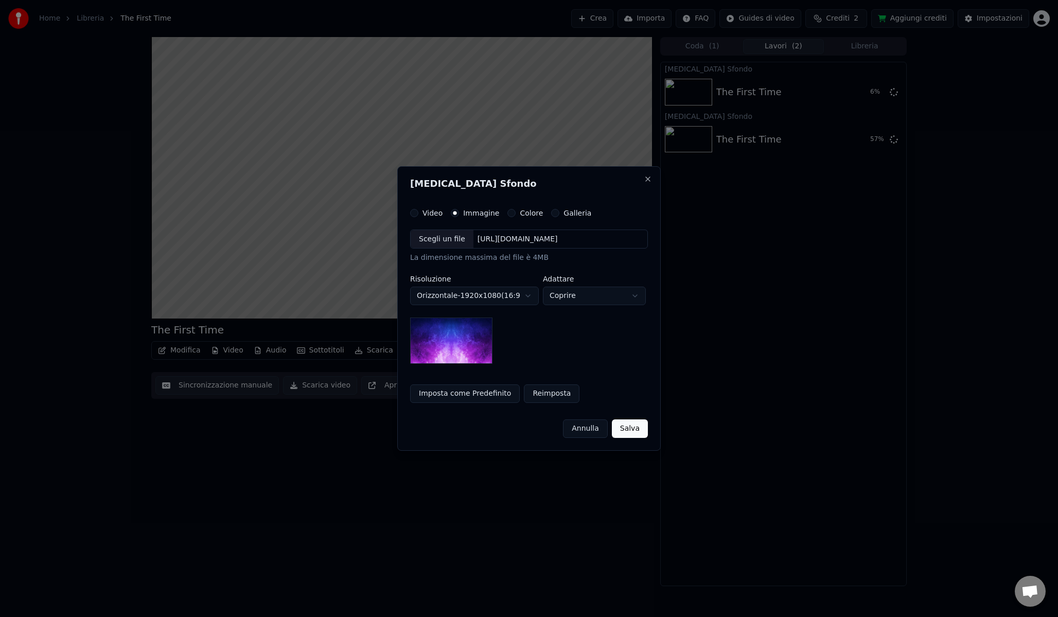
click at [586, 433] on button "Annulla" at bounding box center [585, 428] width 45 height 19
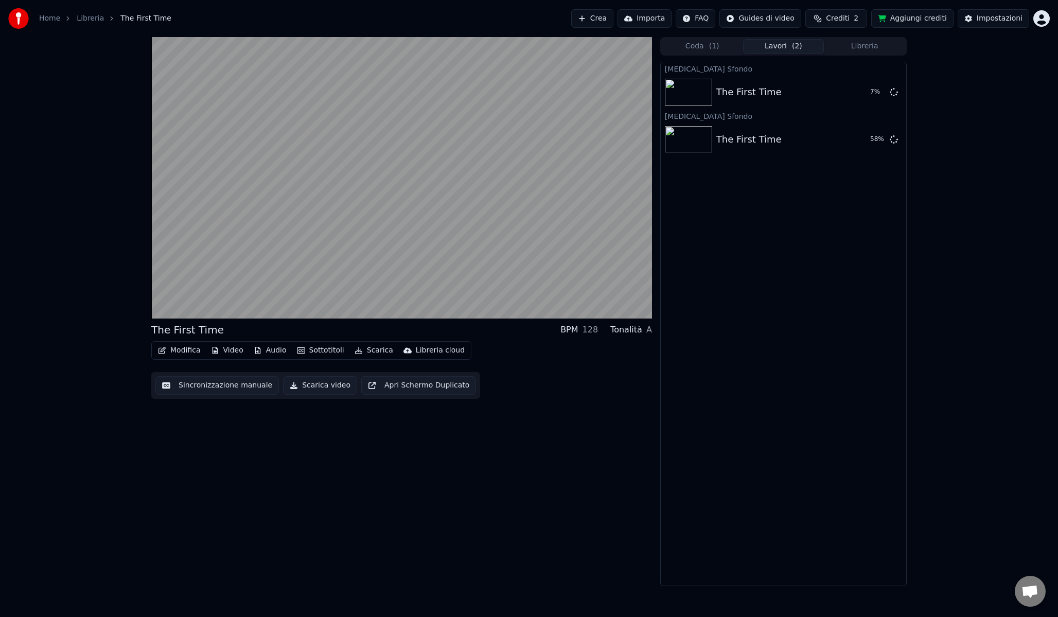
click at [183, 348] on button "Modifica" at bounding box center [179, 350] width 51 height 14
click at [377, 450] on div "The First Time BPM 128 Tonalità A Modifica Video Audio Sottotitoli Scarica Libr…" at bounding box center [401, 311] width 501 height 549
click at [430, 348] on div "Libreria cloud" at bounding box center [440, 350] width 49 height 10
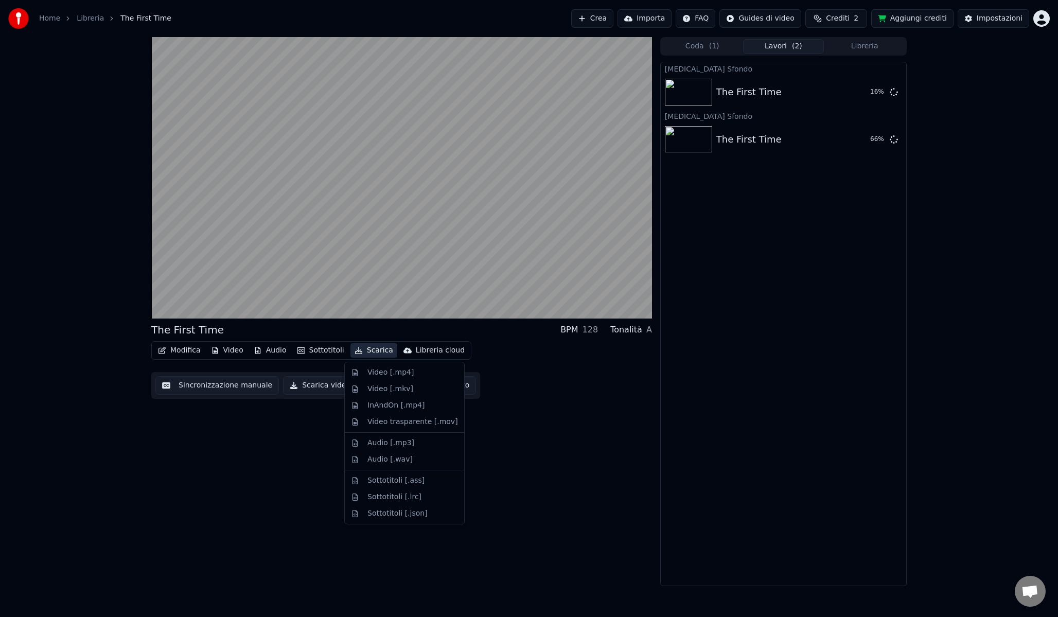
click at [374, 348] on button "Scarica" at bounding box center [374, 350] width 47 height 14
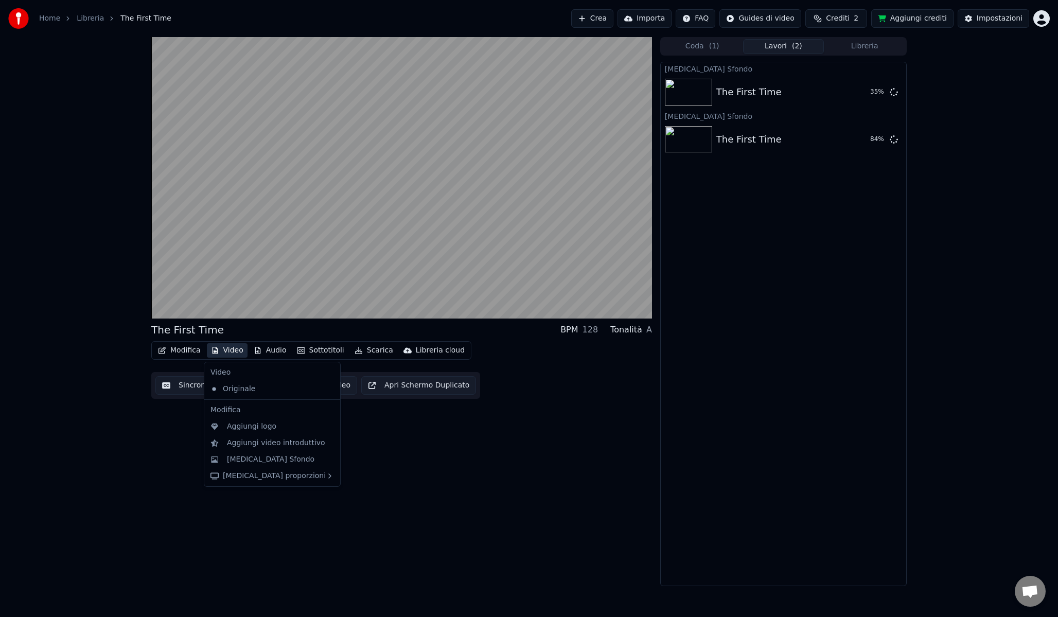
click at [327, 391] on icon at bounding box center [330, 389] width 7 height 8
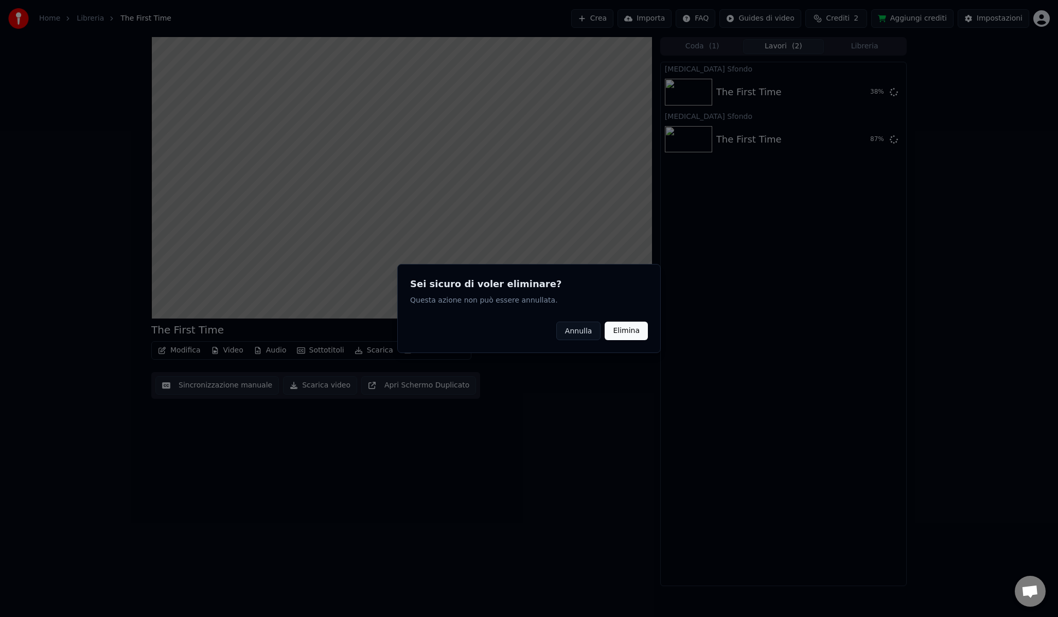
click at [584, 333] on button "Annulla" at bounding box center [578, 331] width 45 height 19
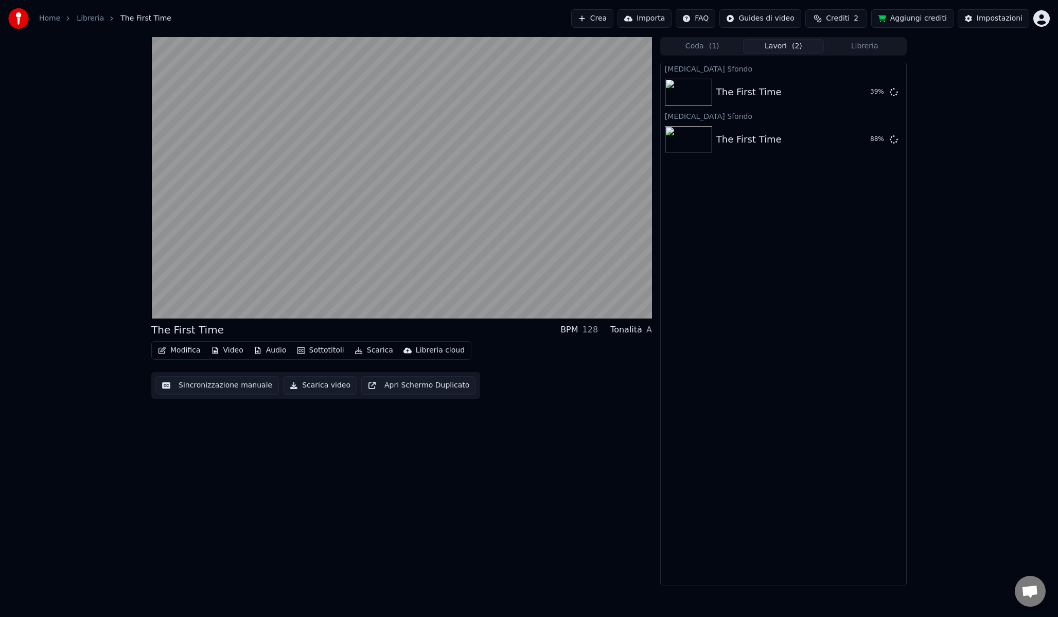
click at [224, 353] on button "Video" at bounding box center [227, 350] width 41 height 14
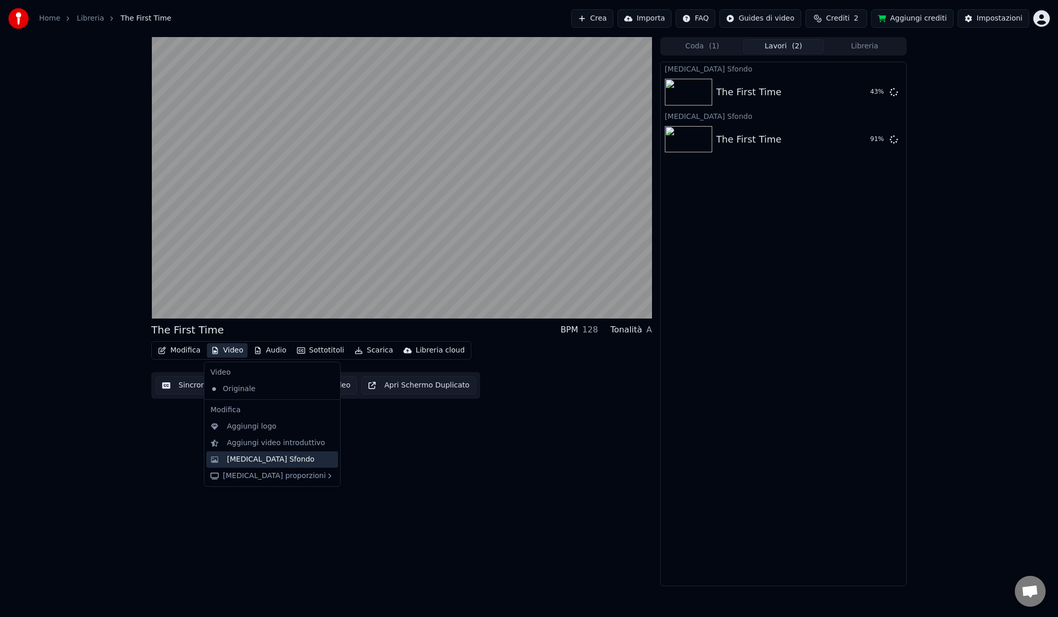
click at [266, 461] on div "[MEDICAL_DATA] Sfondo" at bounding box center [271, 459] width 88 height 10
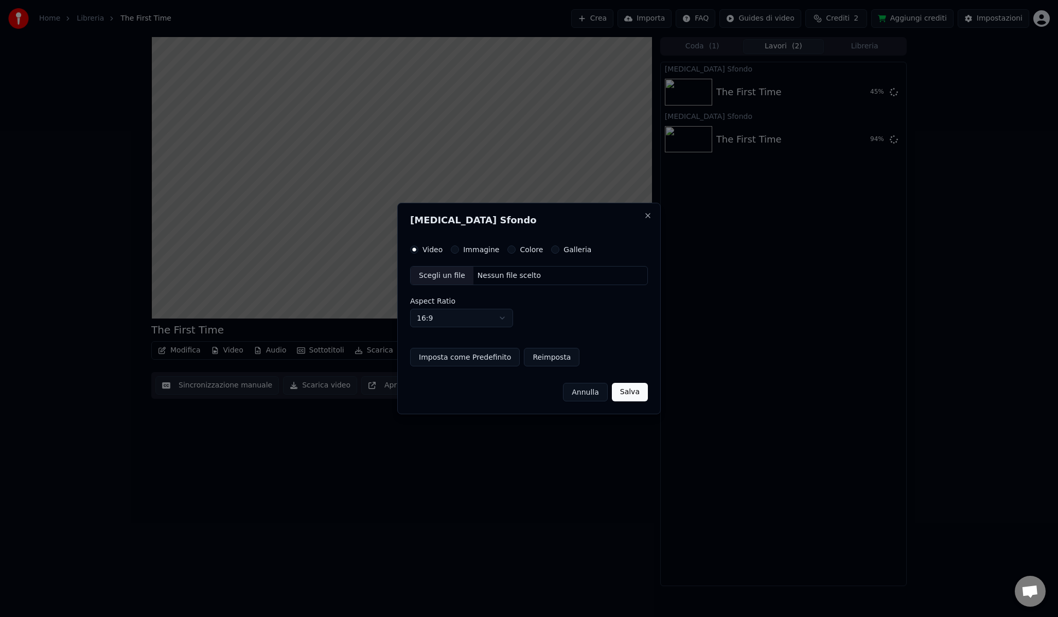
click at [445, 275] on div "Scegli un file" at bounding box center [442, 276] width 63 height 19
click at [483, 253] on div "Video Immagine Colore Galleria Scegli un file Nessun file scelto Aspect Ratio 1…" at bounding box center [529, 306] width 238 height 121
click at [483, 251] on label "Immagine" at bounding box center [481, 249] width 36 height 7
click at [459, 251] on button "Immagine" at bounding box center [455, 250] width 8 height 8
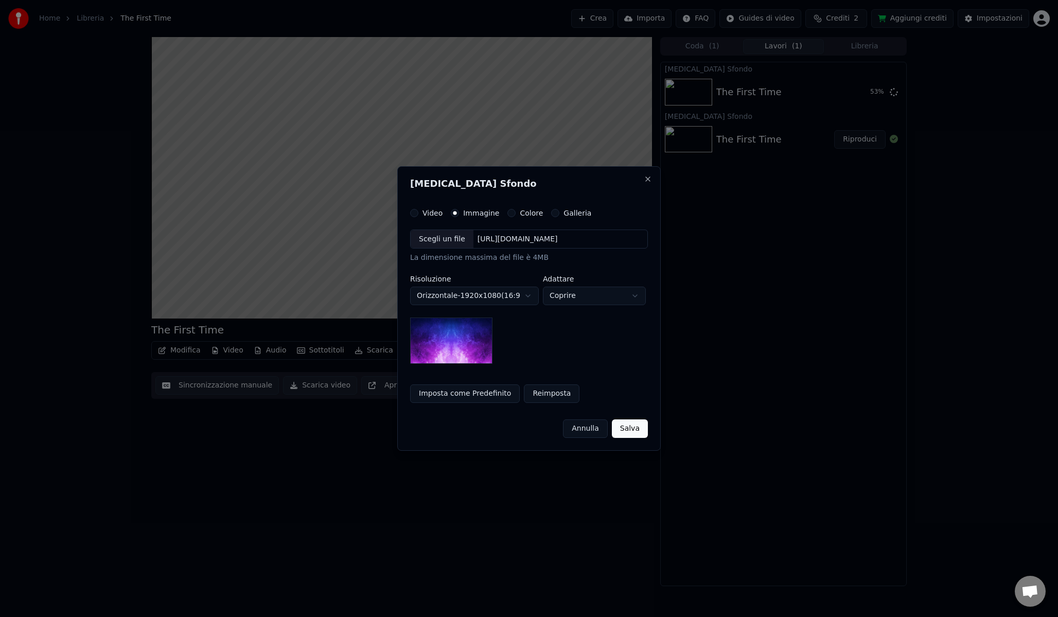
click at [482, 388] on button "Imposta come Predefinito" at bounding box center [465, 393] width 110 height 19
click at [453, 236] on div "Scegli un file" at bounding box center [442, 239] width 63 height 19
click at [488, 397] on button "Imposta come Predefinito" at bounding box center [465, 393] width 110 height 19
click at [638, 428] on button "Salva" at bounding box center [631, 428] width 36 height 19
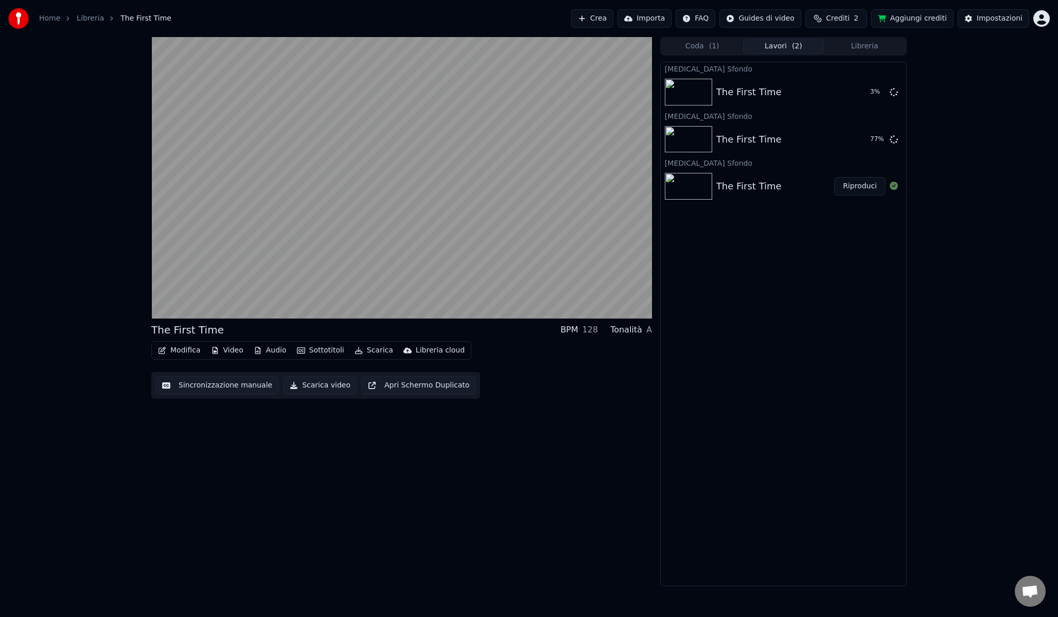
click at [782, 171] on div "The First Time Riproduci" at bounding box center [784, 186] width 246 height 35
click at [790, 138] on div "The First Time" at bounding box center [782, 139] width 133 height 14
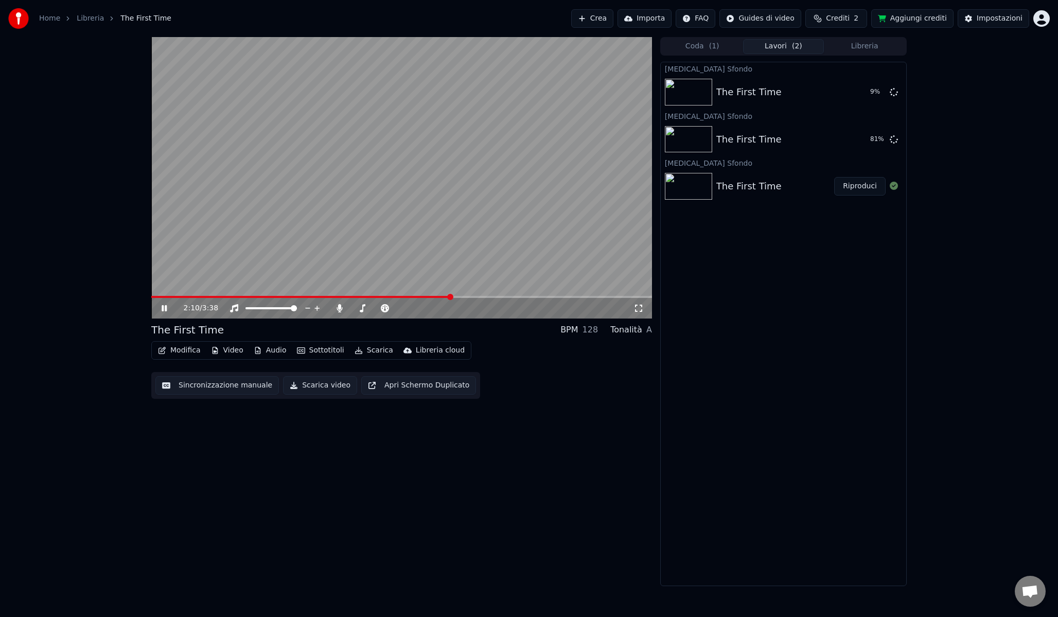
click at [164, 310] on icon at bounding box center [172, 308] width 24 height 8
click at [895, 94] on icon at bounding box center [894, 92] width 8 height 8
click at [895, 93] on icon at bounding box center [894, 92] width 8 height 8
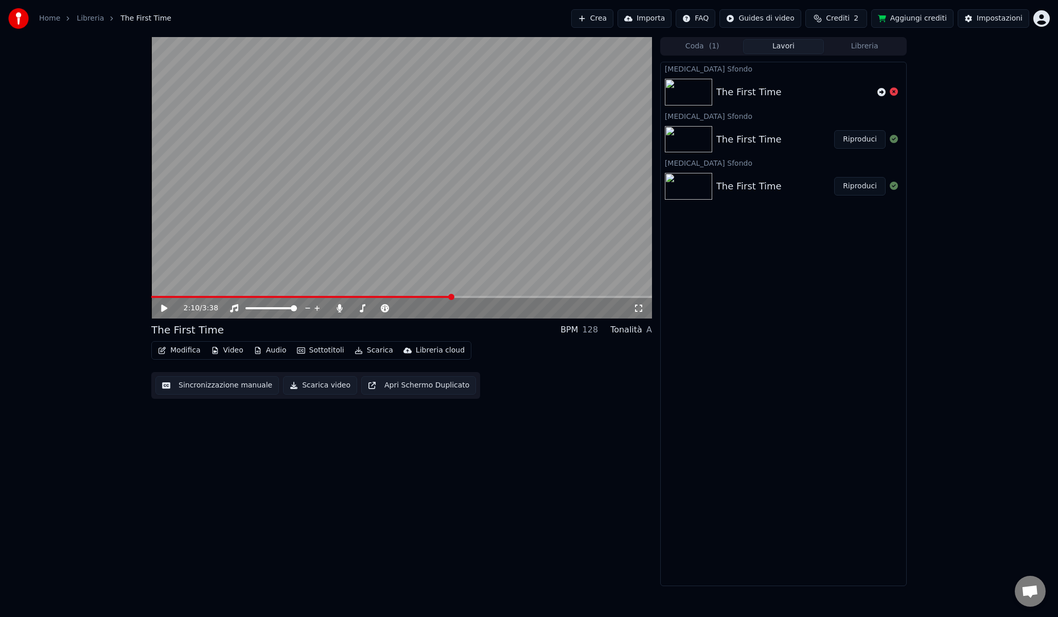
click at [798, 125] on div "The First Time Riproduci" at bounding box center [784, 139] width 246 height 35
click at [812, 133] on div "The First Time" at bounding box center [775, 139] width 118 height 14
click at [850, 142] on button "Riproduci" at bounding box center [859, 139] width 51 height 19
click at [208, 294] on video at bounding box center [401, 178] width 501 height 282
click at [240, 278] on video at bounding box center [401, 178] width 501 height 282
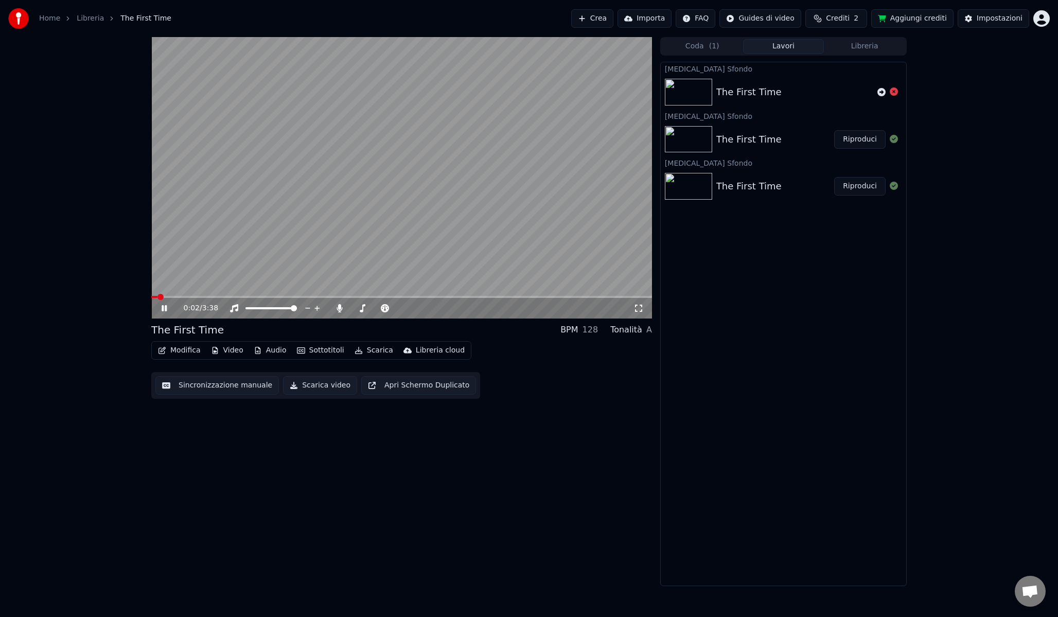
click at [238, 296] on span at bounding box center [401, 297] width 501 height 2
click at [166, 296] on span at bounding box center [159, 297] width 16 height 2
click at [151, 298] on span at bounding box center [151, 297] width 0 height 2
click at [234, 251] on video at bounding box center [401, 178] width 501 height 282
click at [302, 352] on icon "button" at bounding box center [301, 350] width 8 height 7
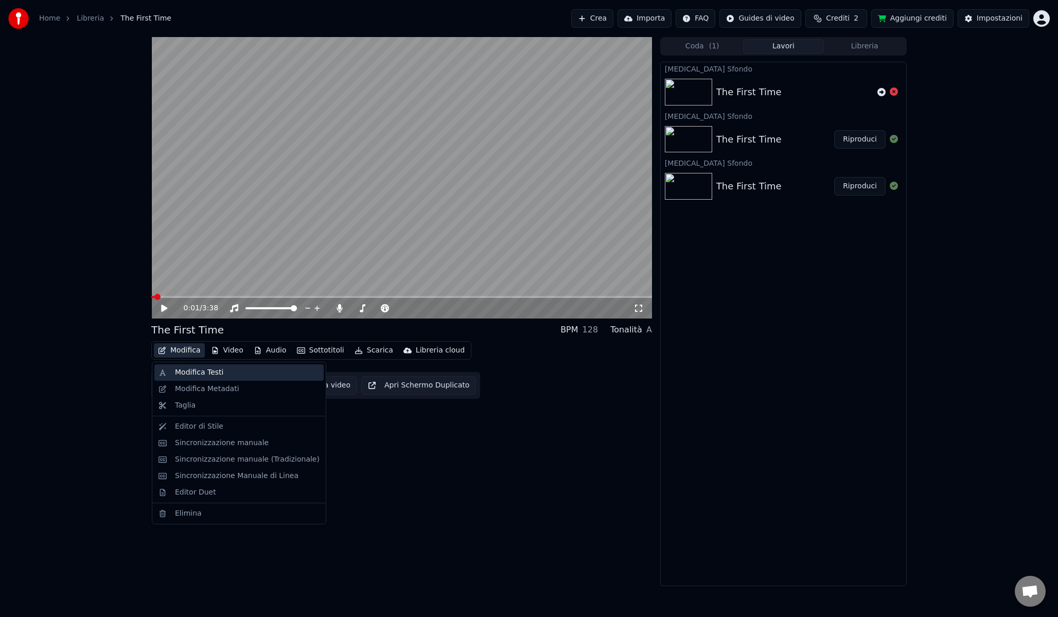
click at [208, 376] on div "Modifica Testi" at bounding box center [199, 373] width 48 height 10
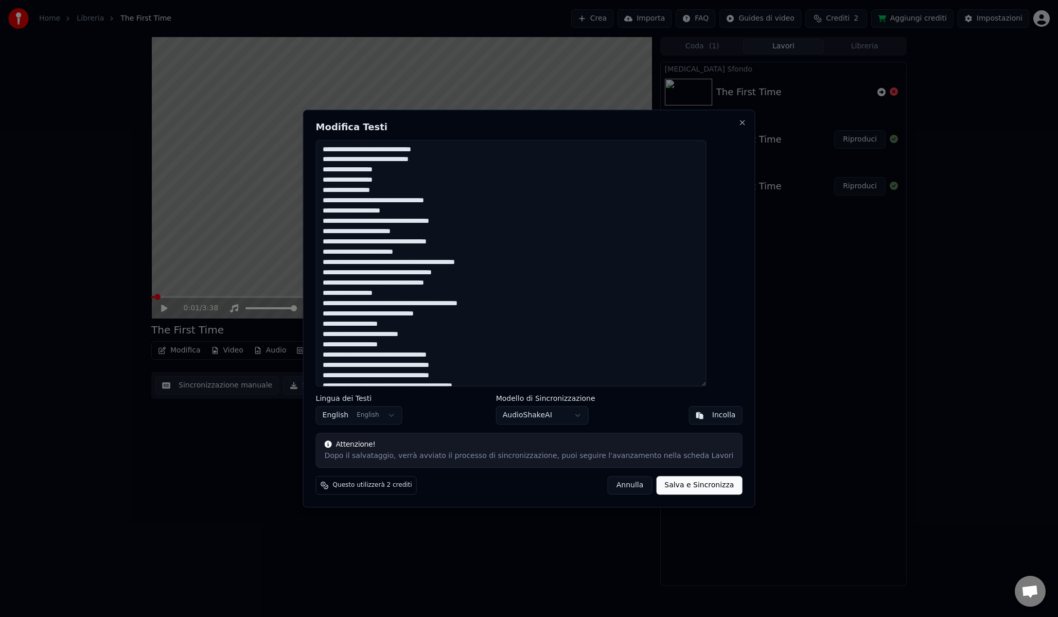
click at [622, 487] on button "Annulla" at bounding box center [630, 485] width 45 height 19
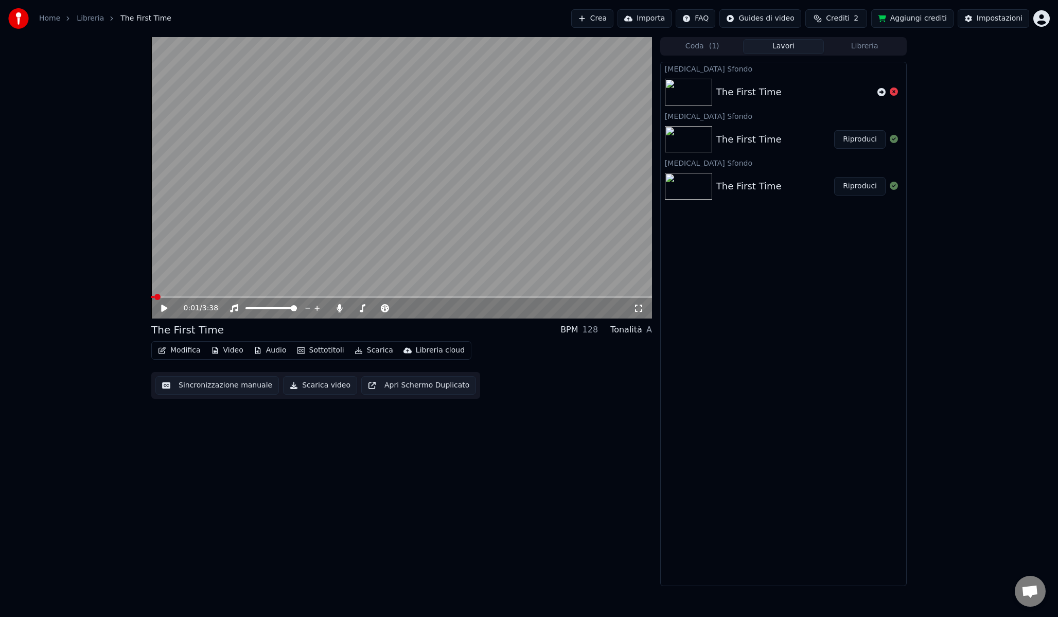
click at [184, 354] on button "Modifica" at bounding box center [179, 350] width 51 height 14
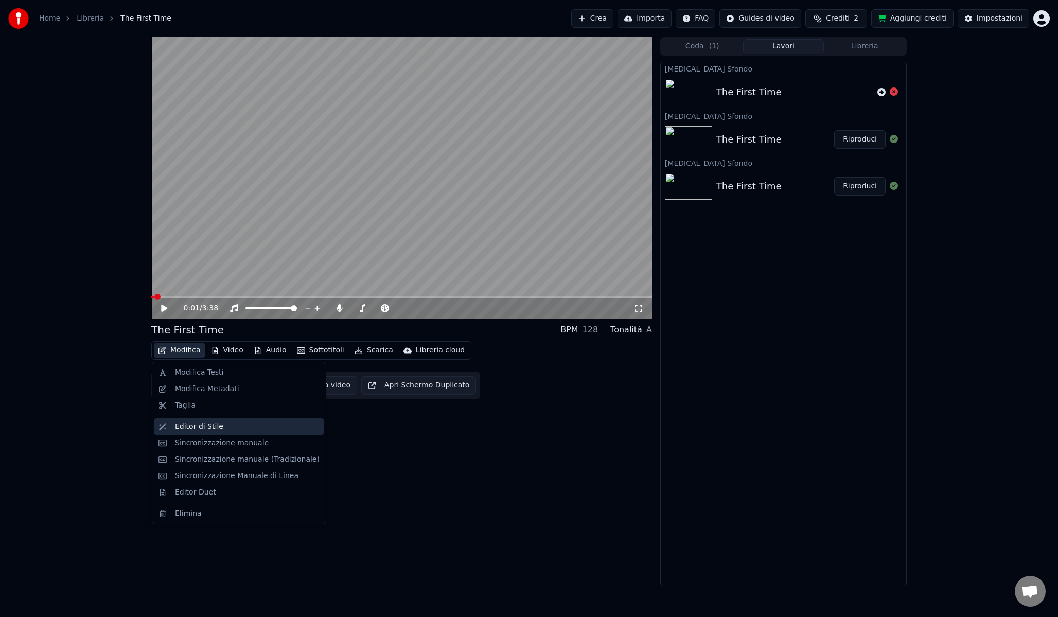
click at [195, 427] on div "Editor di Stile" at bounding box center [199, 427] width 48 height 10
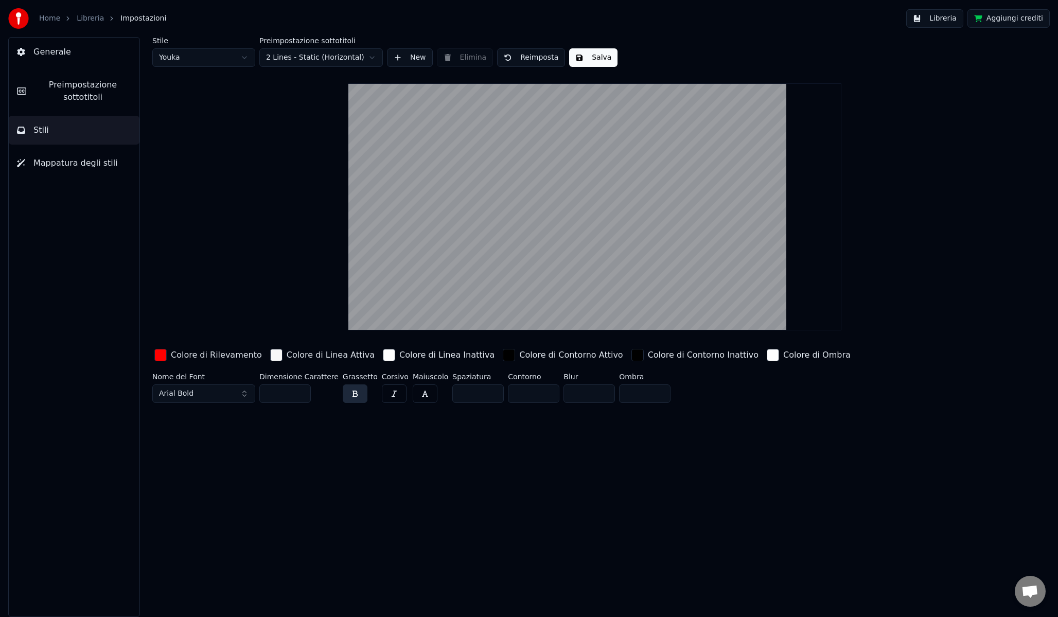
click at [92, 102] on span "Preimpostazione sottotitoli" at bounding box center [82, 91] width 97 height 25
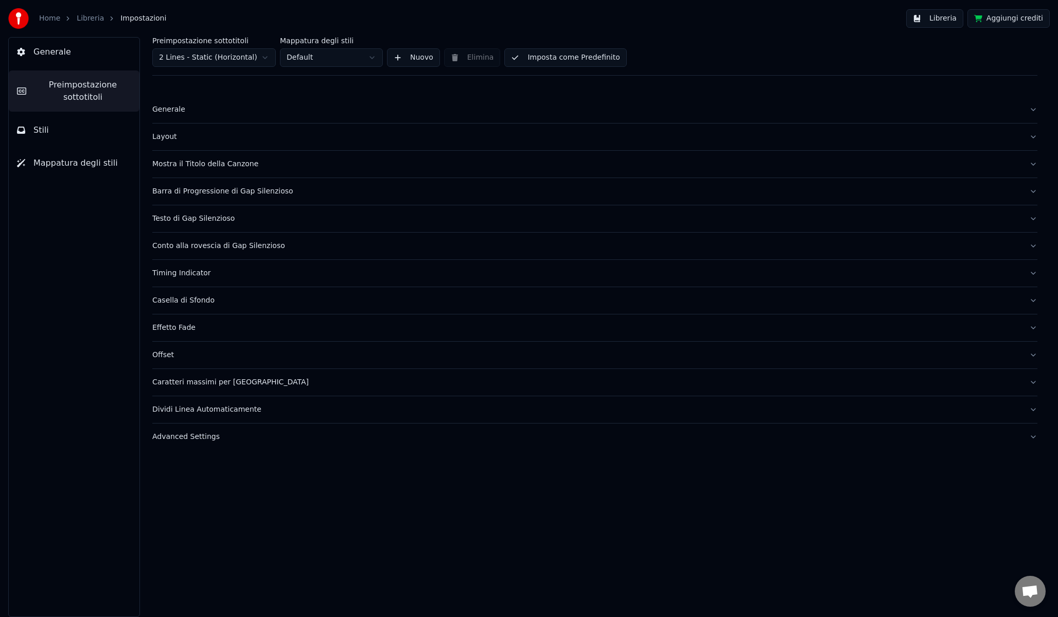
click at [187, 109] on div "Generale" at bounding box center [586, 109] width 869 height 10
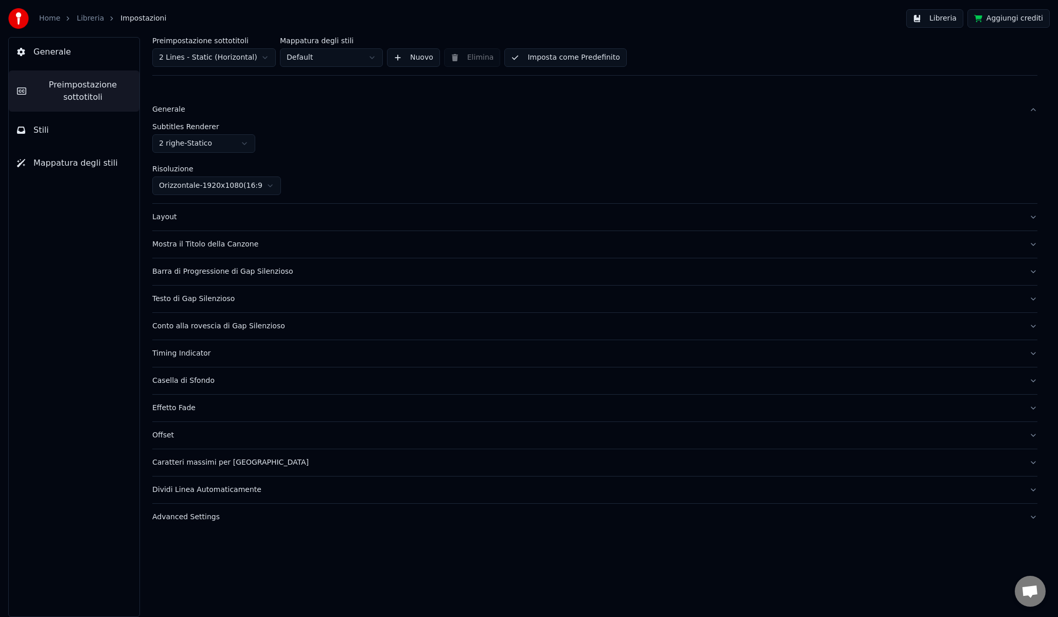
click at [187, 109] on div "Generale" at bounding box center [586, 109] width 869 height 10
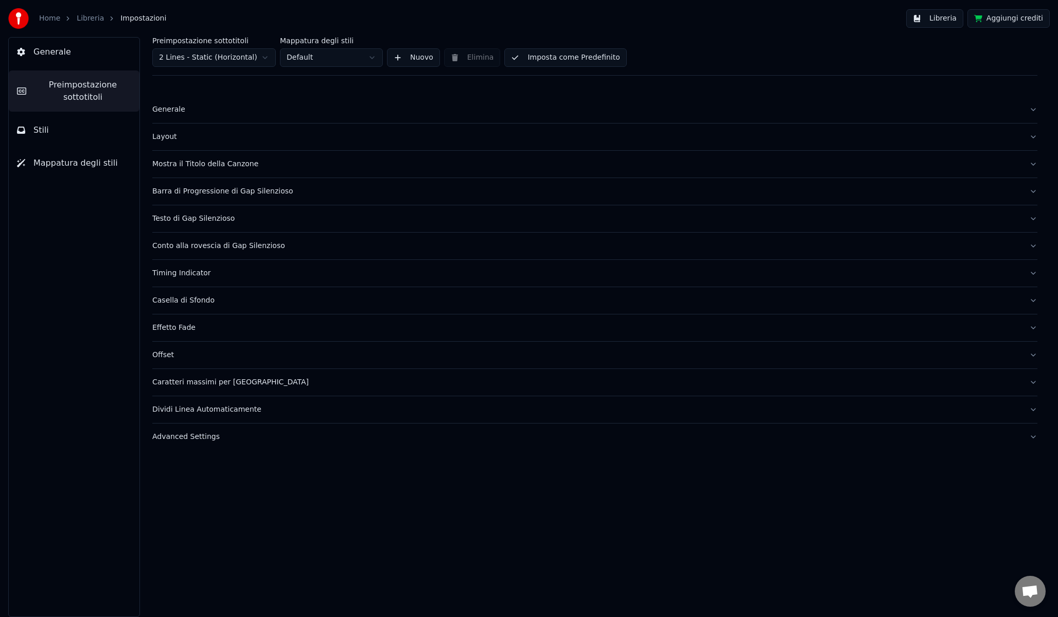
click at [98, 133] on button "Stili" at bounding box center [74, 130] width 131 height 29
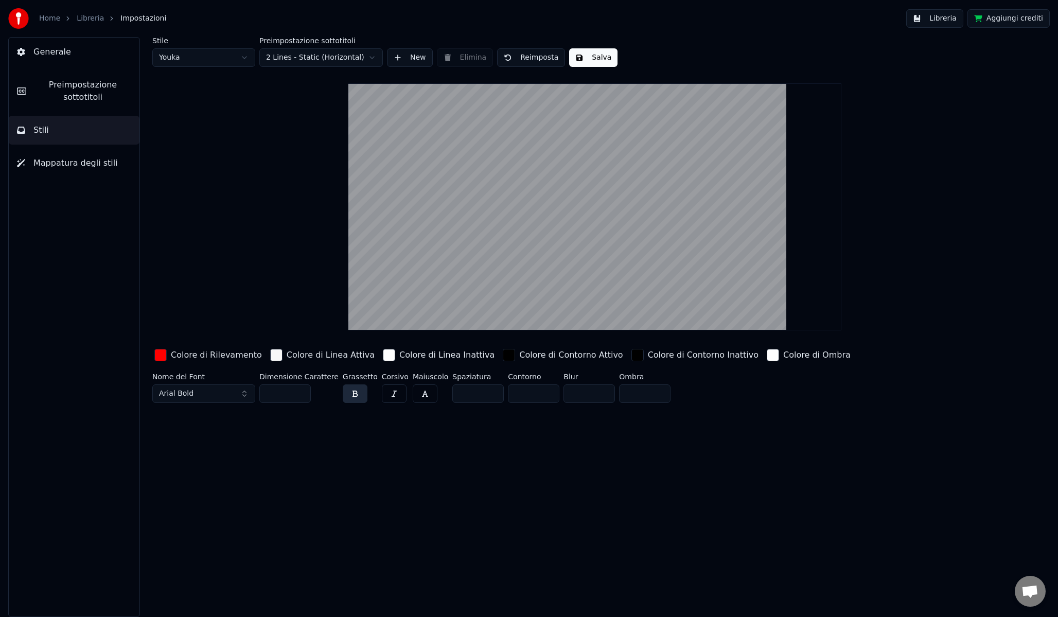
click at [89, 164] on span "Mappatura degli stili" at bounding box center [75, 163] width 84 height 12
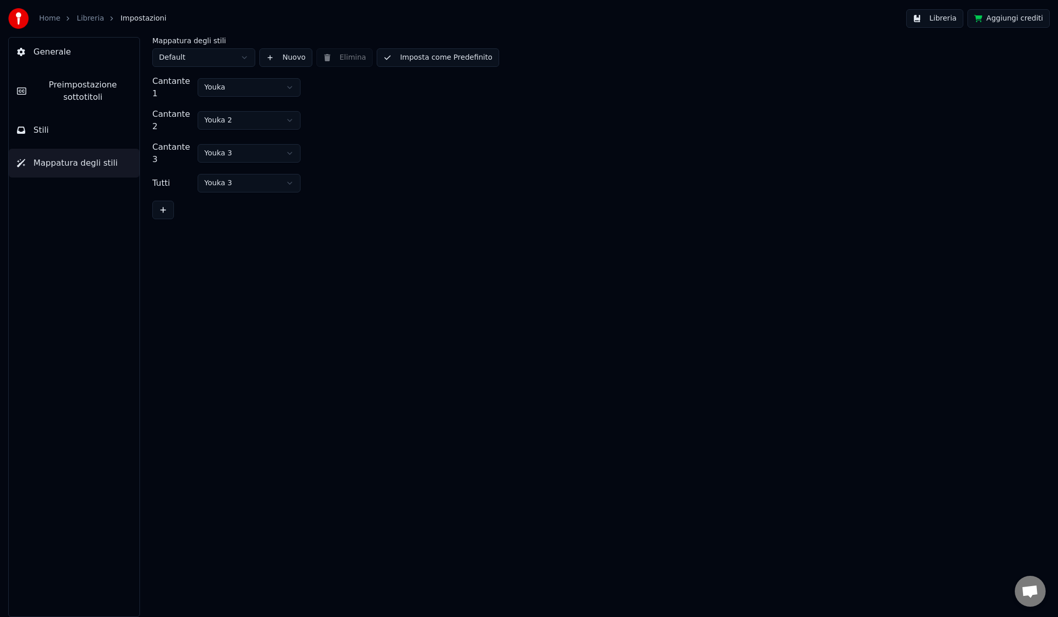
click at [92, 135] on button "Stili" at bounding box center [74, 130] width 131 height 29
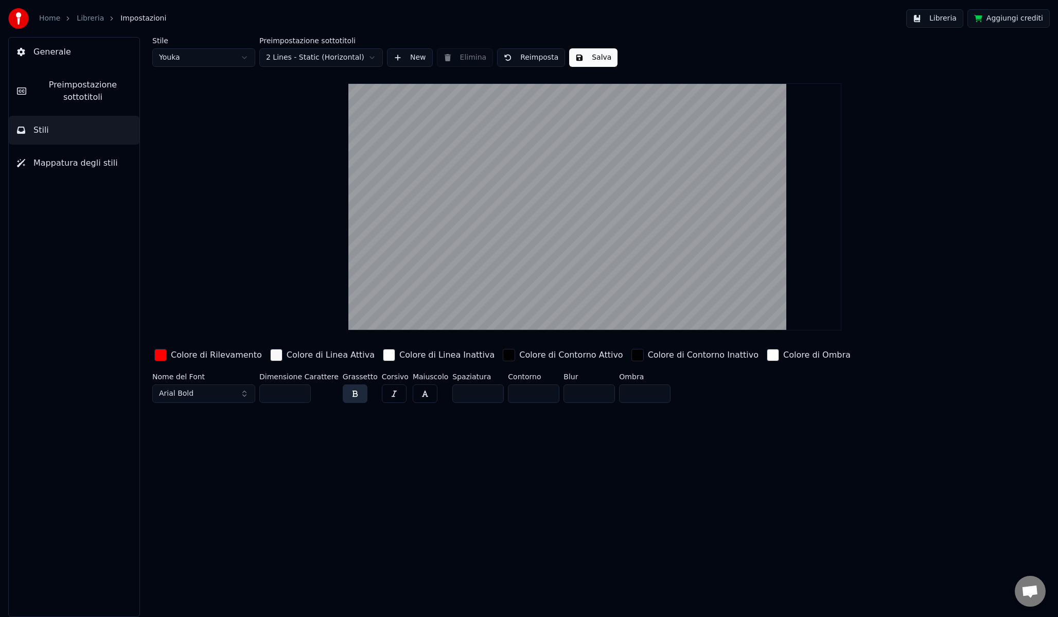
click at [115, 97] on span "Preimpostazione sottotitoli" at bounding box center [82, 91] width 97 height 25
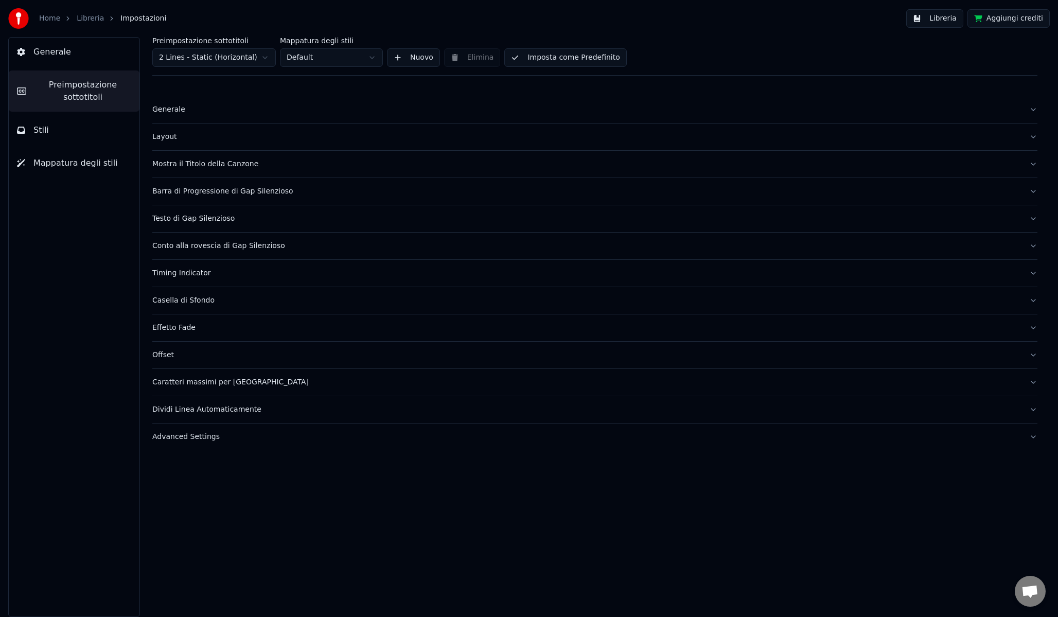
click at [178, 112] on div "Generale" at bounding box center [586, 109] width 869 height 10
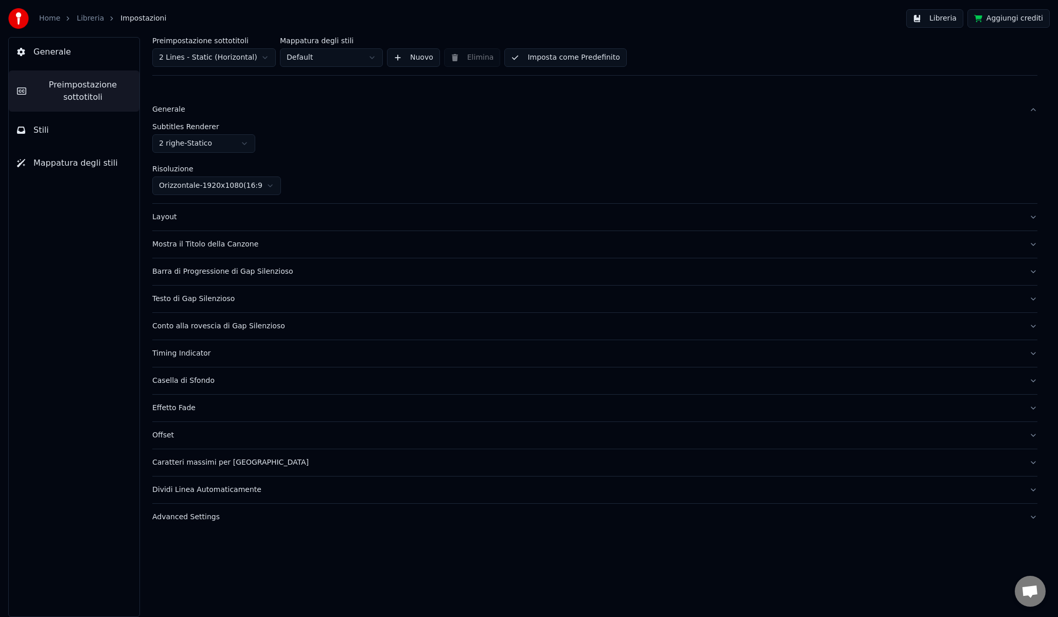
click at [229, 224] on button "Layout" at bounding box center [594, 217] width 885 height 27
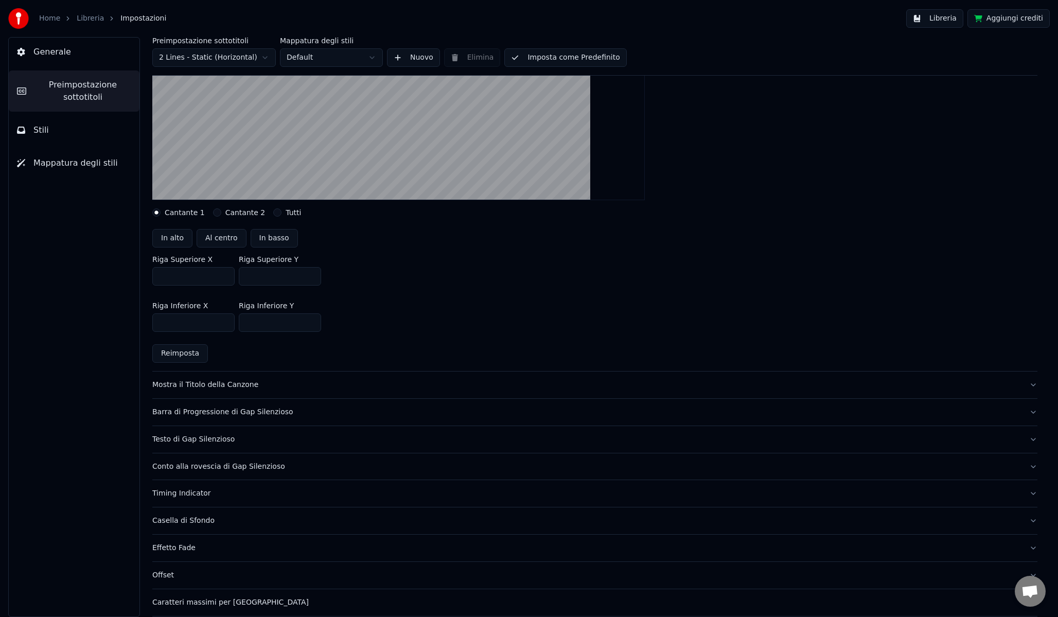
scroll to position [276, 0]
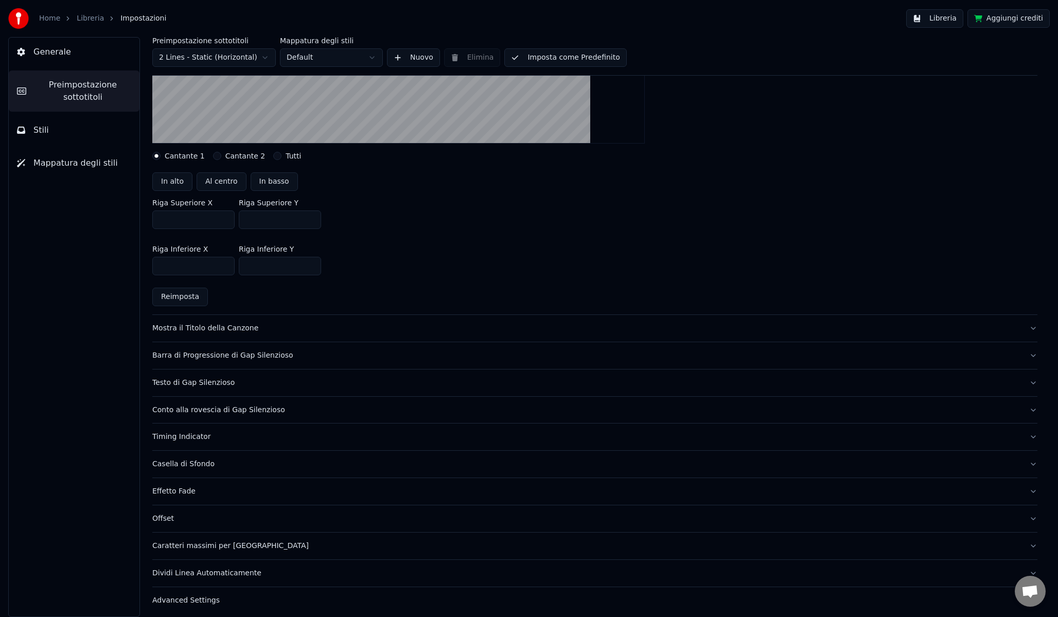
click at [284, 335] on button "Mostra il Titolo della Canzone" at bounding box center [594, 328] width 885 height 27
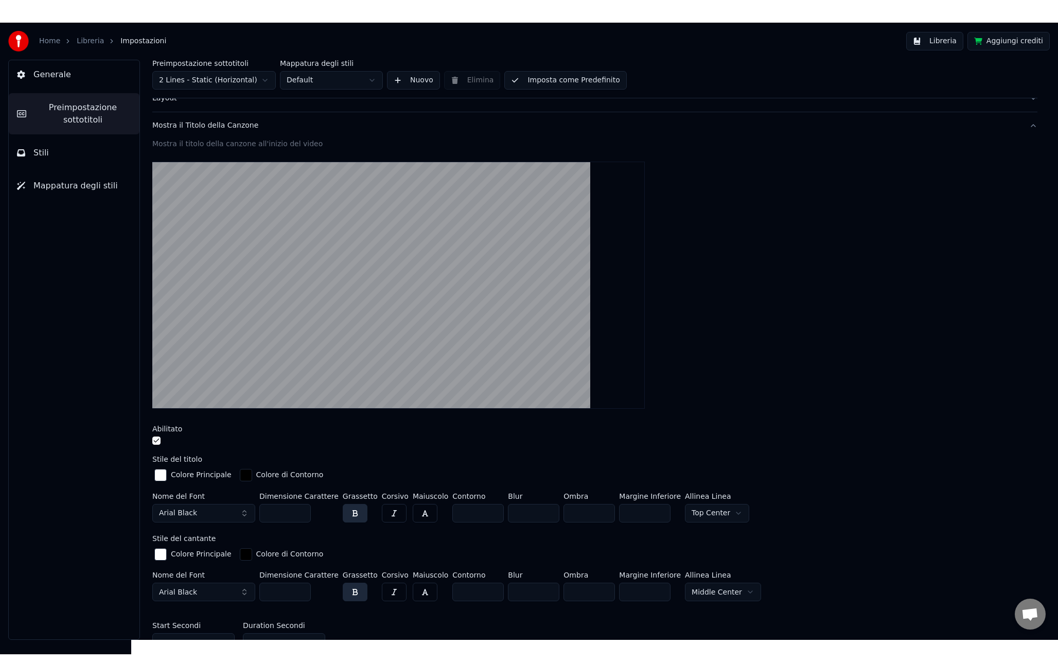
scroll to position [0, 0]
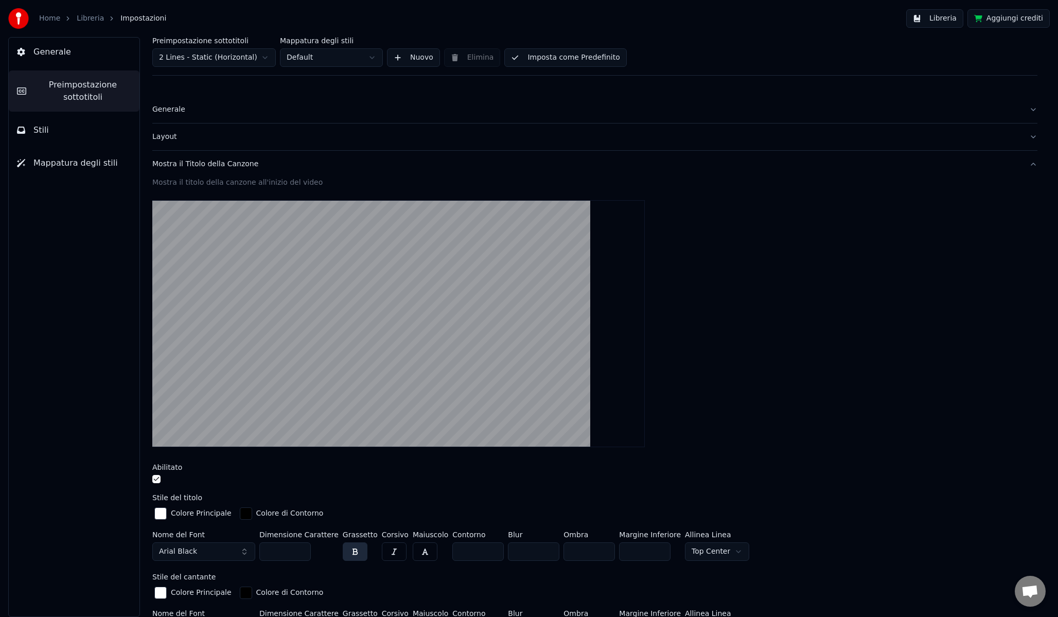
click at [88, 17] on link "Libreria" at bounding box center [90, 18] width 27 height 10
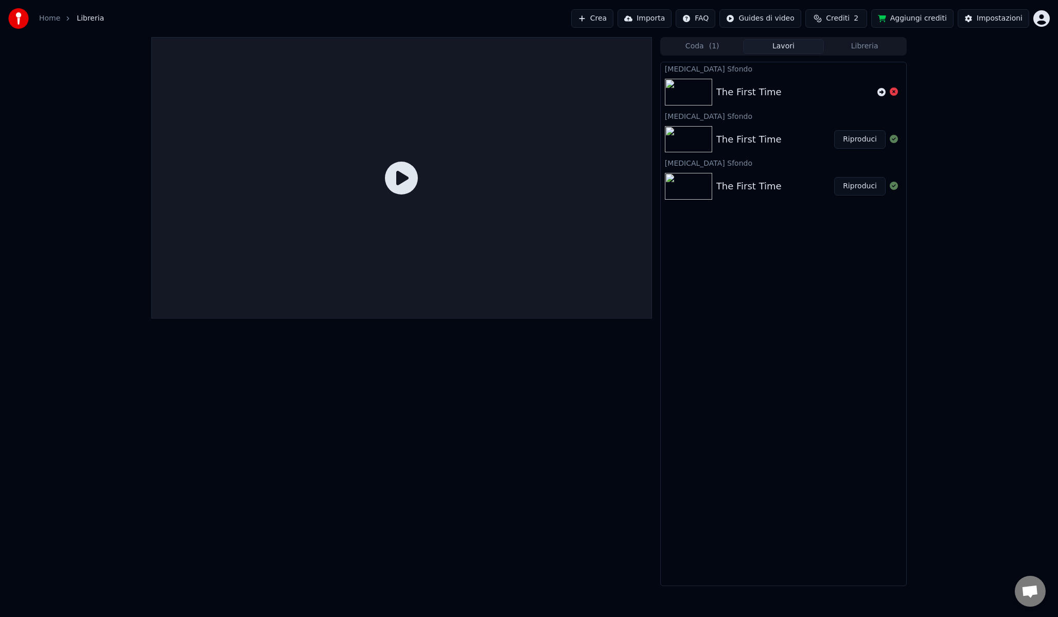
click at [765, 136] on div "The First Time" at bounding box center [748, 139] width 65 height 14
click at [403, 179] on icon at bounding box center [401, 178] width 33 height 33
click at [404, 182] on icon at bounding box center [401, 178] width 33 height 33
click at [773, 144] on div "The First Time" at bounding box center [748, 139] width 65 height 14
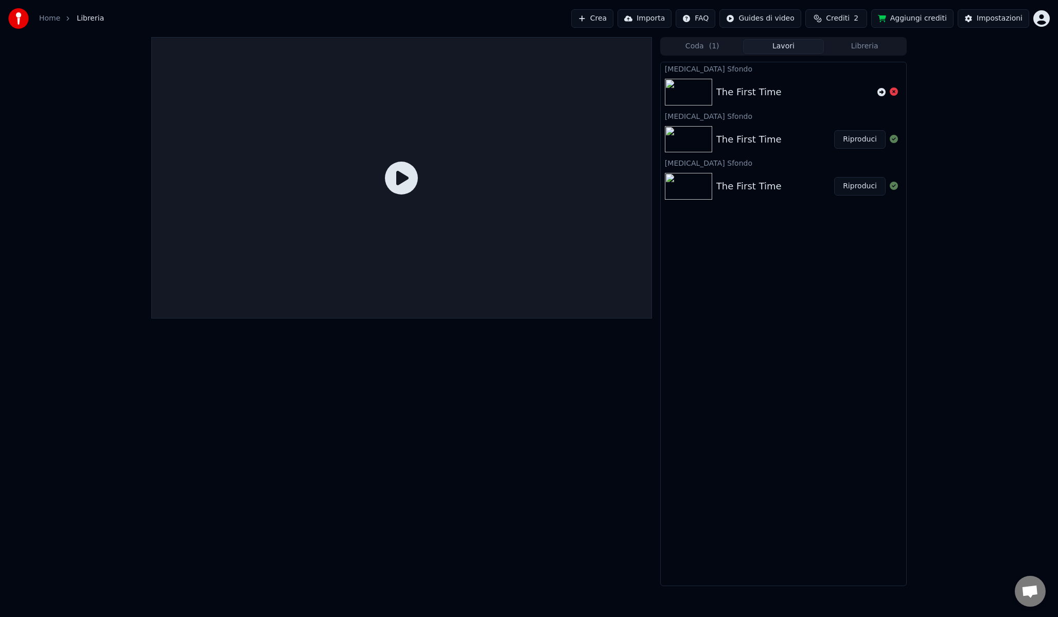
click at [773, 144] on div "The First Time" at bounding box center [748, 139] width 65 height 14
click at [1020, 19] on div "Impostazioni" at bounding box center [1000, 18] width 46 height 10
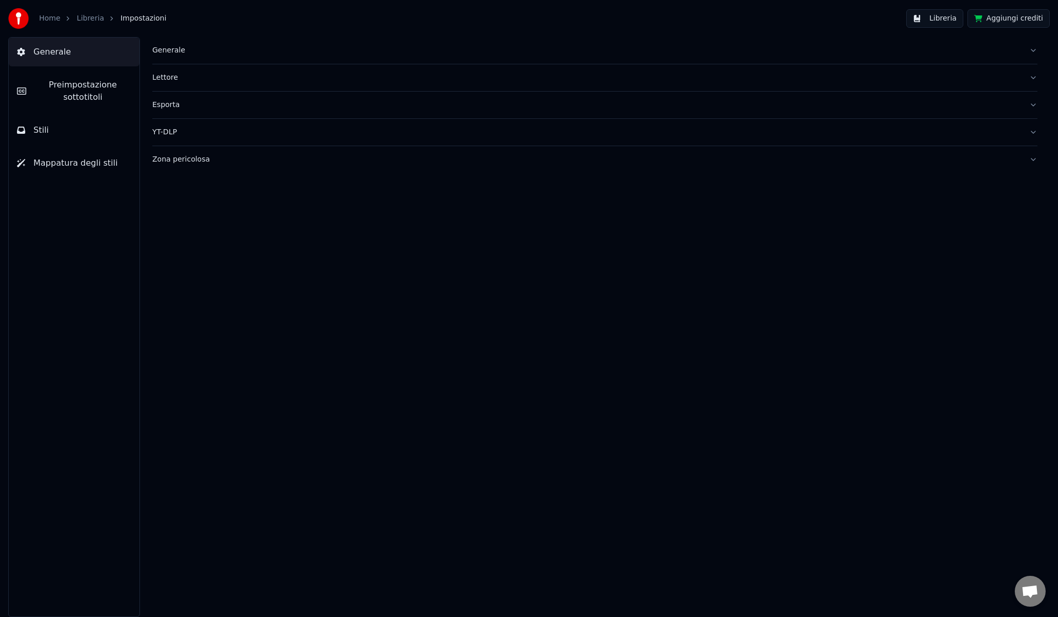
click at [59, 17] on div "Home" at bounding box center [55, 18] width 32 height 10
click at [88, 16] on link "Libreria" at bounding box center [90, 18] width 27 height 10
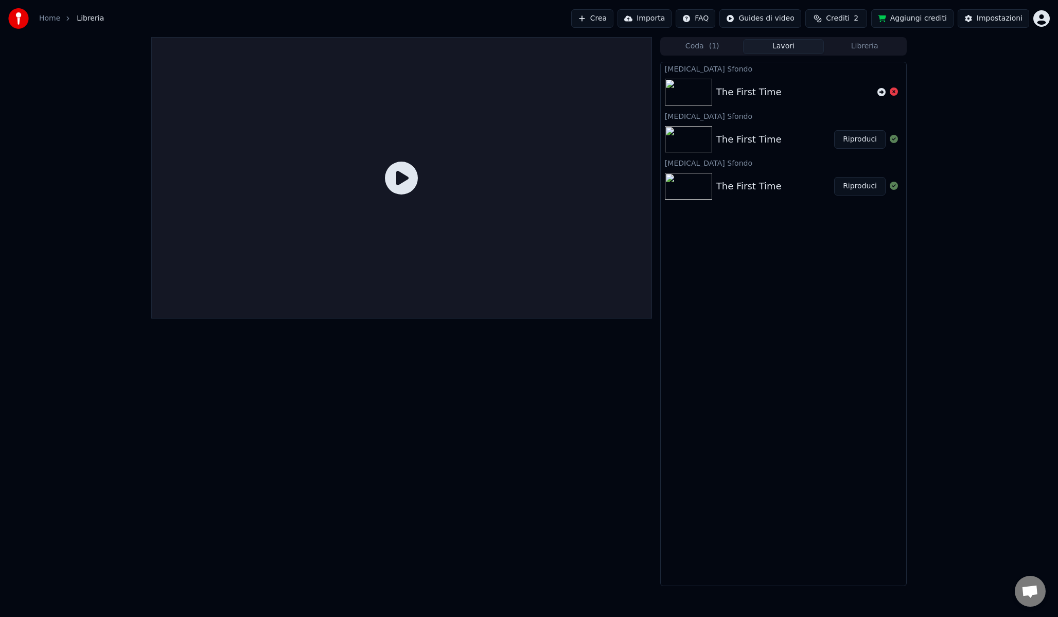
click at [766, 166] on div "[MEDICAL_DATA] Sfondo" at bounding box center [784, 162] width 246 height 12
click at [754, 179] on div "The First Time" at bounding box center [748, 186] width 65 height 14
click at [748, 142] on div "The First Time" at bounding box center [748, 139] width 65 height 14
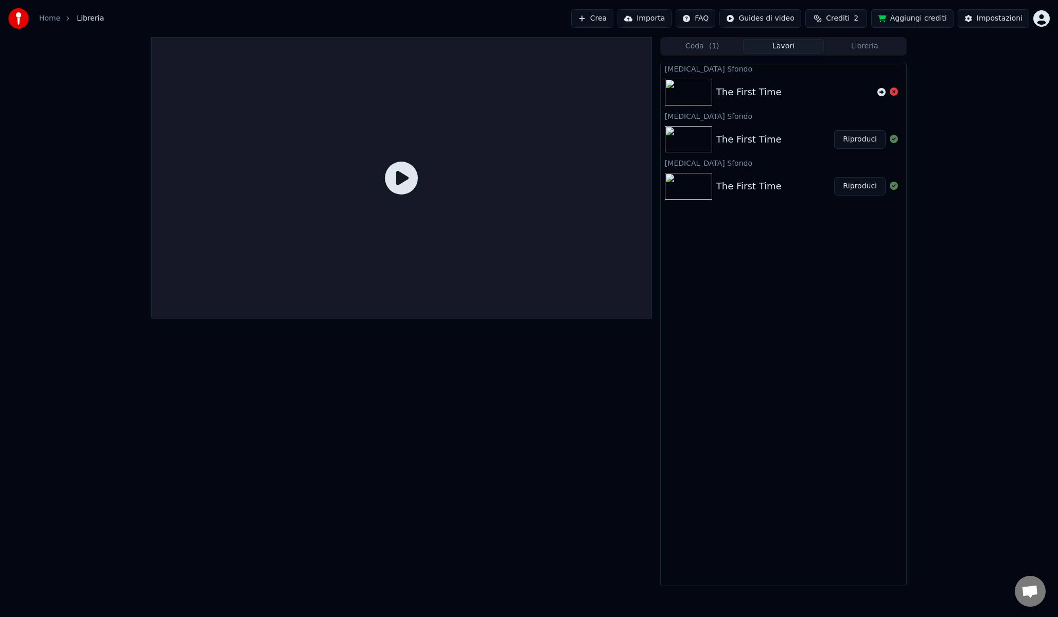
click at [759, 99] on div "The First Time" at bounding box center [748, 92] width 65 height 14
click at [414, 187] on icon at bounding box center [401, 178] width 33 height 33
click at [400, 187] on icon at bounding box center [401, 178] width 33 height 33
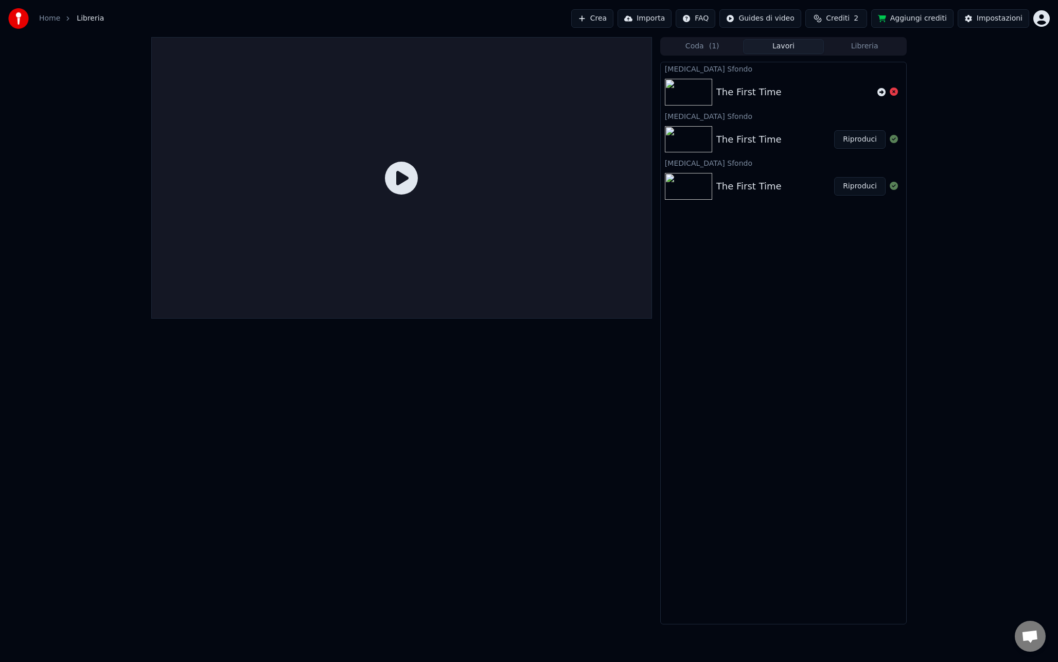
click at [463, 221] on div at bounding box center [401, 178] width 501 height 282
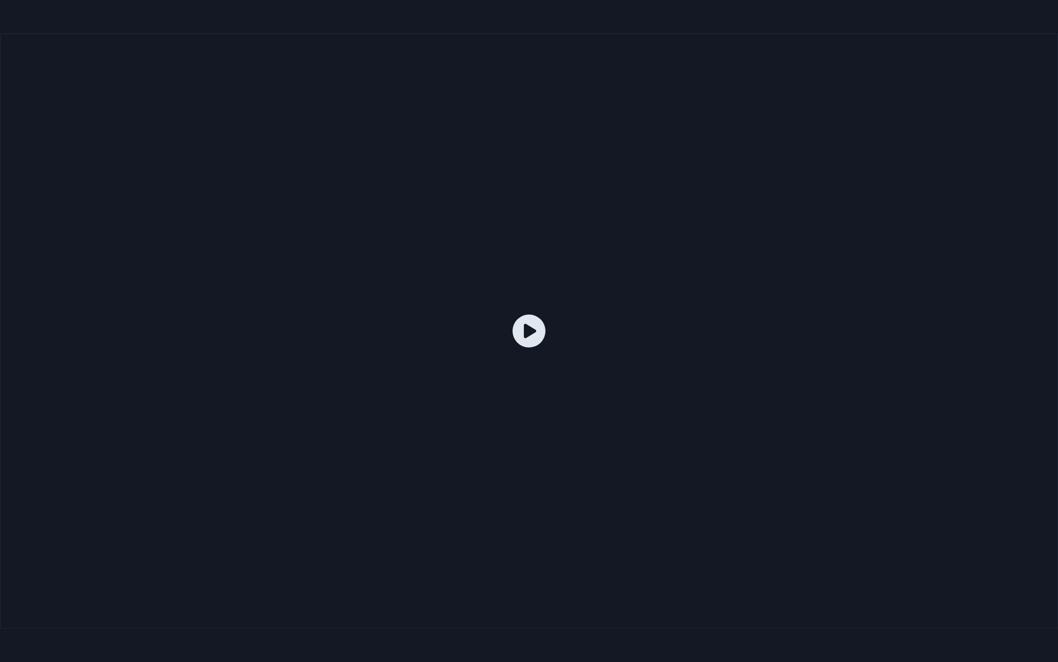
click at [463, 221] on div at bounding box center [529, 331] width 1058 height 596
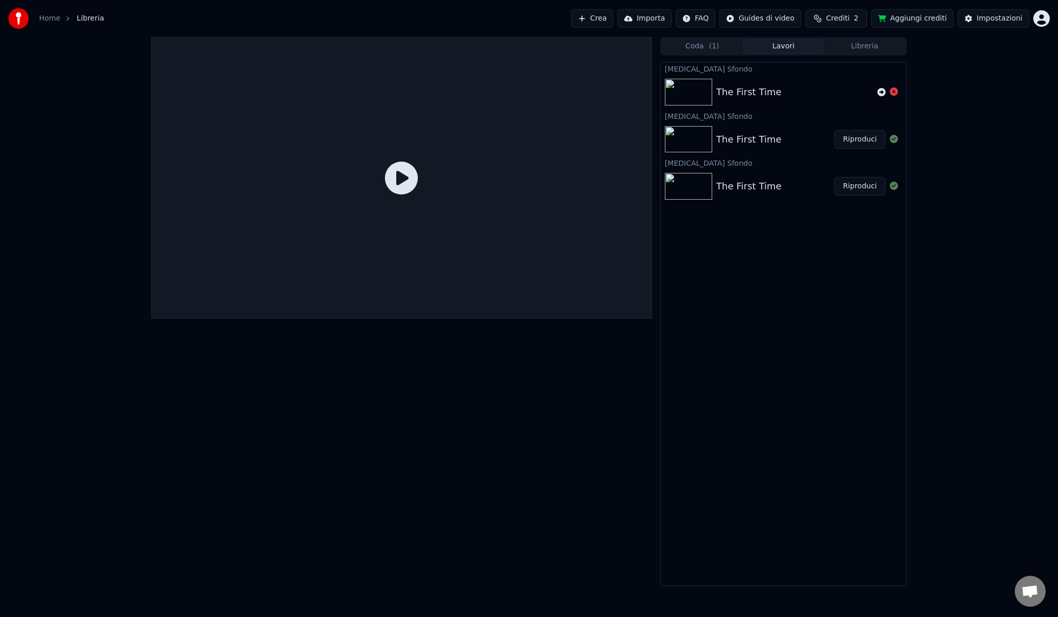
click at [855, 133] on button "Riproduci" at bounding box center [859, 139] width 51 height 19
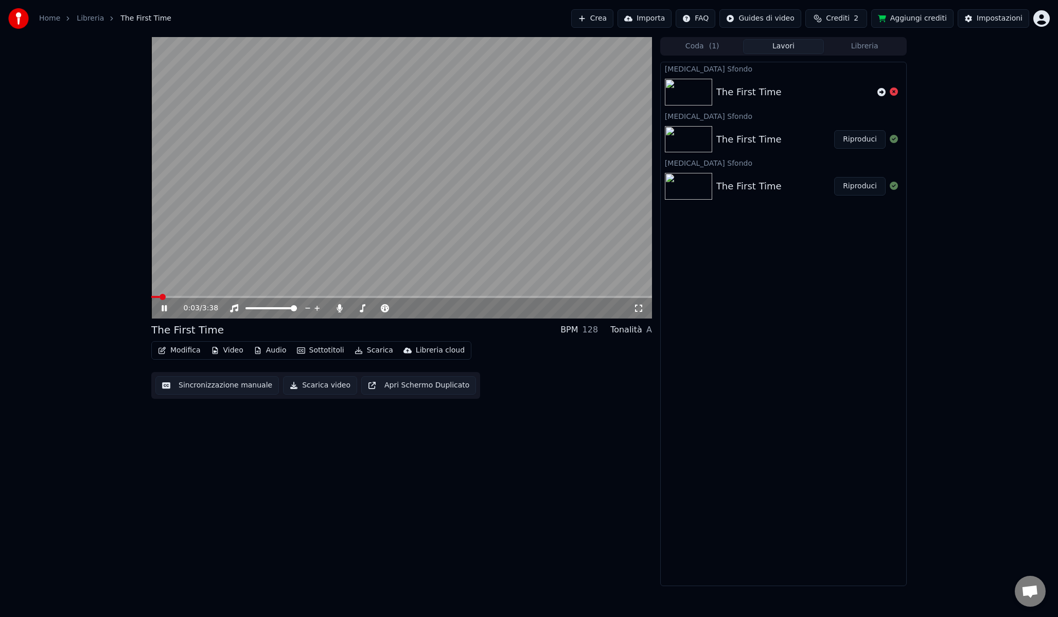
click at [167, 308] on icon at bounding box center [172, 308] width 24 height 8
click at [185, 354] on button "Modifica" at bounding box center [179, 350] width 51 height 14
click at [384, 180] on video at bounding box center [401, 178] width 501 height 282
click at [644, 307] on div "0:09 / 3:38" at bounding box center [401, 308] width 493 height 10
click at [640, 309] on icon at bounding box center [639, 308] width 10 height 8
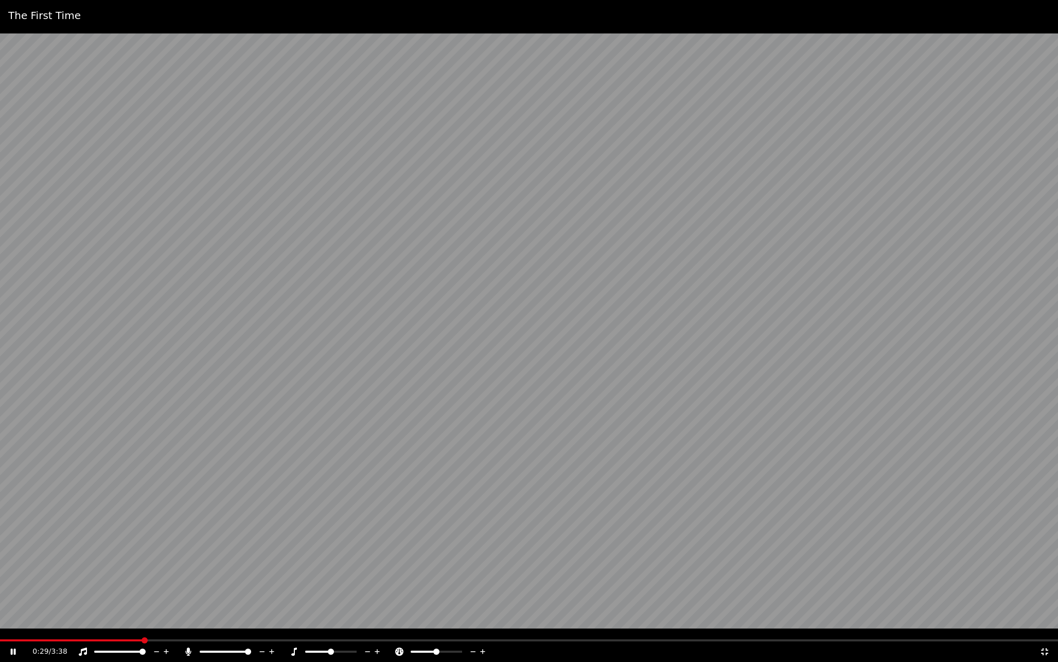
click at [467, 453] on video at bounding box center [529, 331] width 1058 height 662
click at [1047, 617] on icon at bounding box center [1044, 651] width 7 height 7
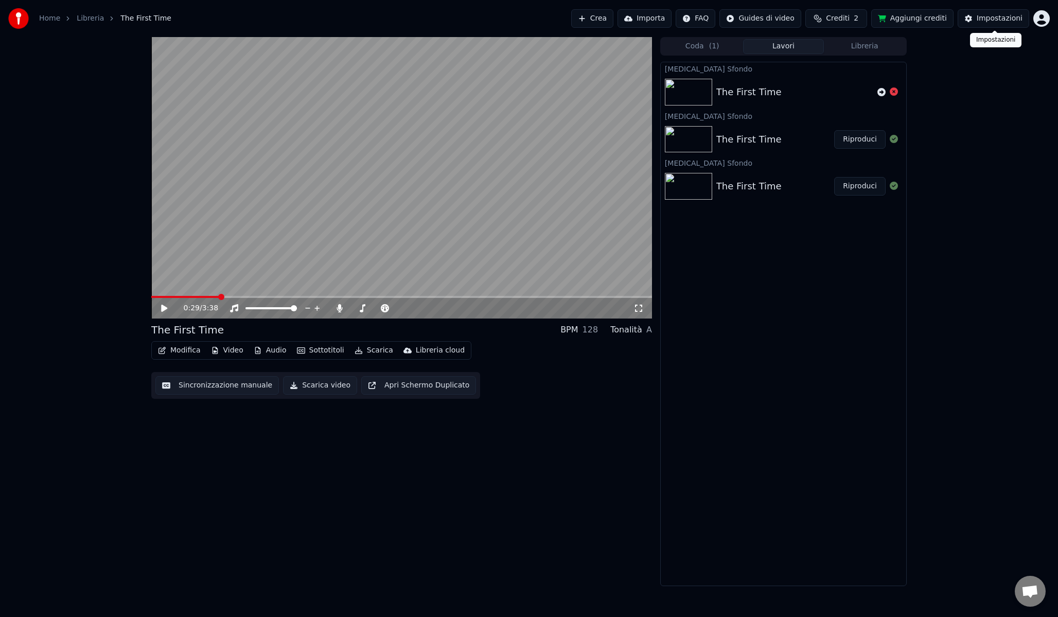
click at [999, 20] on div "Impostazioni" at bounding box center [1000, 18] width 46 height 10
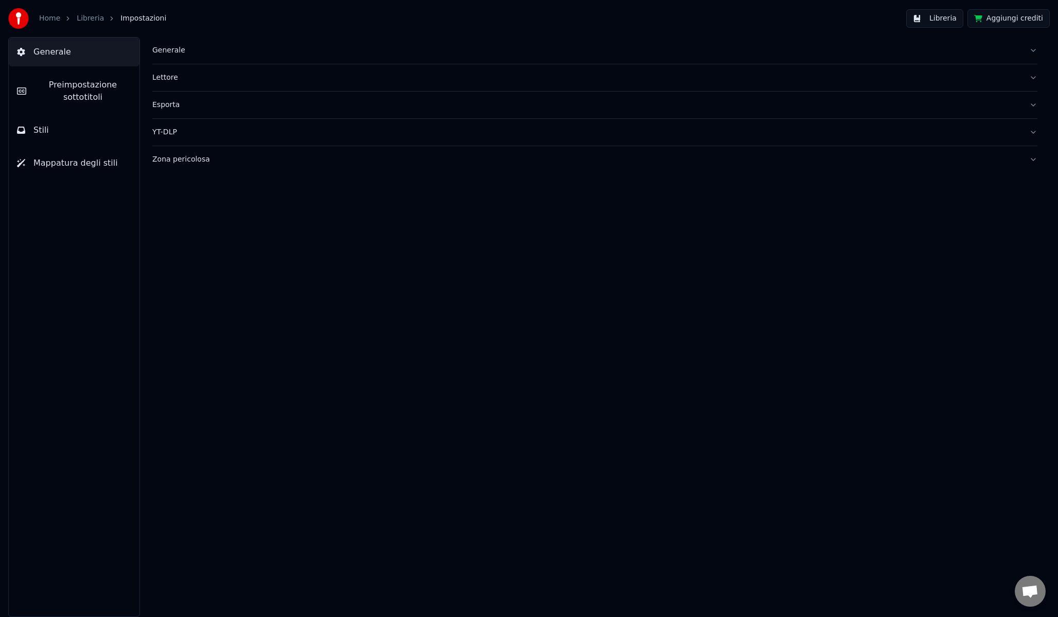
click at [97, 94] on span "Preimpostazione sottotitoli" at bounding box center [82, 91] width 97 height 25
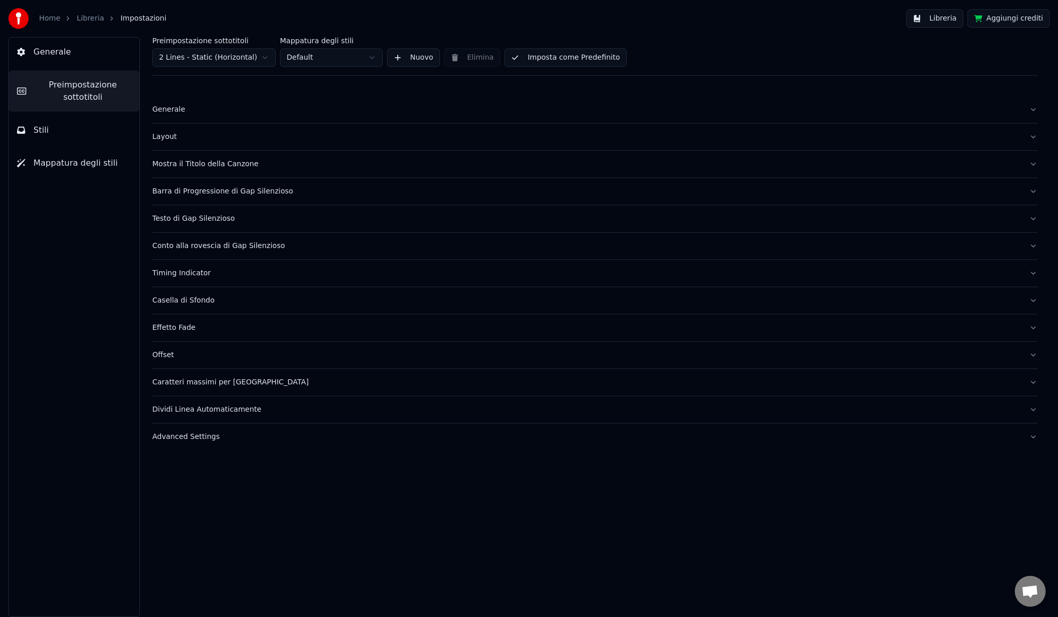
click at [202, 360] on button "Offset" at bounding box center [594, 355] width 885 height 27
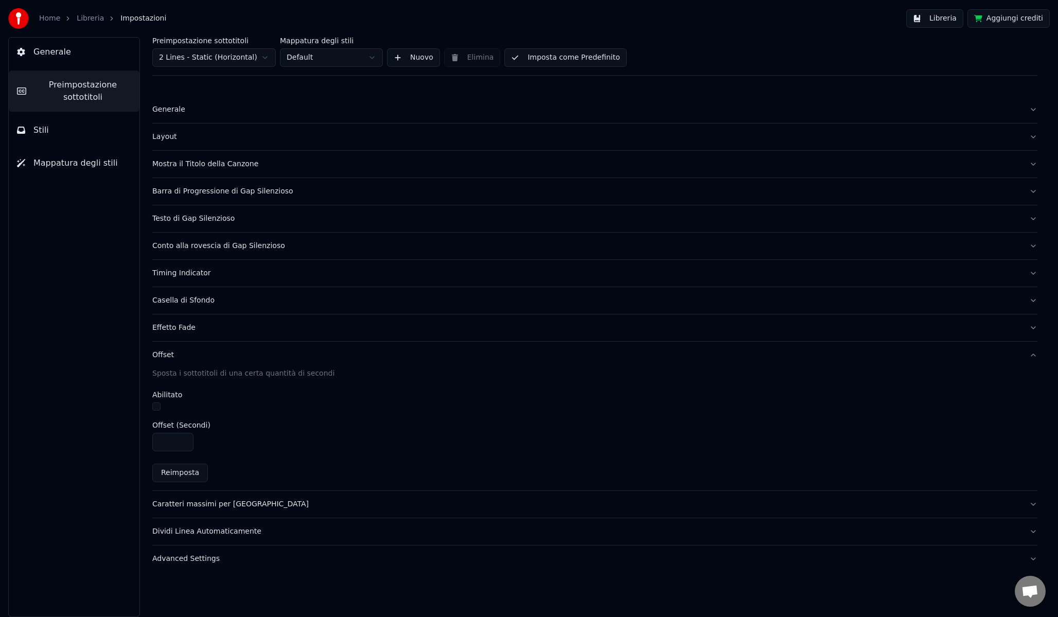
click at [183, 439] on input "****" at bounding box center [172, 442] width 41 height 19
click at [183, 439] on input "*" at bounding box center [172, 442] width 41 height 19
click at [183, 439] on input "***" at bounding box center [172, 442] width 41 height 19
click at [183, 444] on input "*" at bounding box center [172, 442] width 41 height 19
click at [183, 444] on input "****" at bounding box center [172, 442] width 41 height 19
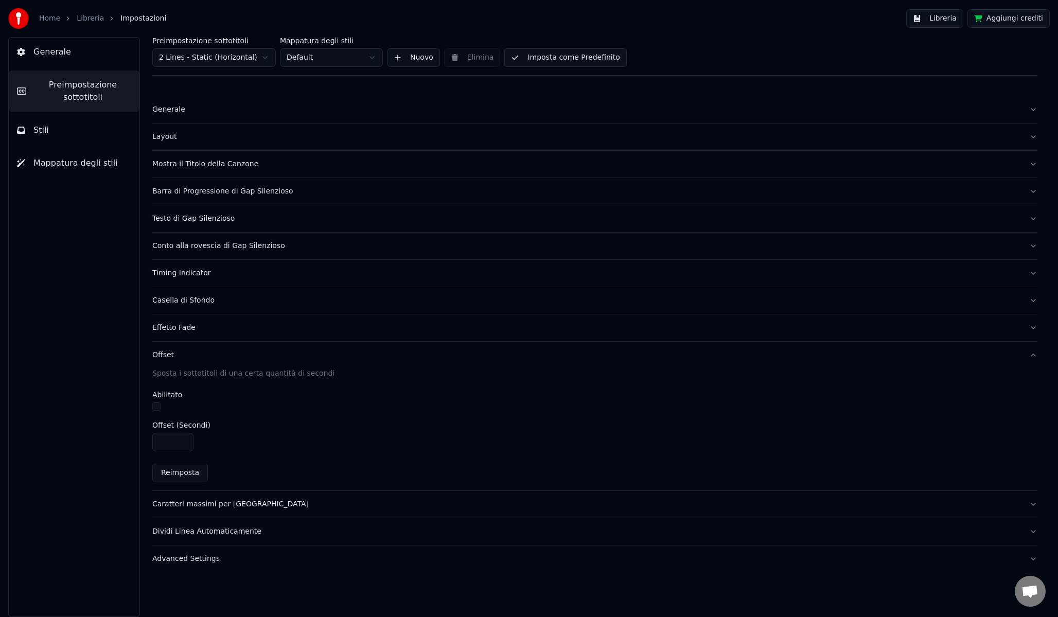
click at [183, 444] on input "****" at bounding box center [172, 442] width 41 height 19
type input "****"
click at [183, 444] on input "****" at bounding box center [172, 442] width 41 height 19
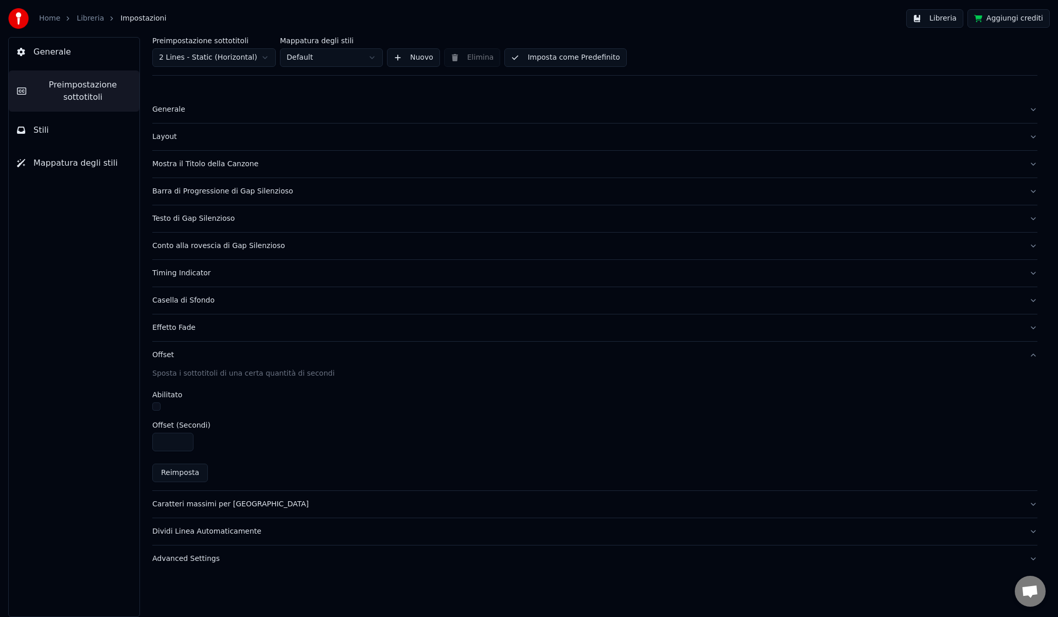
click at [257, 445] on div "****" at bounding box center [594, 442] width 885 height 19
click at [87, 24] on div "Home Libreria Impostazioni" at bounding box center [87, 18] width 158 height 21
click at [90, 17] on link "Libreria" at bounding box center [90, 18] width 27 height 10
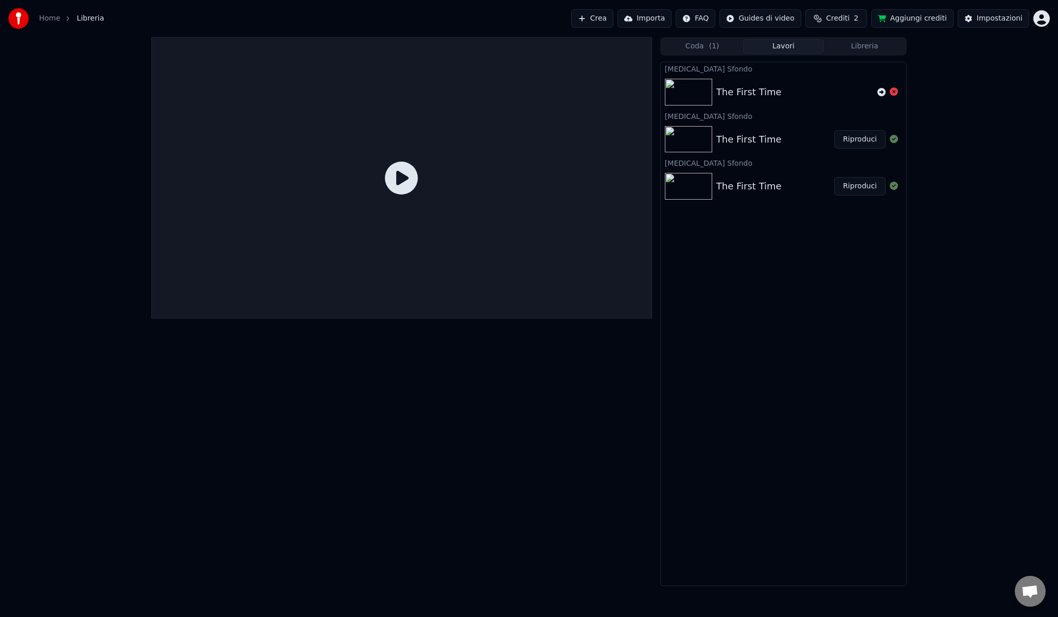
click at [781, 144] on div "The First Time" at bounding box center [775, 139] width 118 height 14
click at [878, 141] on button "Riproduci" at bounding box center [859, 139] width 51 height 19
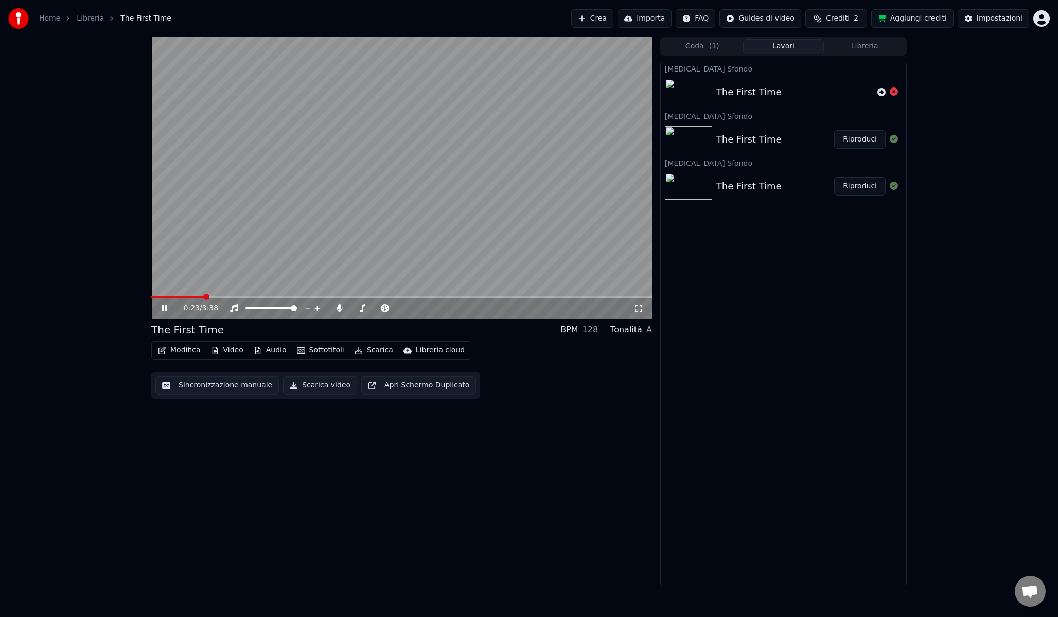
click at [204, 297] on span at bounding box center [401, 297] width 501 height 2
click at [167, 306] on icon at bounding box center [172, 308] width 24 height 8
click at [1017, 17] on div "Impostazioni" at bounding box center [1000, 18] width 46 height 10
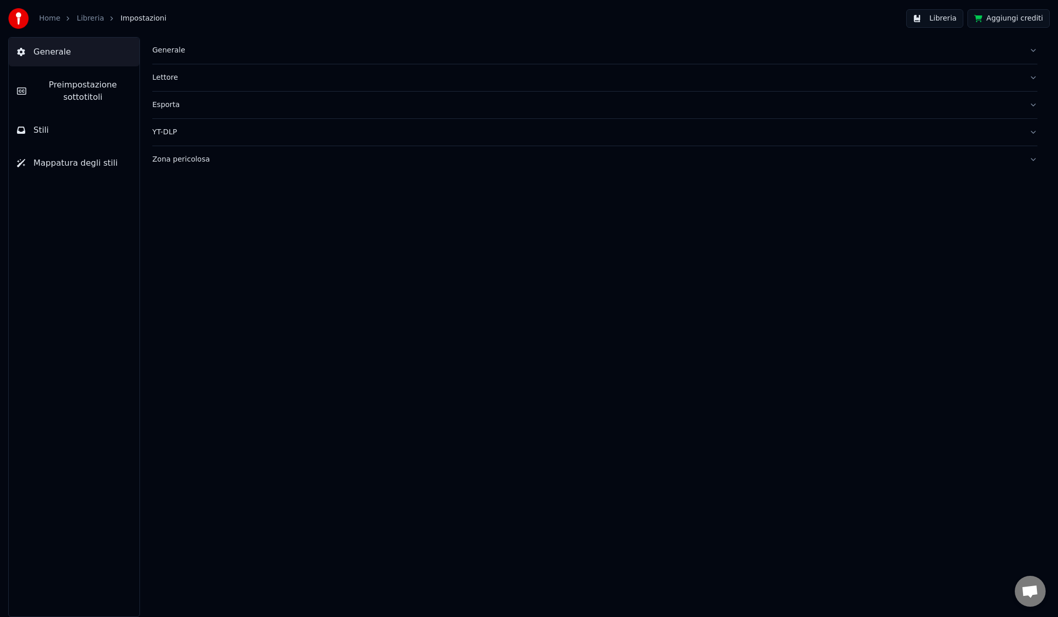
click at [51, 117] on button "Stili" at bounding box center [74, 130] width 131 height 29
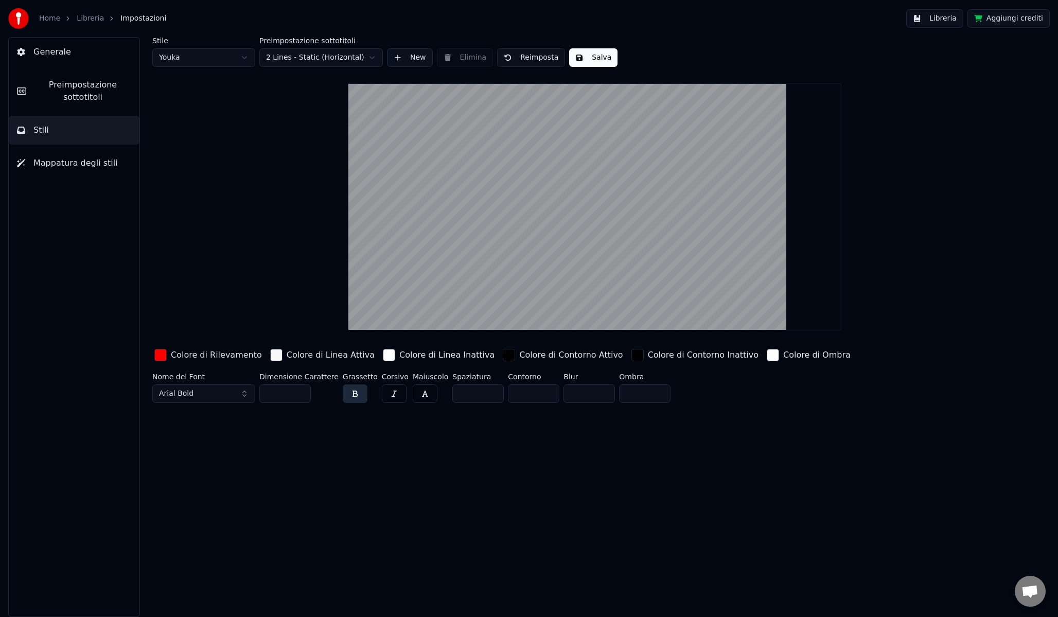
click at [59, 100] on span "Preimpostazione sottotitoli" at bounding box center [82, 91] width 97 height 25
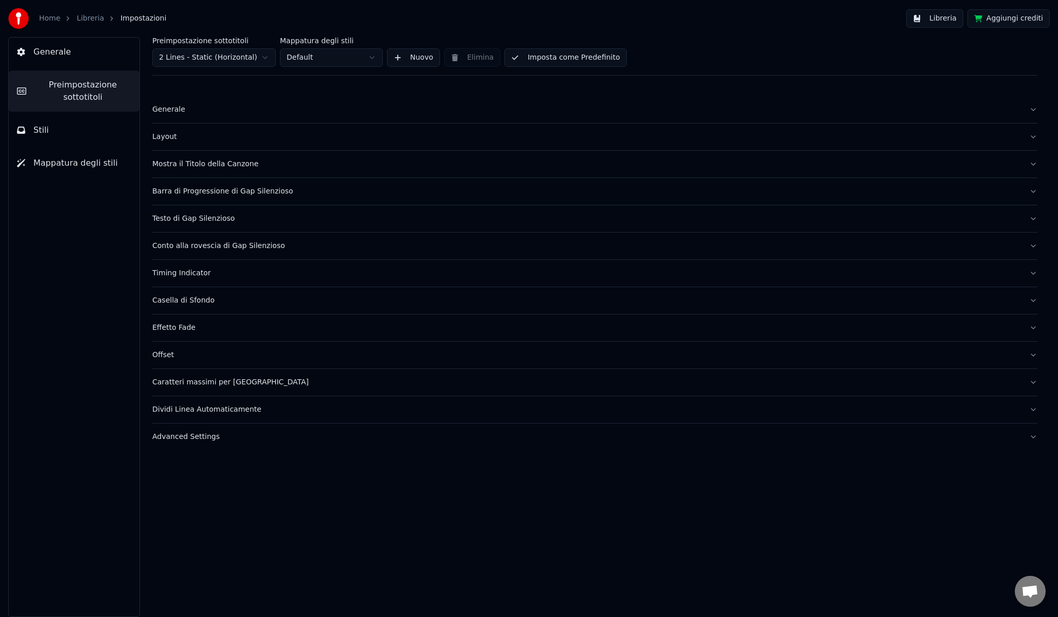
click at [166, 349] on button "Offset" at bounding box center [594, 355] width 885 height 27
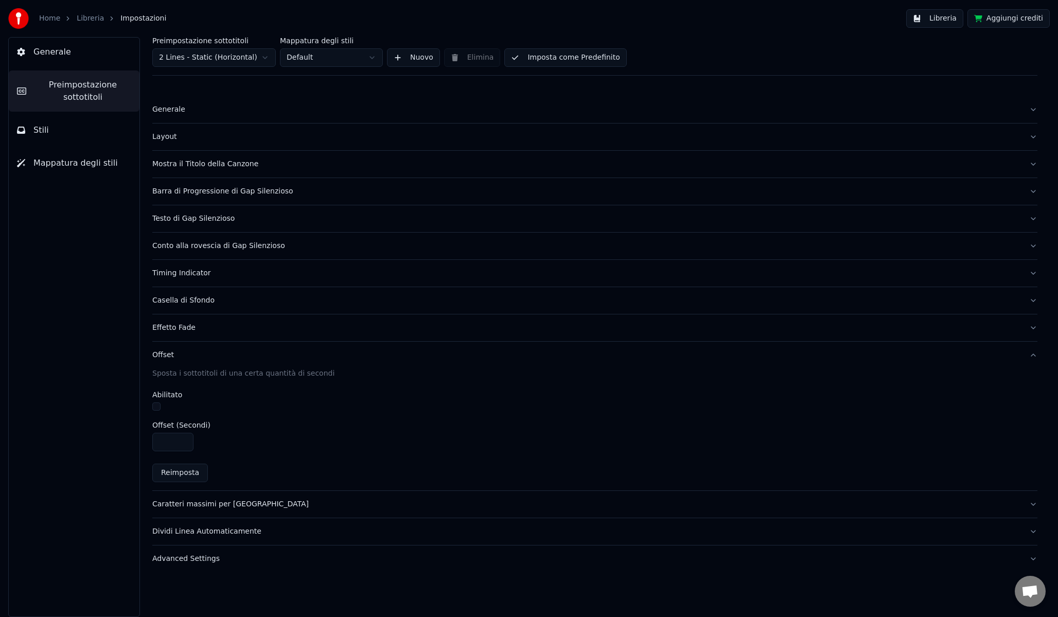
click at [184, 445] on input "****" at bounding box center [172, 442] width 41 height 19
click at [184, 445] on input "**" at bounding box center [172, 442] width 41 height 19
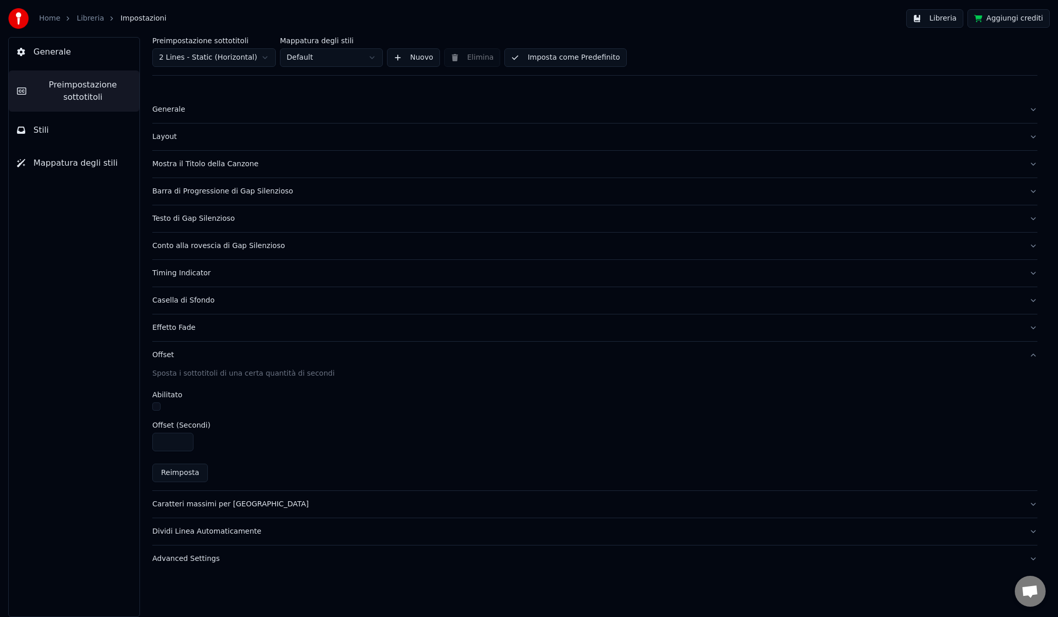
click at [184, 445] on input "****" at bounding box center [172, 442] width 41 height 19
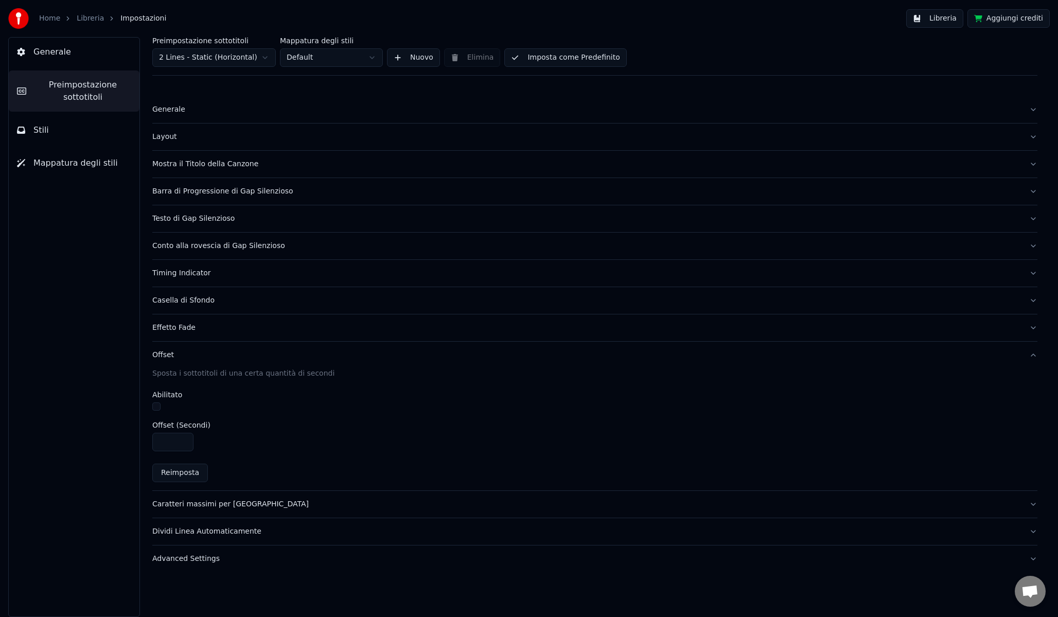
click at [184, 445] on input "****" at bounding box center [172, 442] width 41 height 19
click at [184, 445] on input "**" at bounding box center [172, 442] width 41 height 19
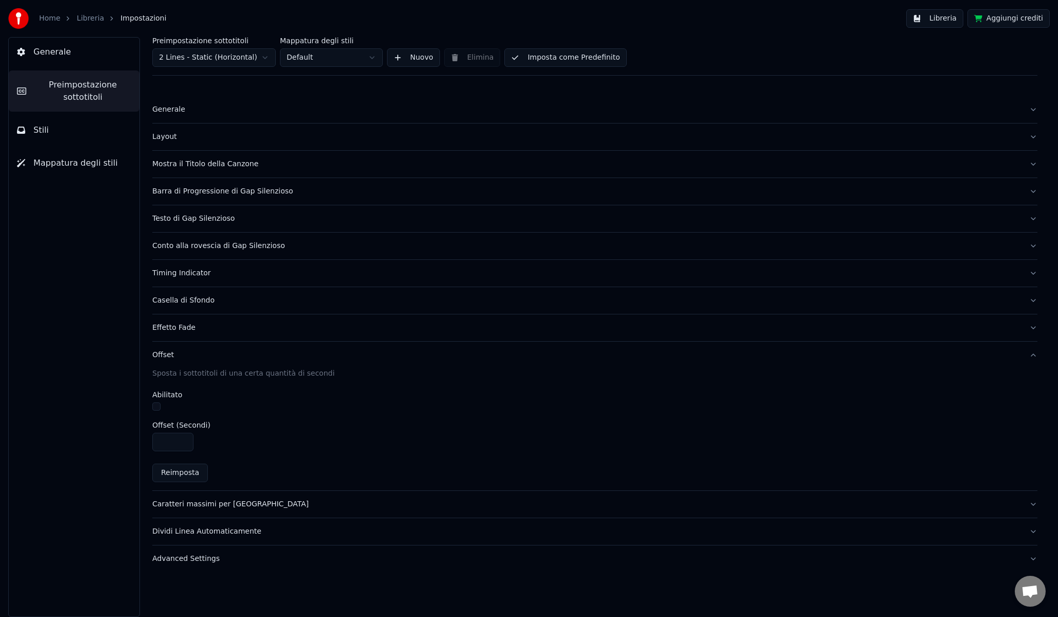
click at [185, 440] on input "****" at bounding box center [172, 442] width 41 height 19
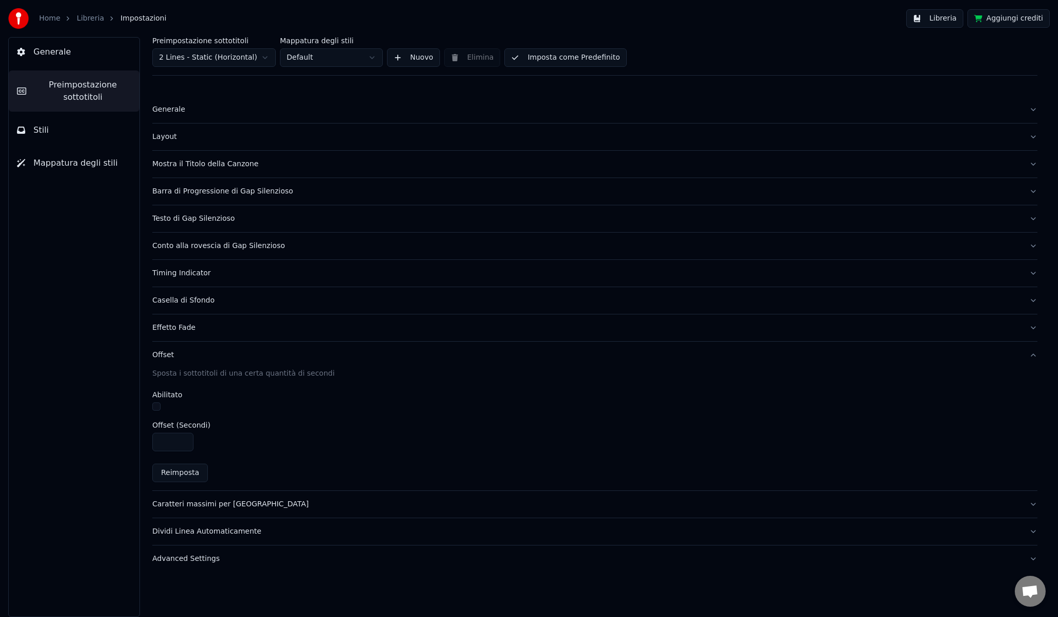
click at [185, 440] on input "****" at bounding box center [172, 442] width 41 height 19
click at [185, 440] on input "**" at bounding box center [172, 442] width 41 height 19
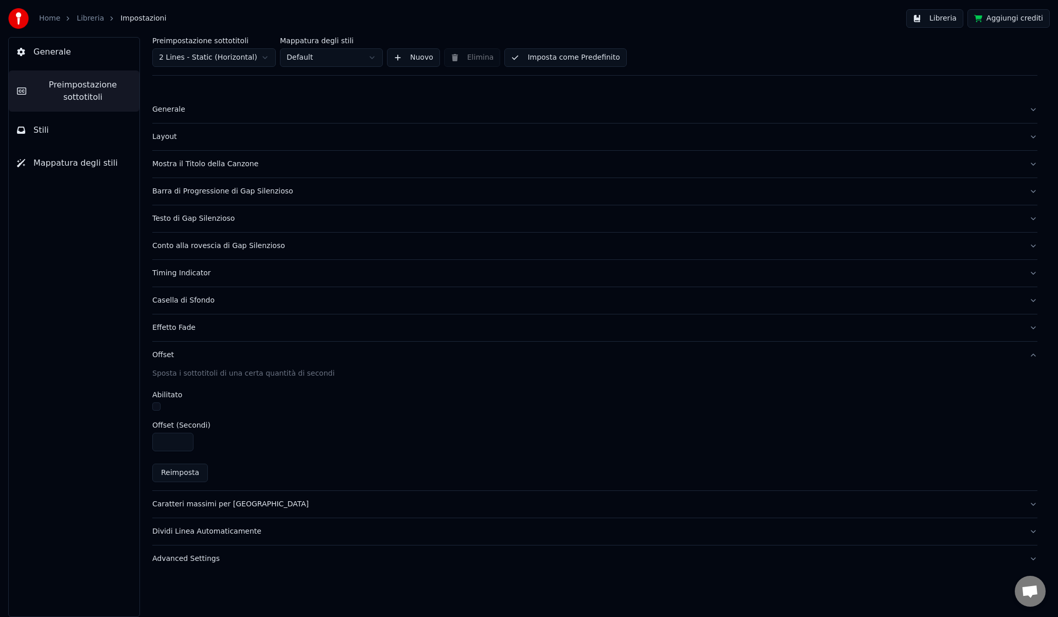
click at [185, 440] on input "****" at bounding box center [172, 442] width 41 height 19
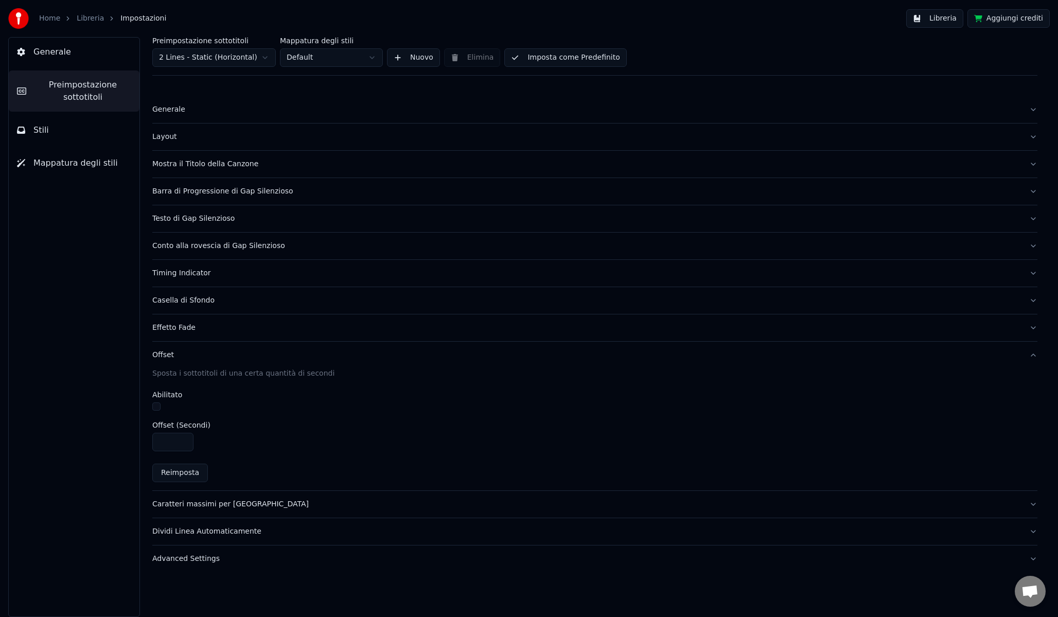
click at [185, 440] on input "****" at bounding box center [172, 442] width 41 height 19
type input "****"
click at [185, 440] on input "****" at bounding box center [172, 442] width 41 height 19
click at [155, 407] on button "button" at bounding box center [156, 407] width 8 height 8
click at [249, 408] on div at bounding box center [594, 408] width 885 height 11
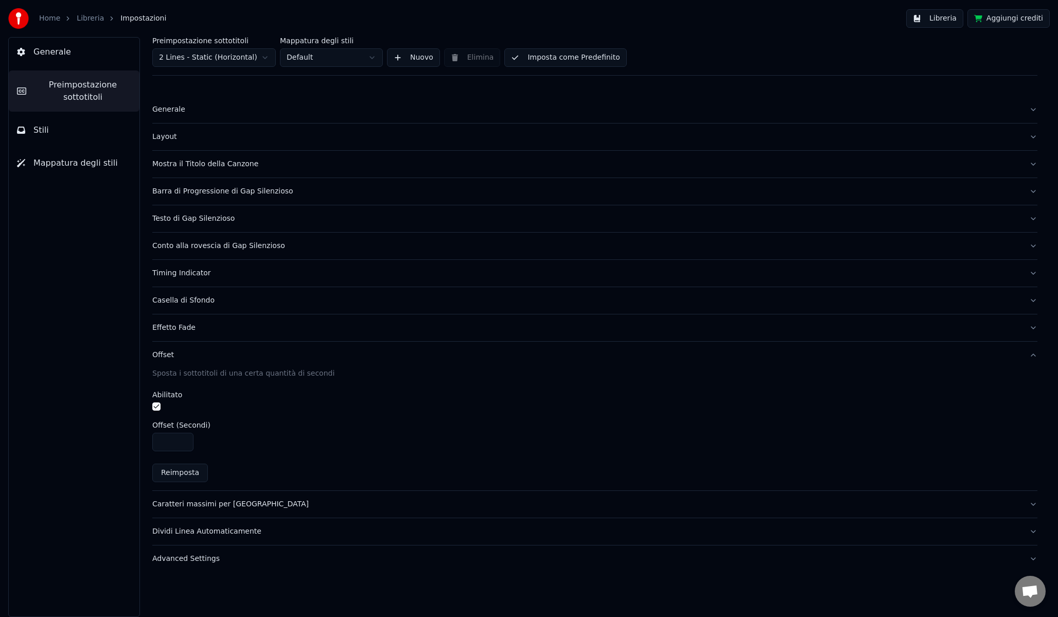
click at [100, 93] on span "Preimpostazione sottotitoli" at bounding box center [82, 91] width 97 height 25
click at [97, 15] on link "Libreria" at bounding box center [90, 18] width 27 height 10
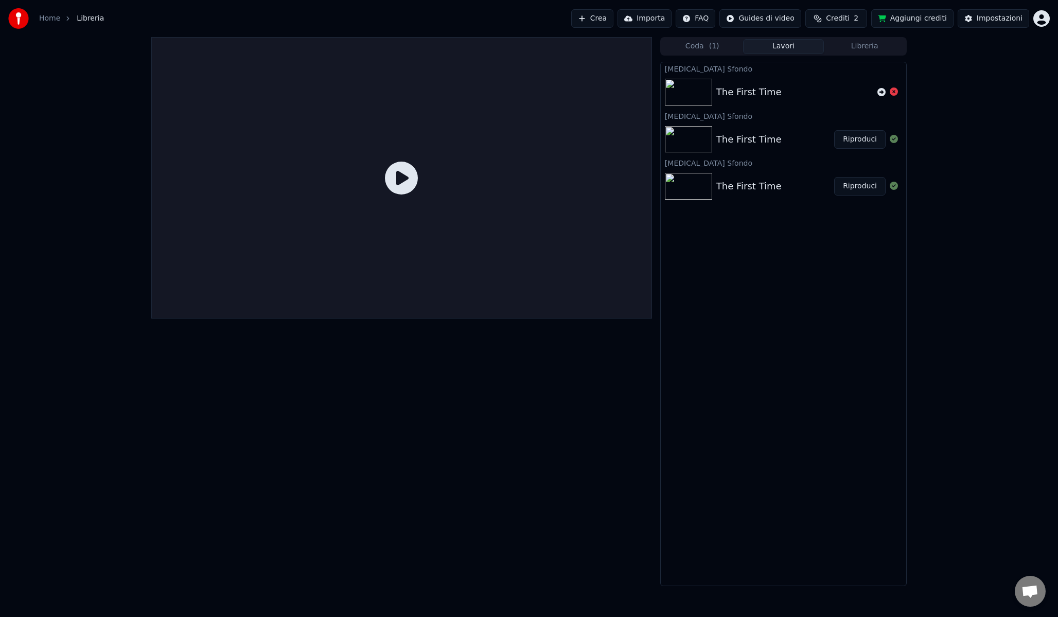
click at [837, 144] on button "Riproduci" at bounding box center [859, 139] width 51 height 19
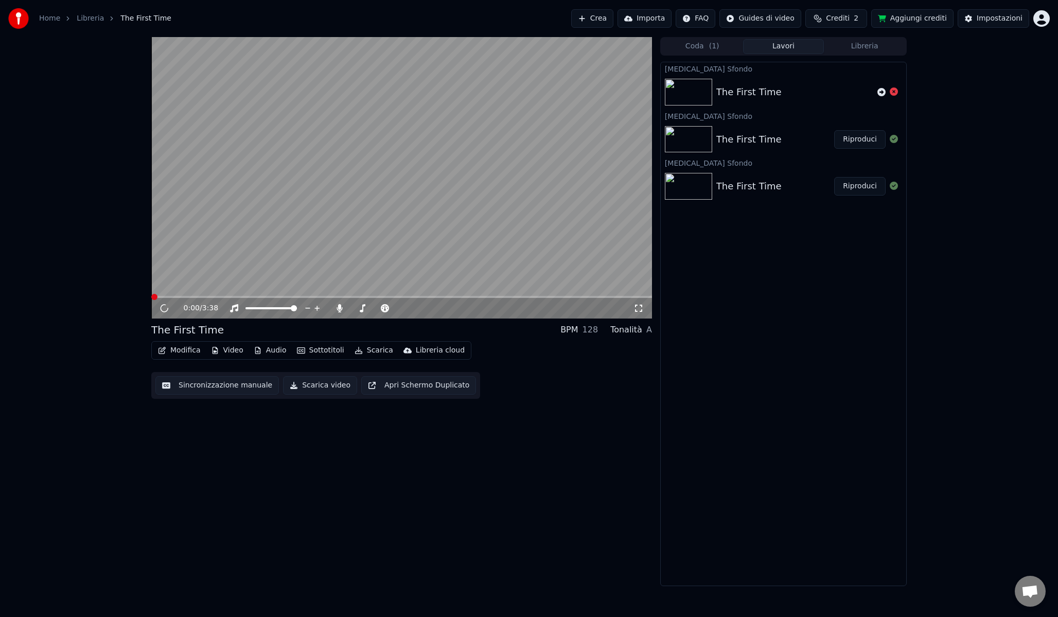
click at [855, 142] on button "Riproduci" at bounding box center [859, 139] width 51 height 19
click at [219, 296] on span at bounding box center [401, 297] width 501 height 2
click at [165, 304] on icon at bounding box center [172, 308] width 24 height 8
click at [987, 20] on div "Impostazioni" at bounding box center [1000, 18] width 46 height 10
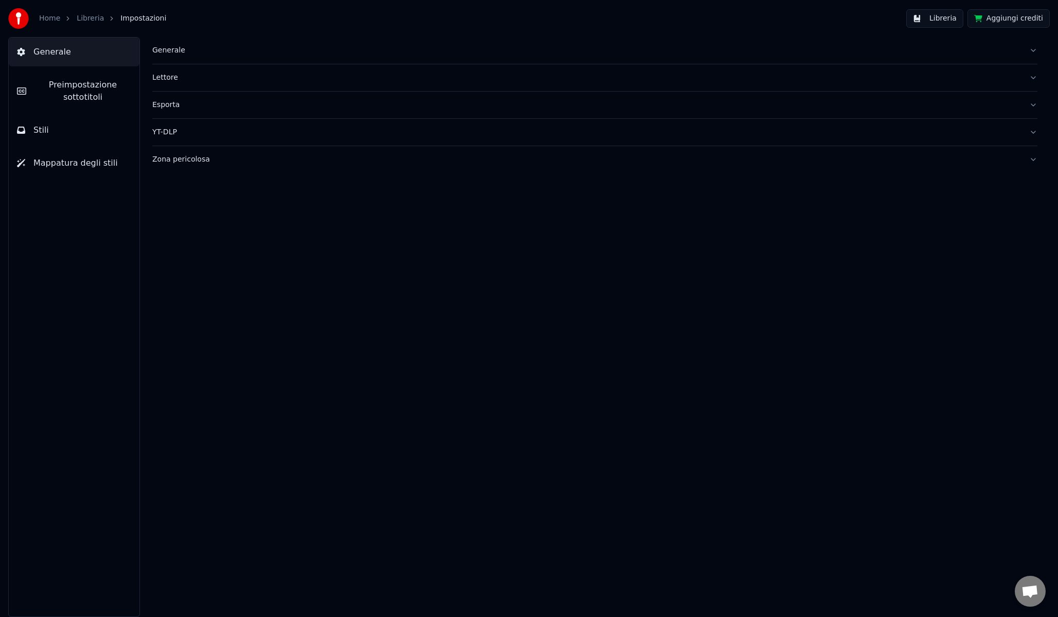
click at [77, 18] on link "Libreria" at bounding box center [90, 18] width 27 height 10
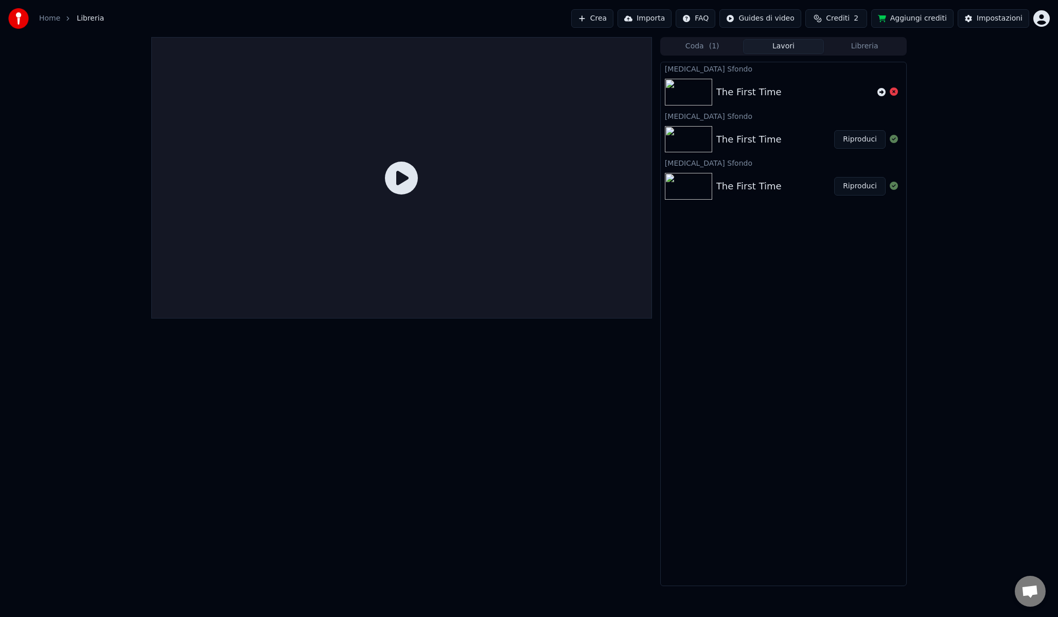
click at [855, 136] on button "Riproduci" at bounding box center [859, 139] width 51 height 19
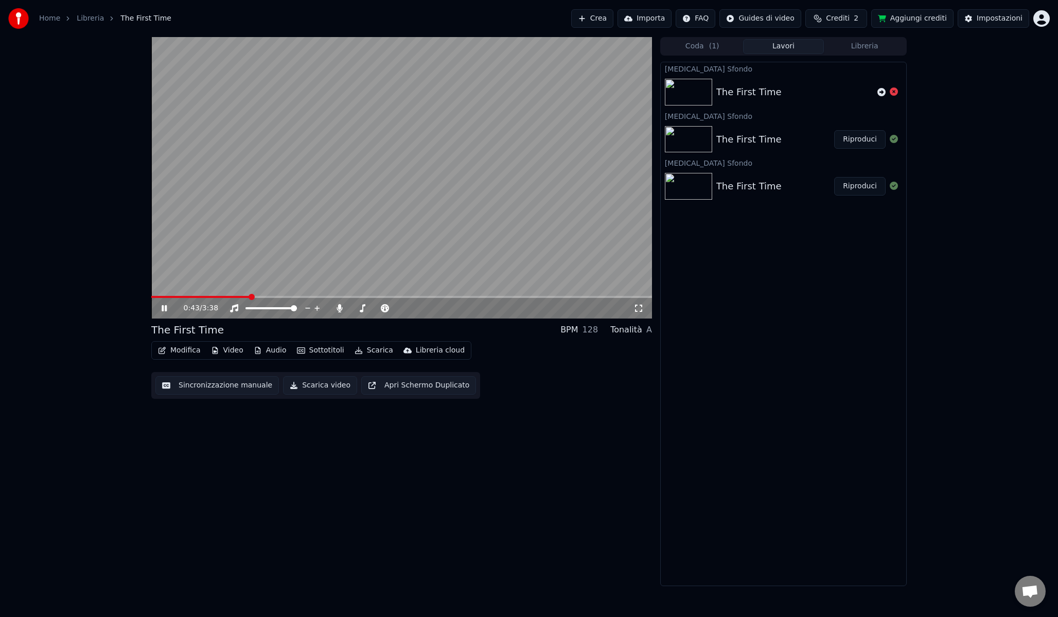
click at [250, 297] on span at bounding box center [401, 297] width 501 height 2
click at [277, 228] on video at bounding box center [401, 178] width 501 height 282
click at [992, 22] on div "Impostazioni" at bounding box center [1000, 18] width 46 height 10
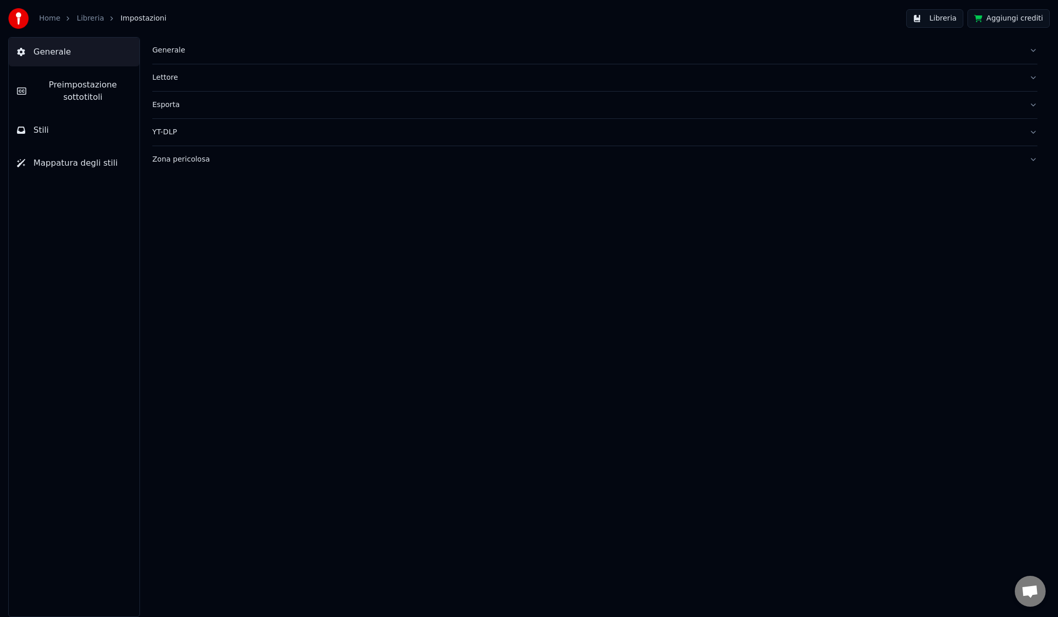
click at [69, 91] on span "Preimpostazione sottotitoli" at bounding box center [82, 91] width 97 height 25
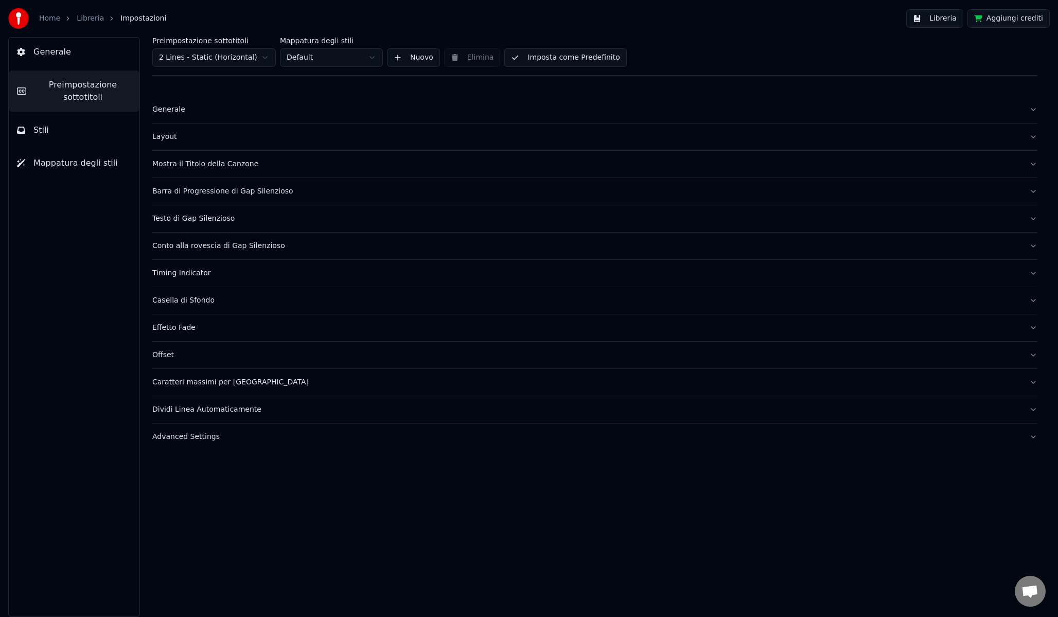
click at [186, 361] on button "Offset" at bounding box center [594, 355] width 885 height 27
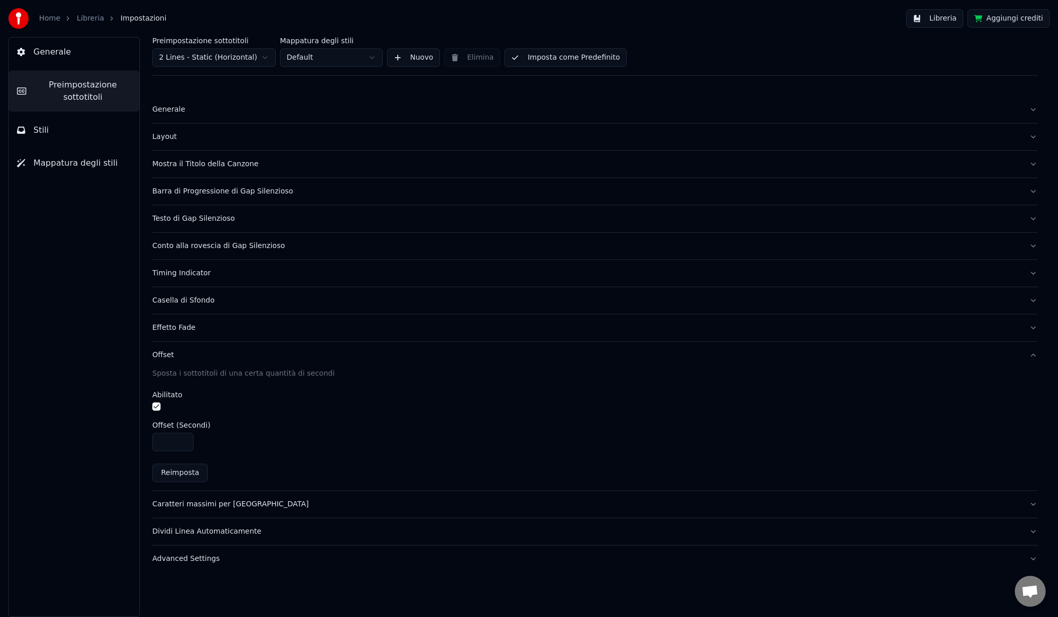
click at [183, 441] on input "****" at bounding box center [172, 442] width 41 height 19
click at [182, 443] on input "****" at bounding box center [172, 442] width 41 height 19
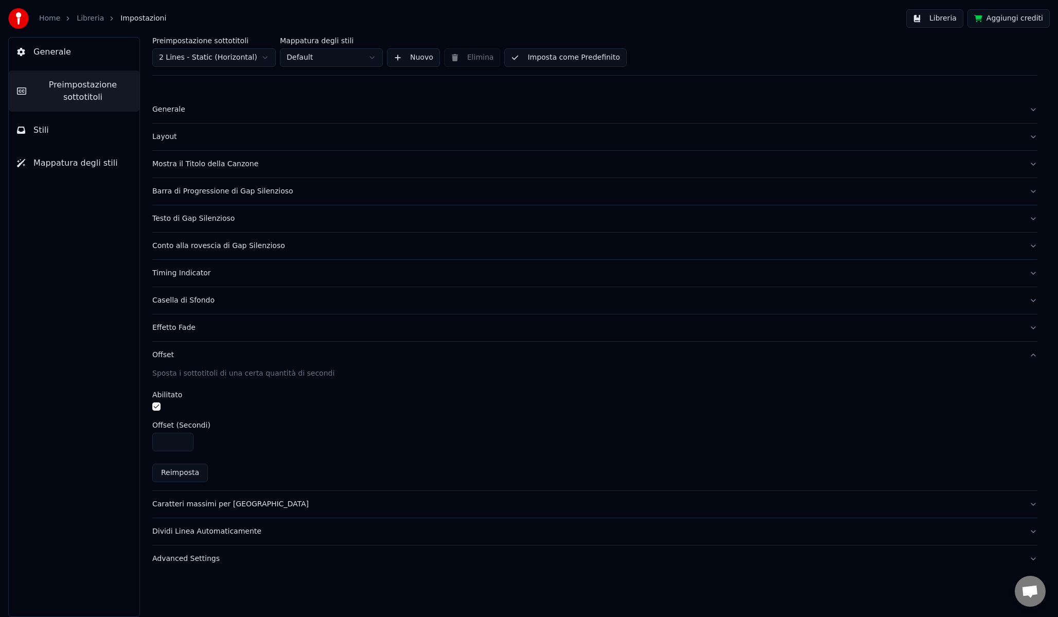
click at [182, 443] on input "****" at bounding box center [172, 442] width 41 height 19
type input "**"
click at [182, 443] on input "**" at bounding box center [172, 442] width 41 height 19
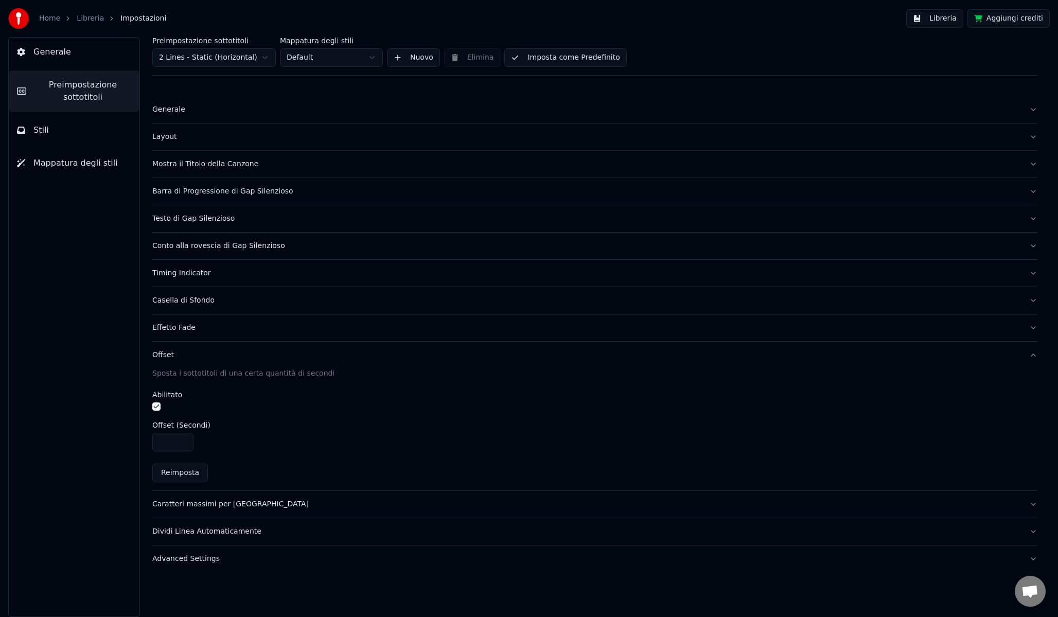
click at [234, 442] on div "**" at bounding box center [594, 442] width 885 height 19
click at [79, 22] on link "Libreria" at bounding box center [90, 18] width 27 height 10
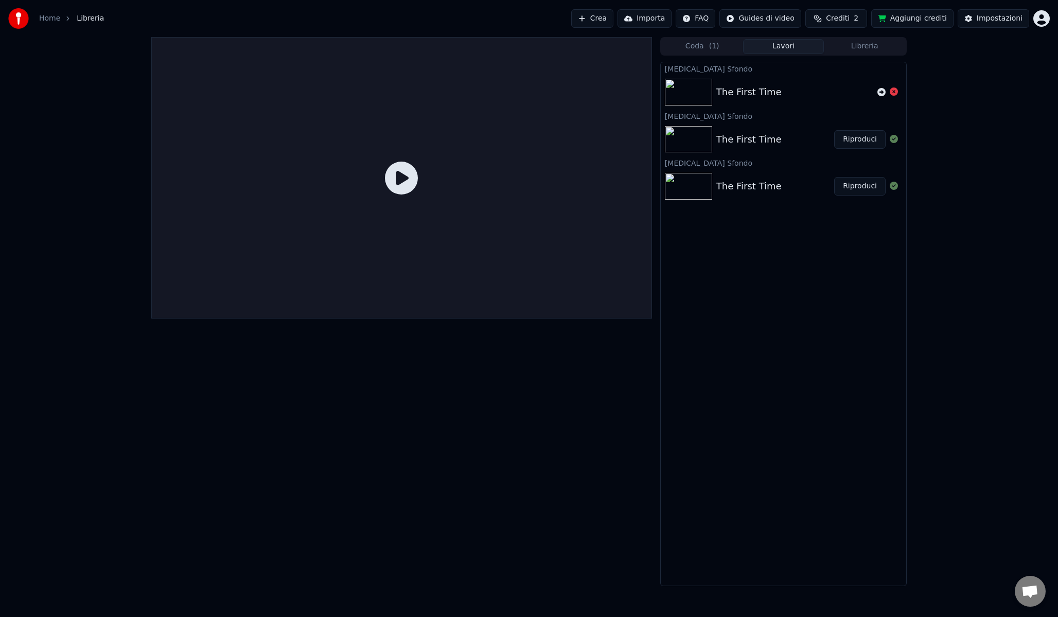
click at [813, 143] on div "The First Time" at bounding box center [775, 139] width 118 height 14
click at [845, 137] on button "Riproduci" at bounding box center [859, 139] width 51 height 19
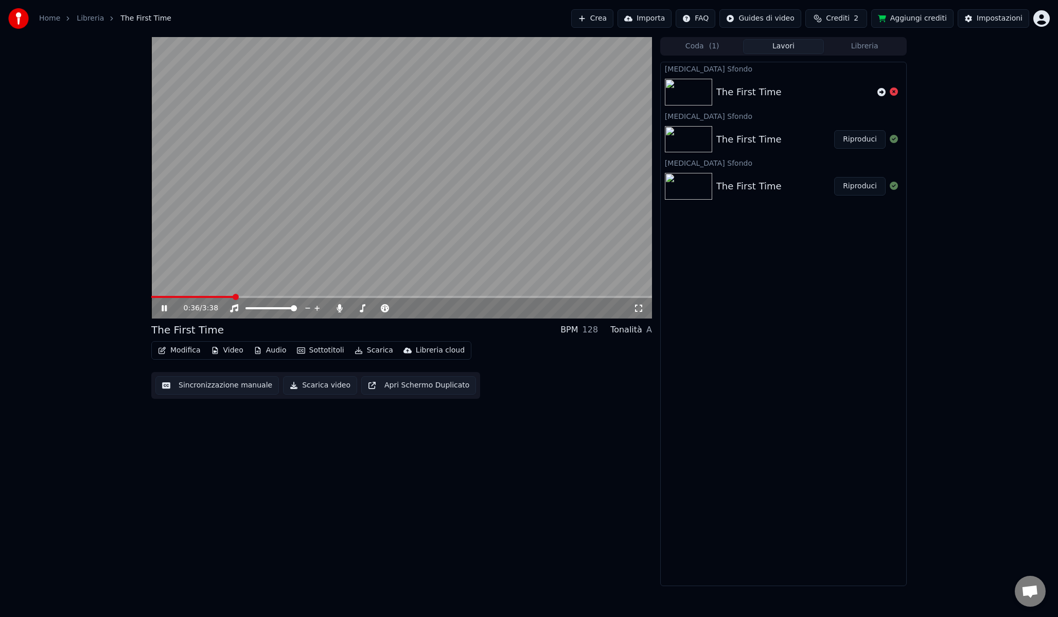
click at [233, 296] on span at bounding box center [401, 297] width 501 height 2
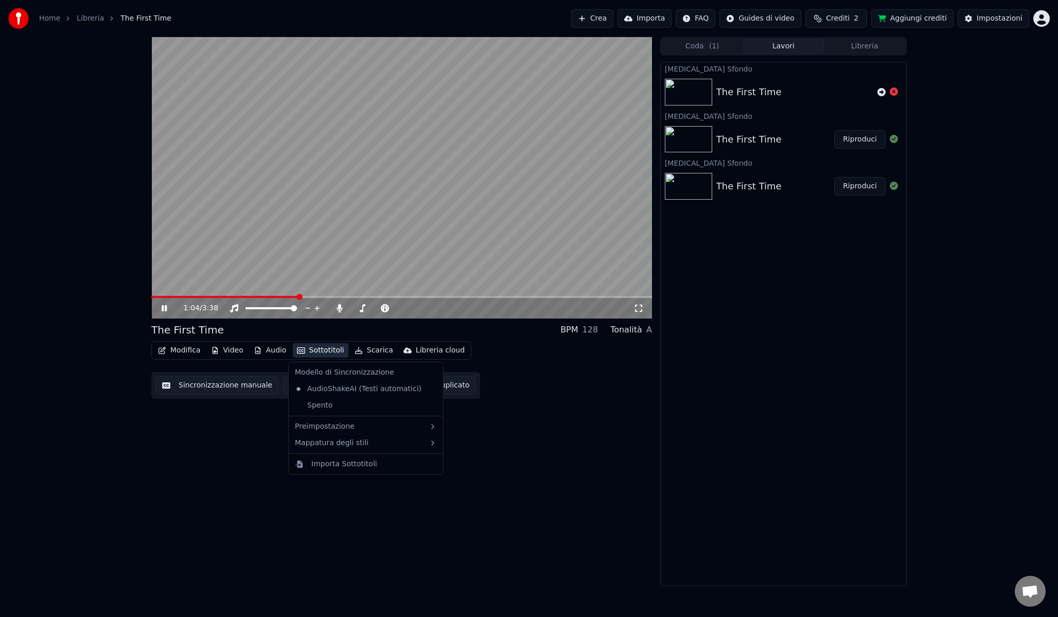
click at [334, 351] on button "Sottotitoli" at bounding box center [321, 350] width 56 height 14
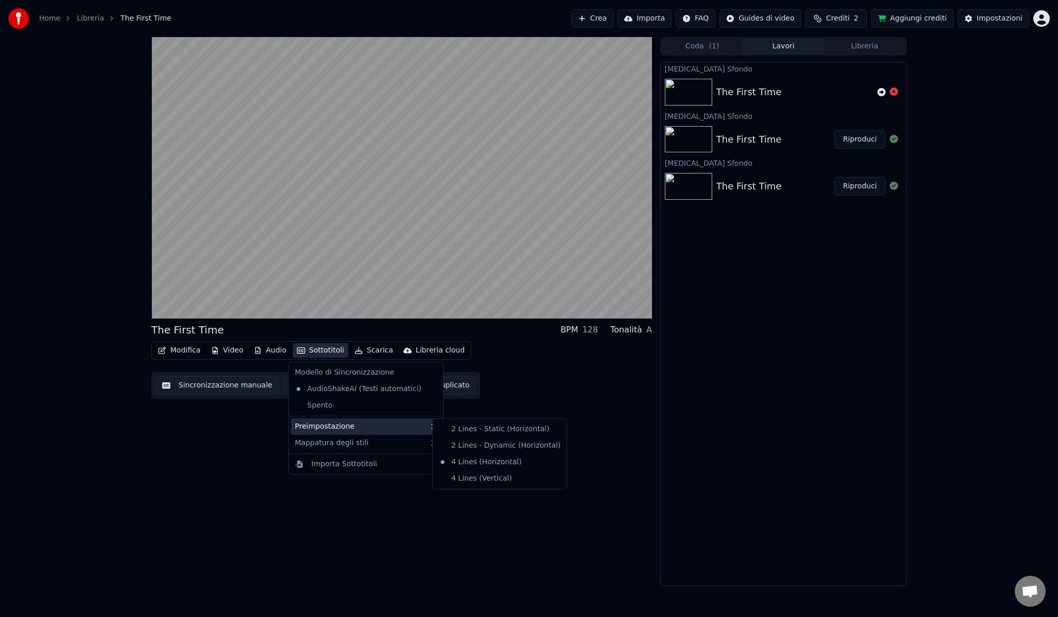
click at [827, 308] on div "[MEDICAL_DATA] Sfondo The First Time [MEDICAL_DATA] Sfondo The First Time Ripro…" at bounding box center [783, 324] width 247 height 524
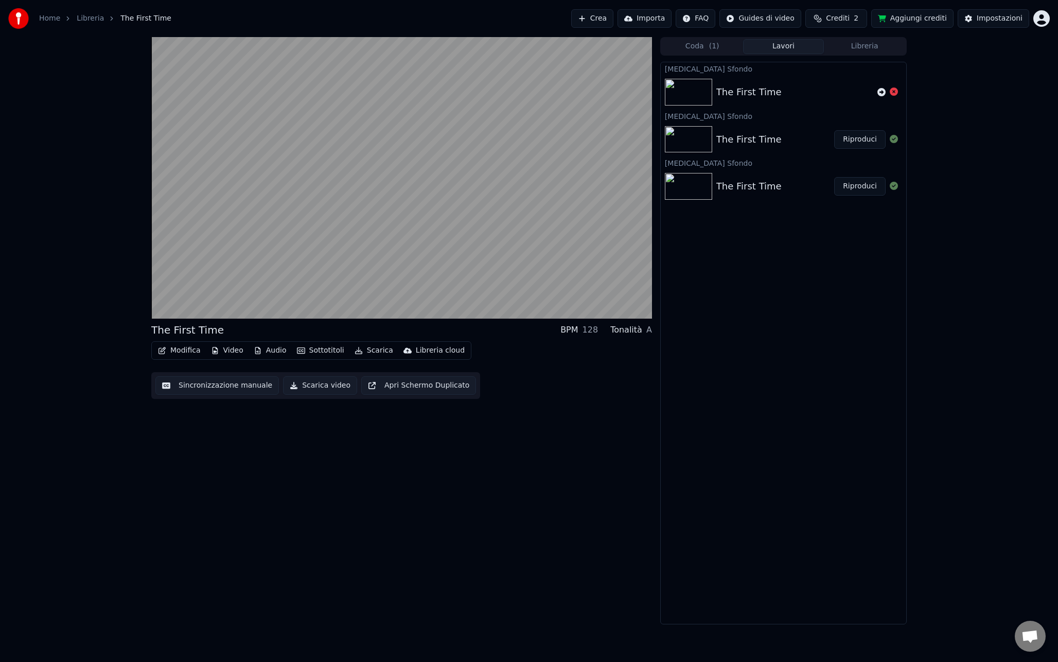
click at [186, 351] on button "Modifica" at bounding box center [179, 350] width 51 height 14
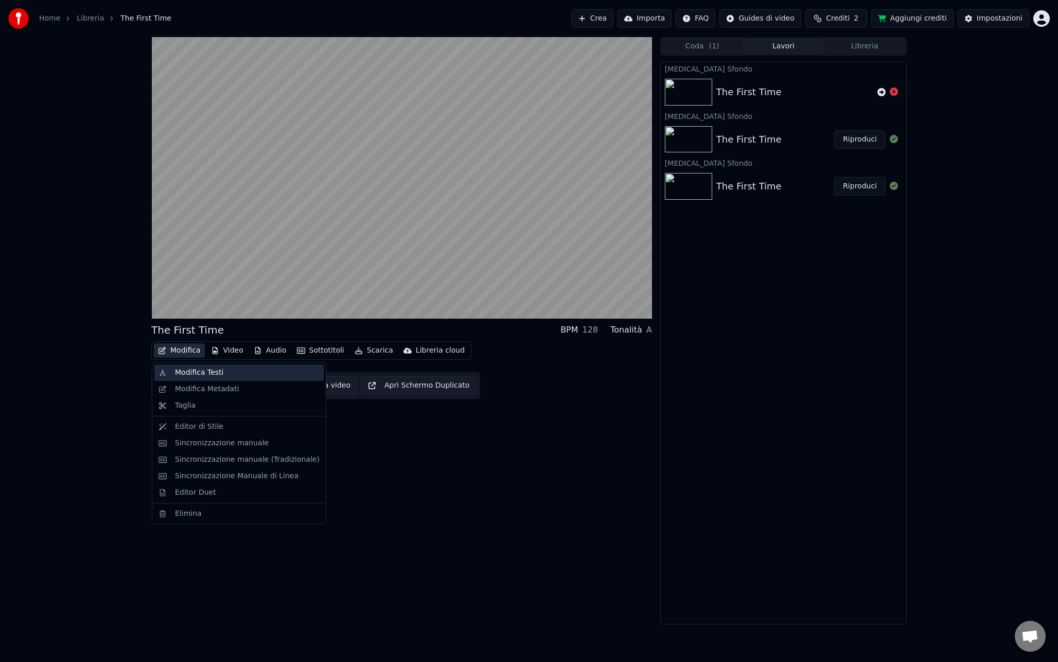
click at [186, 369] on div "Modifica Testi" at bounding box center [199, 373] width 48 height 10
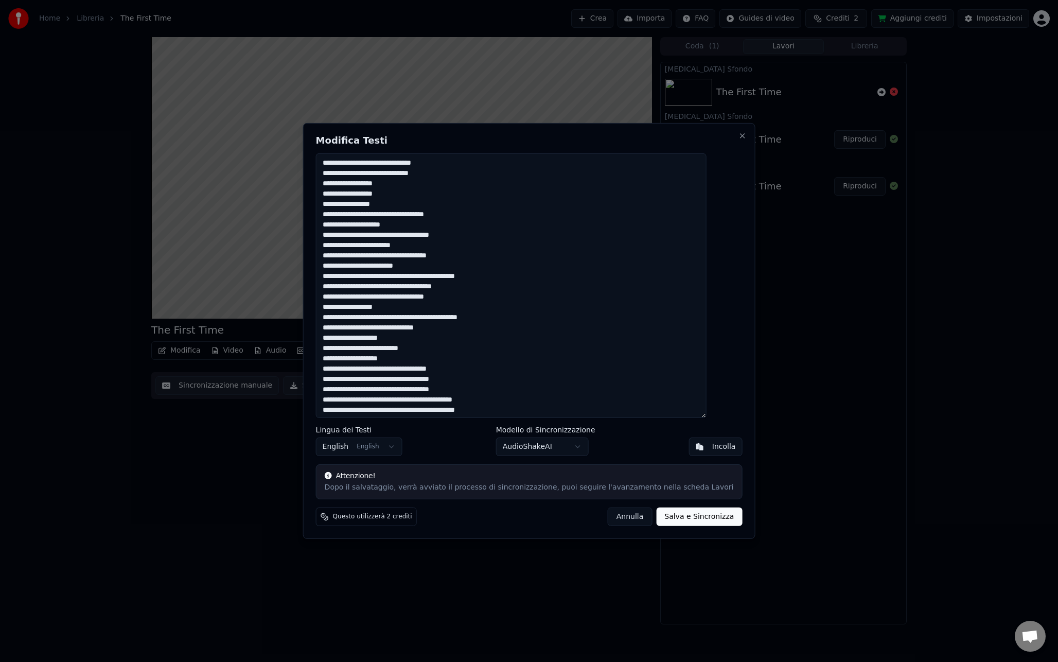
click at [621, 515] on button "Annulla" at bounding box center [630, 517] width 45 height 19
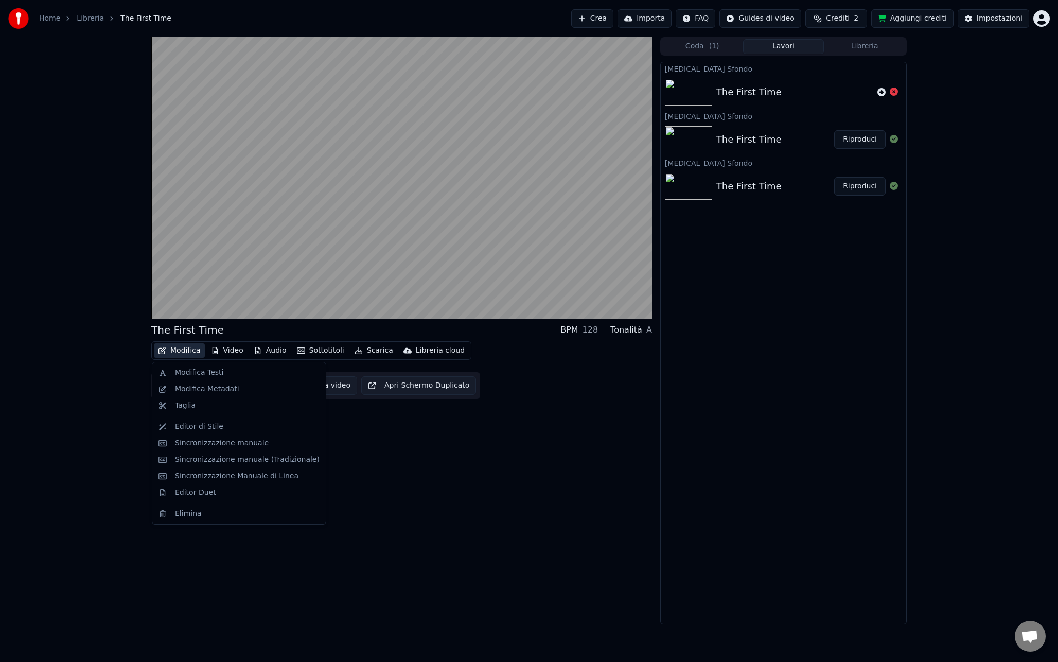
click at [181, 350] on button "Modifica" at bounding box center [179, 350] width 51 height 14
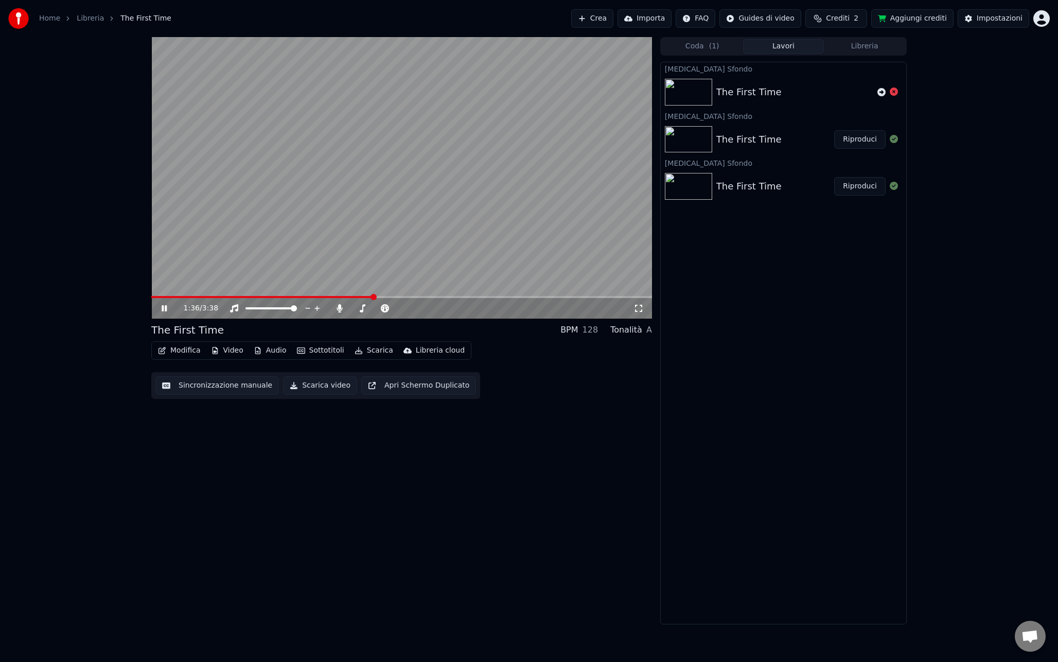
click at [535, 166] on video at bounding box center [401, 178] width 501 height 282
click at [172, 351] on button "Modifica" at bounding box center [179, 350] width 51 height 14
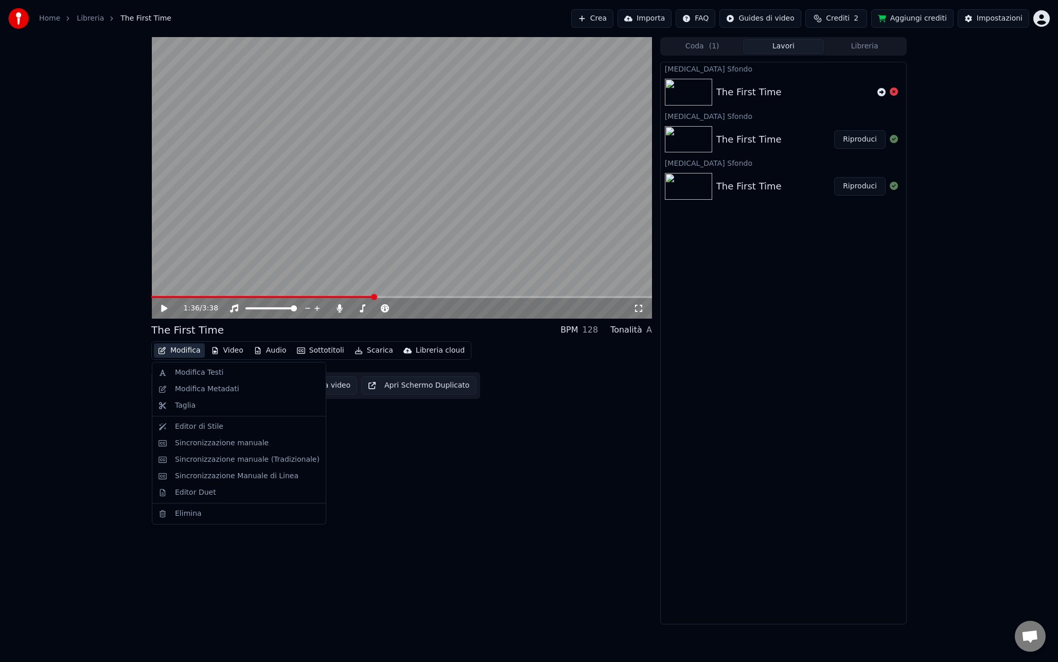
click at [378, 421] on div "1:36 / 3:38 The First Time BPM 128 Tonalità A Modifica Video Audio Sottotitoli …" at bounding box center [401, 330] width 501 height 587
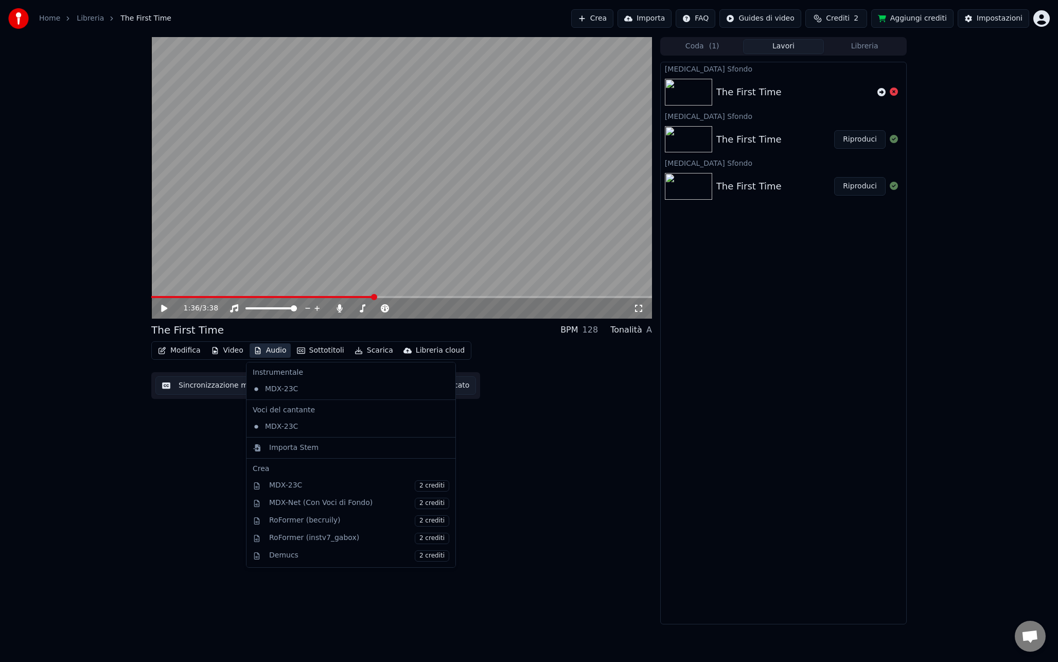
click at [264, 351] on button "Audio" at bounding box center [270, 350] width 41 height 14
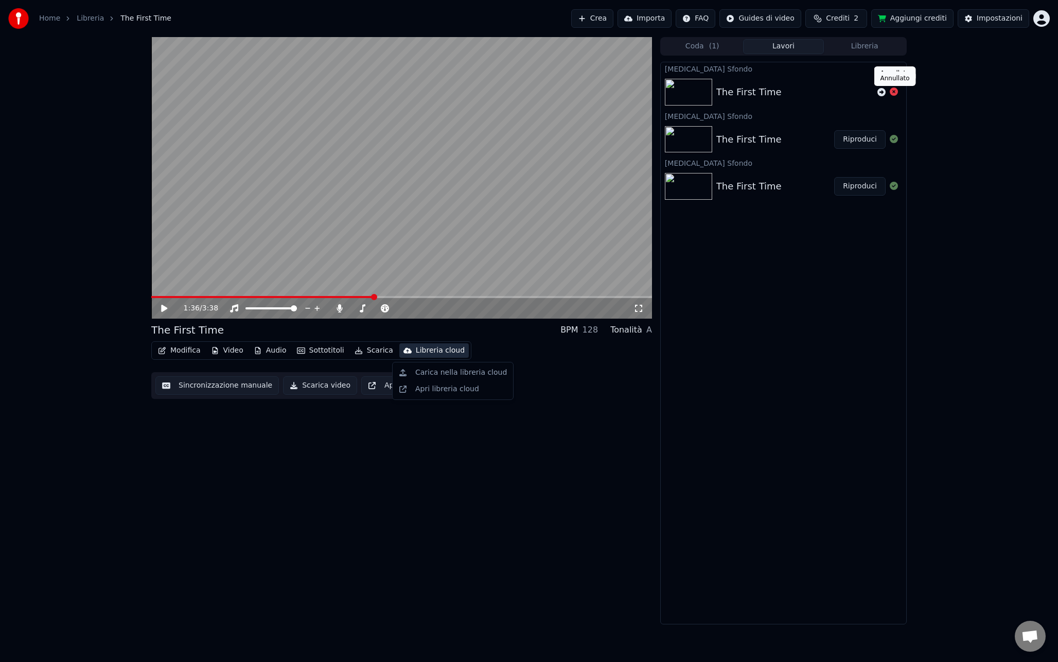
click at [892, 91] on icon at bounding box center [894, 92] width 8 height 8
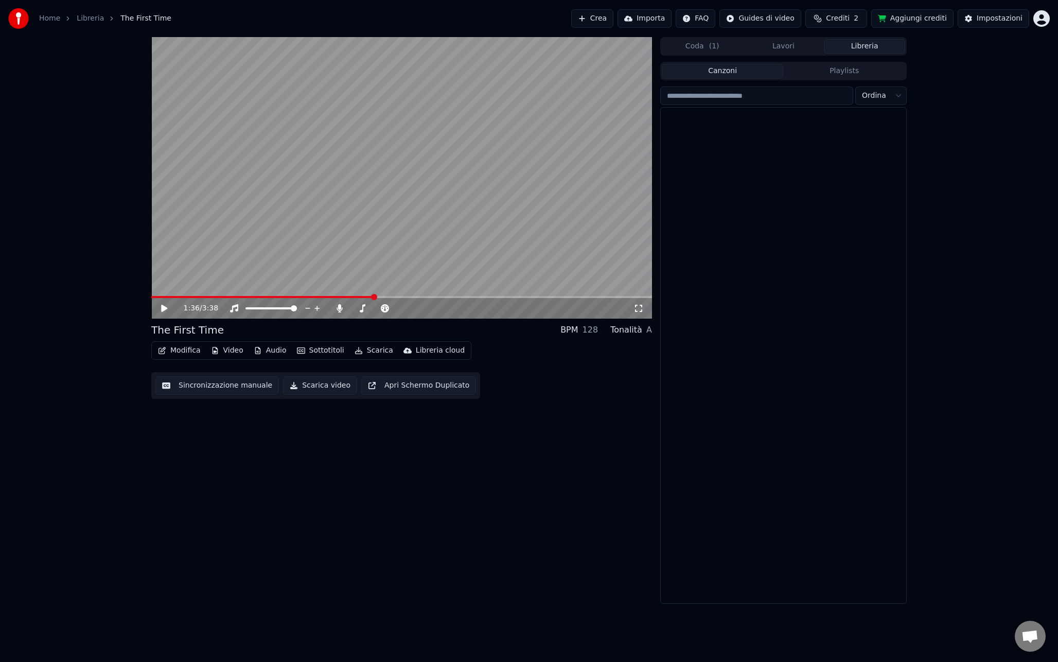
click at [862, 41] on button "Libreria" at bounding box center [864, 46] width 81 height 15
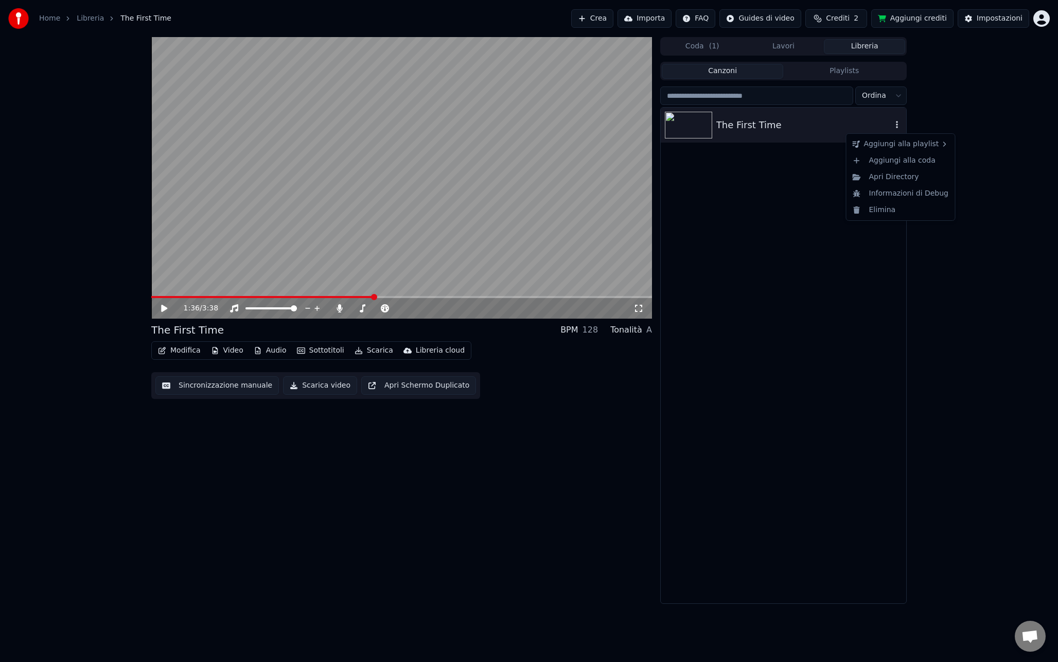
click at [892, 124] on icon "button" at bounding box center [897, 124] width 10 height 8
click at [887, 172] on div "Apri Directory" at bounding box center [901, 177] width 104 height 16
click at [1043, 16] on html "Home Libreria The First Time Crea Importa FAQ Guides di video Crediti 2 Aggiung…" at bounding box center [529, 331] width 1058 height 662
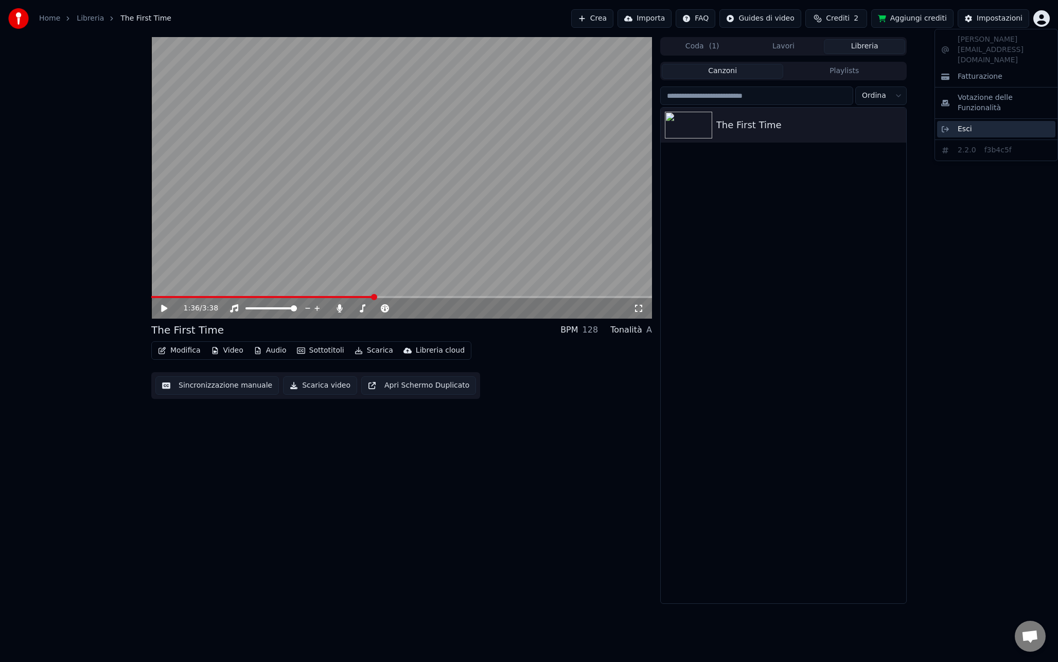
click at [959, 124] on span "Esci" at bounding box center [965, 129] width 14 height 10
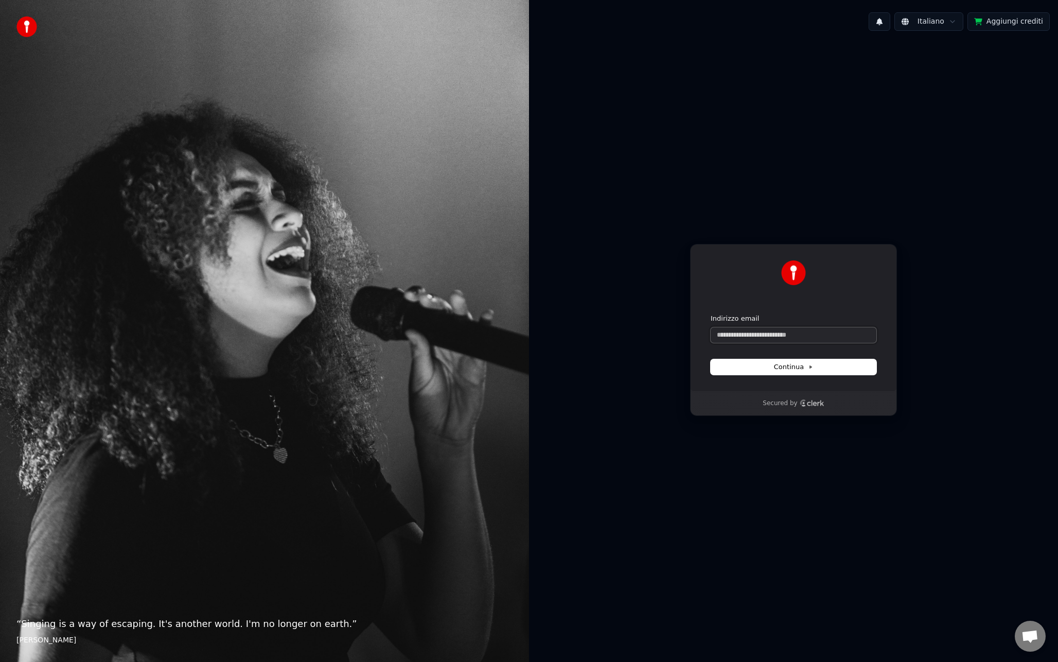
click at [782, 335] on input "Indirizzo email" at bounding box center [794, 334] width 166 height 15
click at [773, 360] on button "Continua" at bounding box center [794, 366] width 166 height 15
type input "**********"
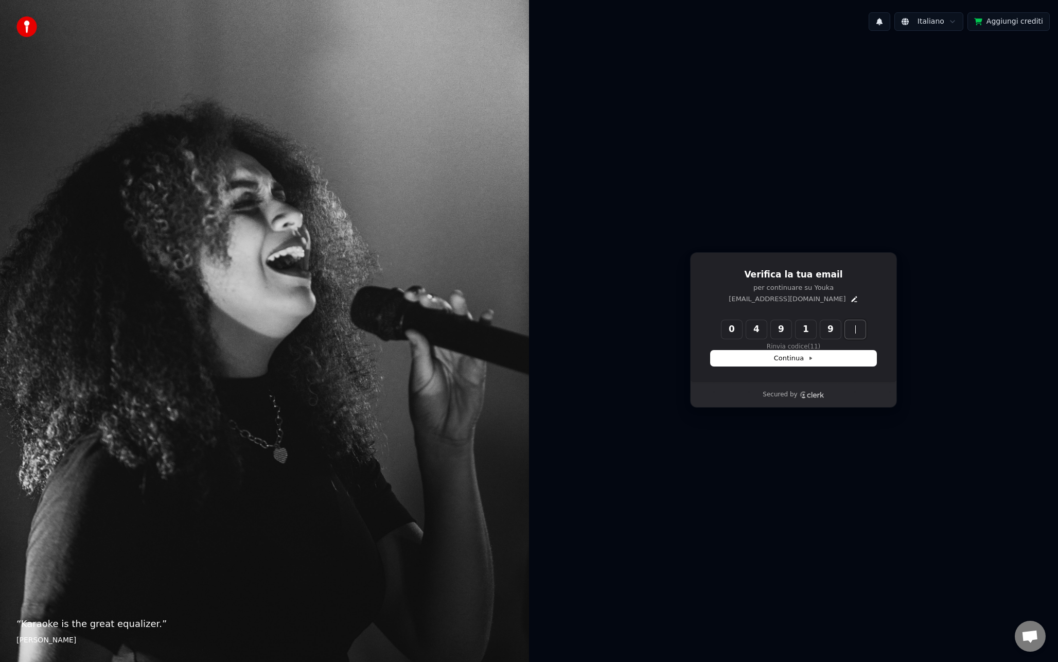
type input "******"
